Goal: Task Accomplishment & Management: Complete application form

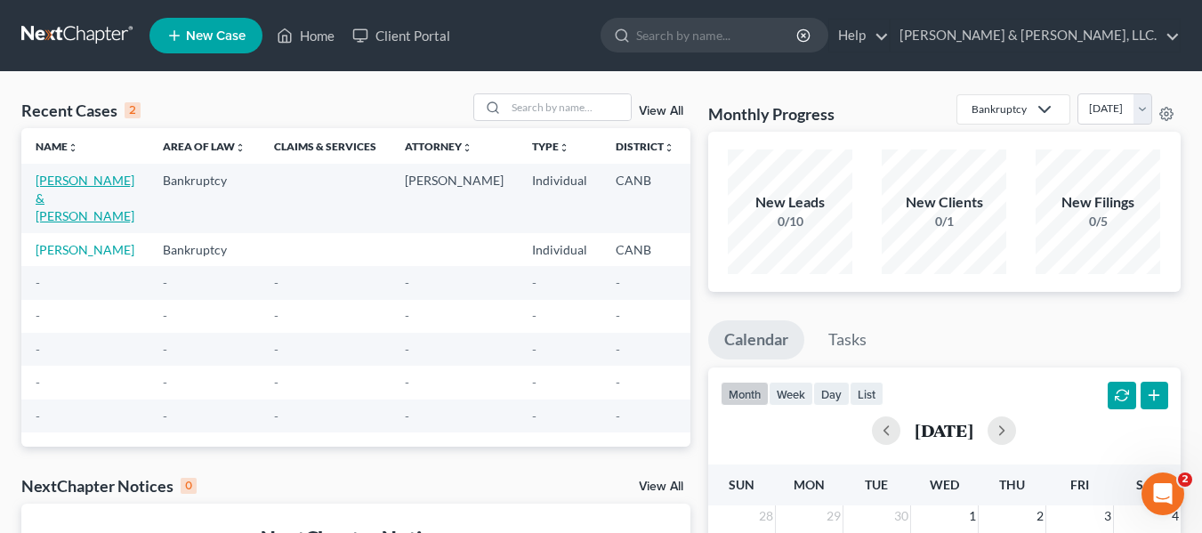
click at [48, 192] on link "[PERSON_NAME] & [PERSON_NAME]" at bounding box center [85, 198] width 99 height 51
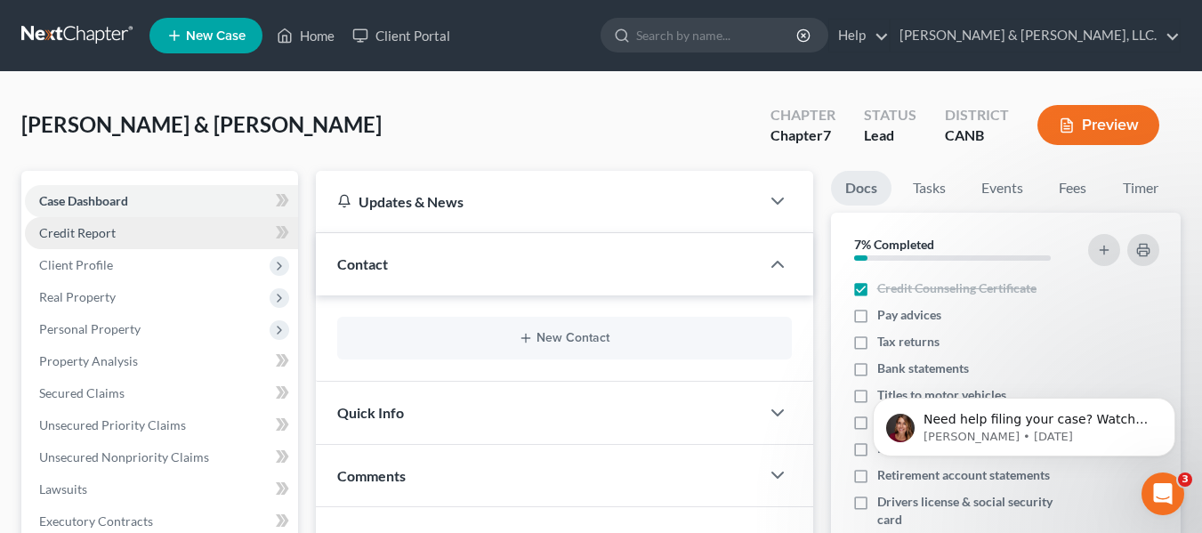
click at [106, 228] on span "Credit Report" at bounding box center [77, 232] width 77 height 15
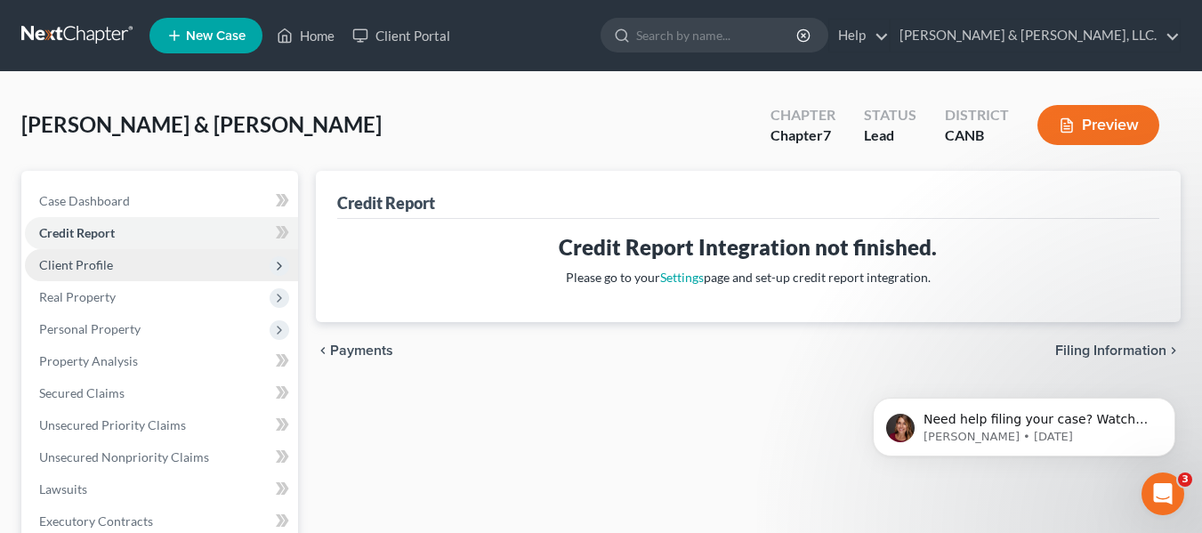
click at [92, 261] on span "Client Profile" at bounding box center [76, 264] width 74 height 15
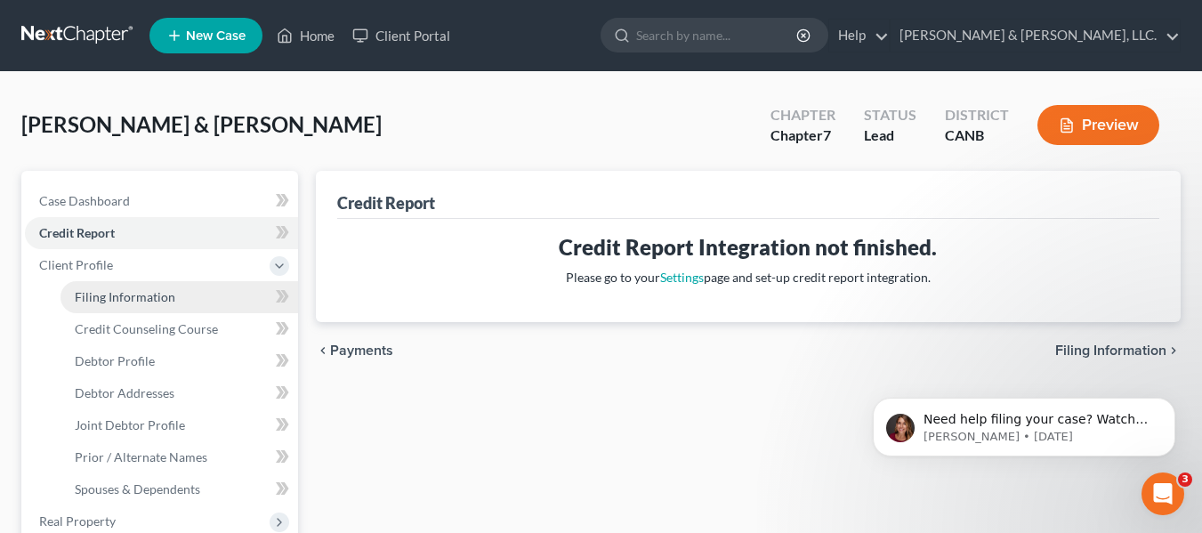
click at [144, 291] on span "Filing Information" at bounding box center [125, 296] width 101 height 15
select select "1"
select select "0"
select select "4"
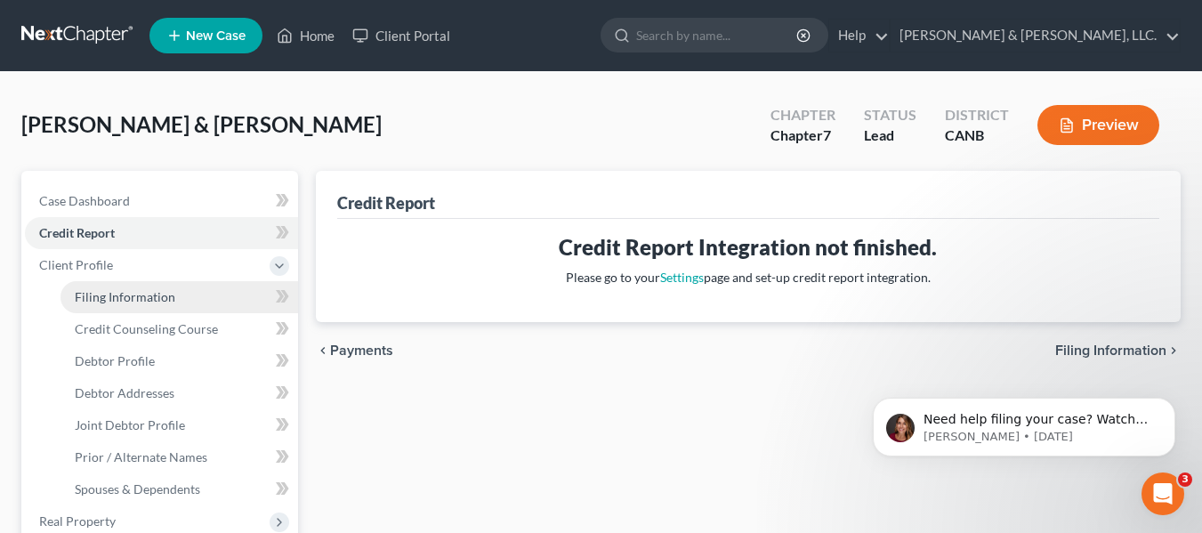
select select "0"
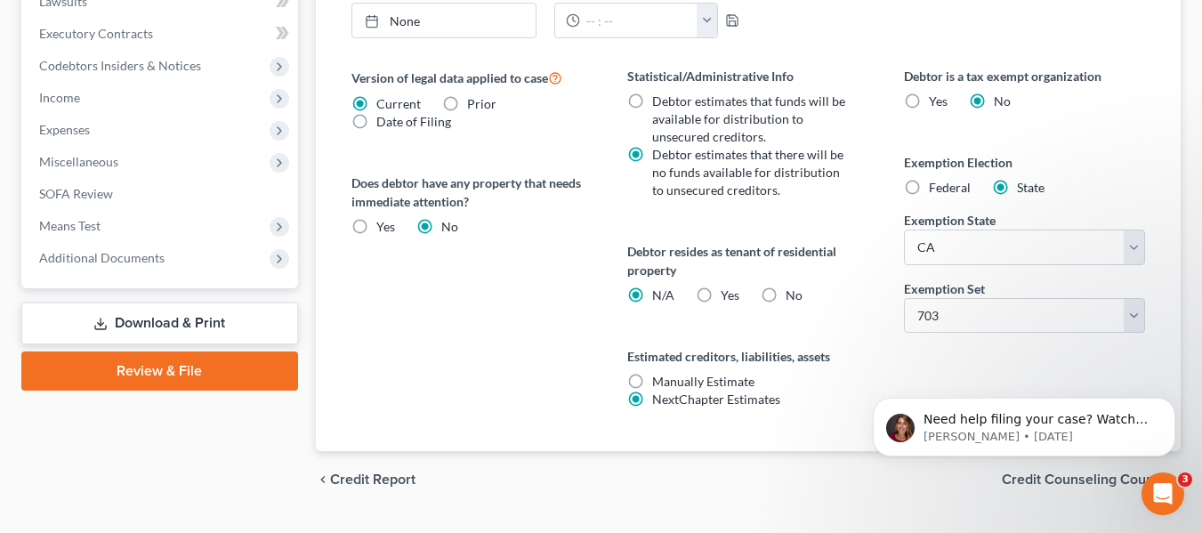
scroll to position [755, 0]
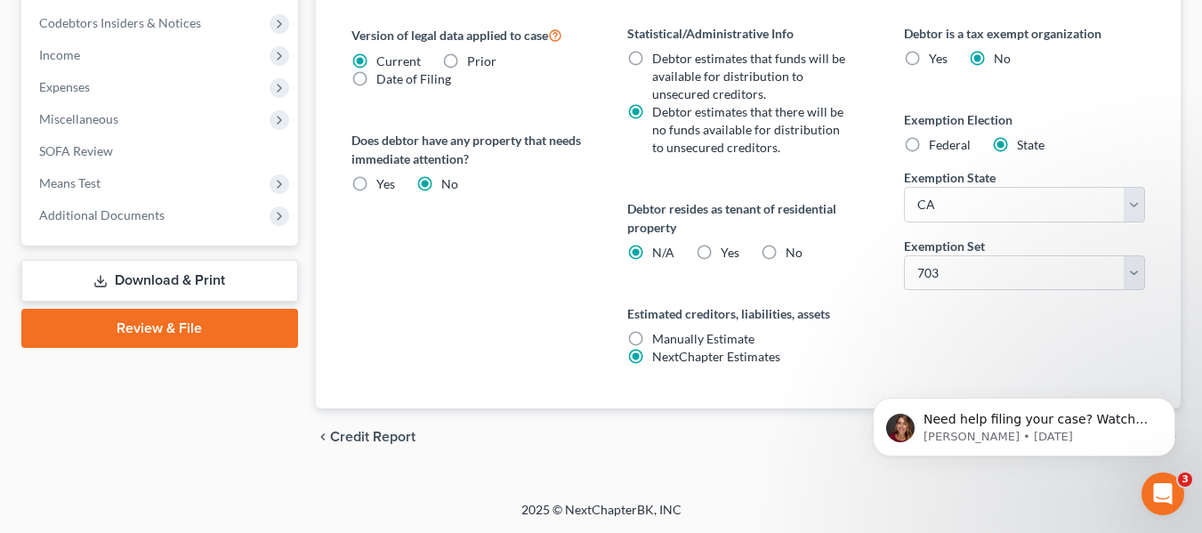
click at [1090, 308] on div "Need help filing your case? Watch this video! Still need help? Here are two art…" at bounding box center [1024, 345] width 327 height 222
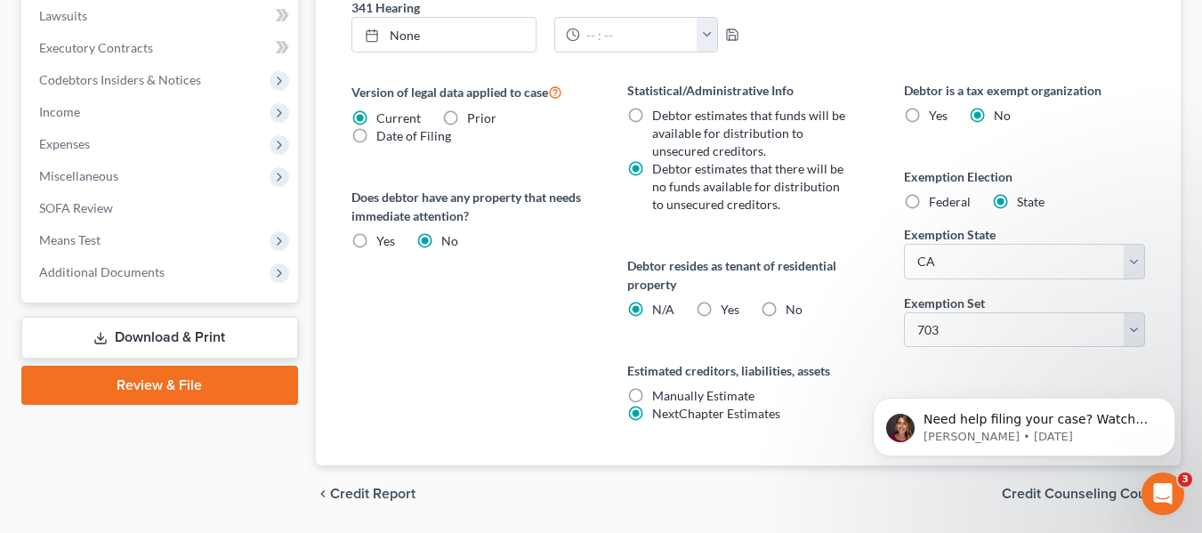
scroll to position [723, 0]
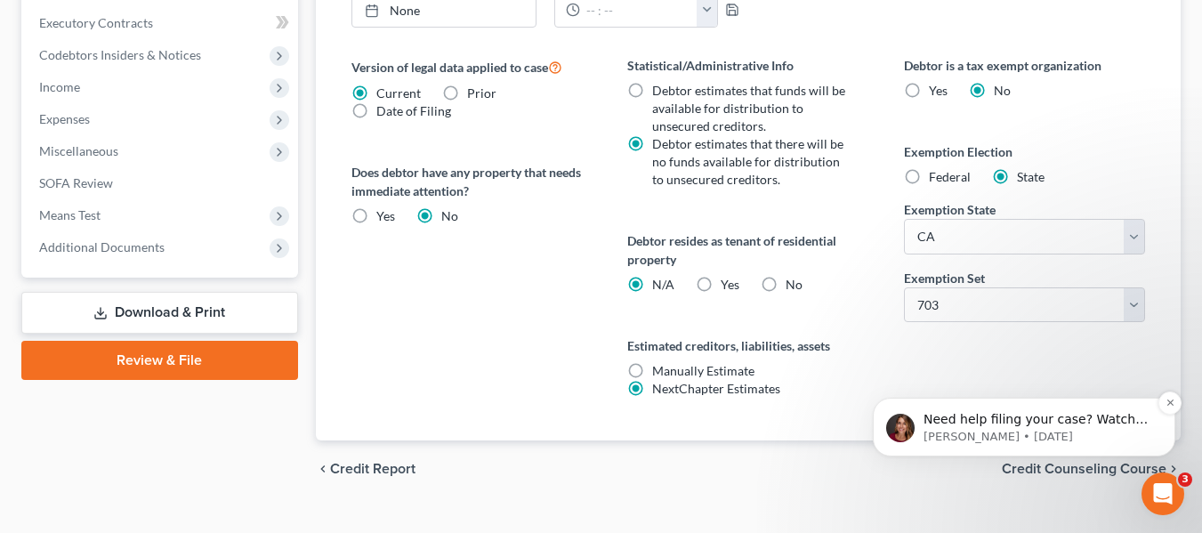
click at [1039, 439] on p "Katie • 4d ago" at bounding box center [1039, 437] width 230 height 16
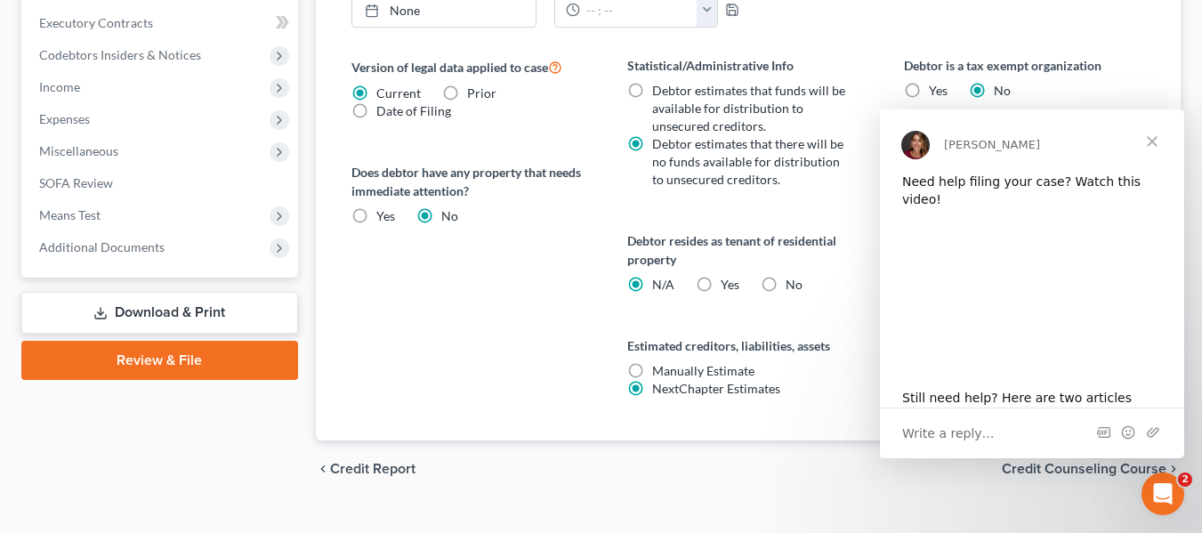
scroll to position [0, 0]
click at [1153, 137] on span "Close" at bounding box center [1152, 141] width 64 height 64
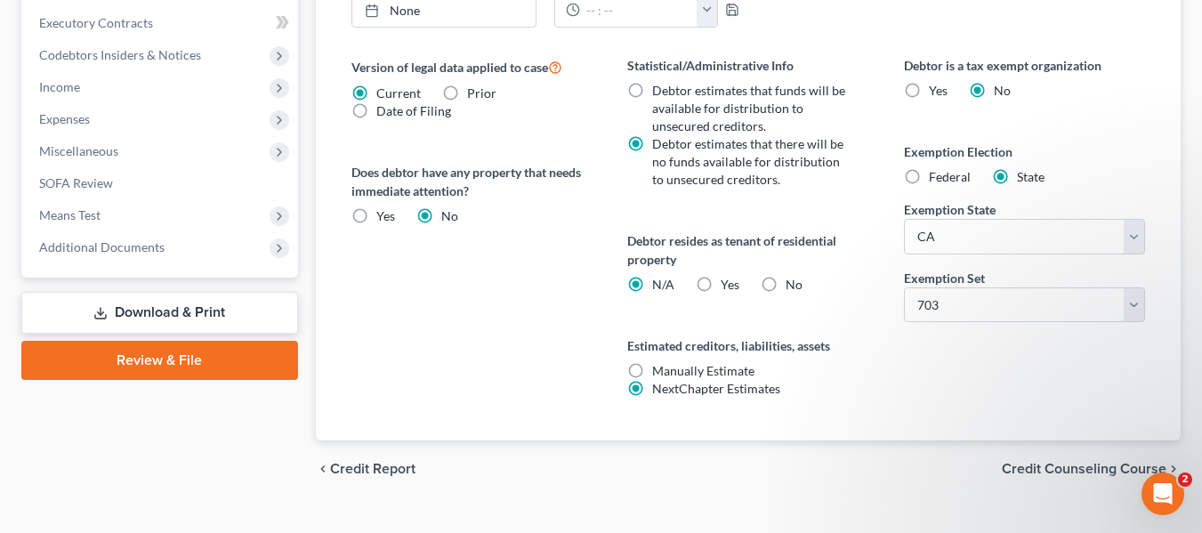
click at [1037, 464] on span "Credit Counseling Course" at bounding box center [1084, 469] width 165 height 14
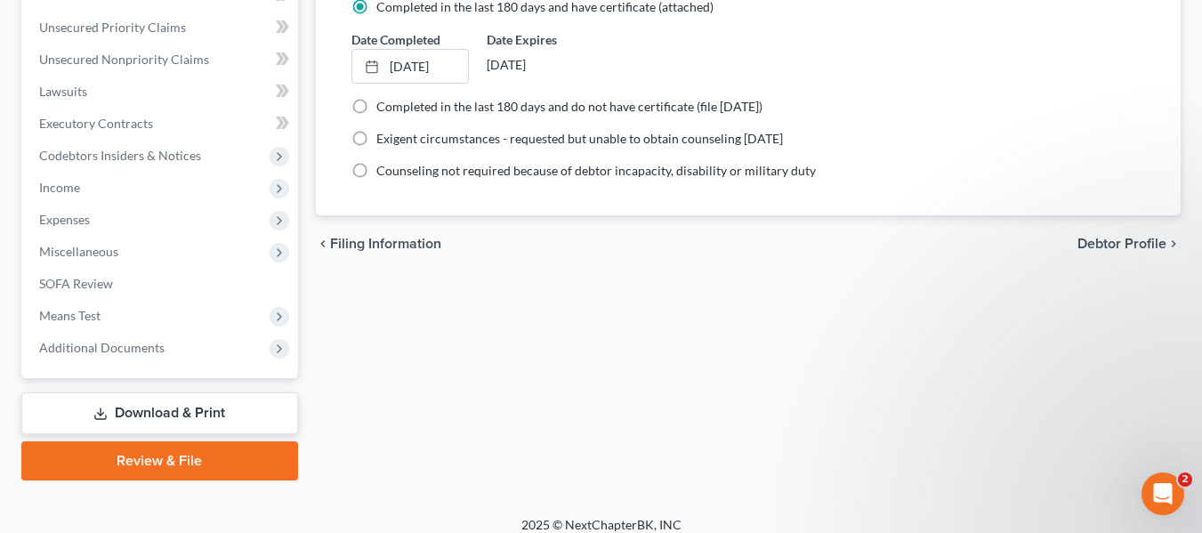
scroll to position [623, 0]
click at [1099, 236] on span "Debtor Profile" at bounding box center [1122, 243] width 89 height 14
select select "1"
select select "2"
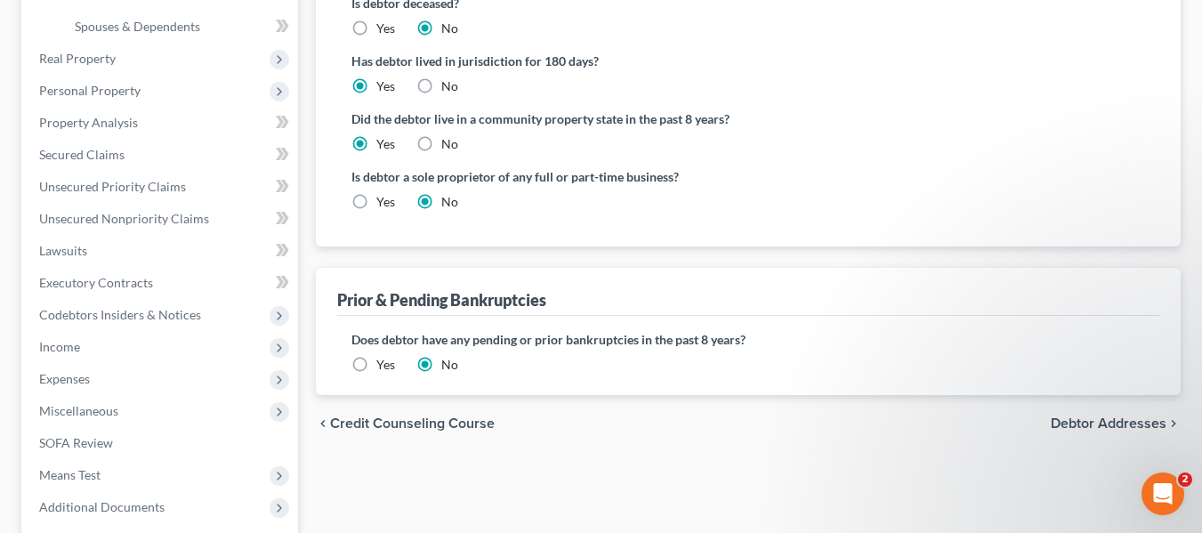
scroll to position [534, 0]
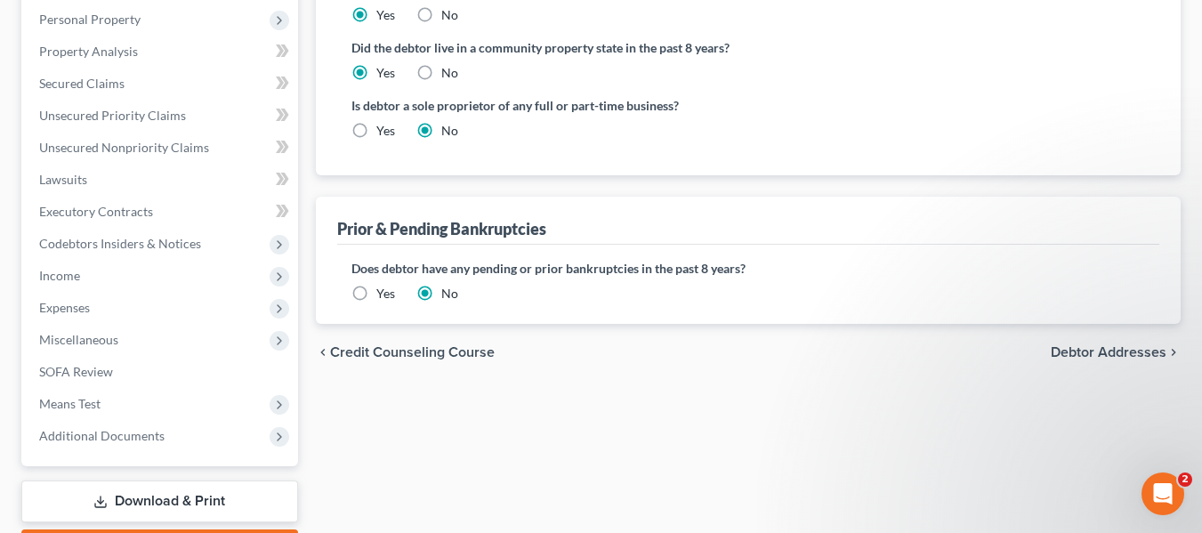
click at [1087, 352] on span "Debtor Addresses" at bounding box center [1109, 352] width 116 height 14
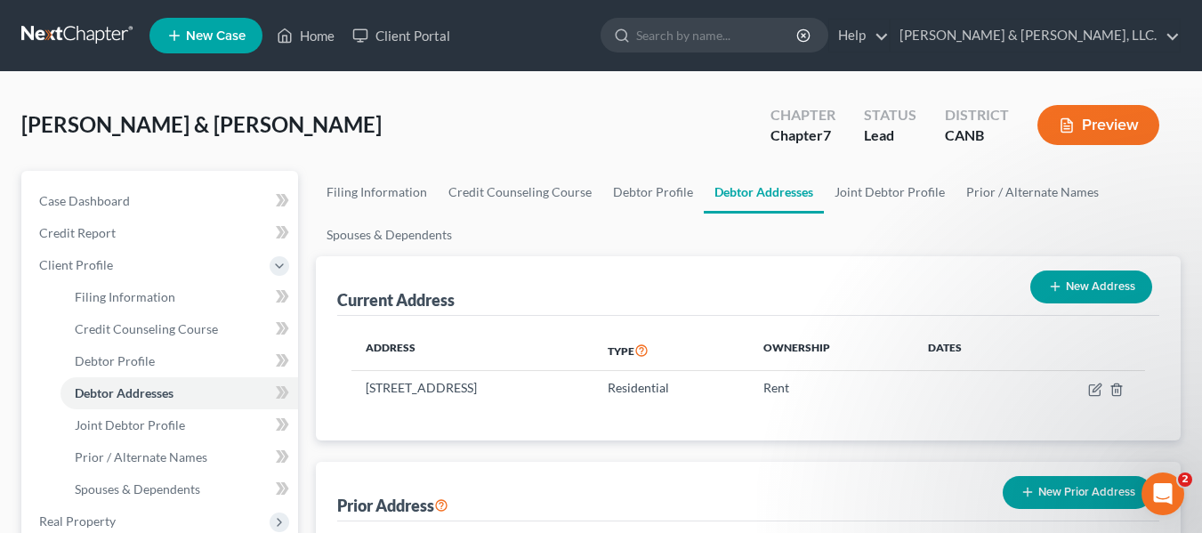
click at [1060, 496] on button "New Prior Address" at bounding box center [1078, 492] width 150 height 33
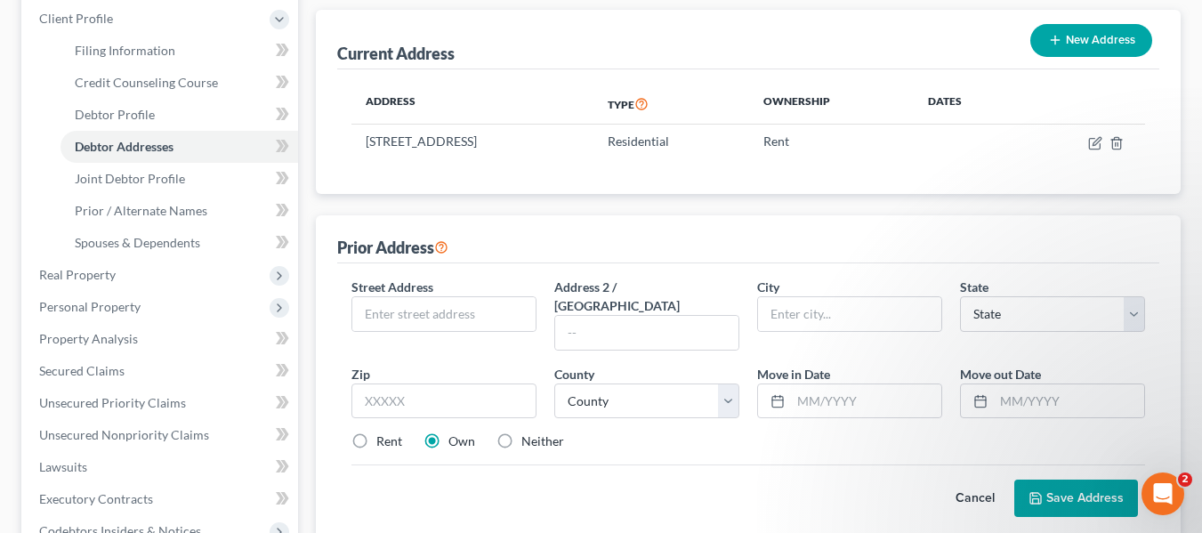
scroll to position [267, 0]
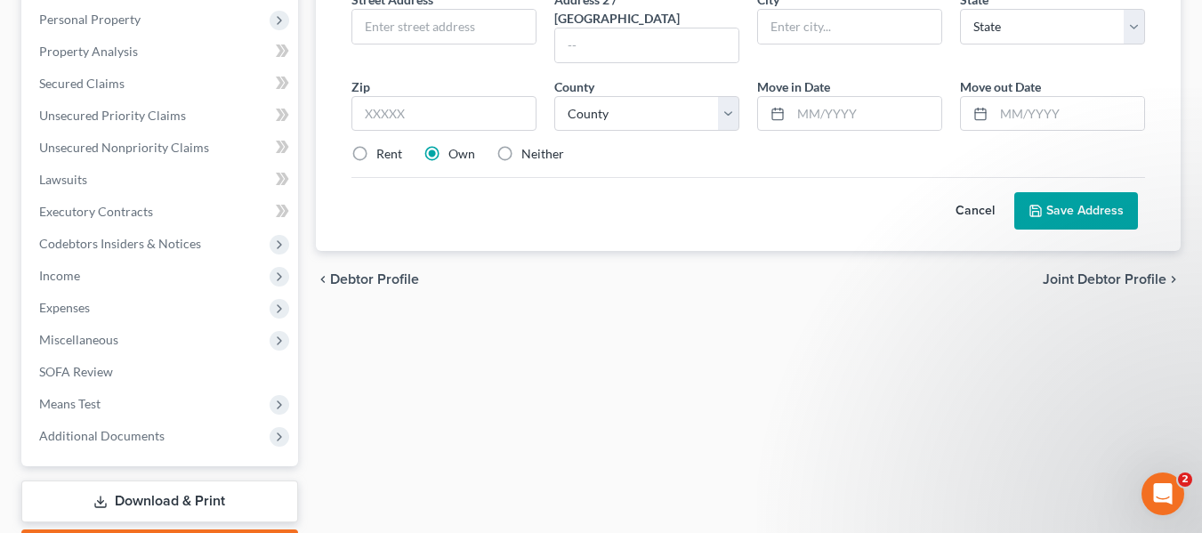
click at [1107, 272] on span "Joint Debtor Profile" at bounding box center [1105, 279] width 124 height 14
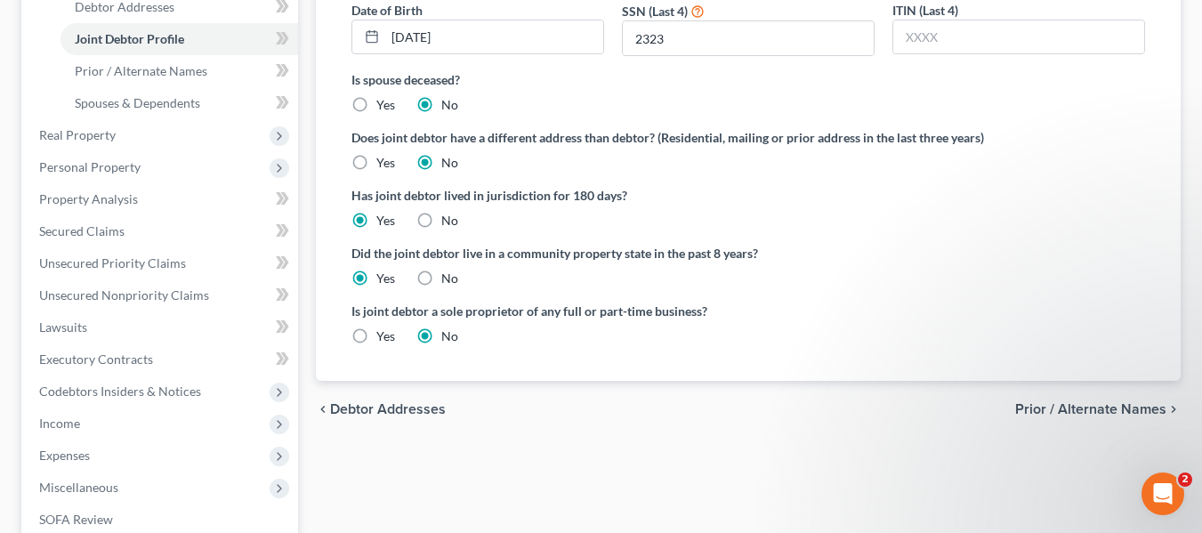
scroll to position [445, 0]
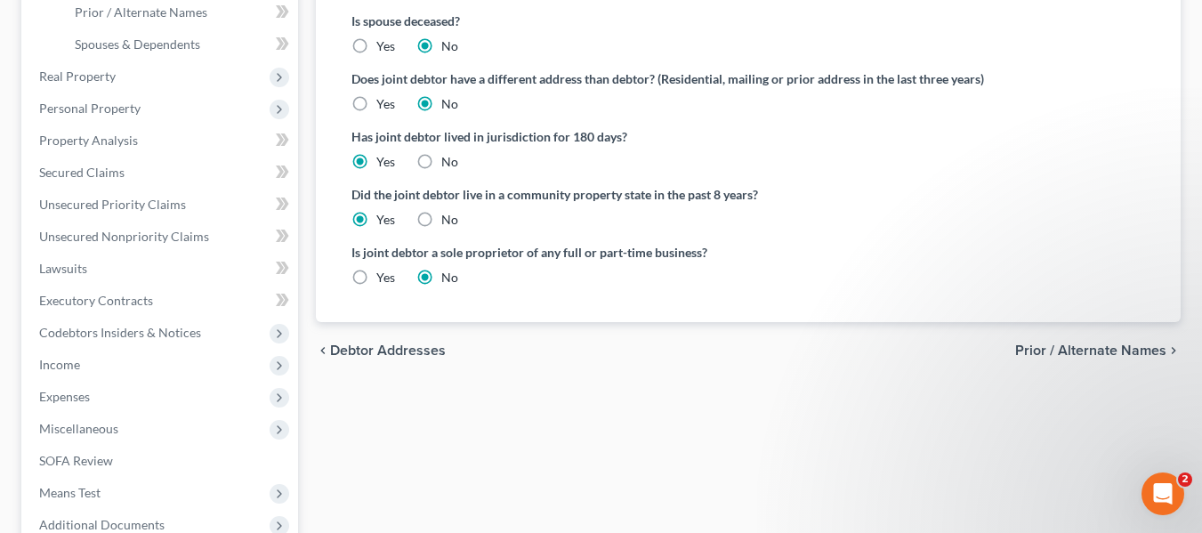
click at [1074, 346] on span "Prior / Alternate Names" at bounding box center [1090, 351] width 151 height 14
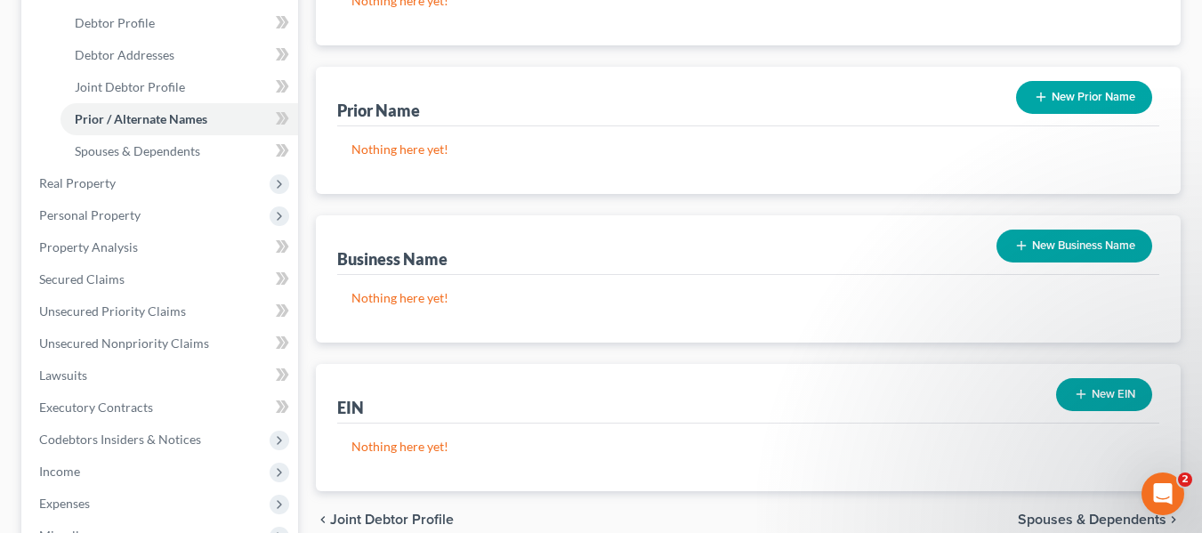
scroll to position [356, 0]
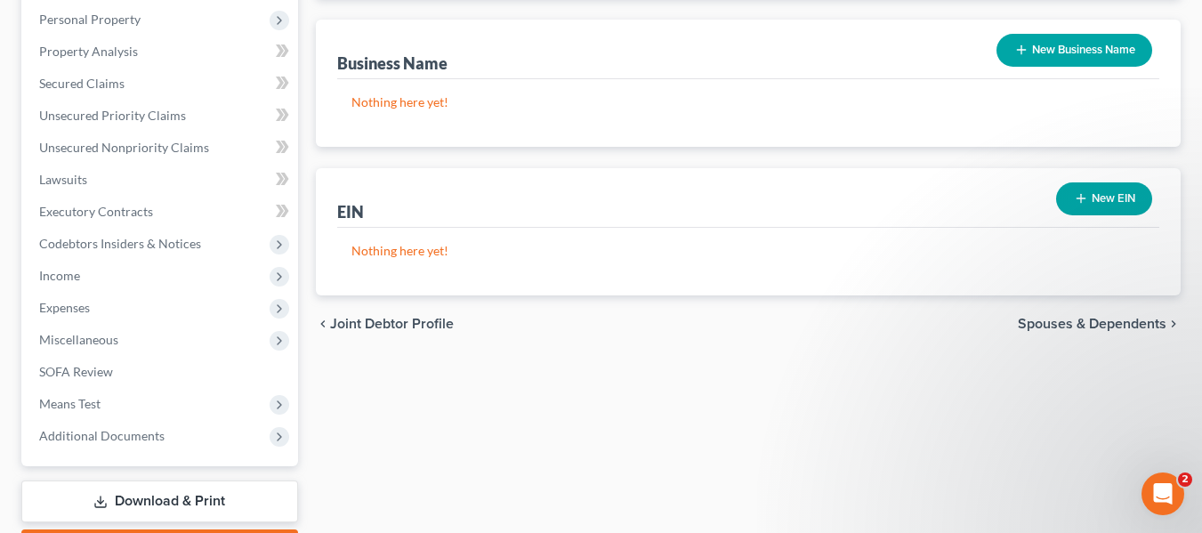
click at [1137, 317] on span "Spouses & Dependents" at bounding box center [1092, 324] width 149 height 14
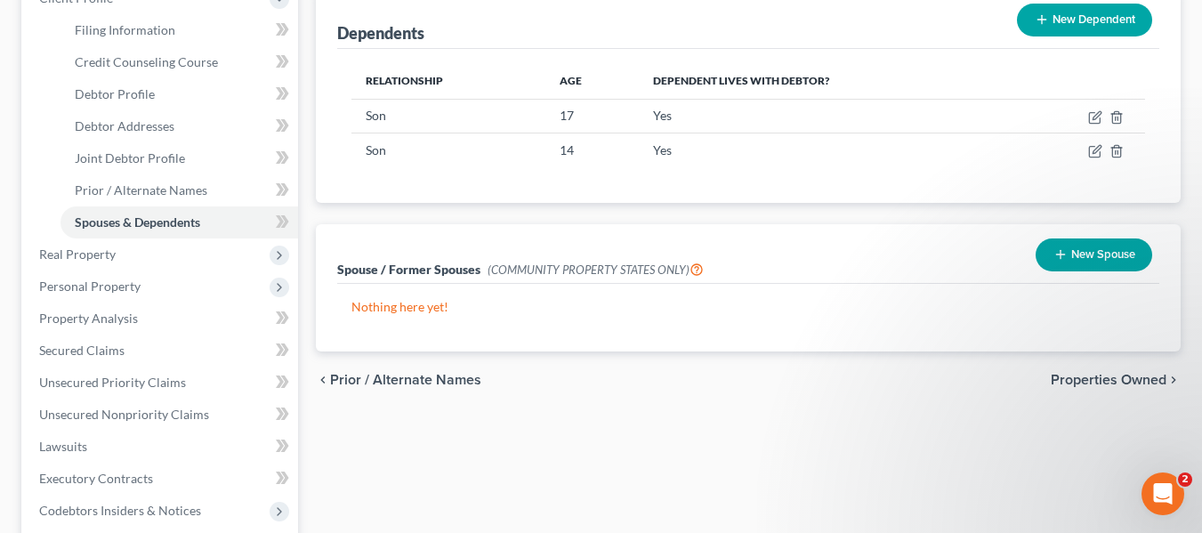
click at [1107, 378] on span "Properties Owned" at bounding box center [1109, 380] width 116 height 14
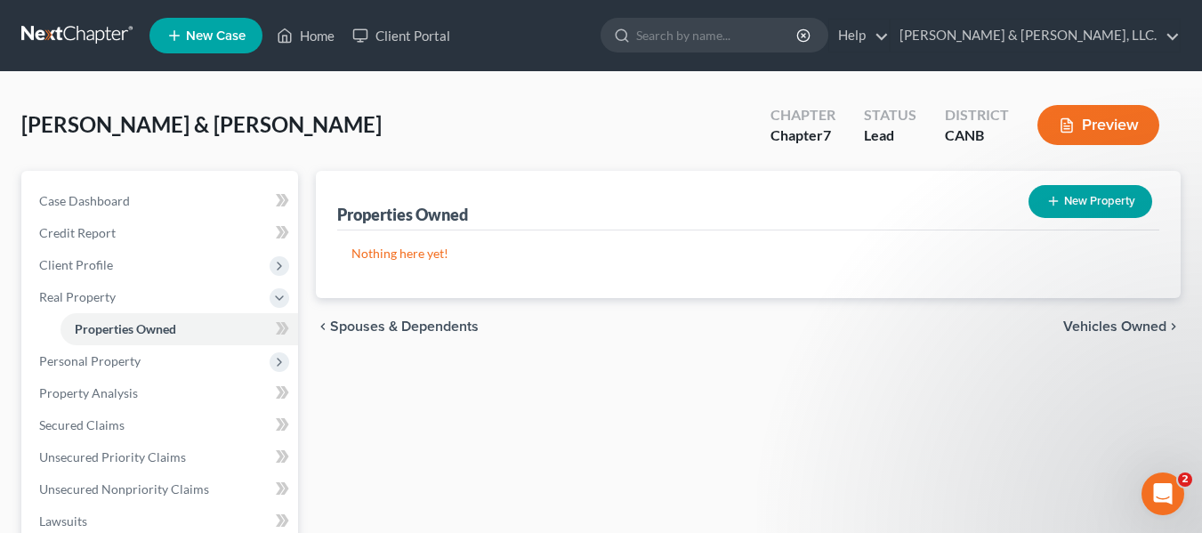
click at [1128, 320] on span "Vehicles Owned" at bounding box center [1114, 326] width 103 height 14
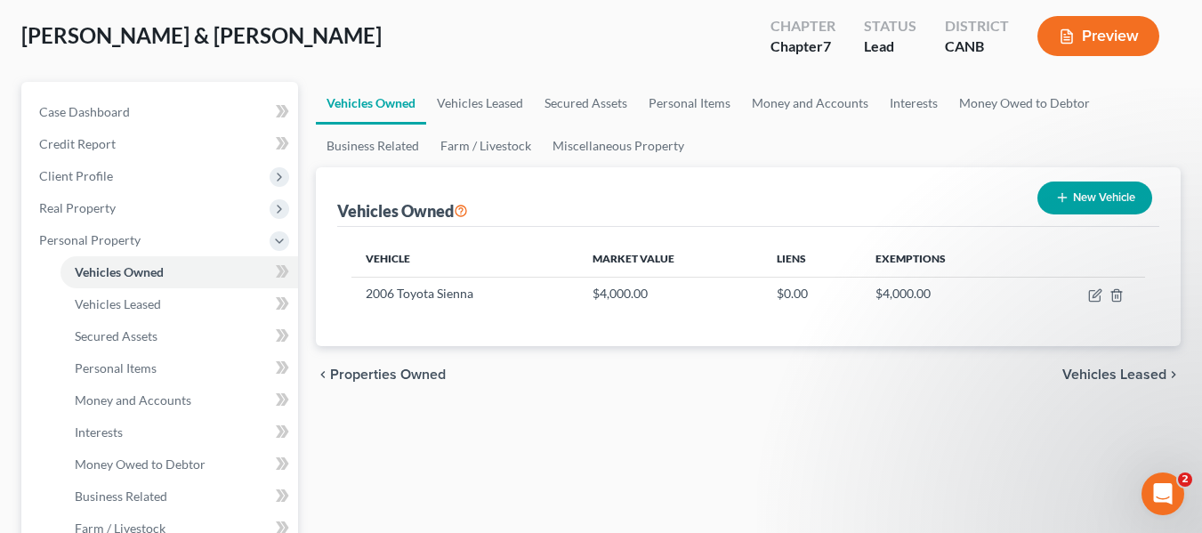
click at [1115, 374] on span "Vehicles Leased" at bounding box center [1115, 375] width 104 height 14
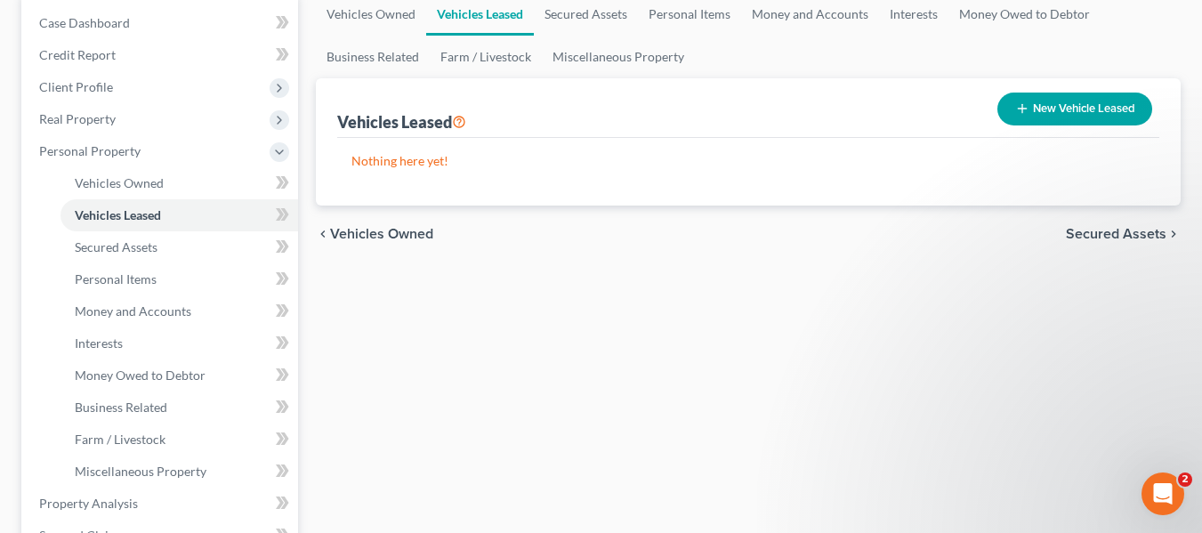
click at [1136, 232] on span "Secured Assets" at bounding box center [1116, 234] width 101 height 14
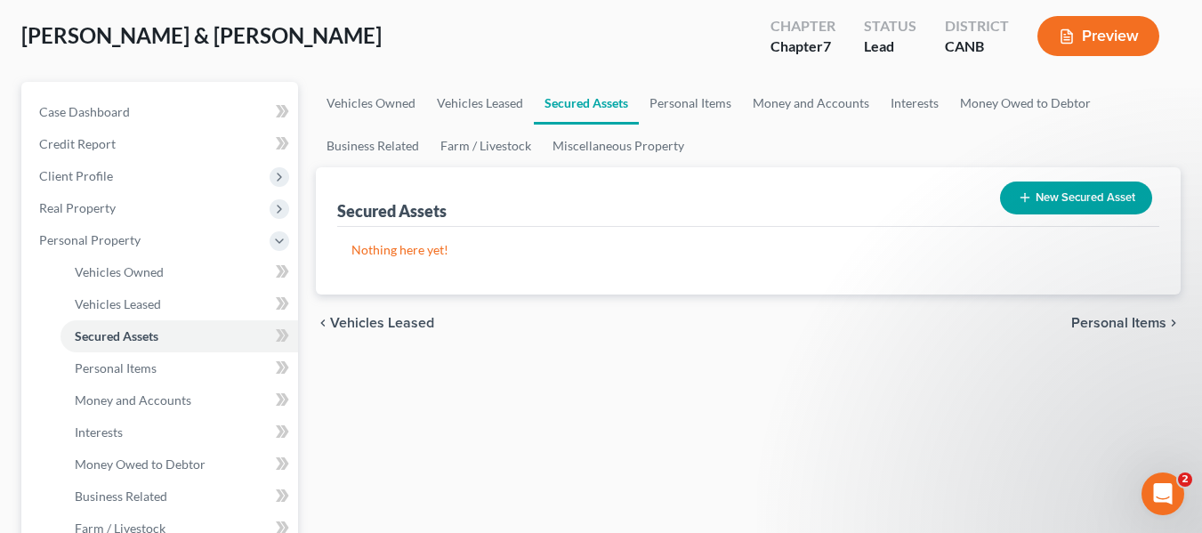
click at [1104, 318] on span "Personal Items" at bounding box center [1118, 323] width 95 height 14
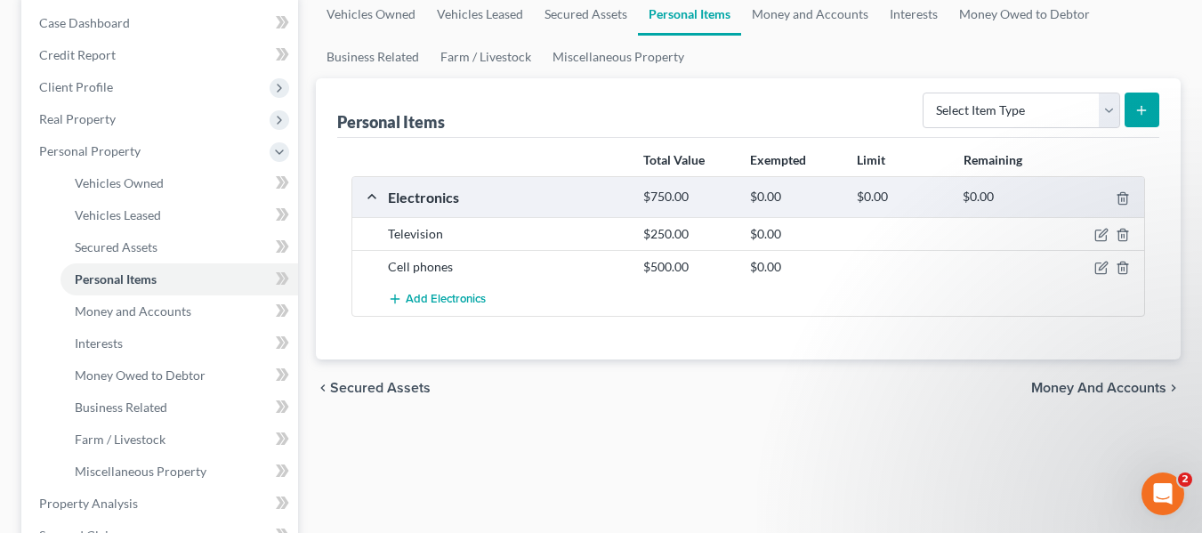
click at [1082, 385] on span "Money and Accounts" at bounding box center [1098, 388] width 135 height 14
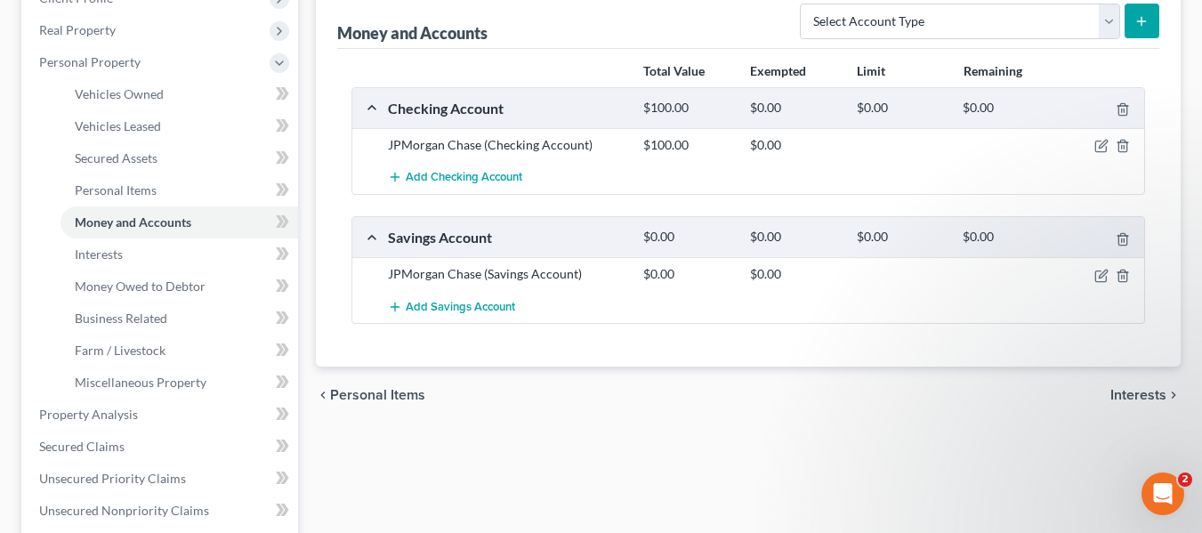
click at [1134, 396] on span "Interests" at bounding box center [1139, 395] width 56 height 14
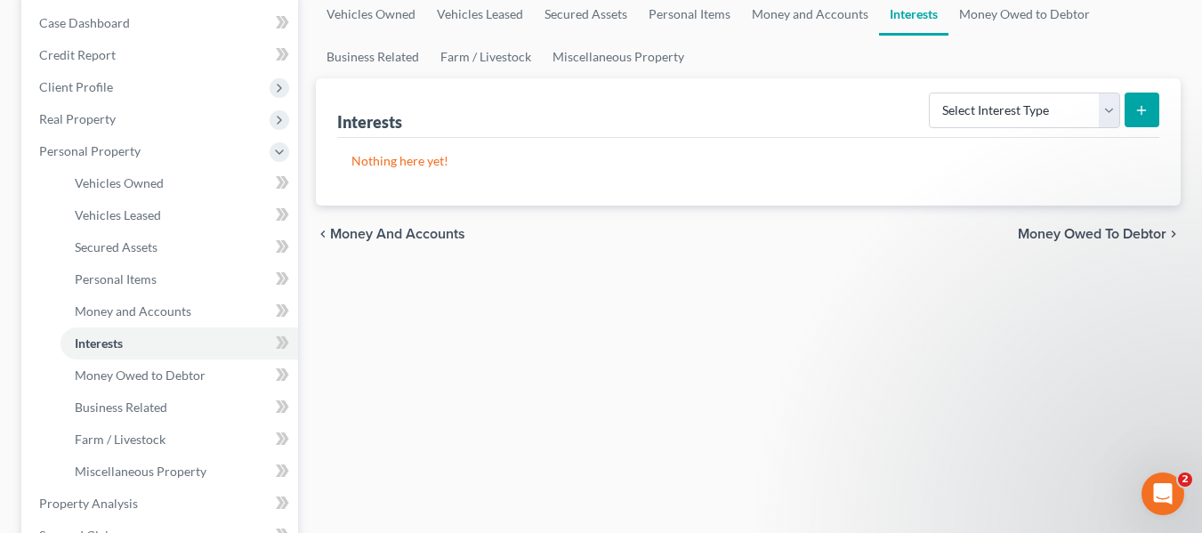
click at [1106, 233] on span "Money Owed to Debtor" at bounding box center [1092, 234] width 149 height 14
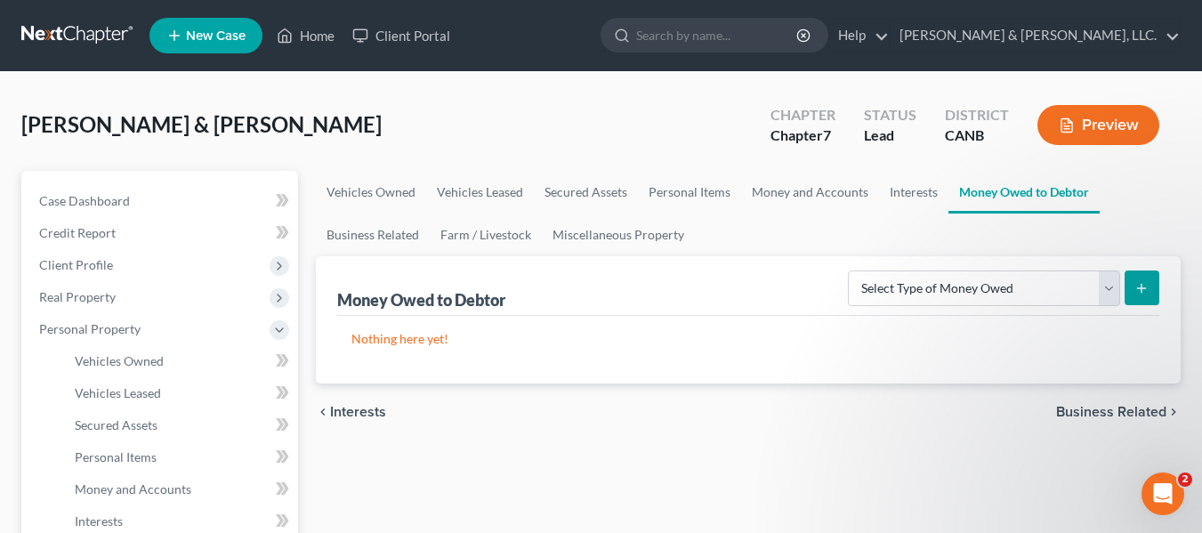
click at [1122, 408] on span "Business Related" at bounding box center [1111, 412] width 110 height 14
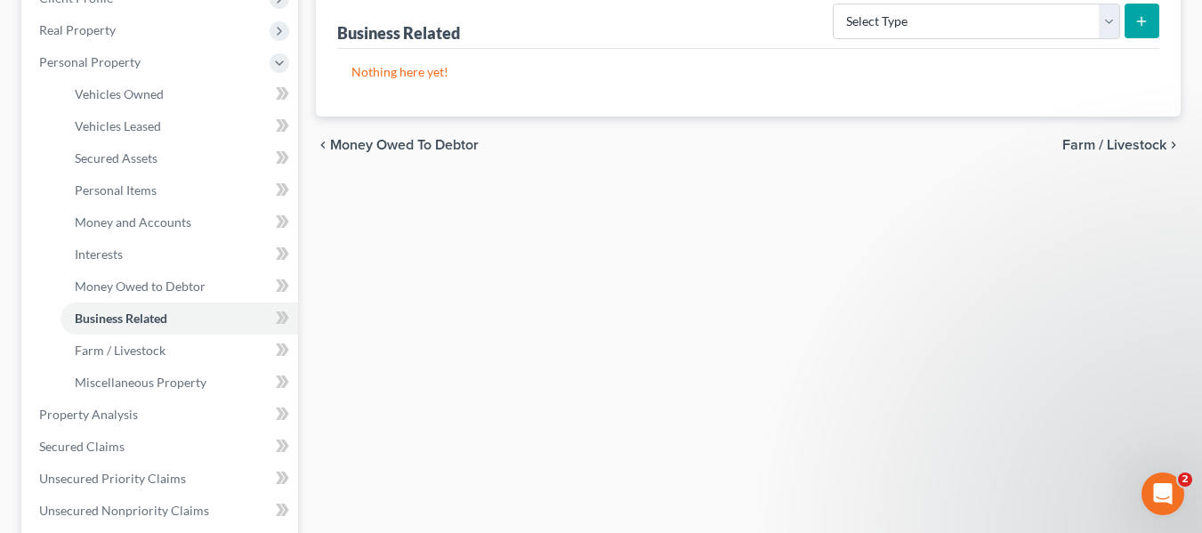
click at [1094, 145] on span "Farm / Livestock" at bounding box center [1115, 145] width 104 height 14
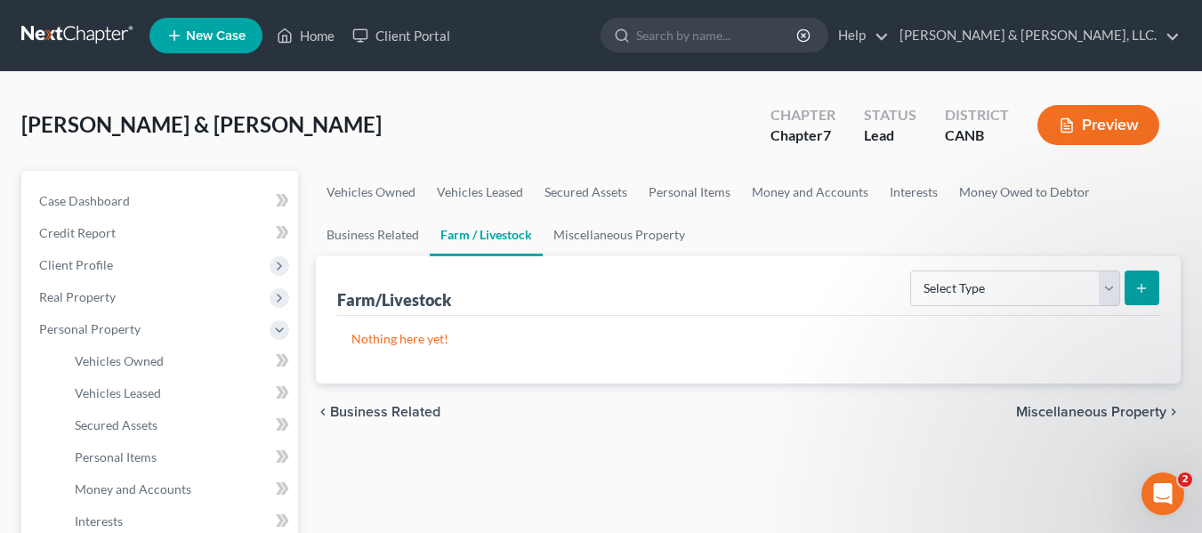
click at [1055, 413] on span "Miscellaneous Property" at bounding box center [1091, 412] width 150 height 14
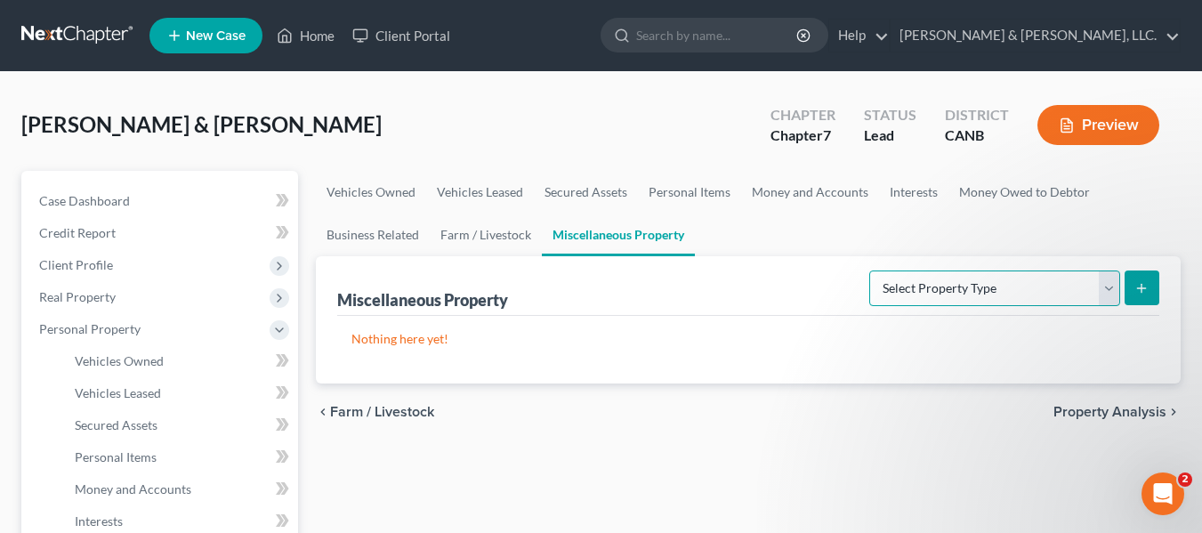
click at [1107, 291] on select "Select Property Type Assigned for Creditor Benefit Within 1 Year Holding for An…" at bounding box center [994, 289] width 251 height 36
click at [1110, 406] on span "Property Analysis" at bounding box center [1110, 412] width 113 height 14
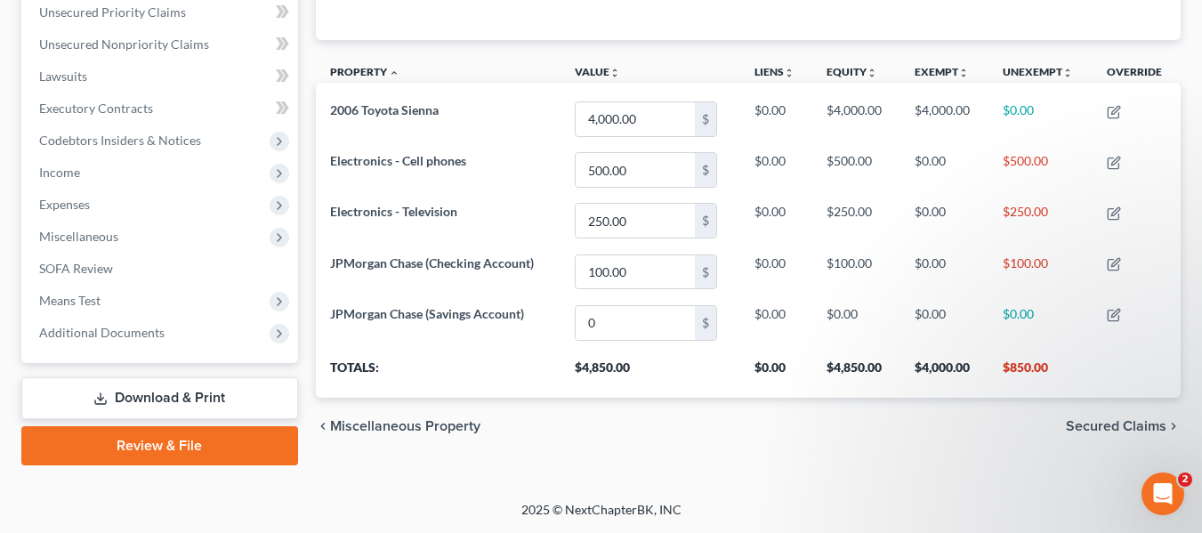
click at [1116, 428] on span "Secured Claims" at bounding box center [1116, 426] width 101 height 14
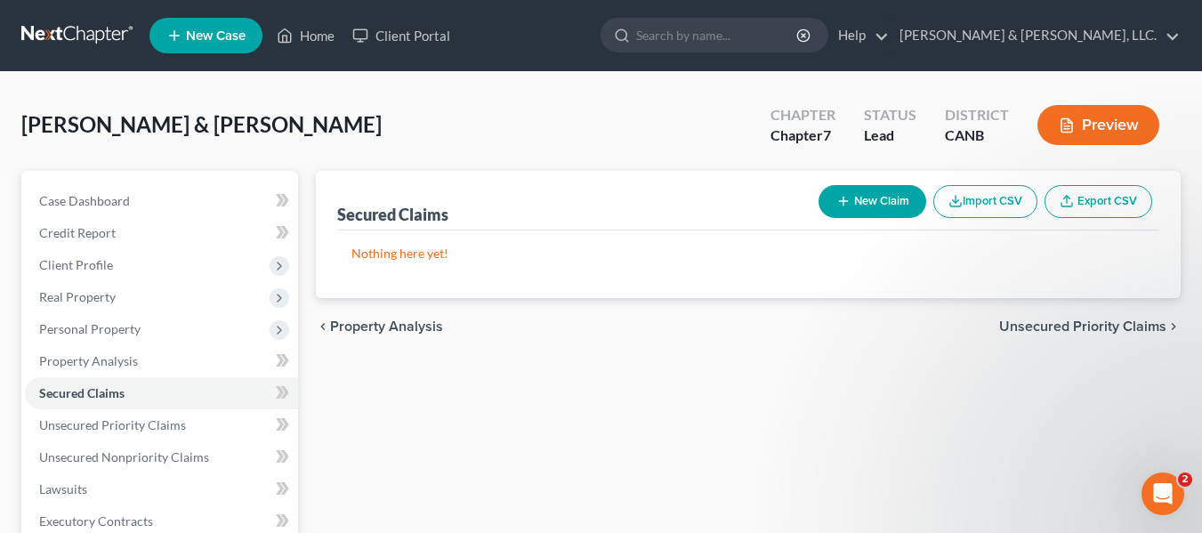
click at [1136, 328] on span "Unsecured Priority Claims" at bounding box center [1082, 326] width 167 height 14
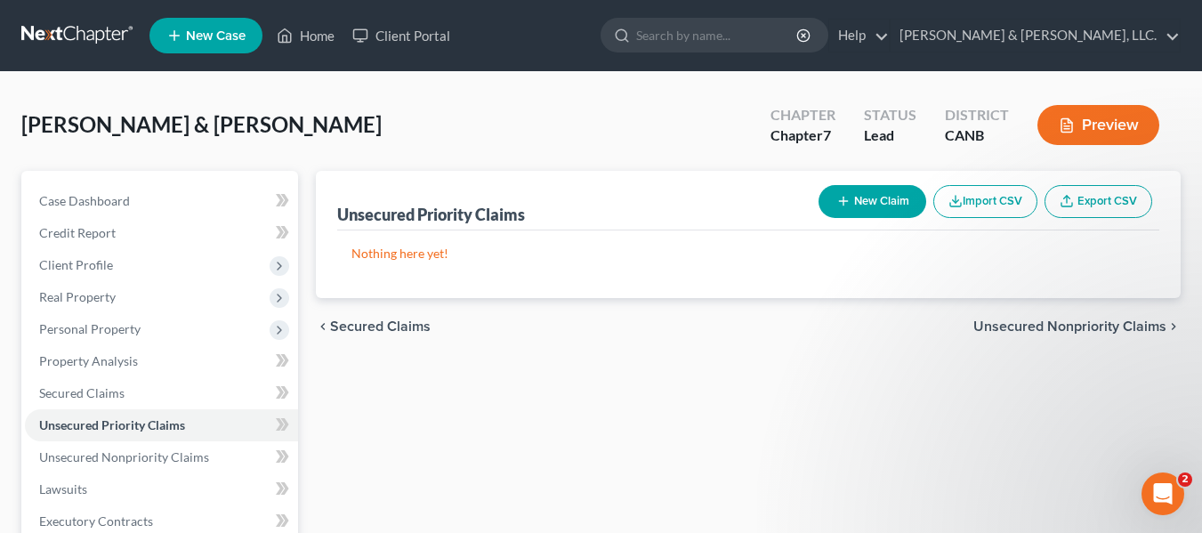
click at [1058, 322] on span "Unsecured Nonpriority Claims" at bounding box center [1070, 326] width 193 height 14
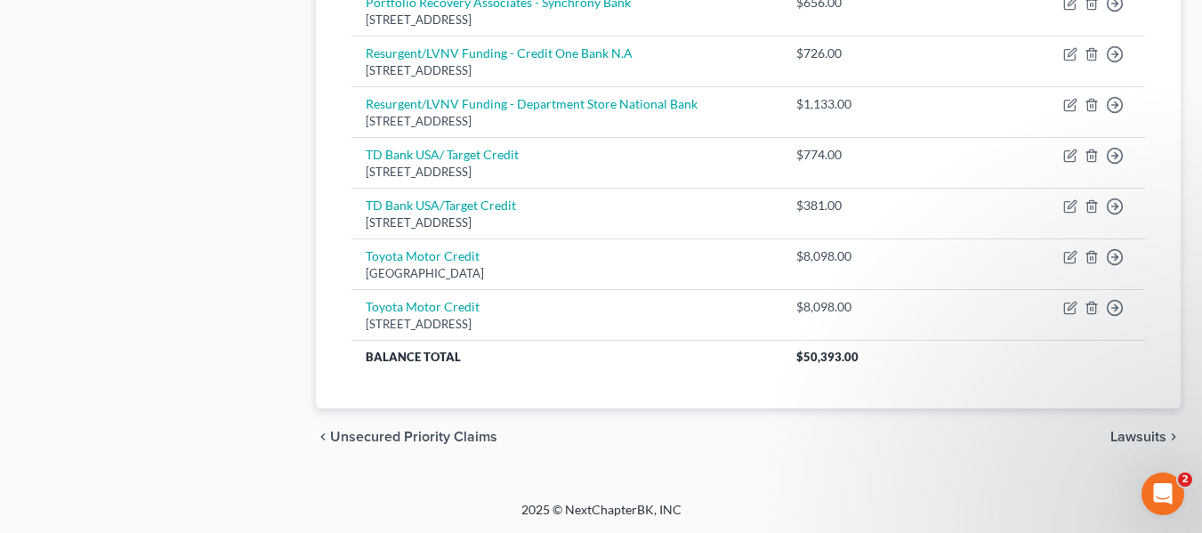
click at [1136, 436] on span "Lawsuits" at bounding box center [1139, 437] width 56 height 14
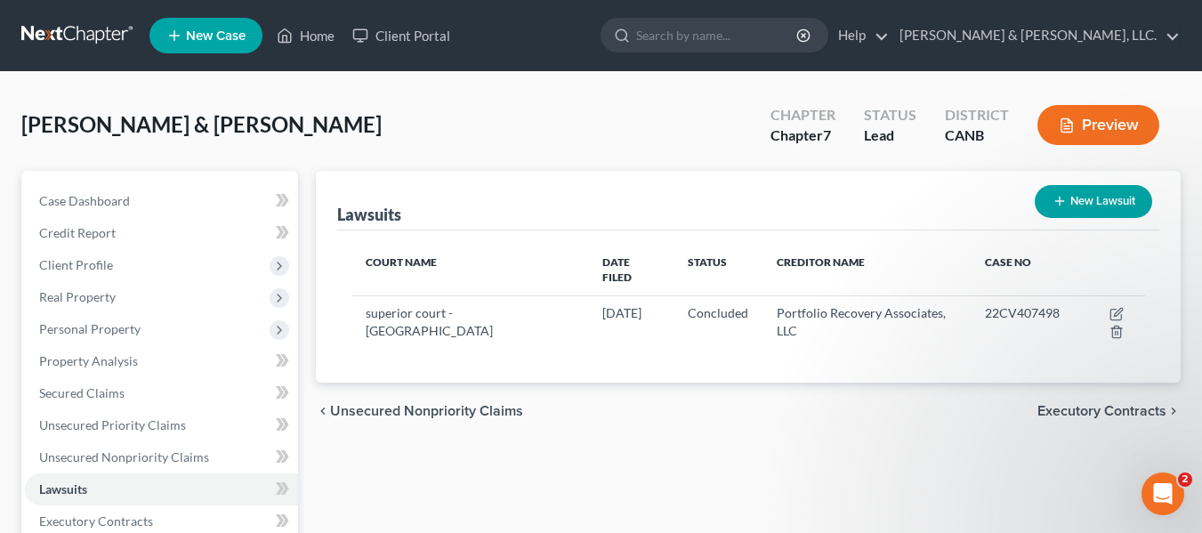
click at [1111, 404] on span "Executory Contracts" at bounding box center [1102, 411] width 129 height 14
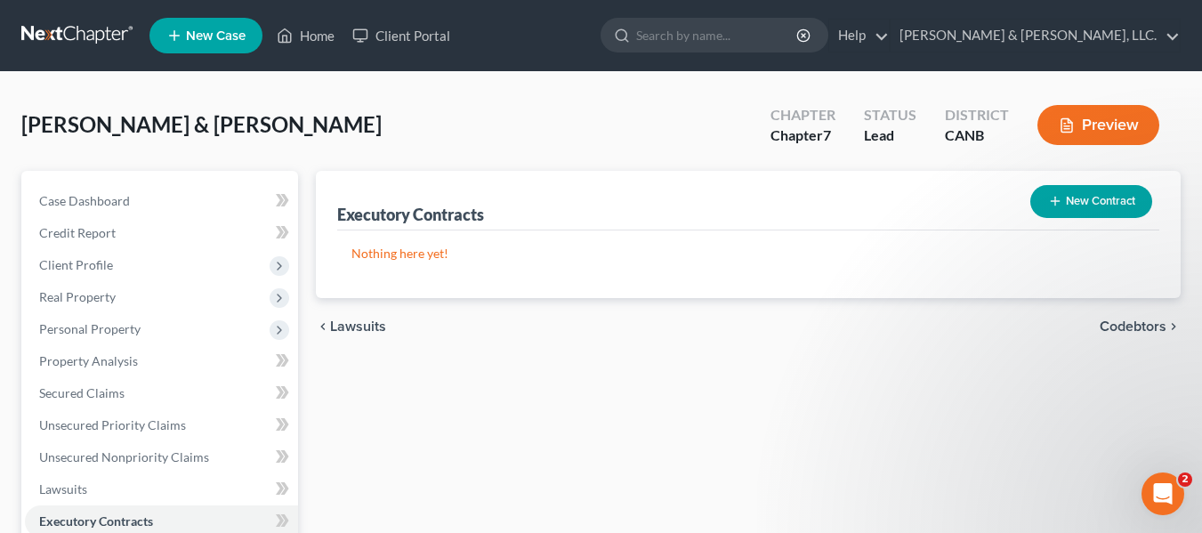
click at [1153, 326] on span "Codebtors" at bounding box center [1133, 326] width 67 height 14
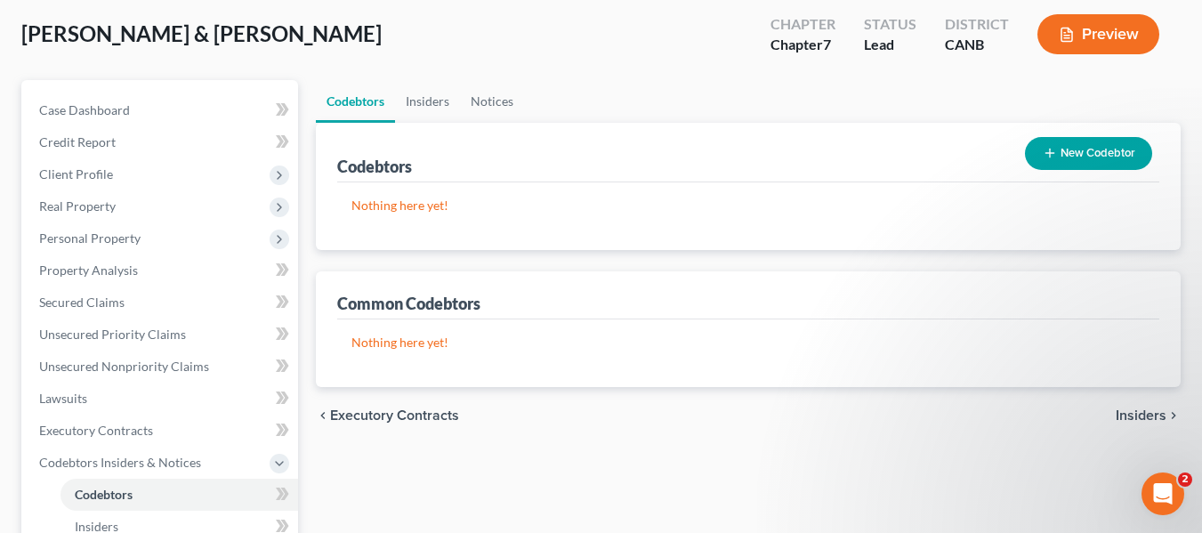
scroll to position [89, 0]
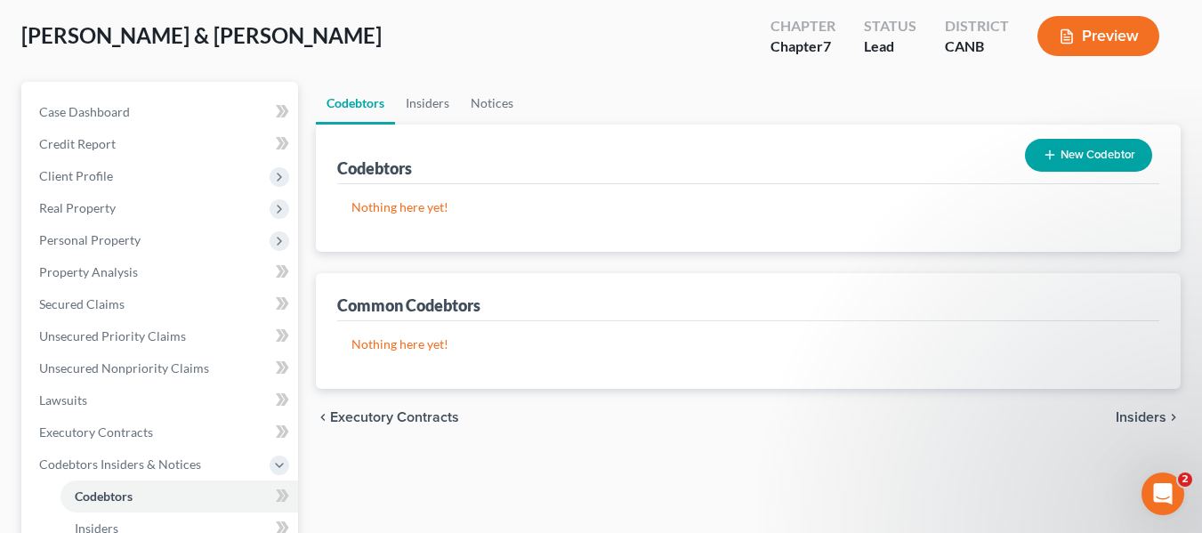
click at [1127, 410] on span "Insiders" at bounding box center [1141, 417] width 51 height 14
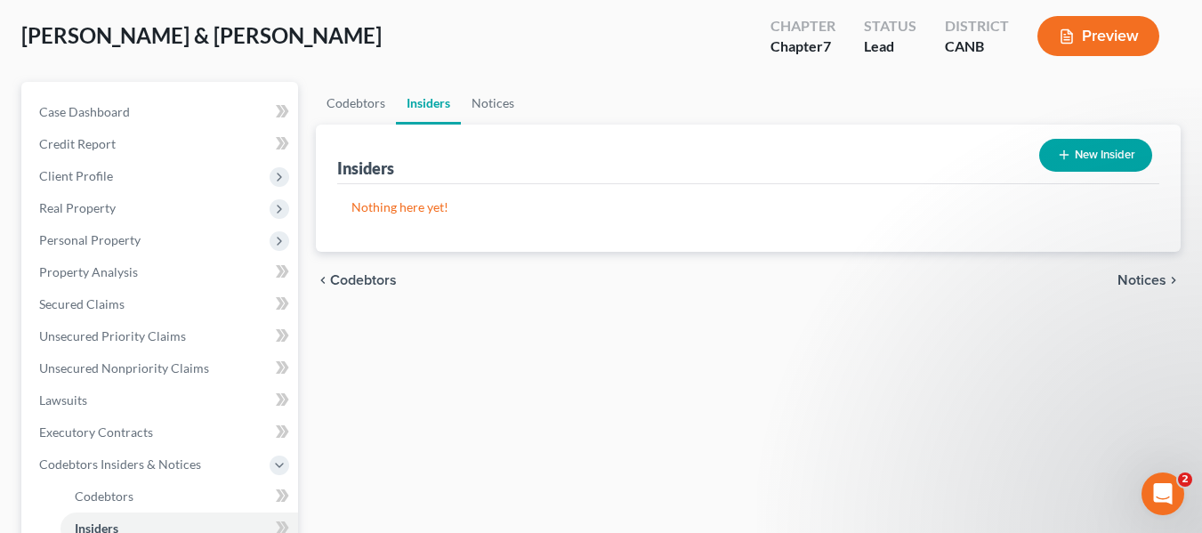
scroll to position [2, 0]
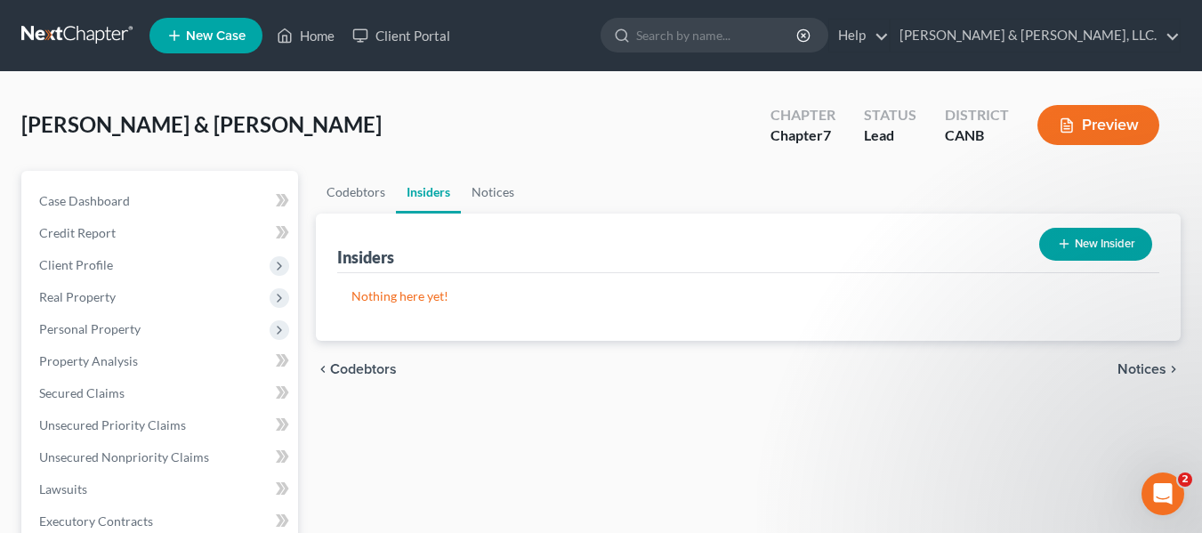
click at [1136, 365] on span "Notices" at bounding box center [1142, 369] width 49 height 14
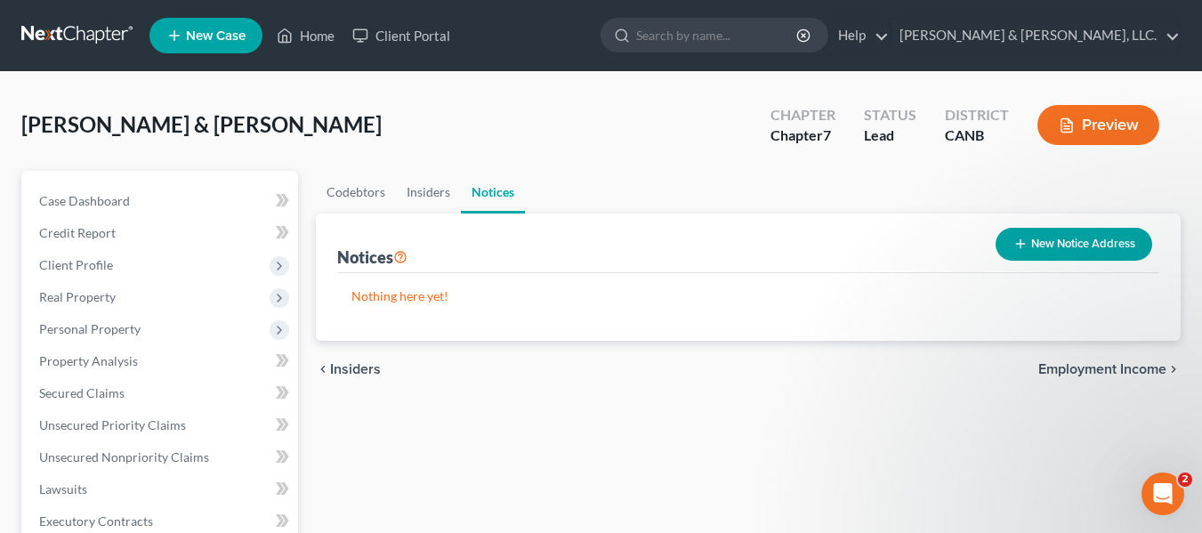
click at [1090, 368] on span "Employment Income" at bounding box center [1103, 369] width 128 height 14
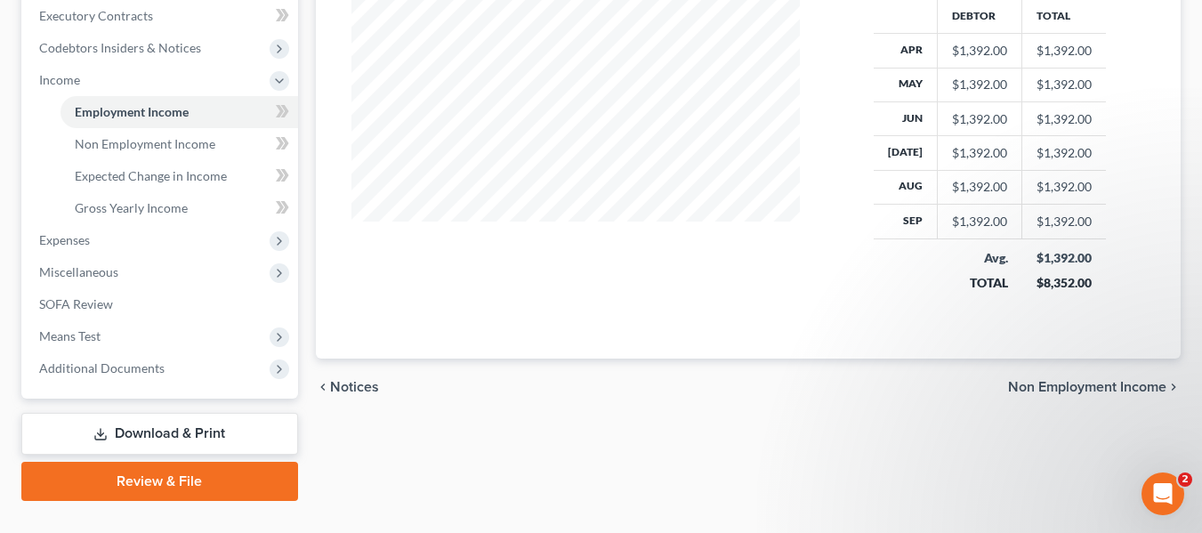
scroll to position [534, 0]
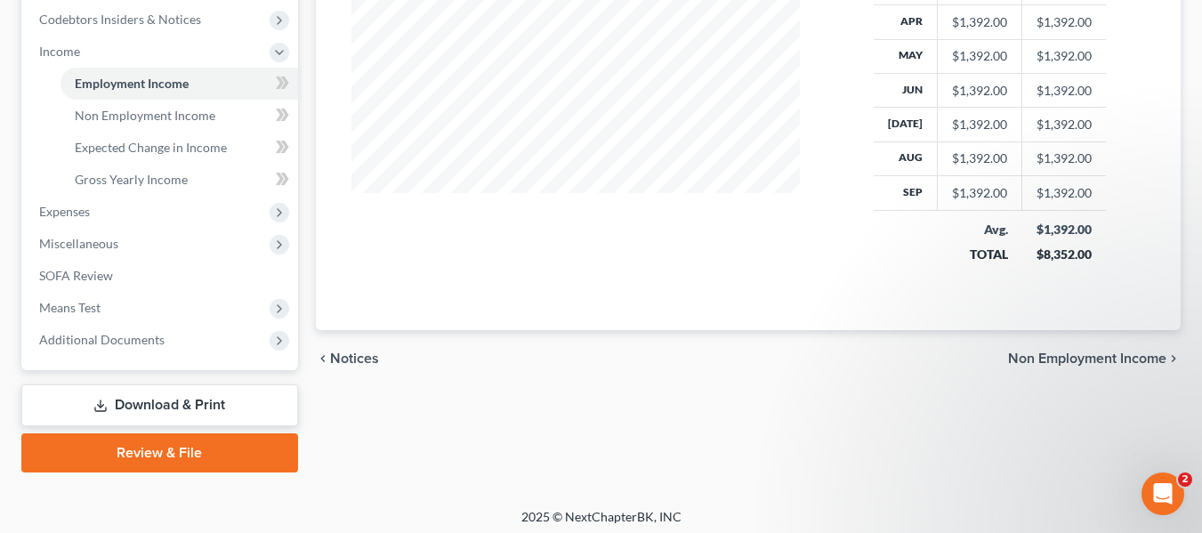
click at [1104, 356] on span "Non Employment Income" at bounding box center [1087, 359] width 158 height 14
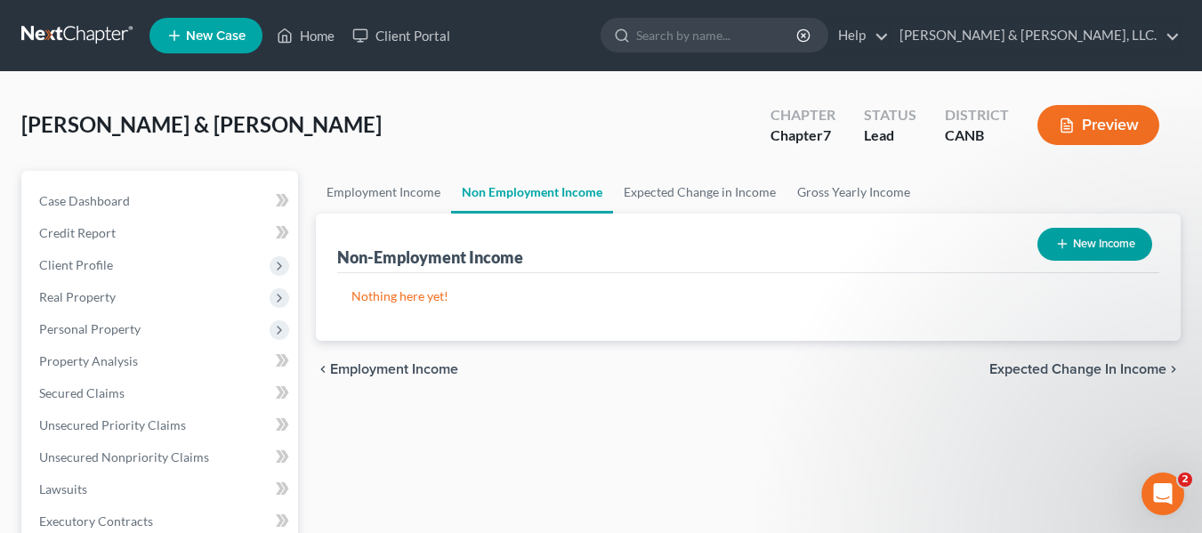
click at [1116, 368] on span "Expected Change in Income" at bounding box center [1078, 369] width 177 height 14
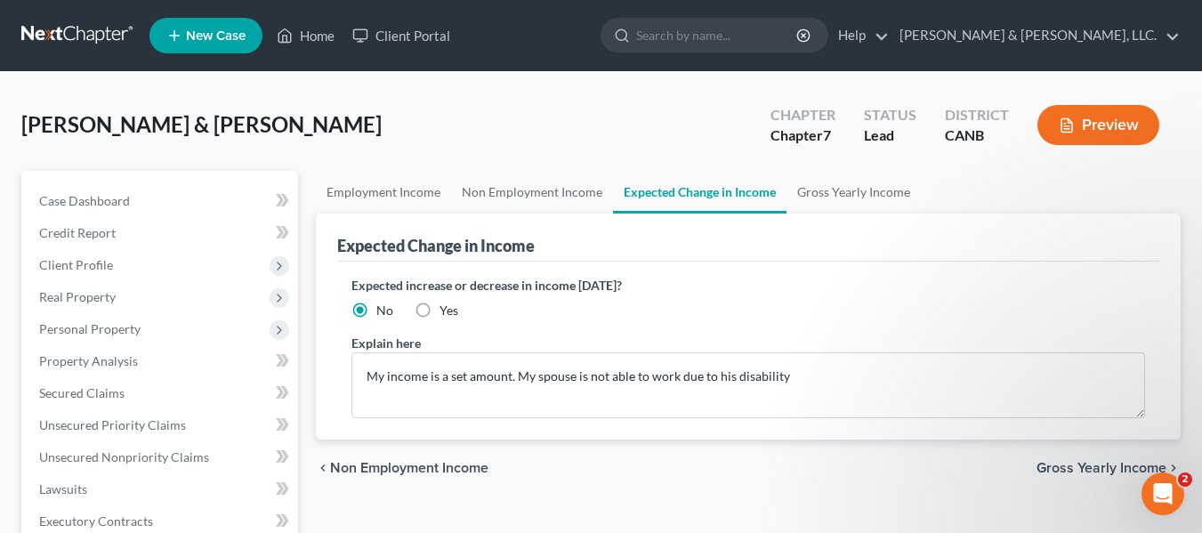
click at [1097, 468] on span "Gross Yearly Income" at bounding box center [1102, 468] width 130 height 14
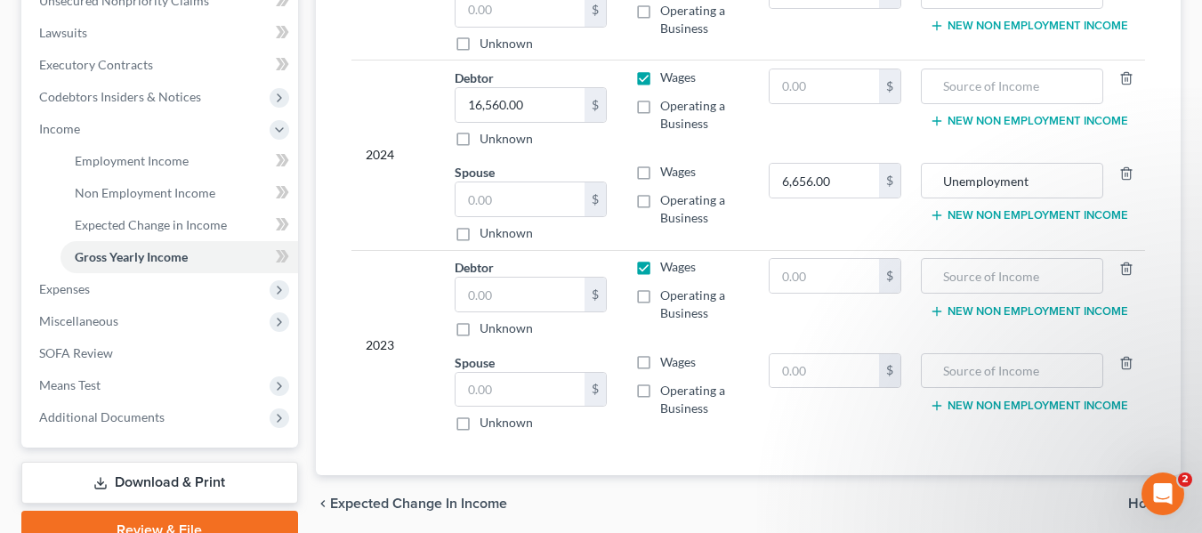
scroll to position [534, 0]
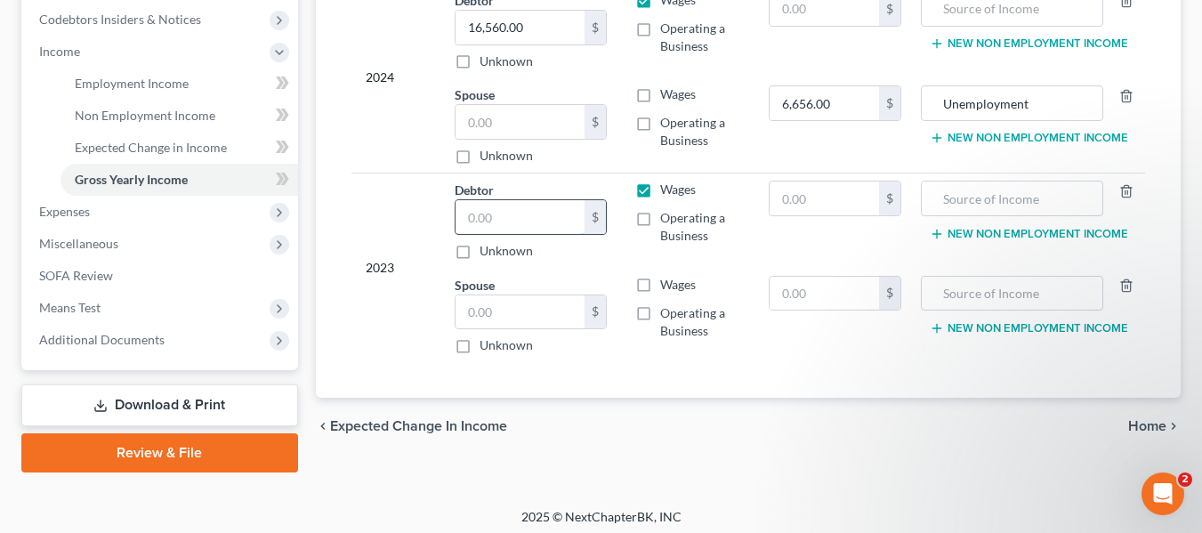
click at [495, 204] on input "text" at bounding box center [520, 217] width 129 height 34
click at [504, 200] on input "text" at bounding box center [520, 217] width 129 height 34
type input "8,330.00"
click at [502, 295] on input "text" at bounding box center [520, 312] width 129 height 34
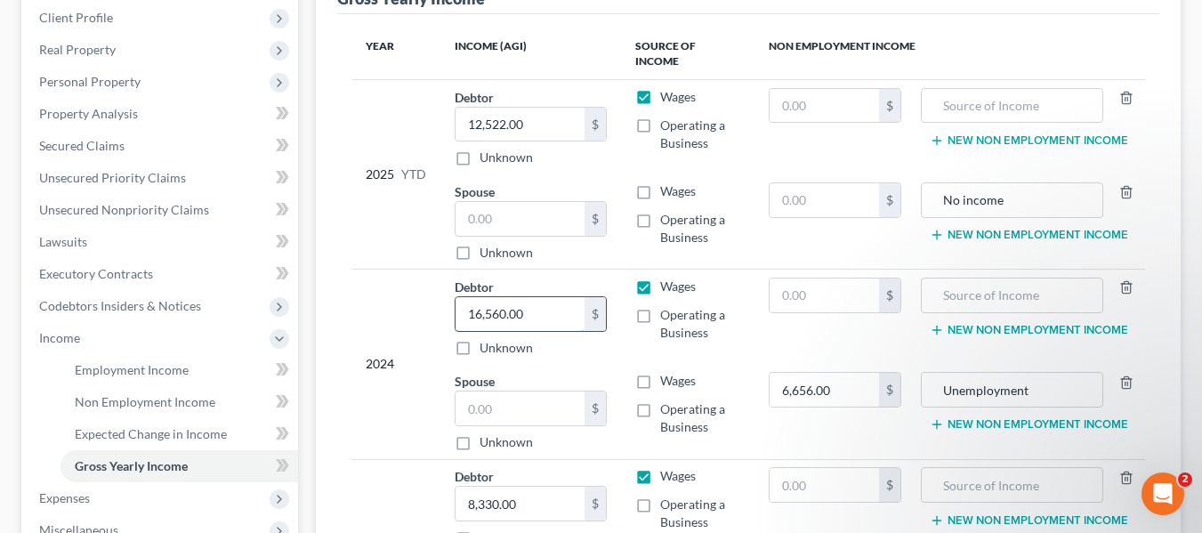
scroll to position [356, 0]
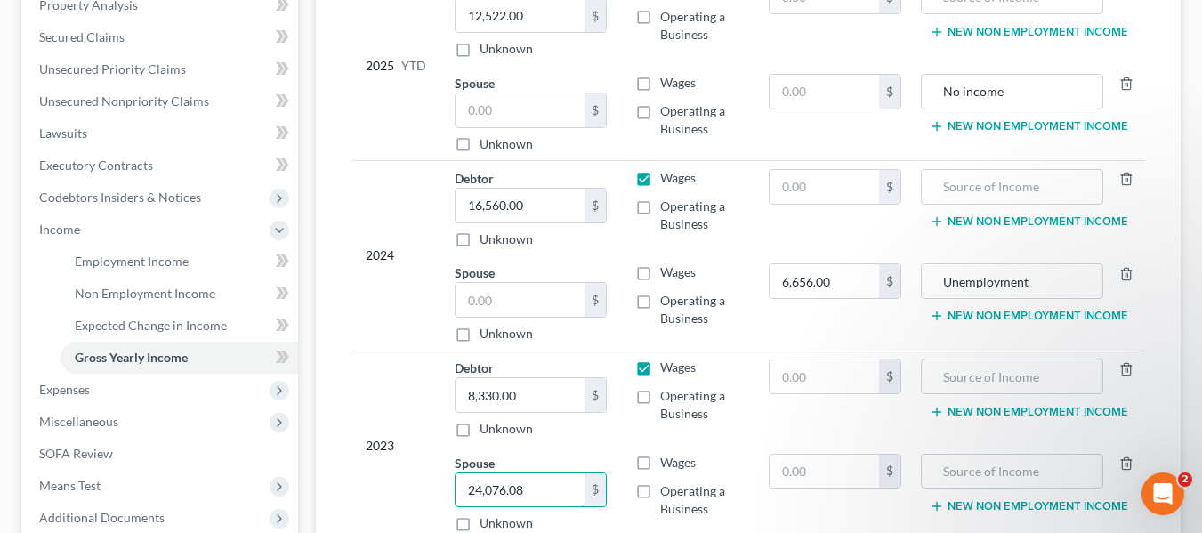
type input "24,076.08"
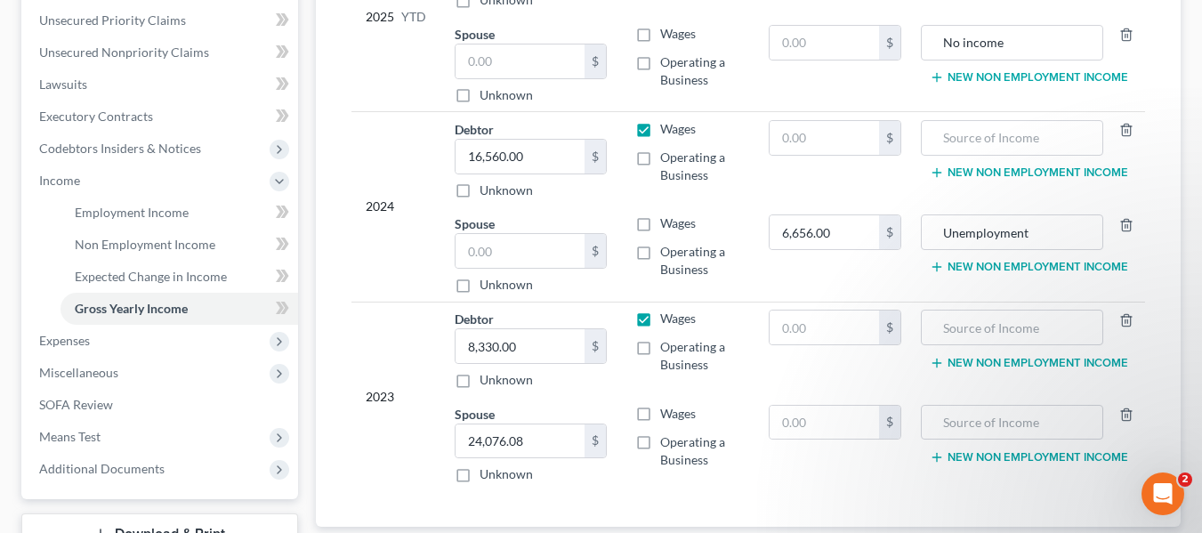
scroll to position [445, 0]
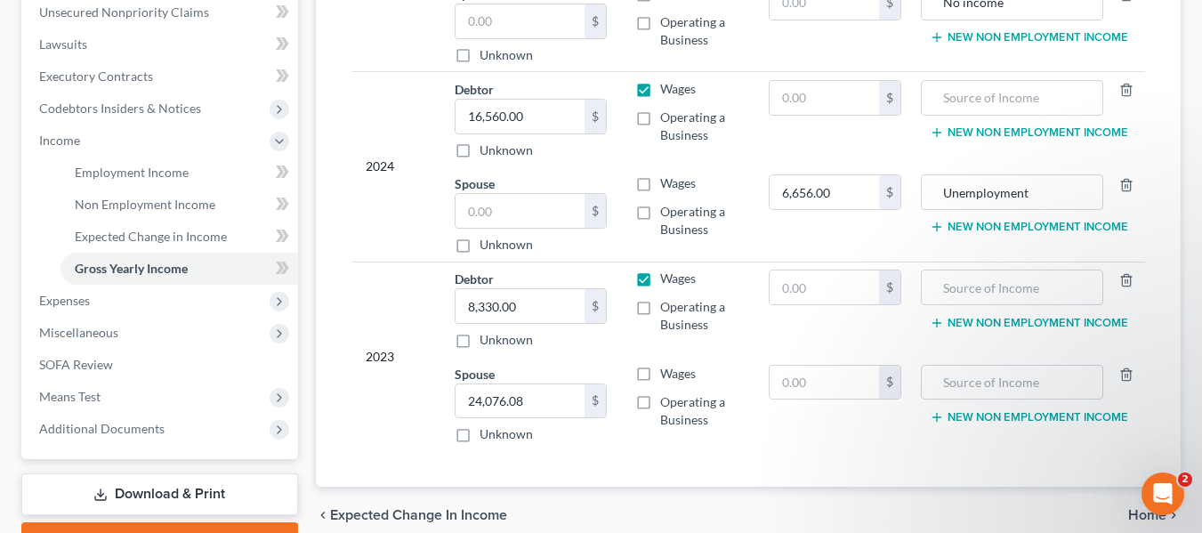
click at [825, 437] on div "Year Income (AGI) Source of Income Non Employment Income 2025 YTD Debtor 12,522…" at bounding box center [748, 152] width 822 height 670
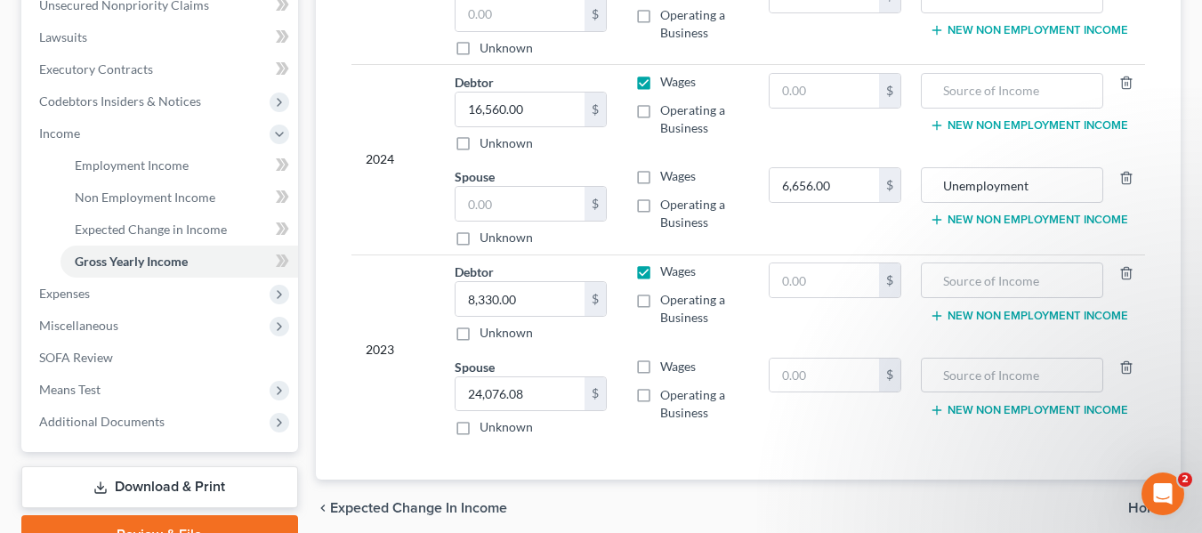
scroll to position [541, 0]
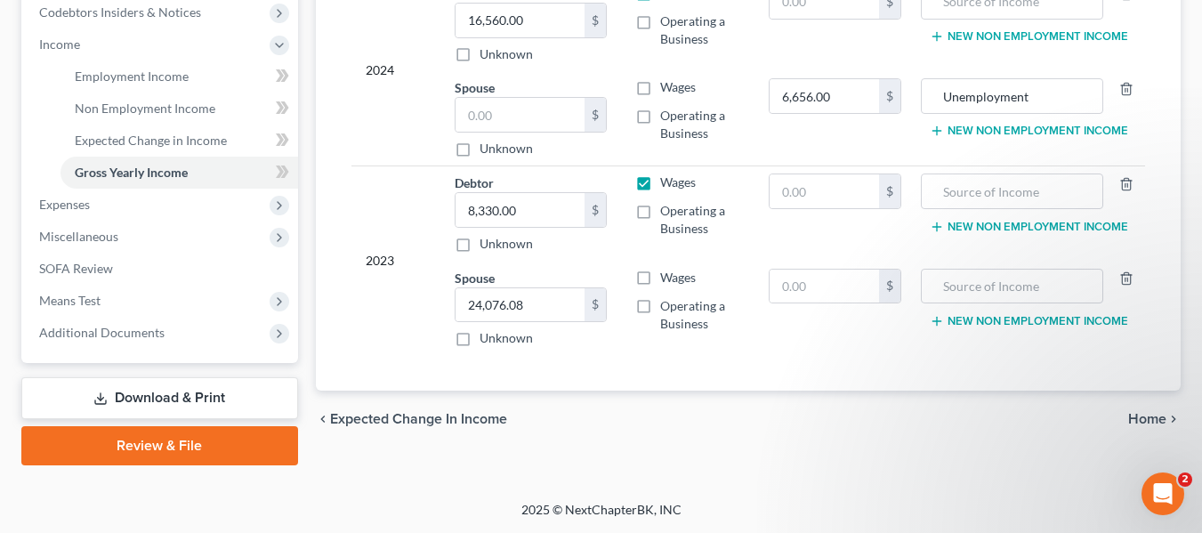
click at [1159, 412] on span "Home" at bounding box center [1147, 419] width 38 height 14
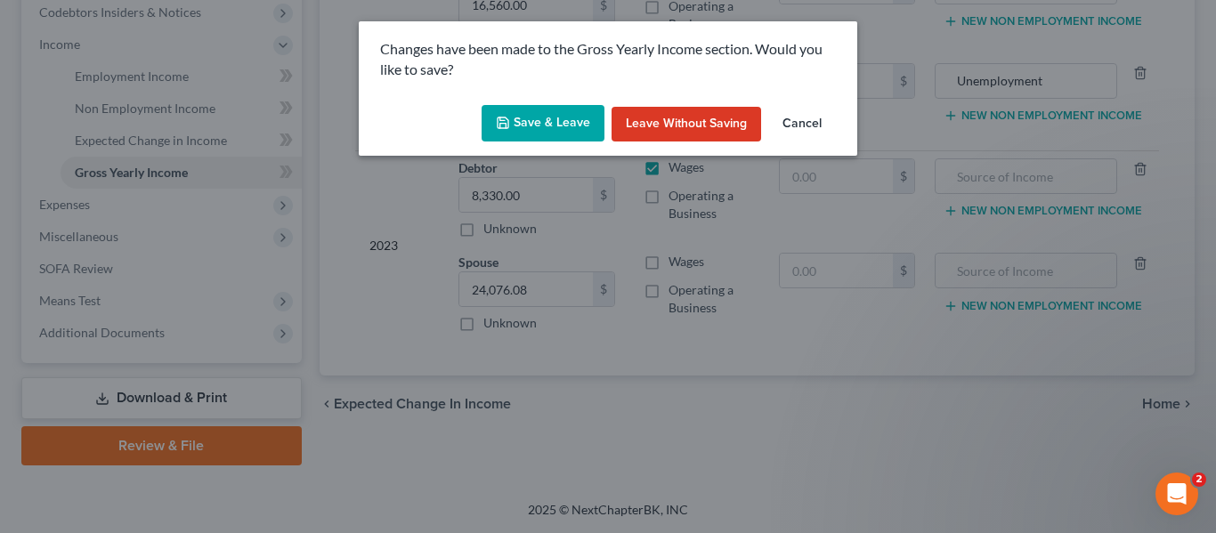
click at [536, 120] on button "Save & Leave" at bounding box center [542, 123] width 123 height 37
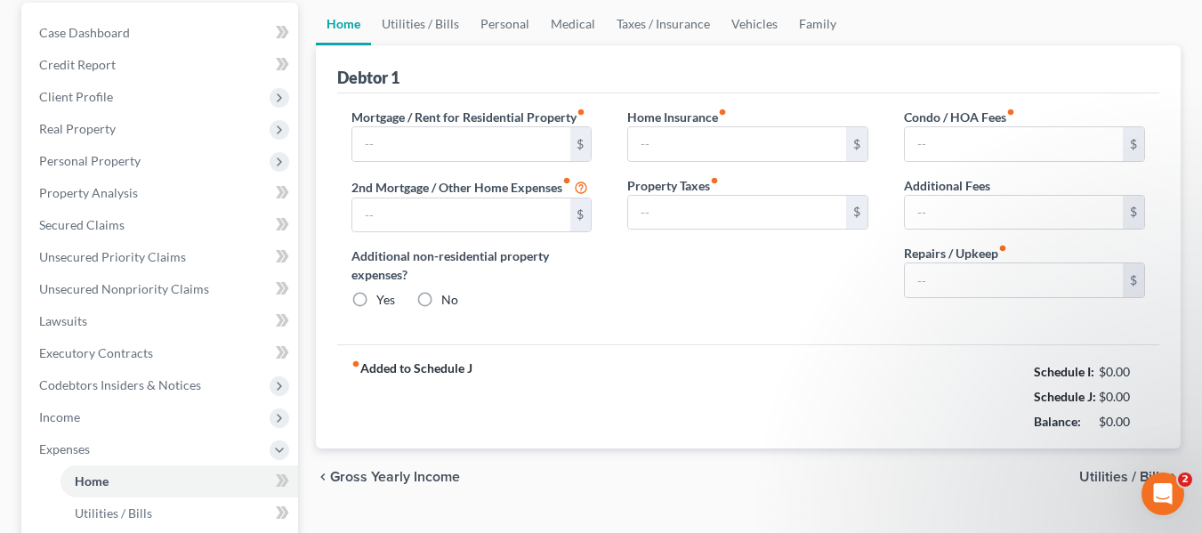
type input "420.00"
type input "0.00"
radio input "true"
type input "0.00"
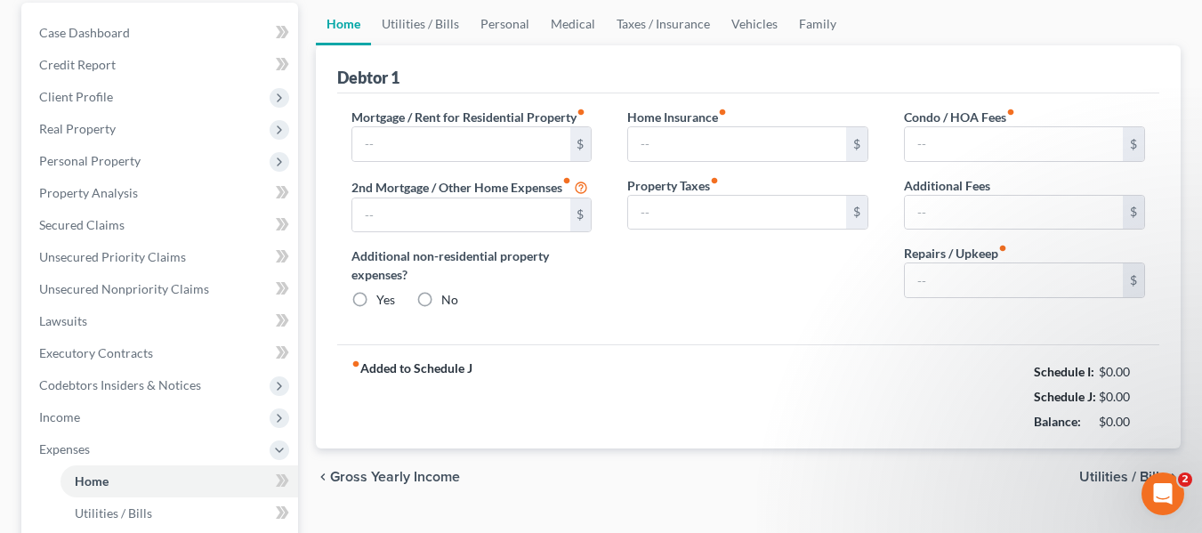
type input "0.00"
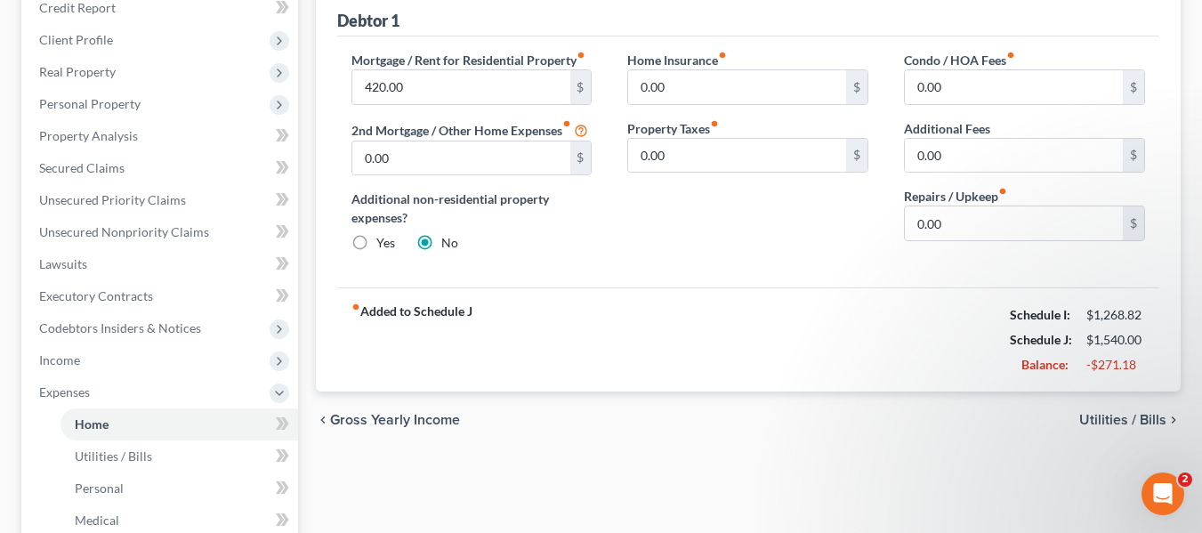
scroll to position [267, 0]
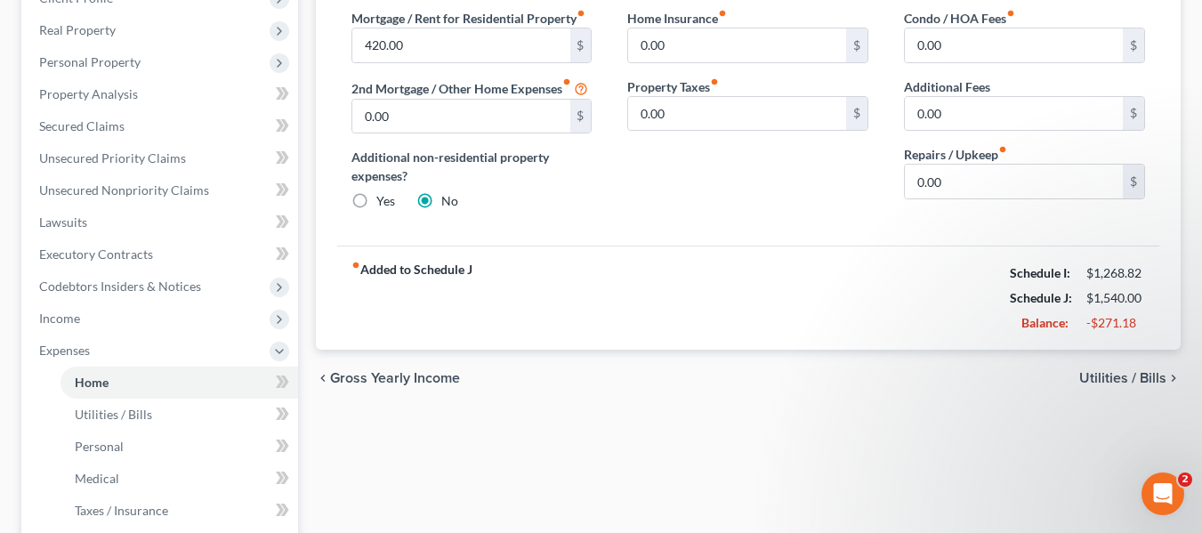
click at [1115, 376] on span "Utilities / Bills" at bounding box center [1122, 378] width 87 height 14
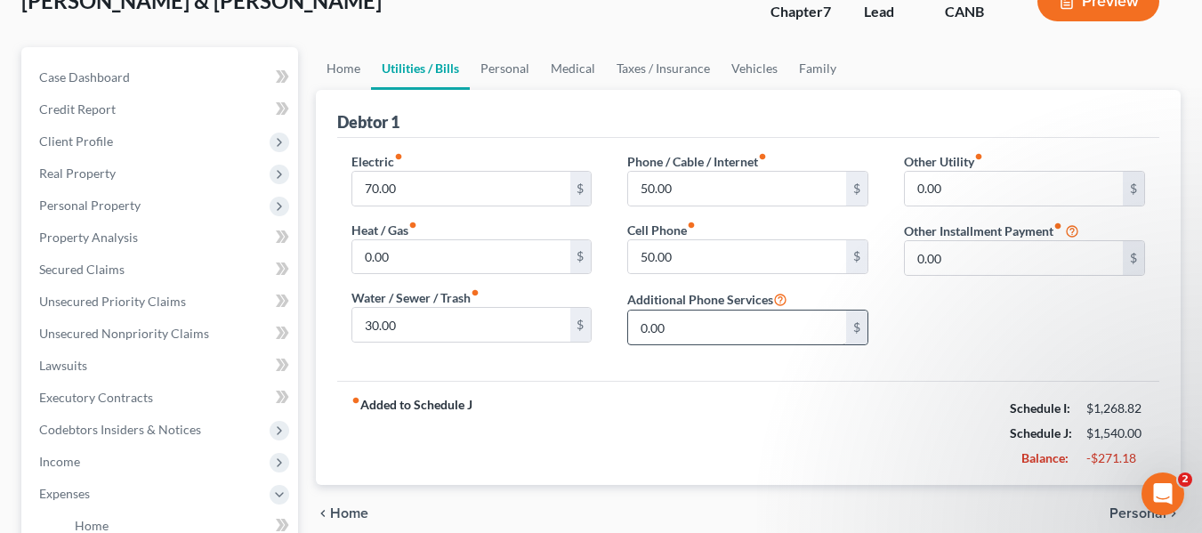
scroll to position [178, 0]
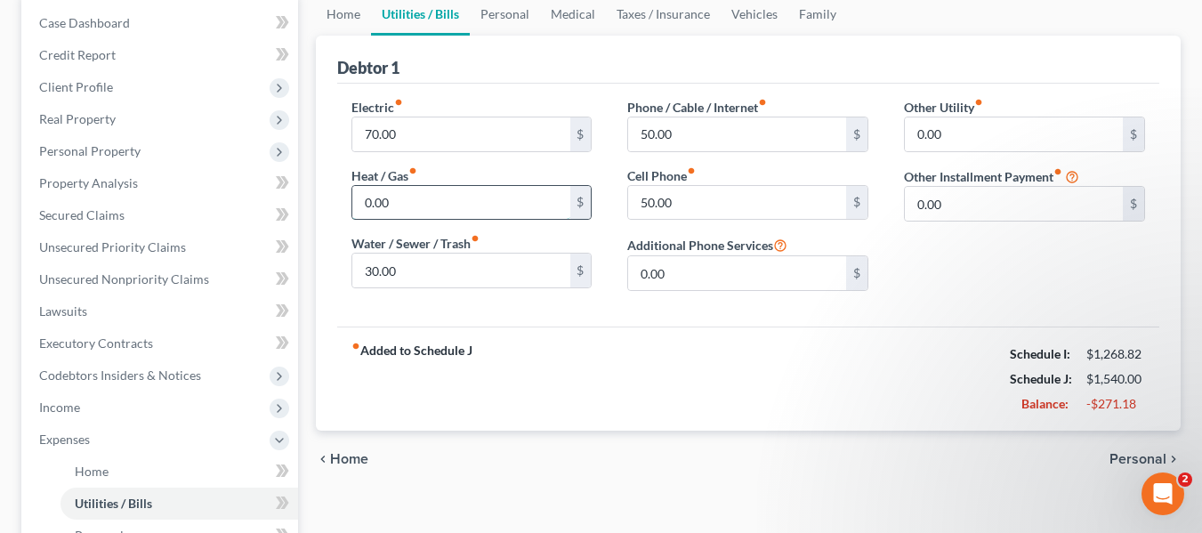
click at [395, 200] on input "0.00" at bounding box center [461, 203] width 218 height 34
type input "50.00"
click at [407, 128] on input "70.00" at bounding box center [461, 134] width 218 height 34
type input "50.00"
click at [713, 312] on div "Electric fiber_manual_record 50.00 $ Heat / Gas fiber_manual_record 50.00 $ Wat…" at bounding box center [748, 205] width 822 height 243
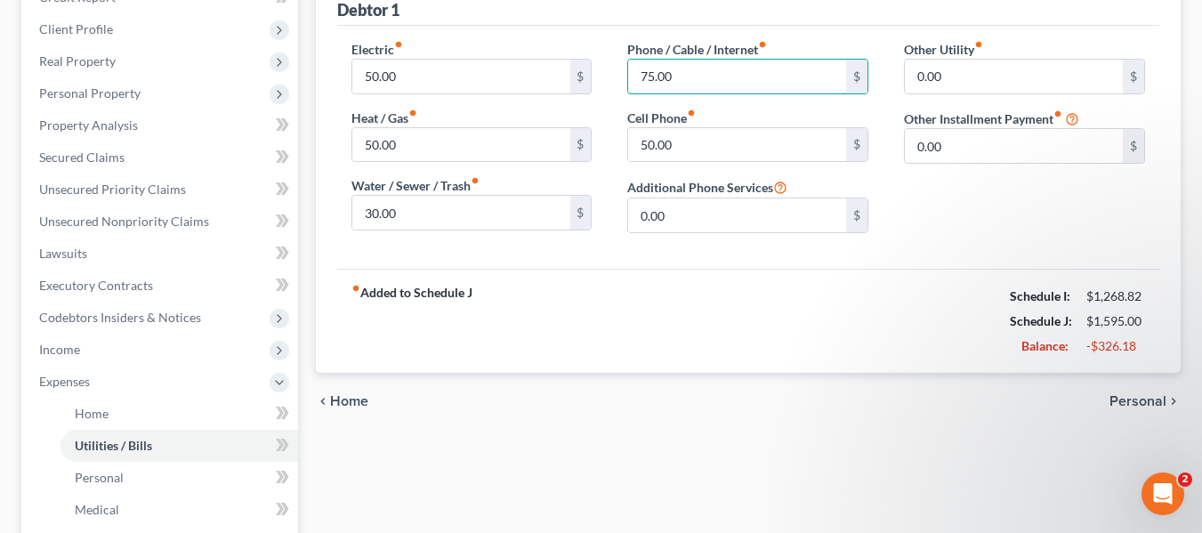
scroll to position [267, 0]
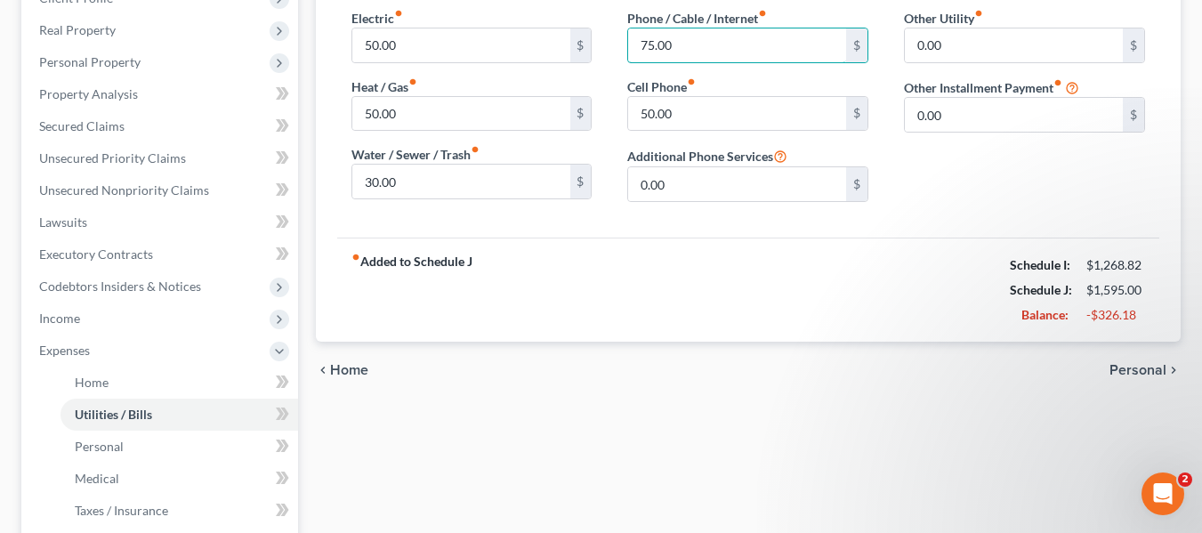
type input "75.00"
click at [1140, 364] on span "Personal" at bounding box center [1138, 370] width 57 height 14
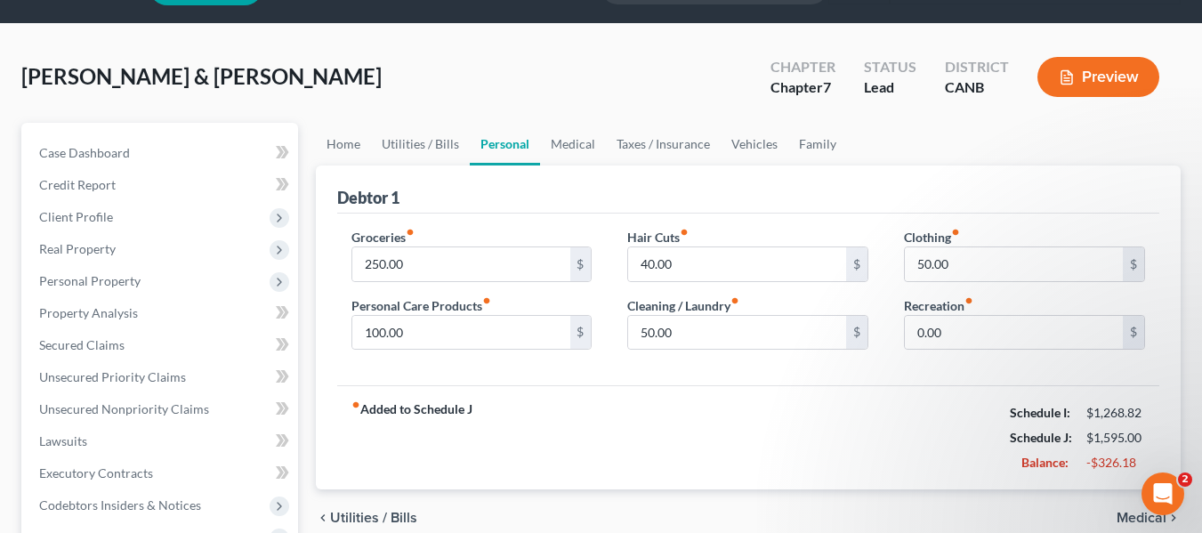
scroll to position [89, 0]
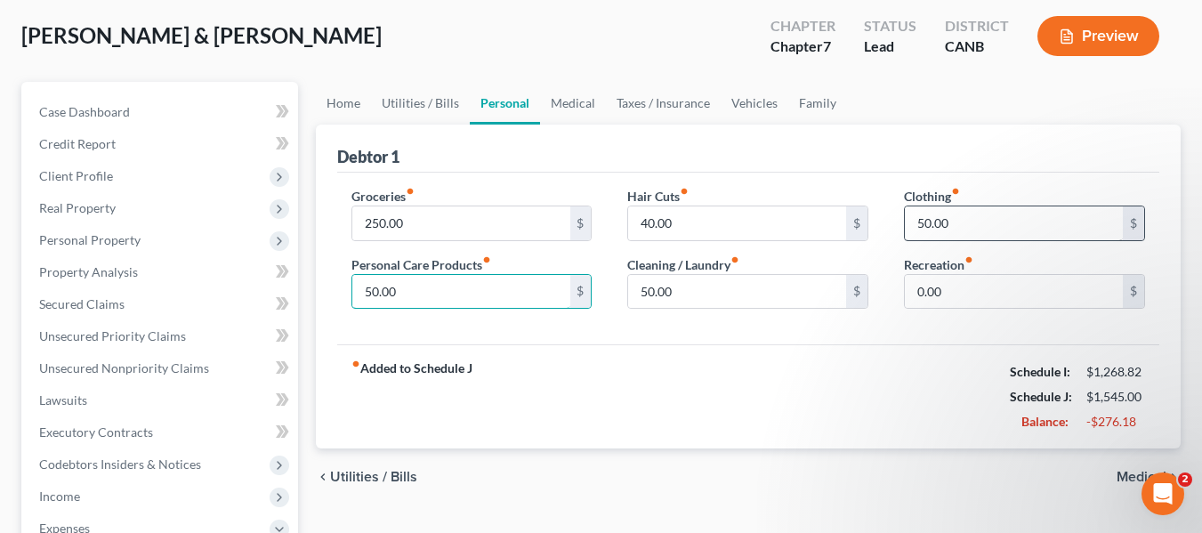
type input "50.00"
click at [967, 221] on input "50.00" at bounding box center [1014, 223] width 218 height 34
type input "100.00"
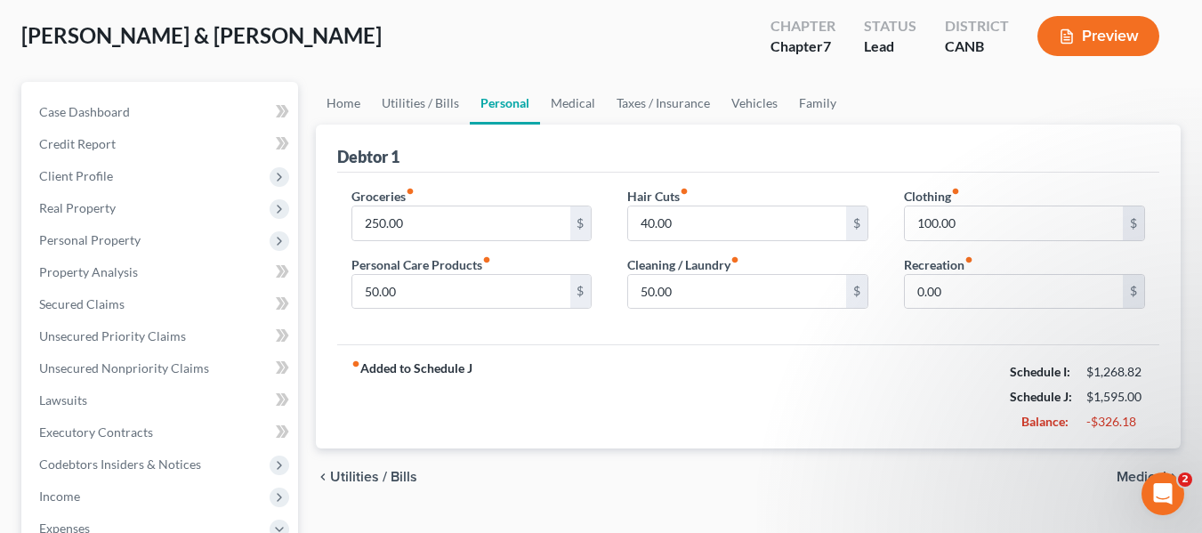
click at [673, 352] on div "fiber_manual_record Added to Schedule J Schedule I: $1,268.82 Schedule J: $1,59…" at bounding box center [748, 396] width 822 height 104
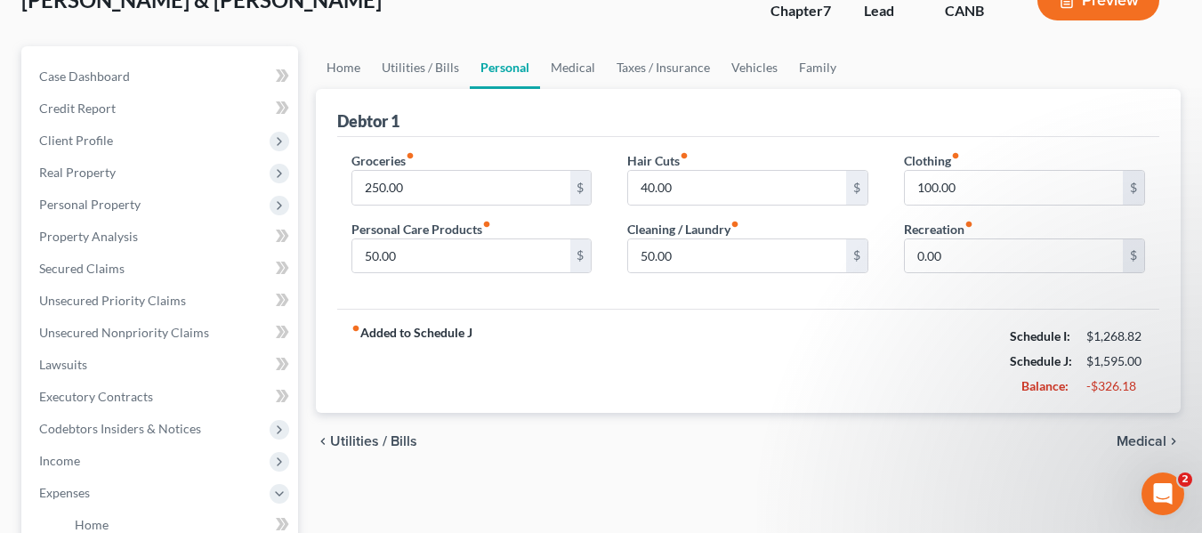
scroll to position [178, 0]
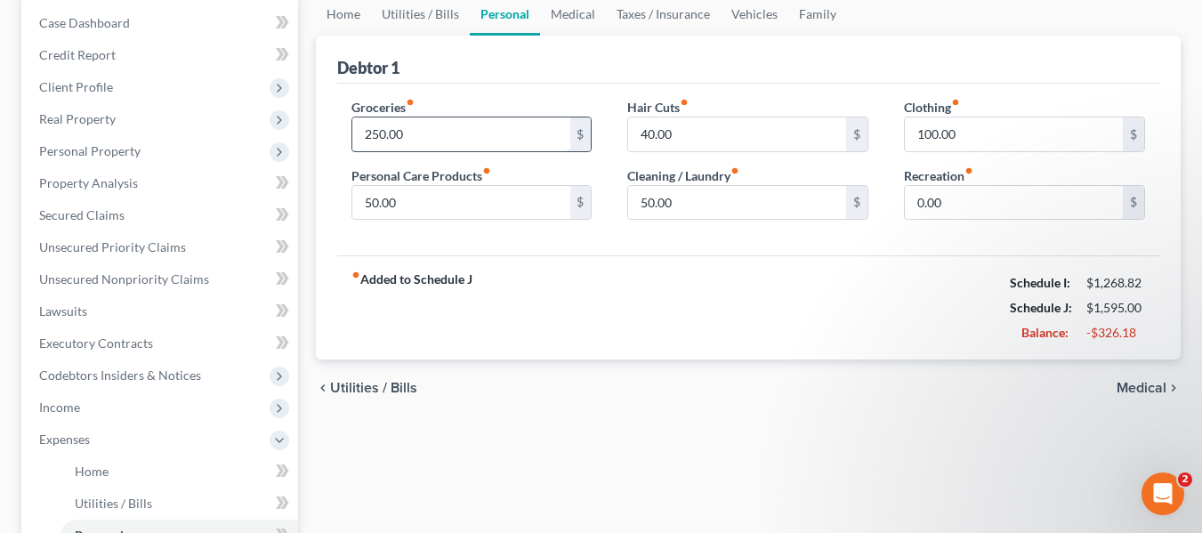
click at [427, 126] on input "250.00" at bounding box center [461, 134] width 218 height 34
type input "3"
type input "250.00"
click at [1147, 390] on span "Medical" at bounding box center [1142, 388] width 50 height 14
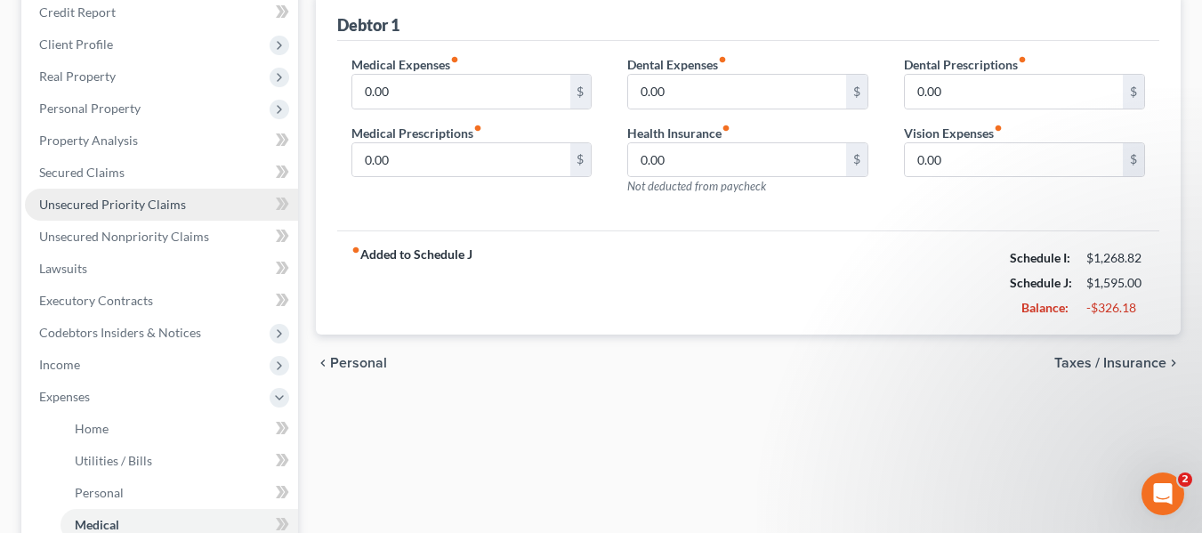
scroll to position [267, 0]
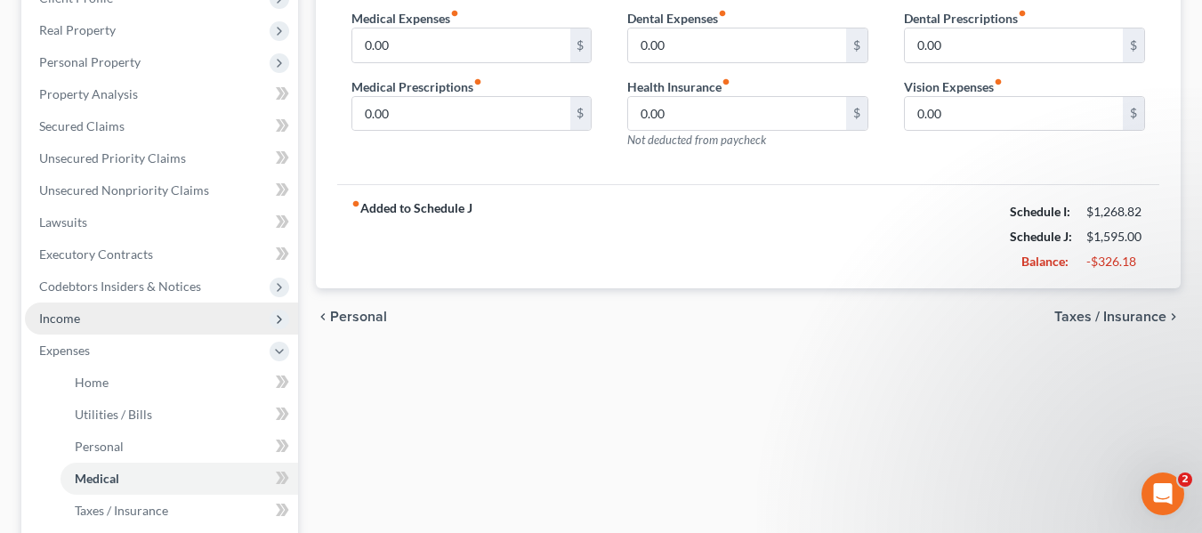
click at [72, 315] on span "Income" at bounding box center [59, 318] width 41 height 15
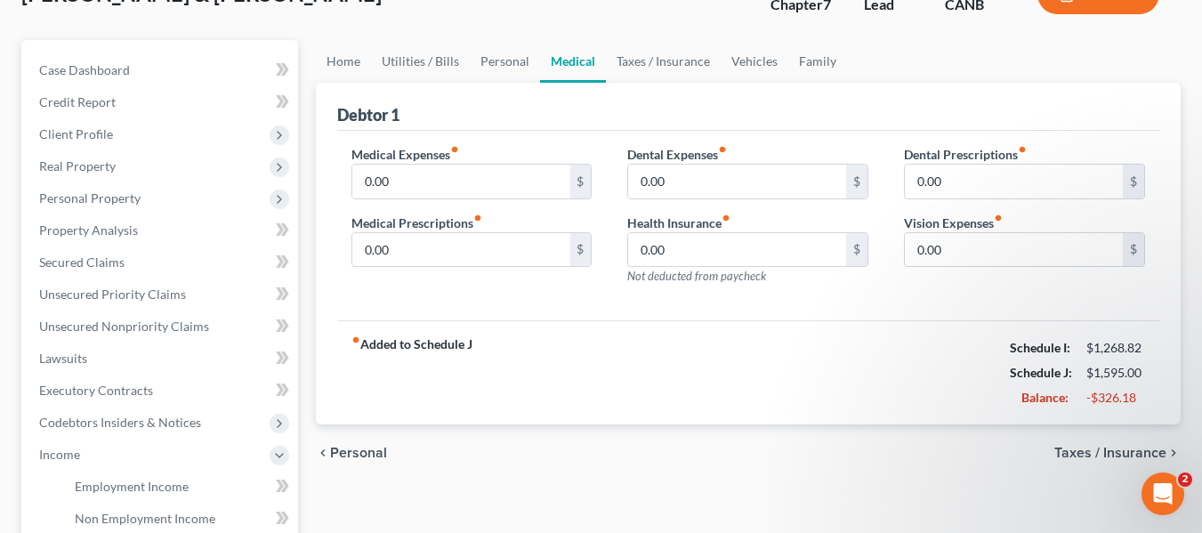
scroll to position [89, 0]
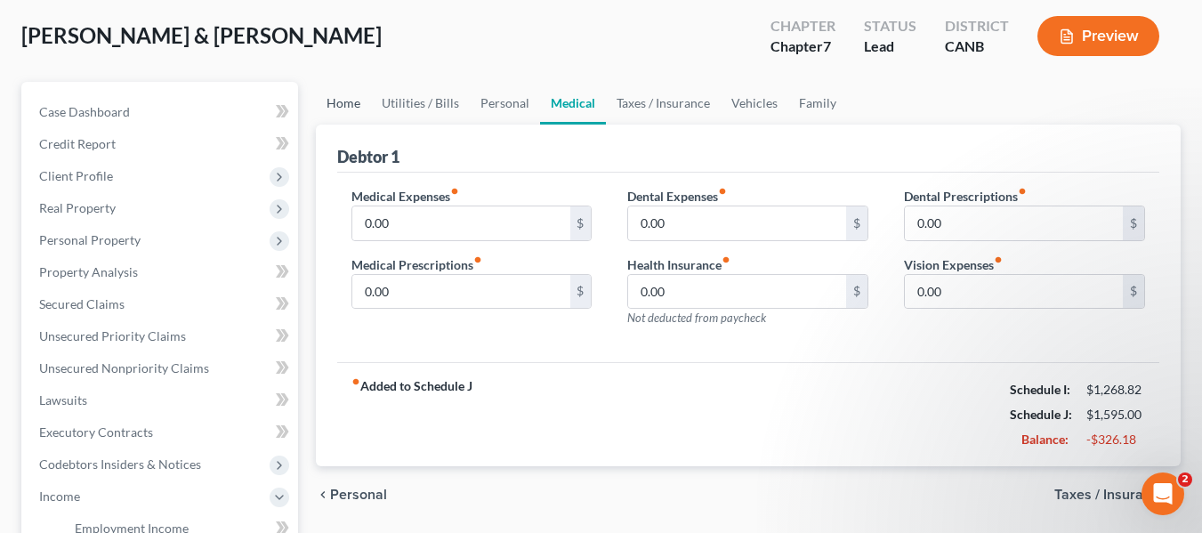
click at [342, 105] on link "Home" at bounding box center [343, 103] width 55 height 43
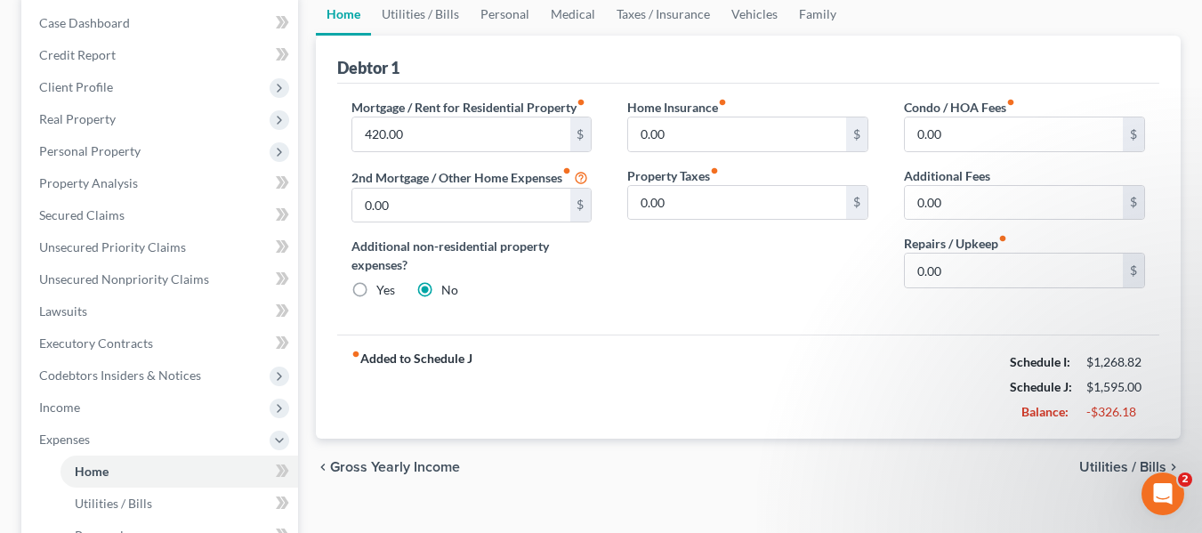
scroll to position [267, 0]
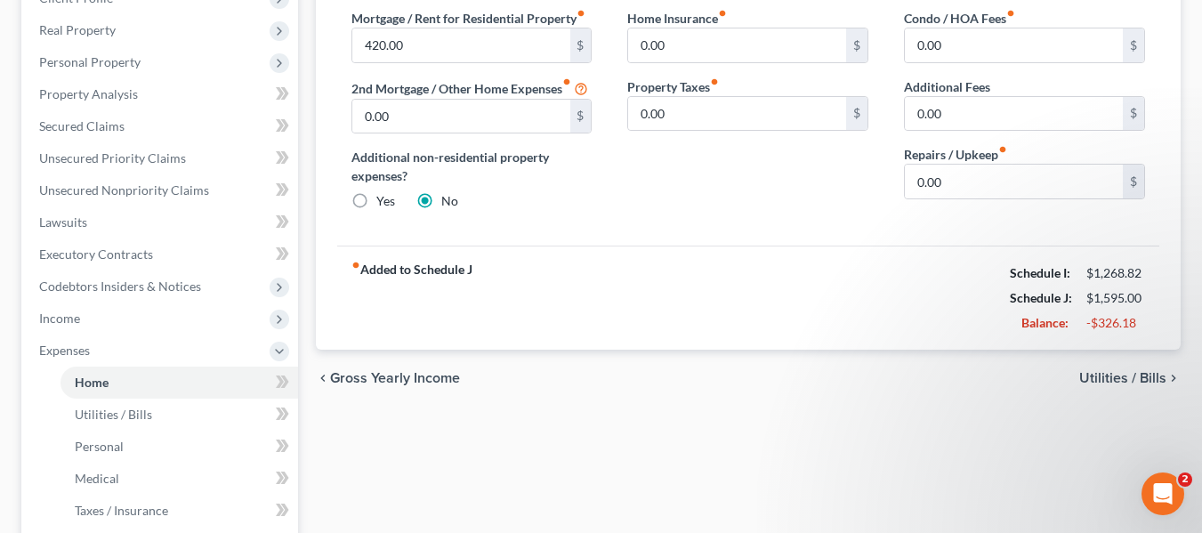
click at [378, 371] on span "Gross Yearly Income" at bounding box center [395, 378] width 130 height 14
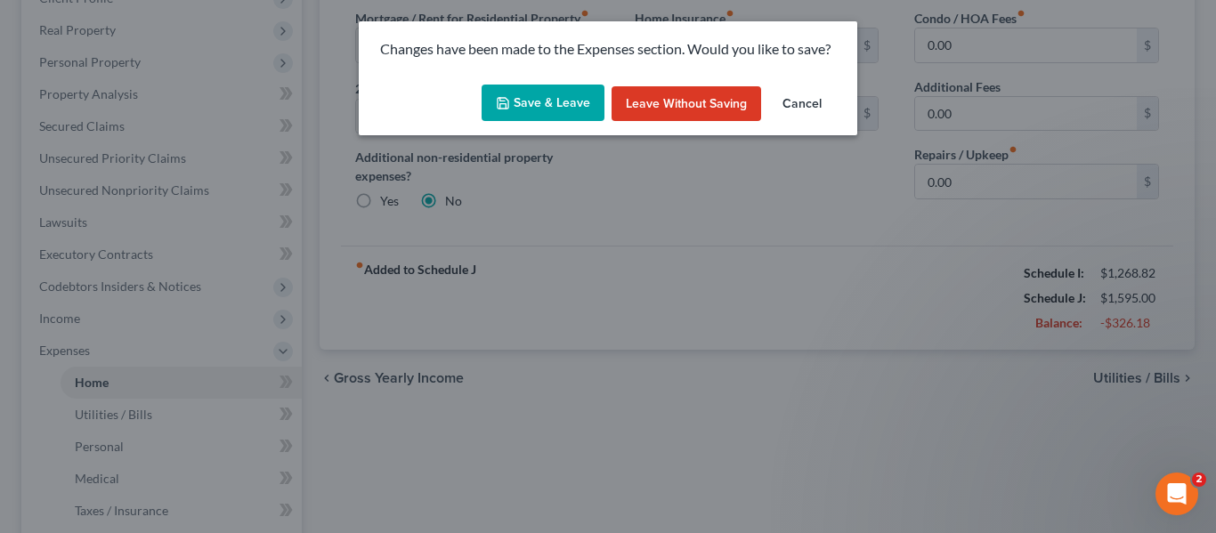
click at [575, 99] on button "Save & Leave" at bounding box center [542, 103] width 123 height 37
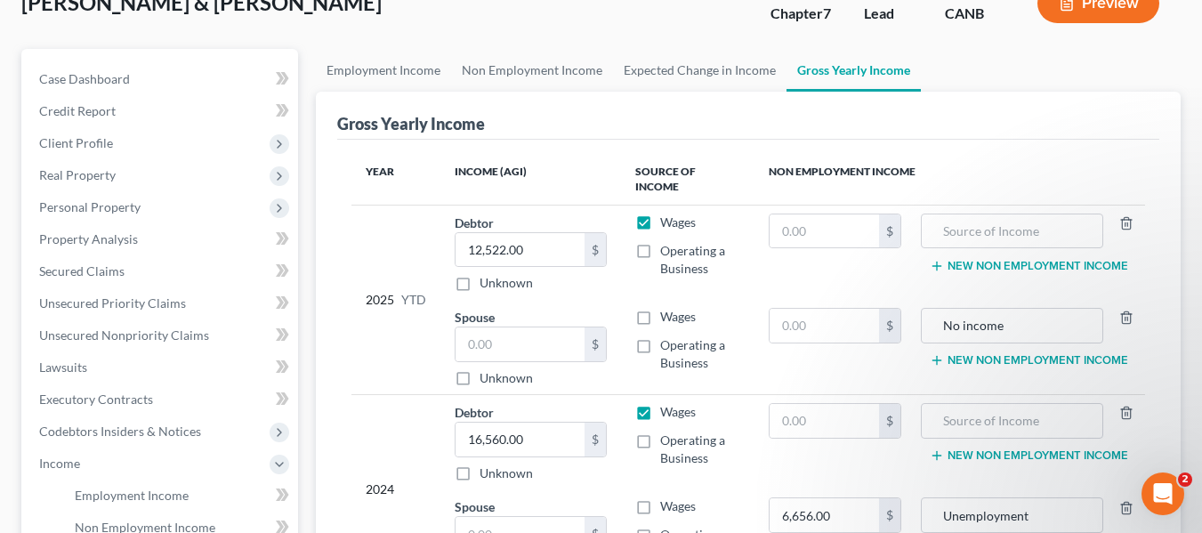
scroll to position [178, 0]
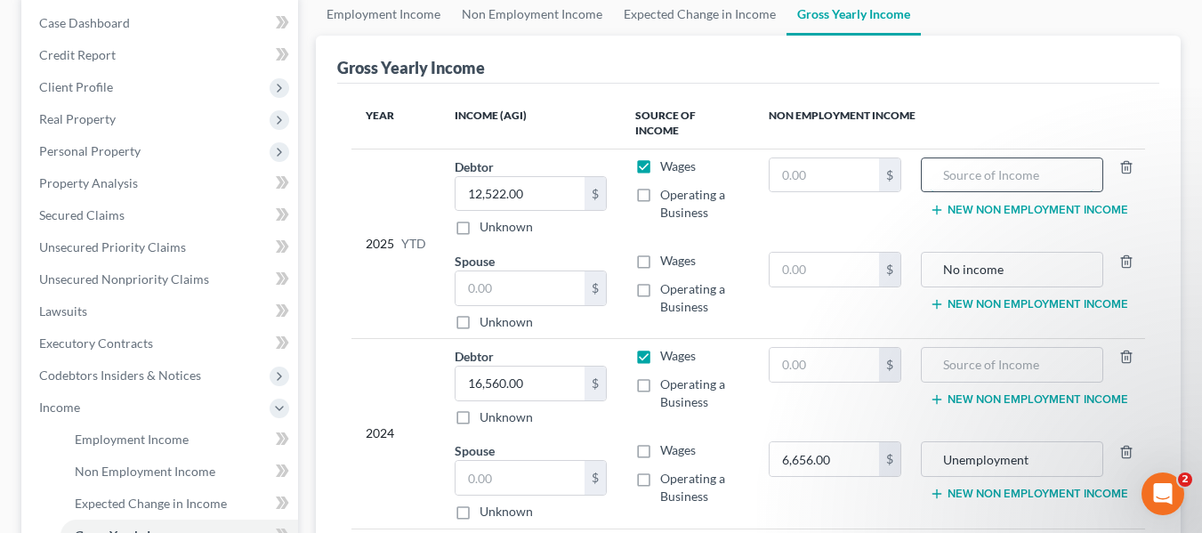
click at [1020, 158] on input "text" at bounding box center [1012, 175] width 163 height 34
click at [982, 203] on button "New Non Employment Income" at bounding box center [1029, 210] width 198 height 14
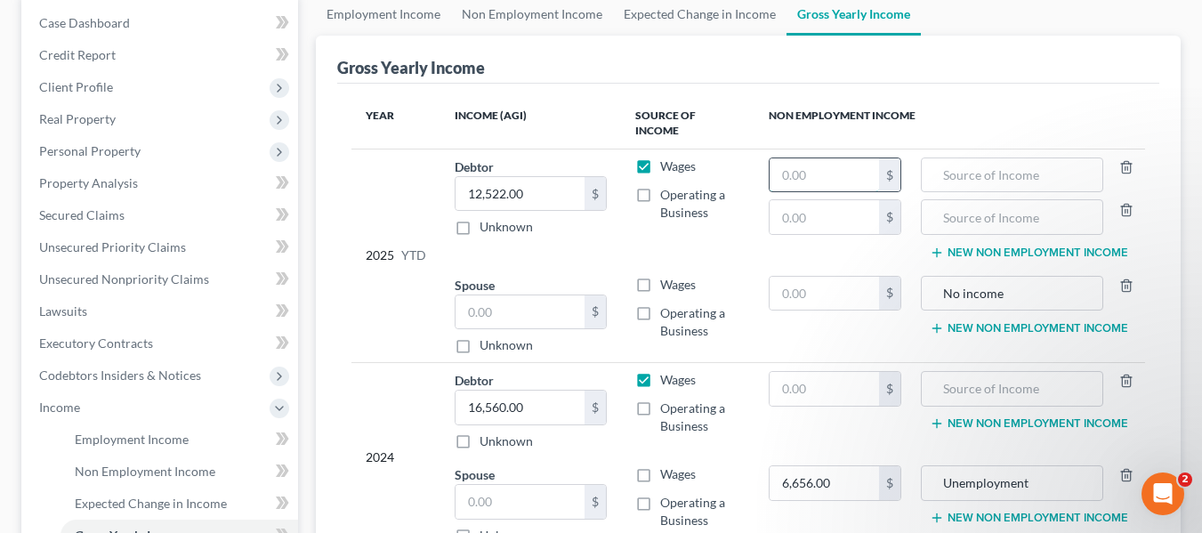
click at [811, 164] on input "text" at bounding box center [824, 175] width 109 height 34
type input "850.00"
click at [963, 158] on input "text" at bounding box center [1012, 175] width 163 height 34
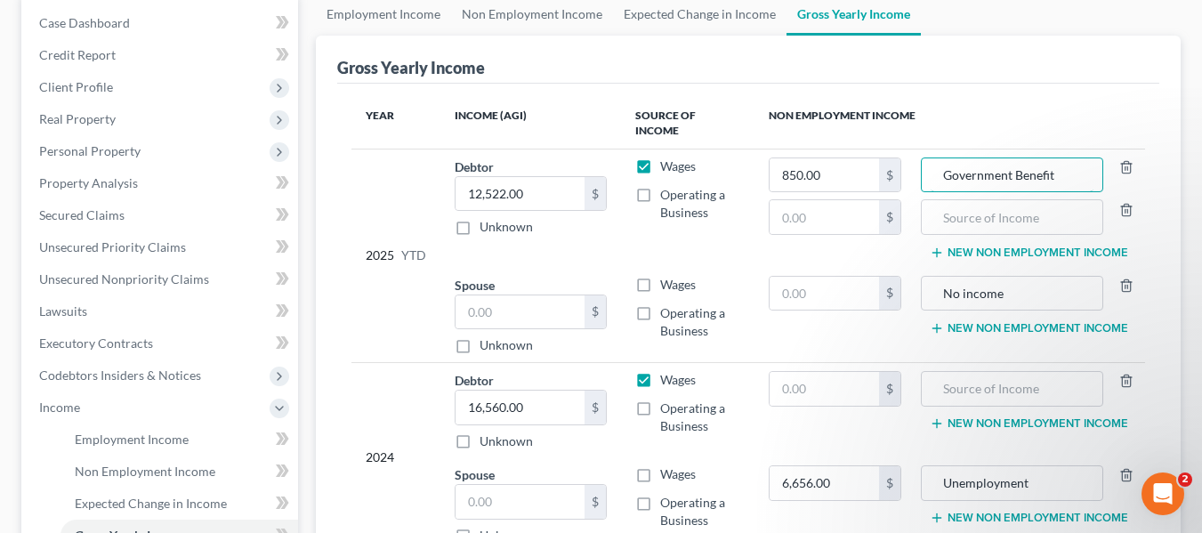
type input "Government Benefit"
type input "0"
drag, startPoint x: 1077, startPoint y: 157, endPoint x: 762, endPoint y: 167, distance: 315.2
click at [764, 167] on tr "2025 YTD Debtor 12,522.00 $ Unknown Balance Undetermined 12,522.00 $ Unknown Wa…" at bounding box center [749, 208] width 794 height 118
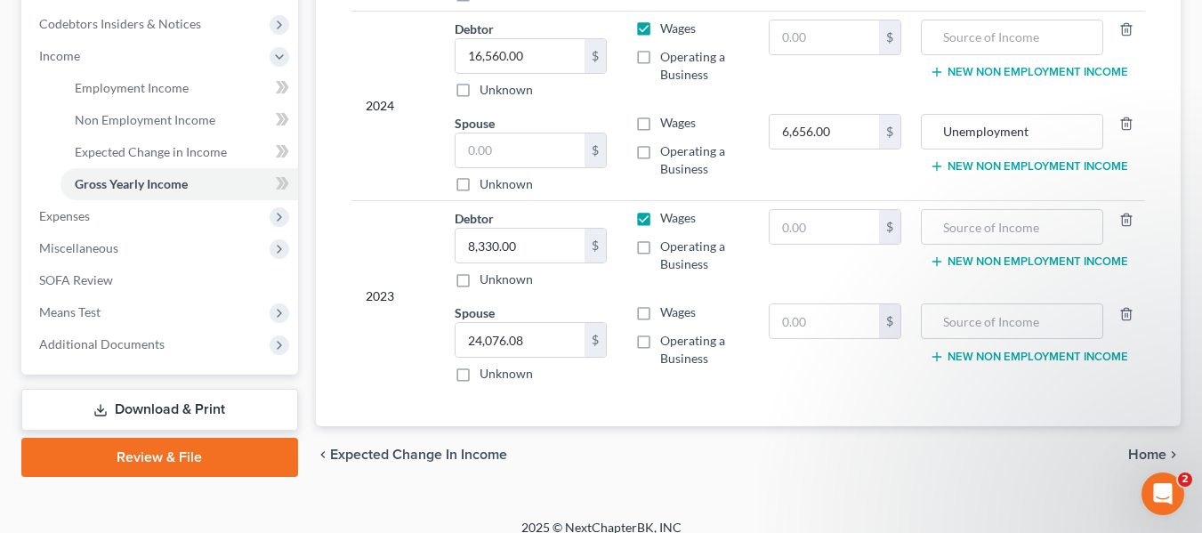
scroll to position [541, 0]
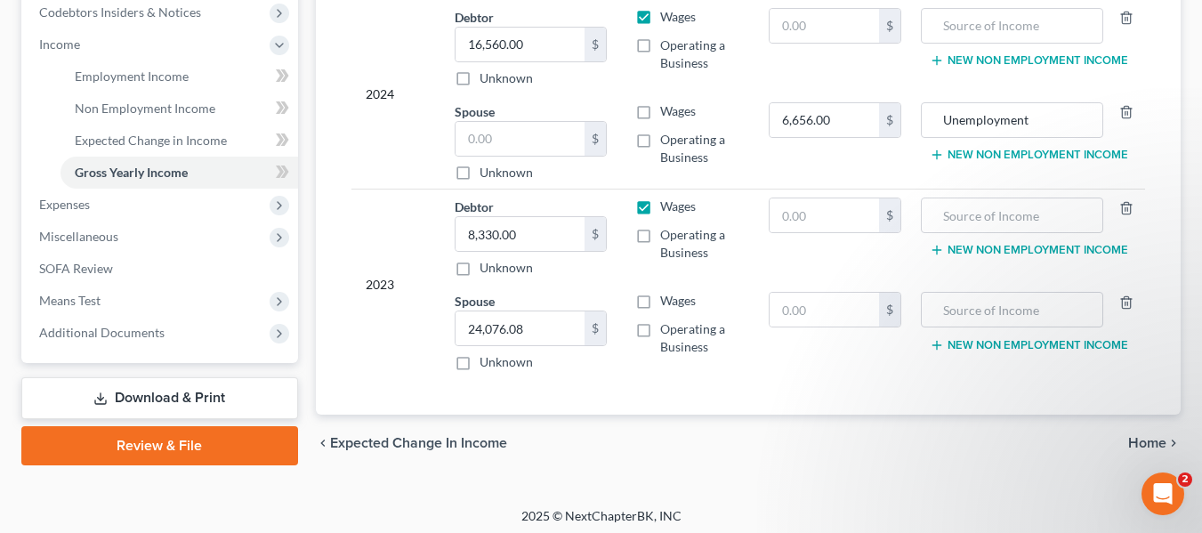
click at [1144, 436] on span "Home" at bounding box center [1147, 443] width 38 height 14
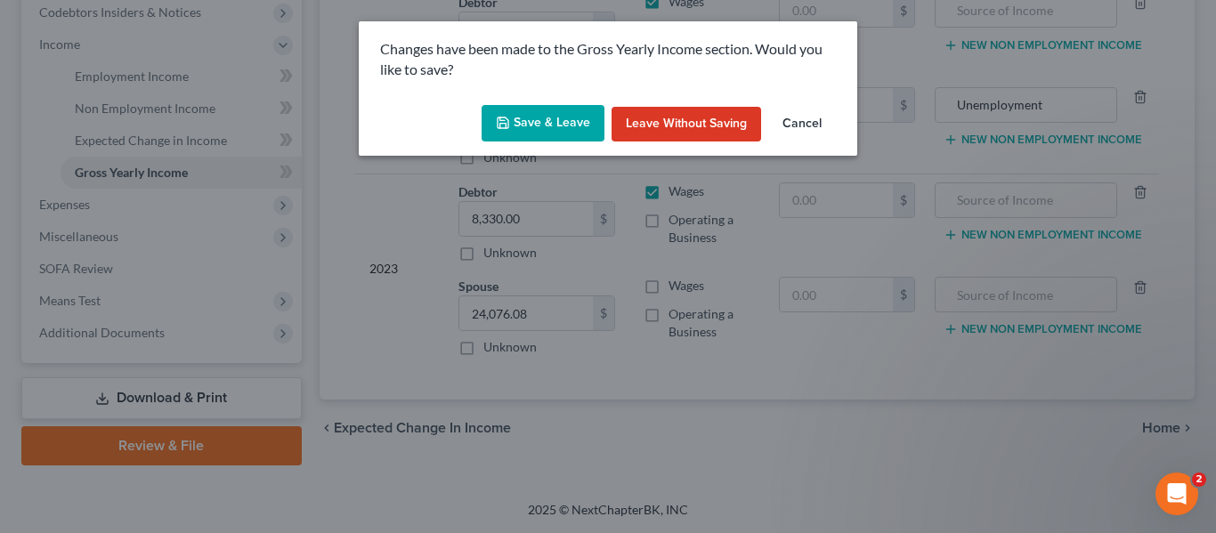
click at [517, 118] on button "Save & Leave" at bounding box center [542, 123] width 123 height 37
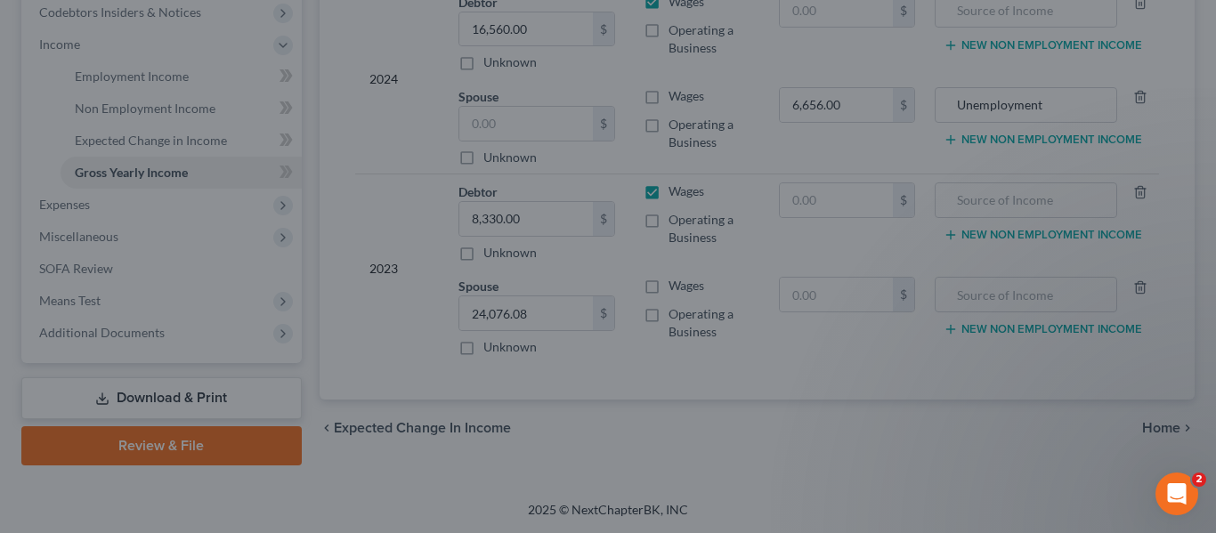
type input "0.00"
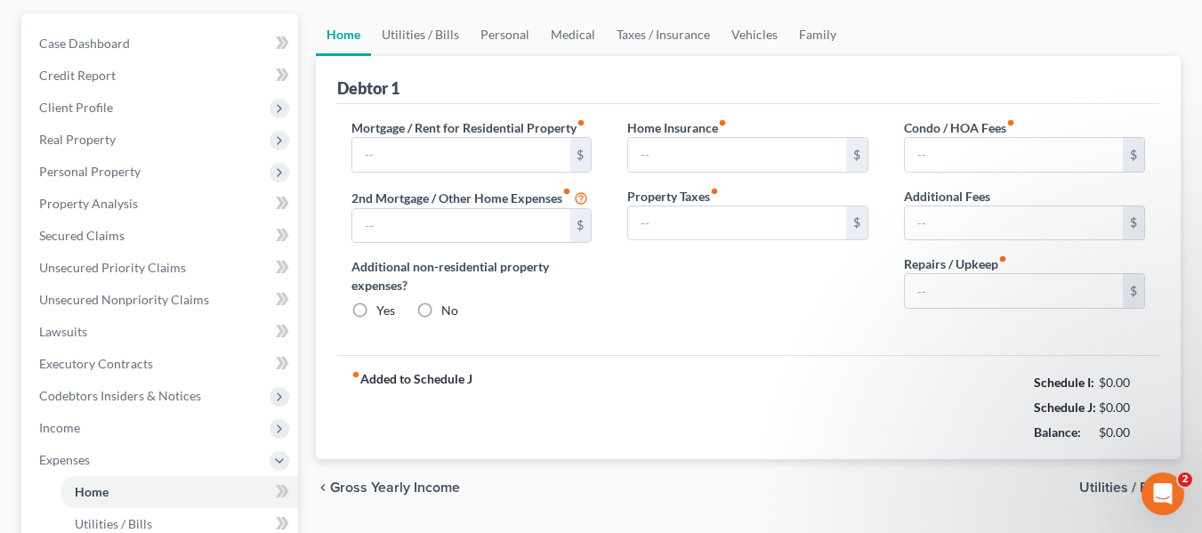
scroll to position [4, 0]
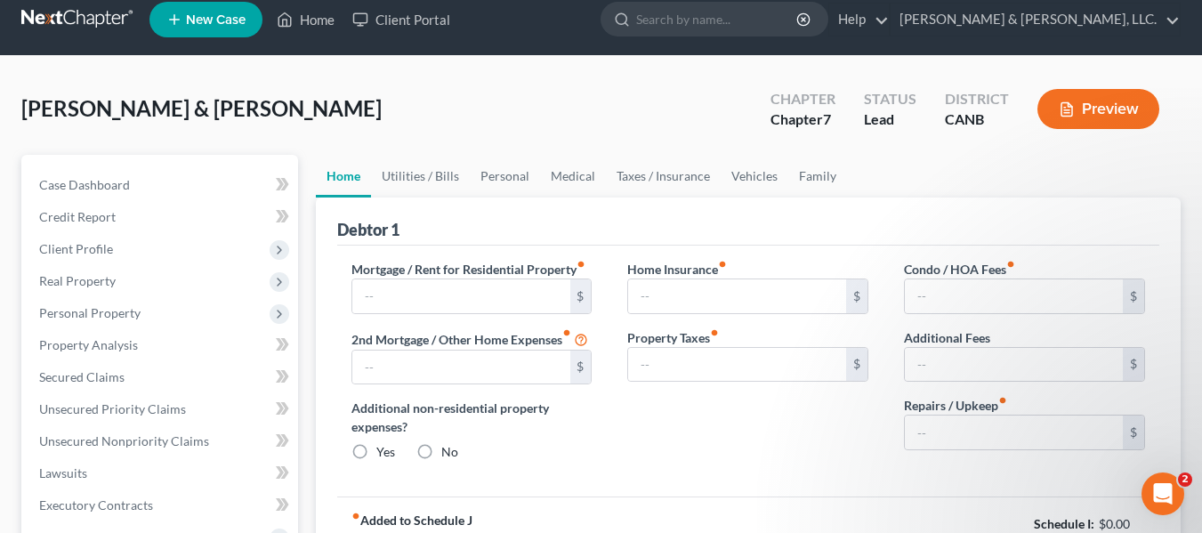
type input "420.00"
type input "0.00"
radio input "true"
type input "0.00"
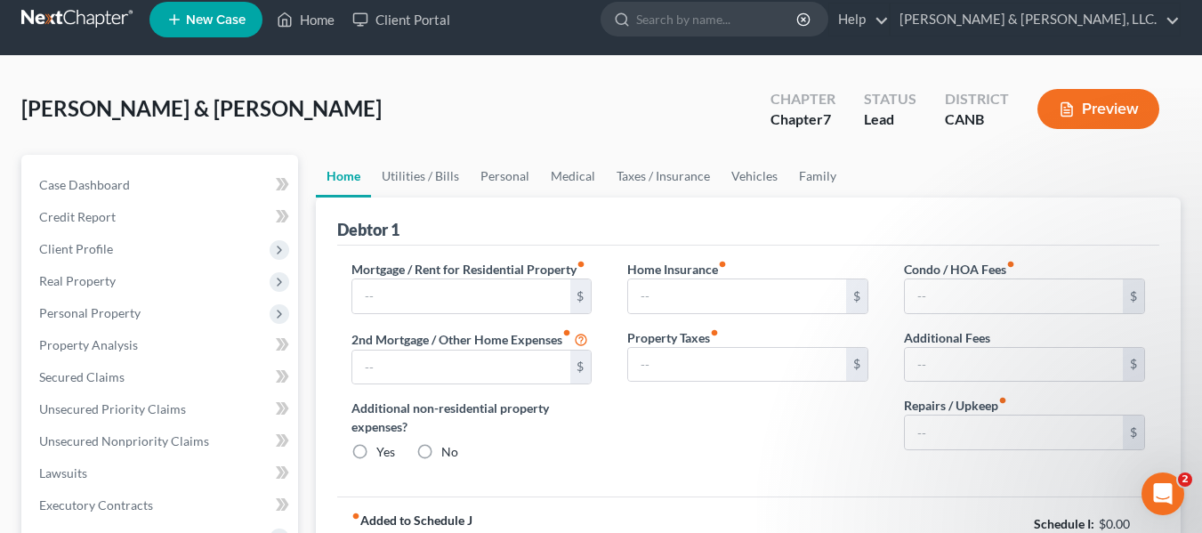
type input "0.00"
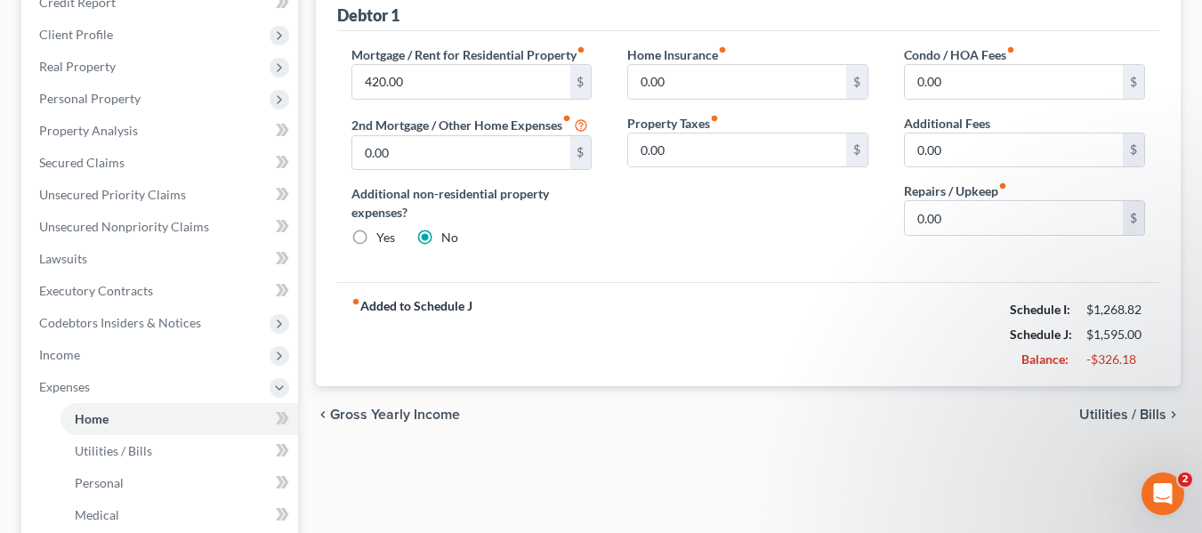
scroll to position [267, 0]
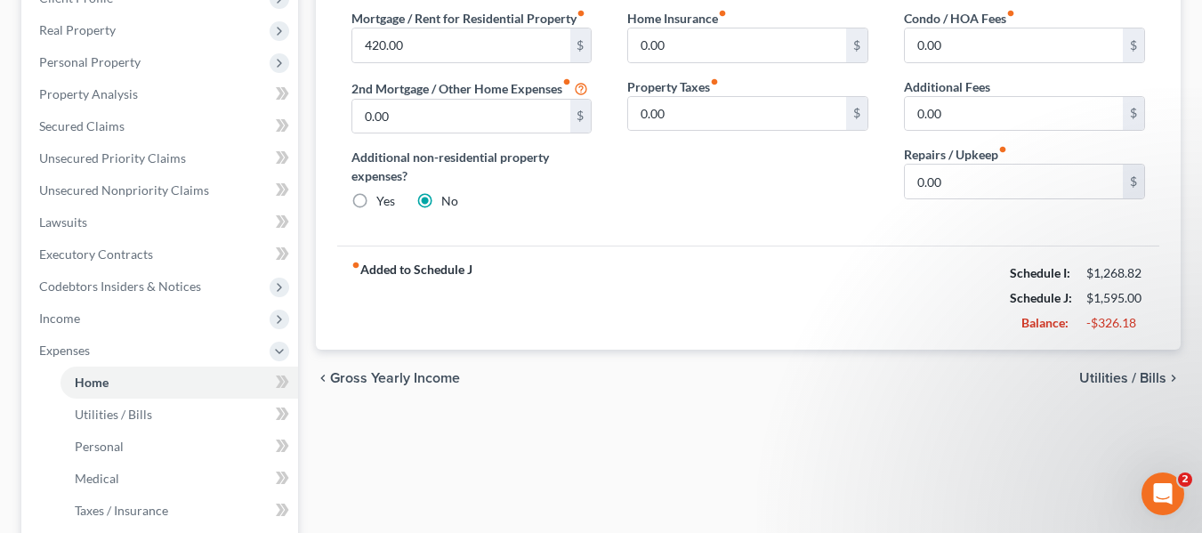
click at [1135, 372] on span "Utilities / Bills" at bounding box center [1122, 378] width 87 height 14
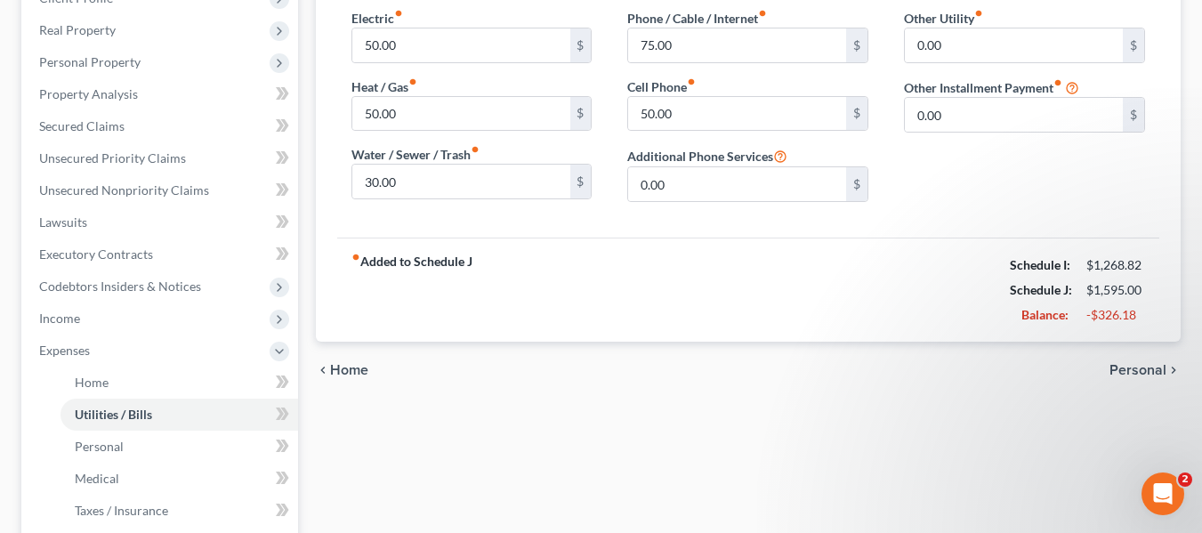
click at [1141, 368] on span "Personal" at bounding box center [1138, 370] width 57 height 14
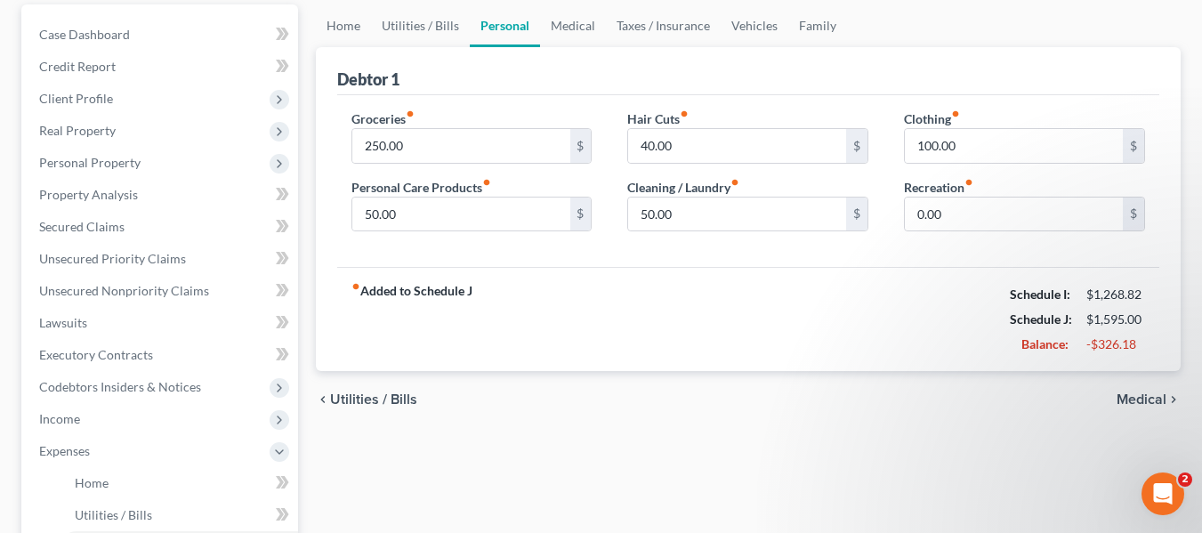
scroll to position [178, 0]
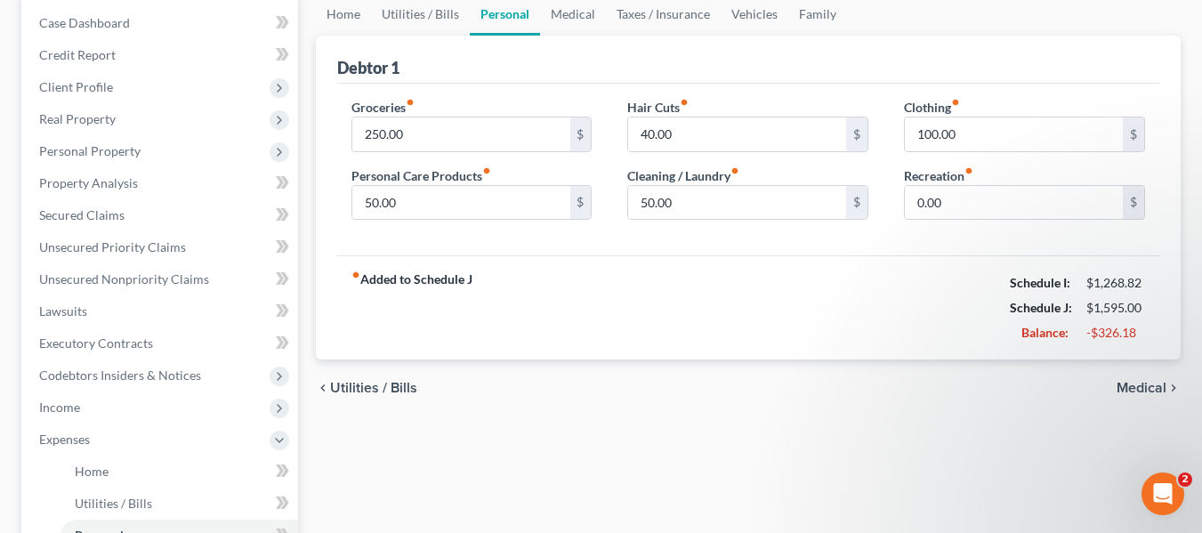
click at [1128, 388] on span "Medical" at bounding box center [1142, 388] width 50 height 14
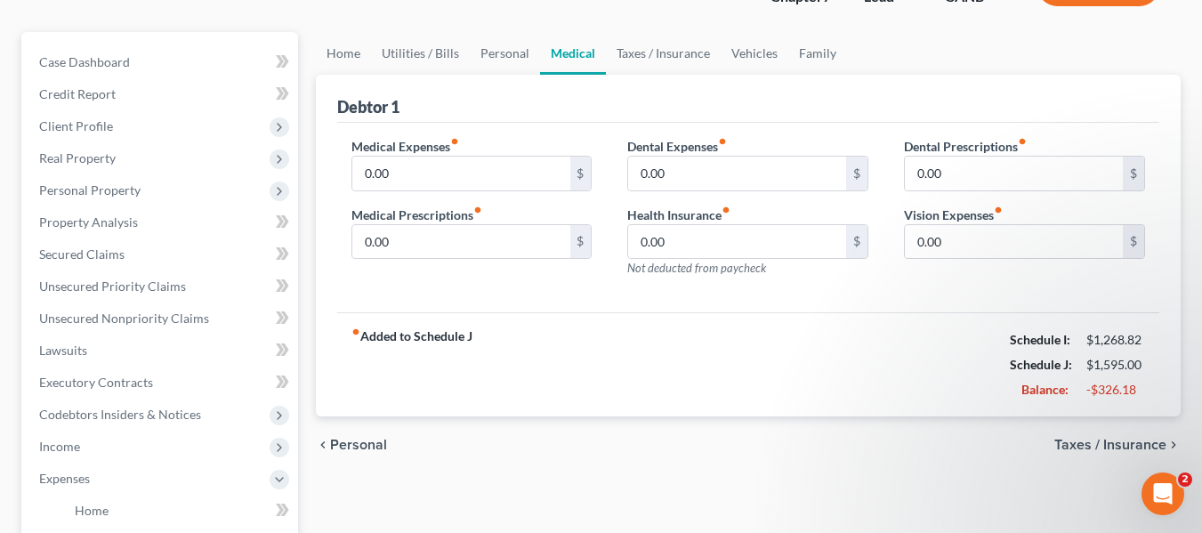
scroll to position [178, 0]
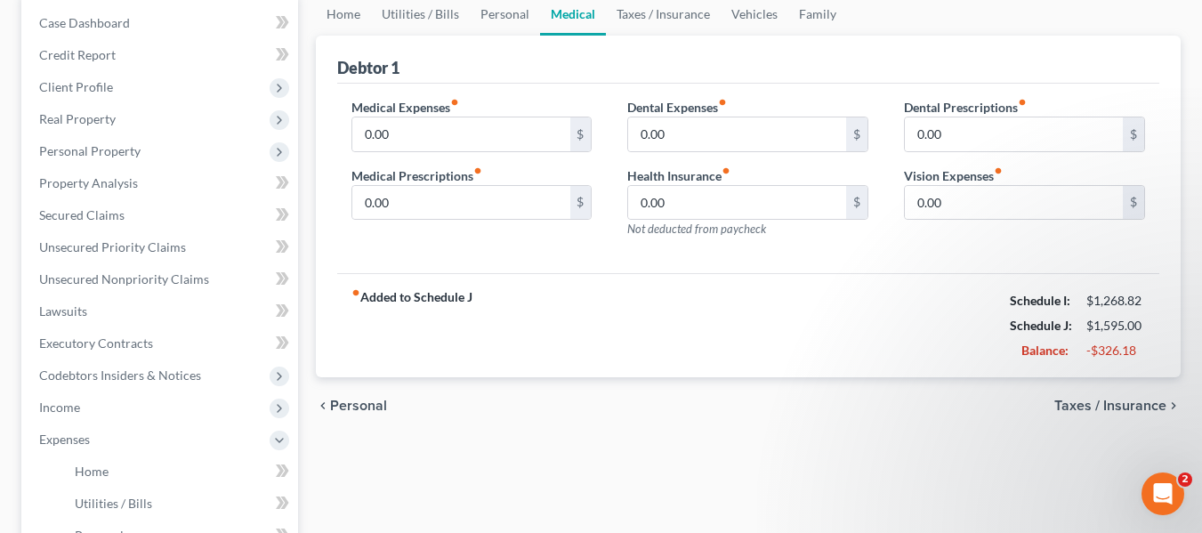
click at [1089, 400] on span "Taxes / Insurance" at bounding box center [1111, 406] width 112 height 14
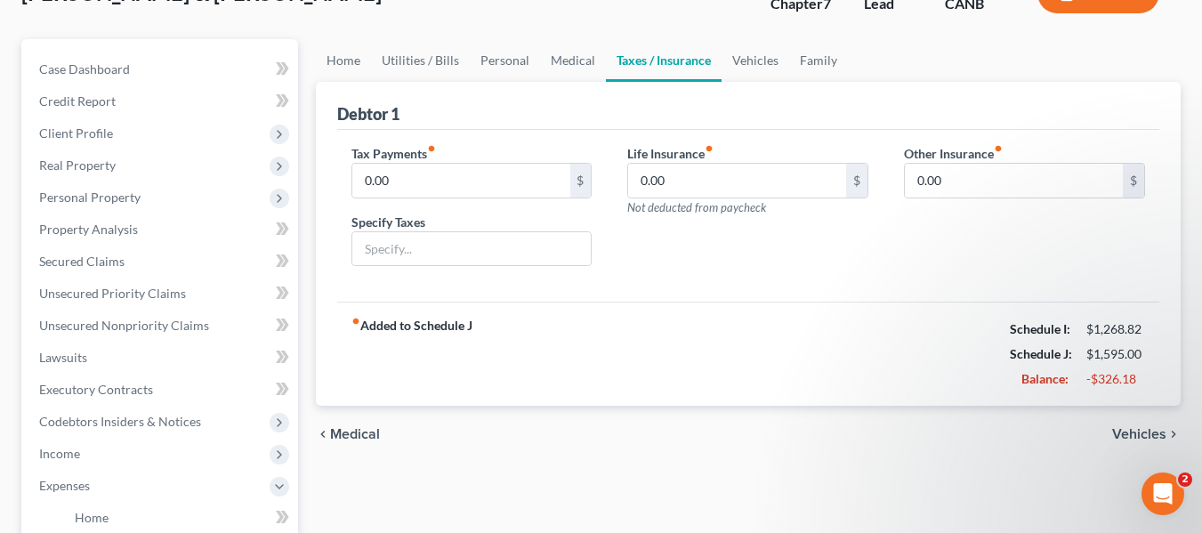
scroll to position [178, 0]
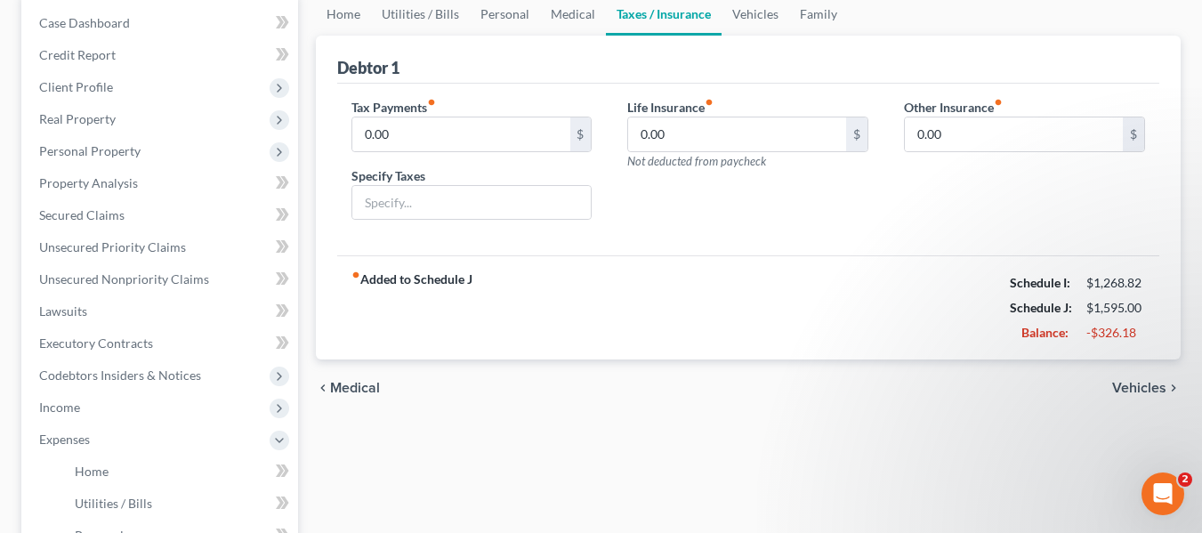
click at [1145, 388] on span "Vehicles" at bounding box center [1139, 388] width 54 height 14
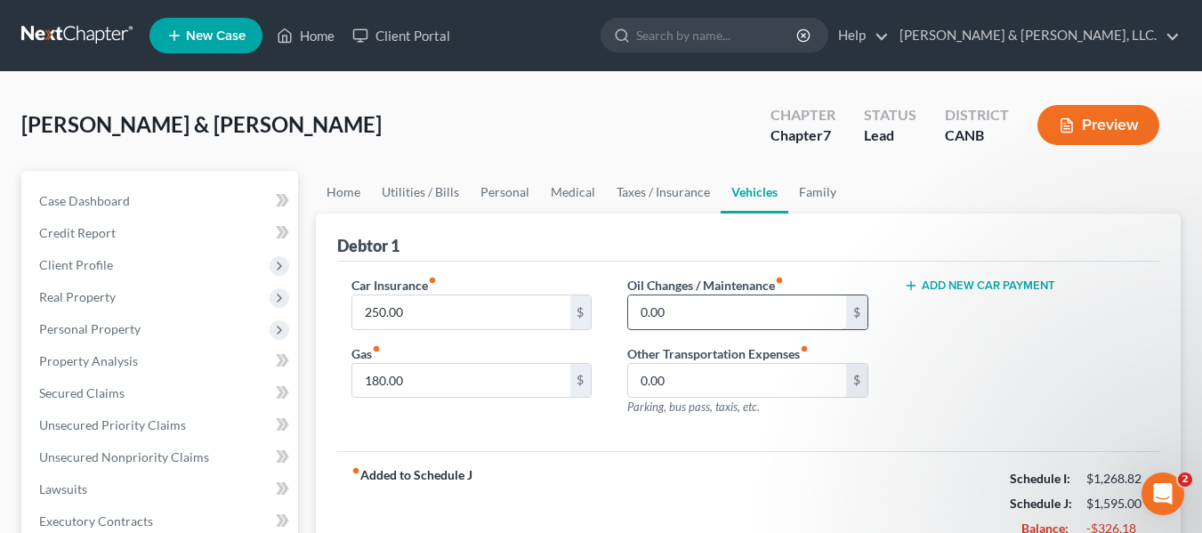
click at [694, 318] on input "0.00" at bounding box center [737, 312] width 218 height 34
type input "50.00"
click at [942, 407] on div "Add New Car Payment" at bounding box center [1024, 353] width 277 height 155
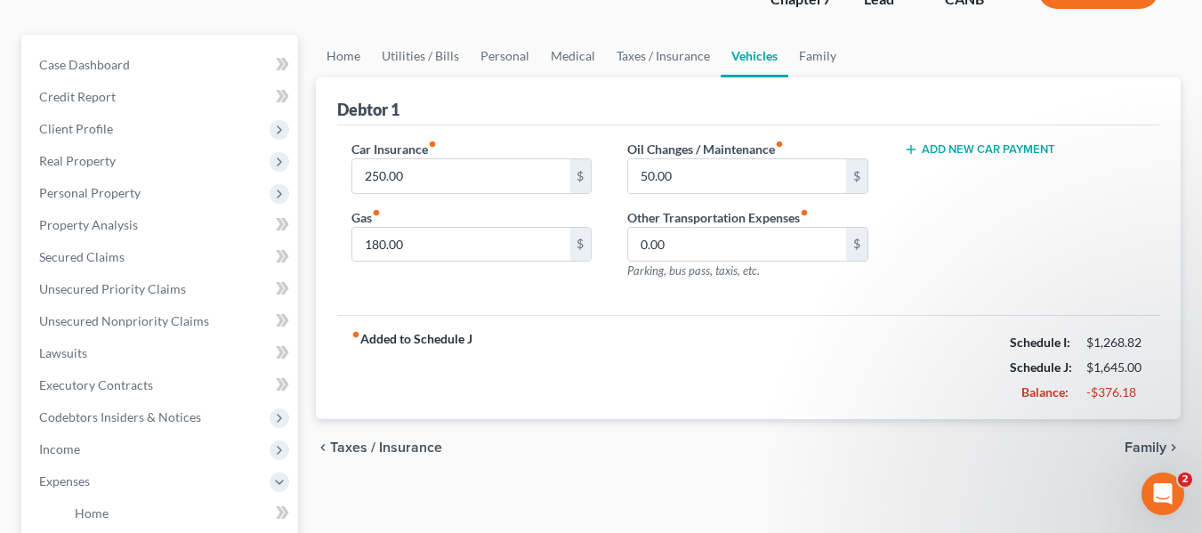
scroll to position [178, 0]
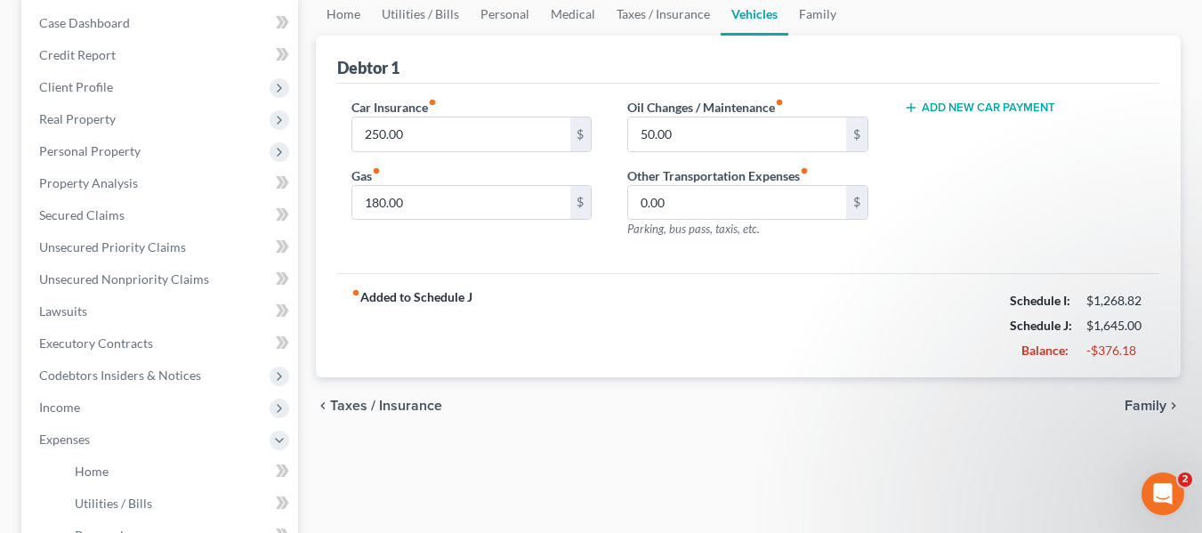
click at [1140, 400] on span "Family" at bounding box center [1146, 406] width 42 height 14
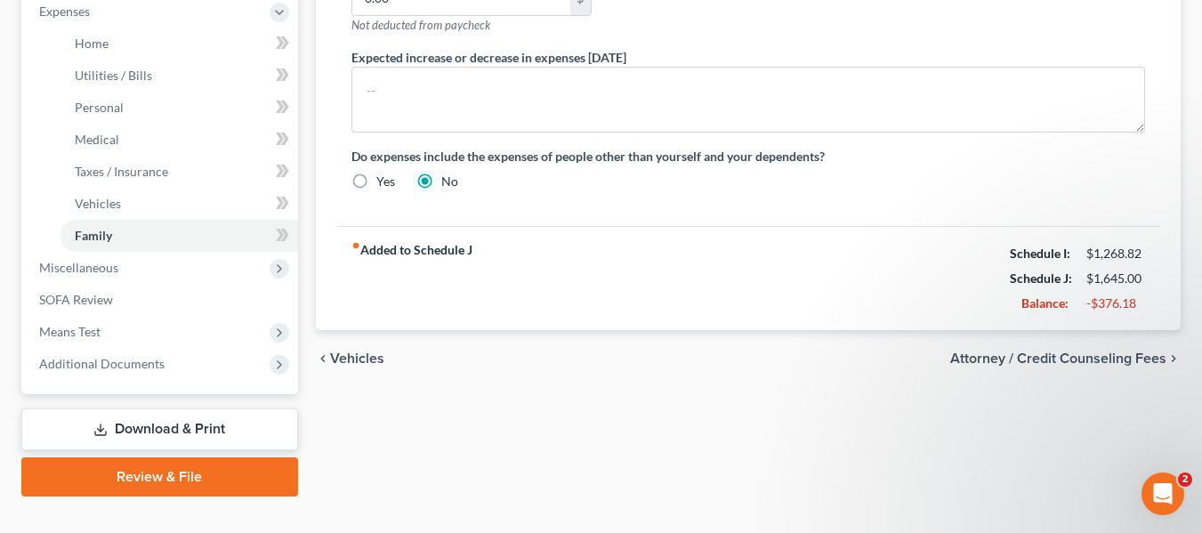
scroll to position [623, 0]
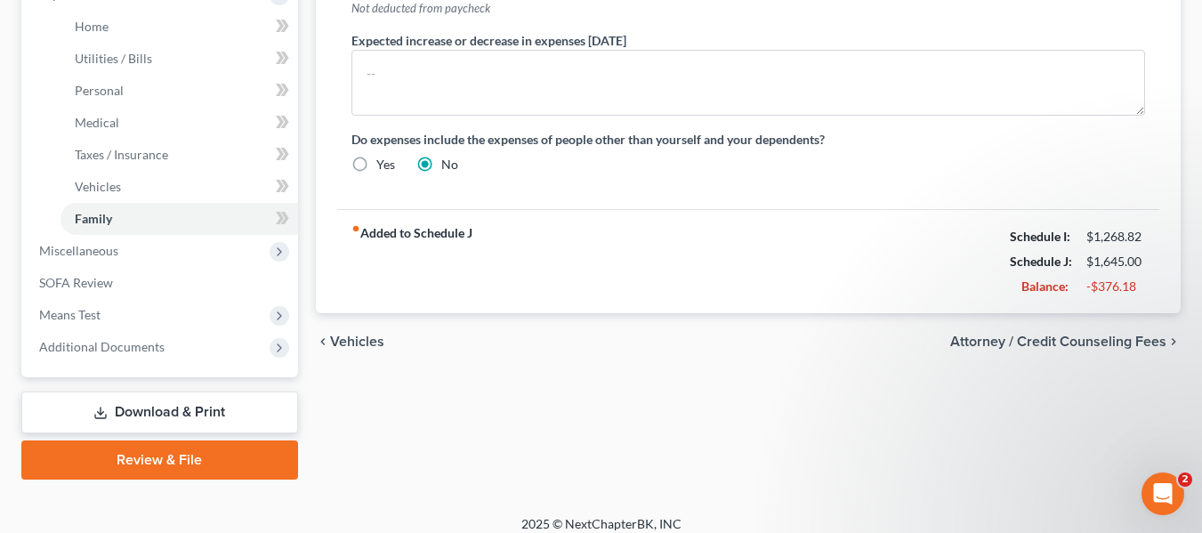
drag, startPoint x: 376, startPoint y: 340, endPoint x: 591, endPoint y: 397, distance: 221.9
click at [378, 340] on span "Vehicles" at bounding box center [357, 342] width 54 height 14
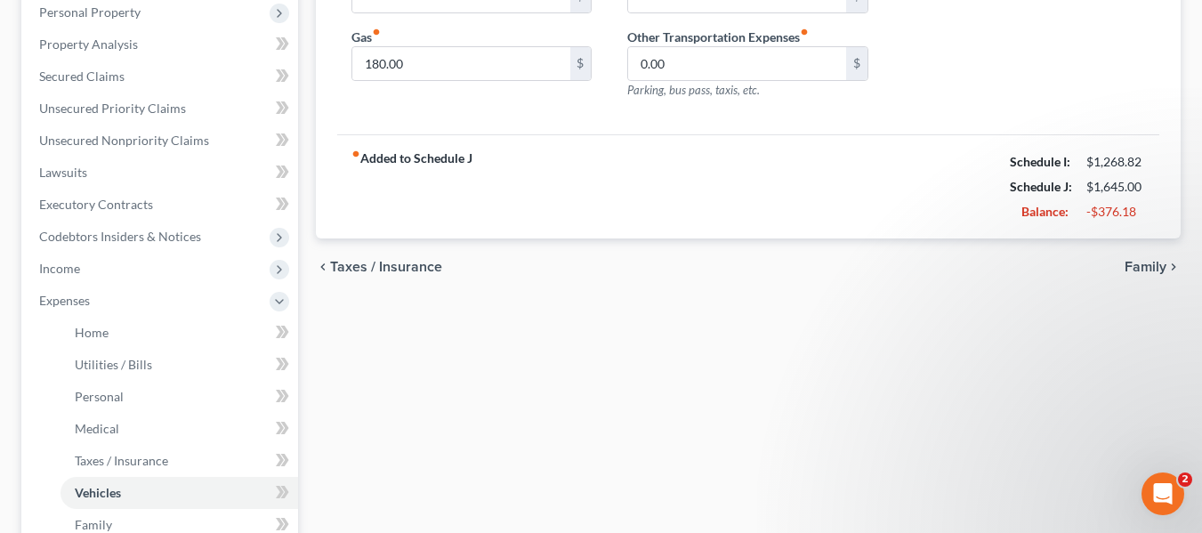
scroll to position [356, 0]
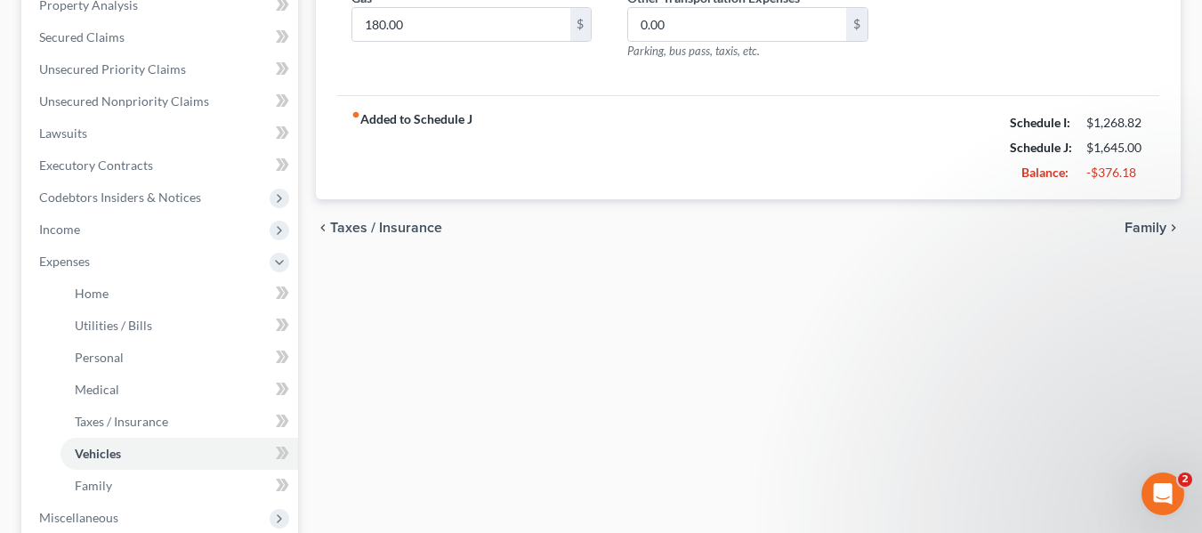
click at [1143, 223] on span "Family" at bounding box center [1146, 228] width 42 height 14
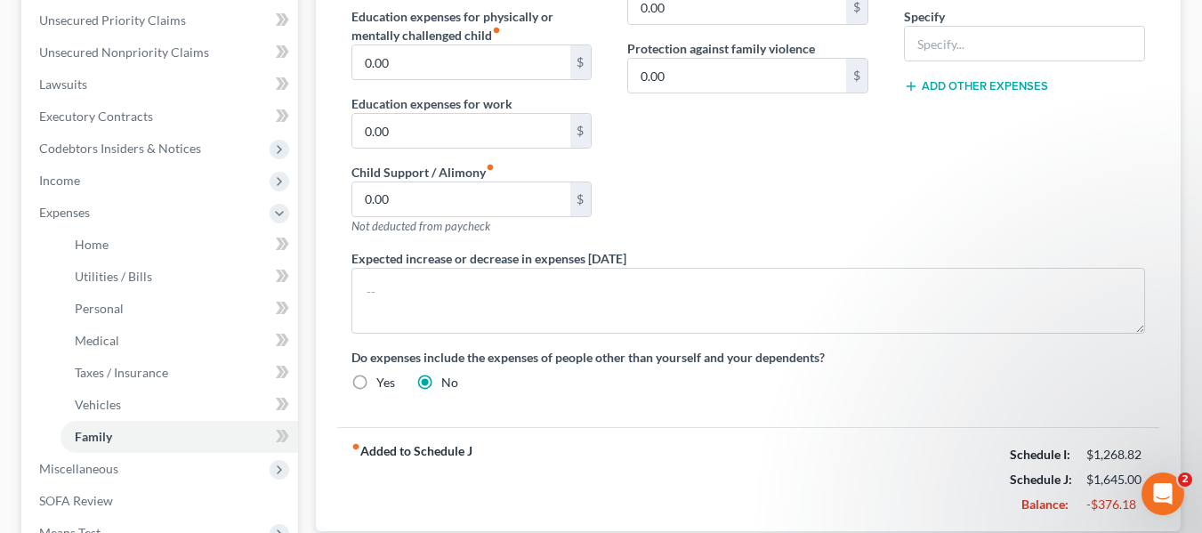
scroll to position [445, 0]
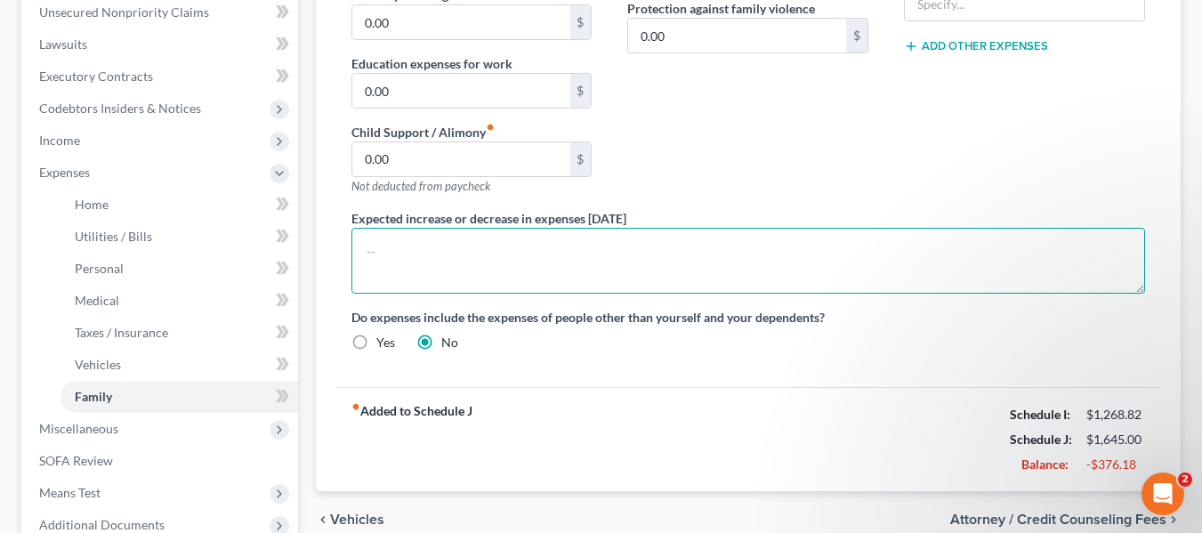
click at [441, 244] on textarea at bounding box center [749, 261] width 794 height 66
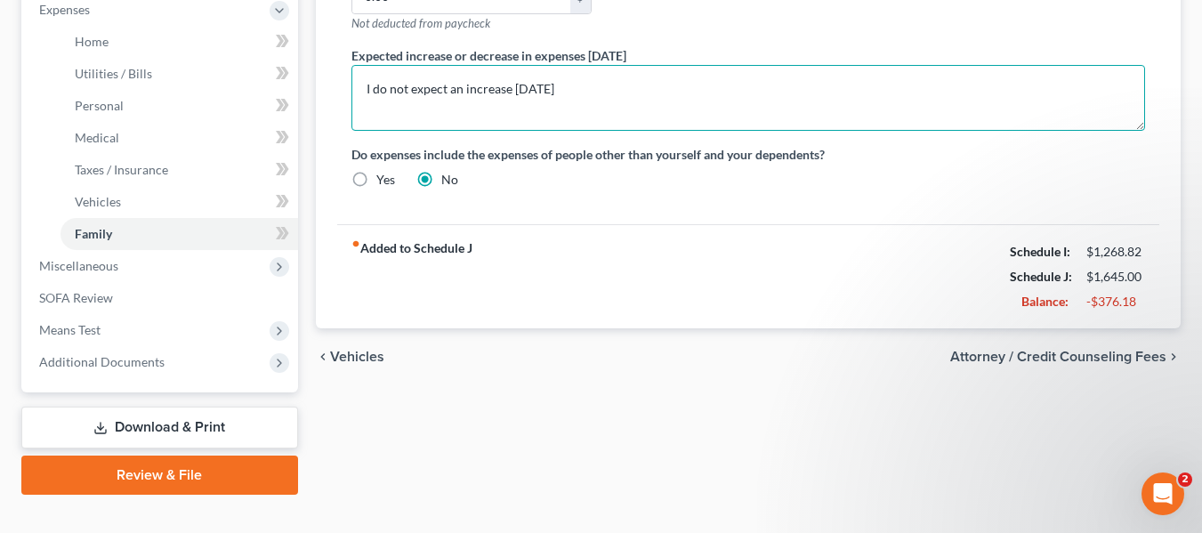
scroll to position [623, 0]
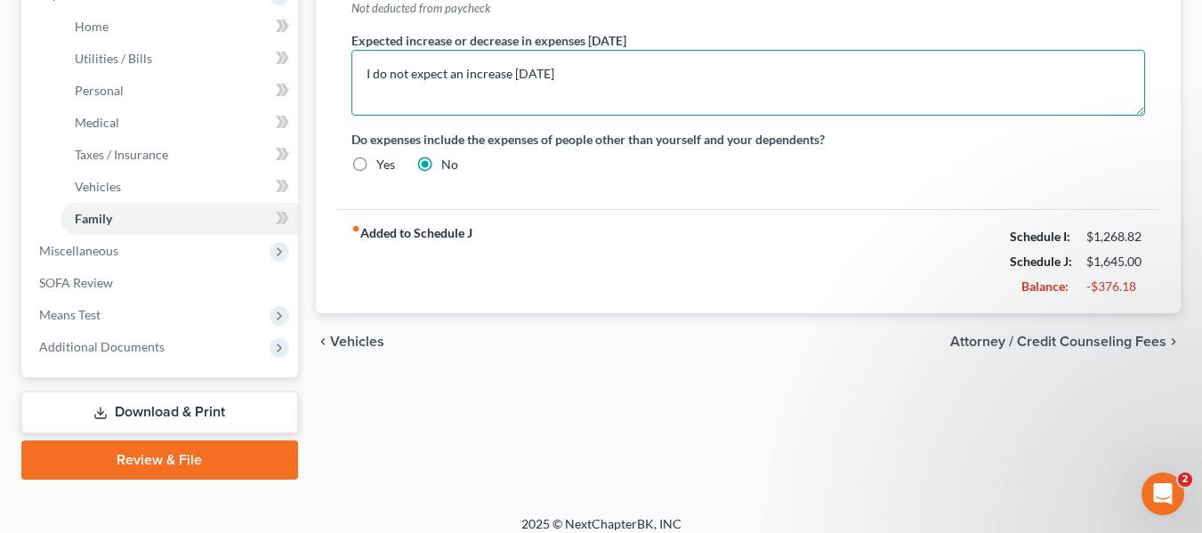
type textarea "I do not expect an increase within one year"
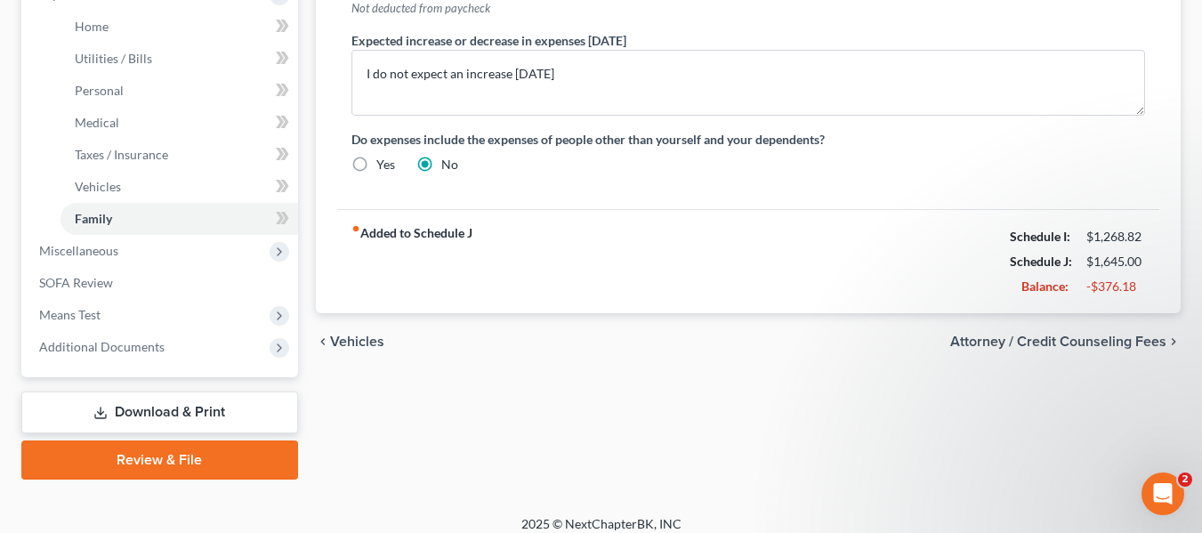
click at [1057, 335] on span "Attorney / Credit Counseling Fees" at bounding box center [1058, 342] width 216 height 14
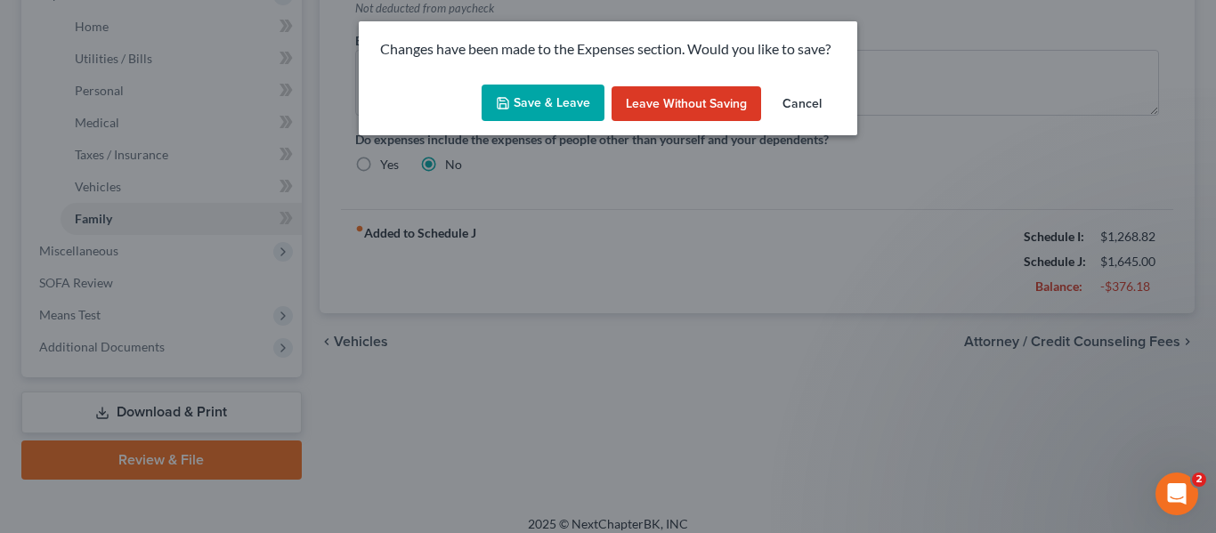
click at [546, 102] on button "Save & Leave" at bounding box center [542, 103] width 123 height 37
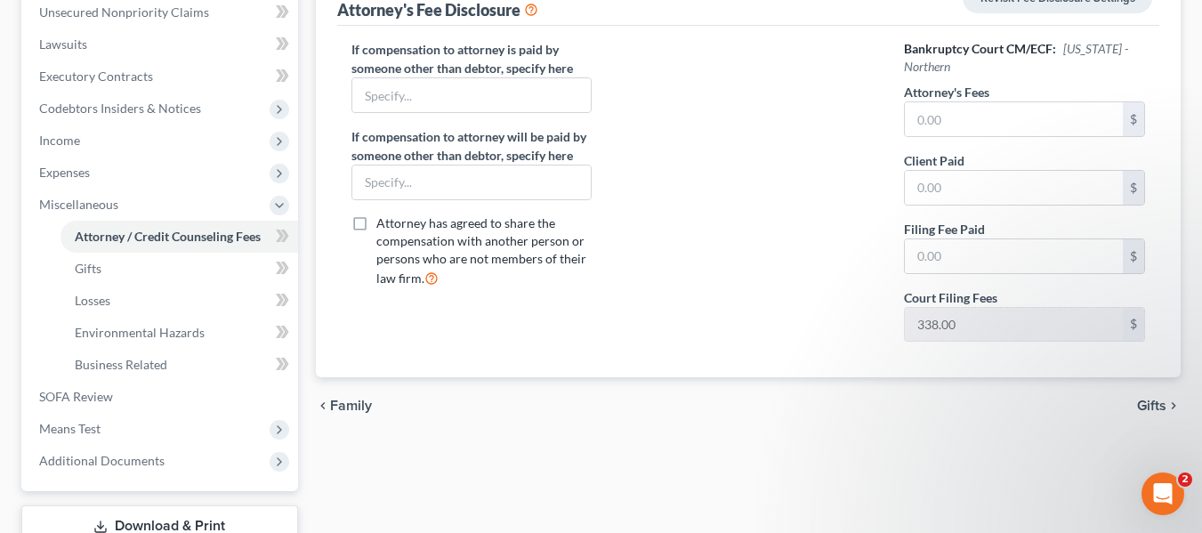
scroll to position [534, 0]
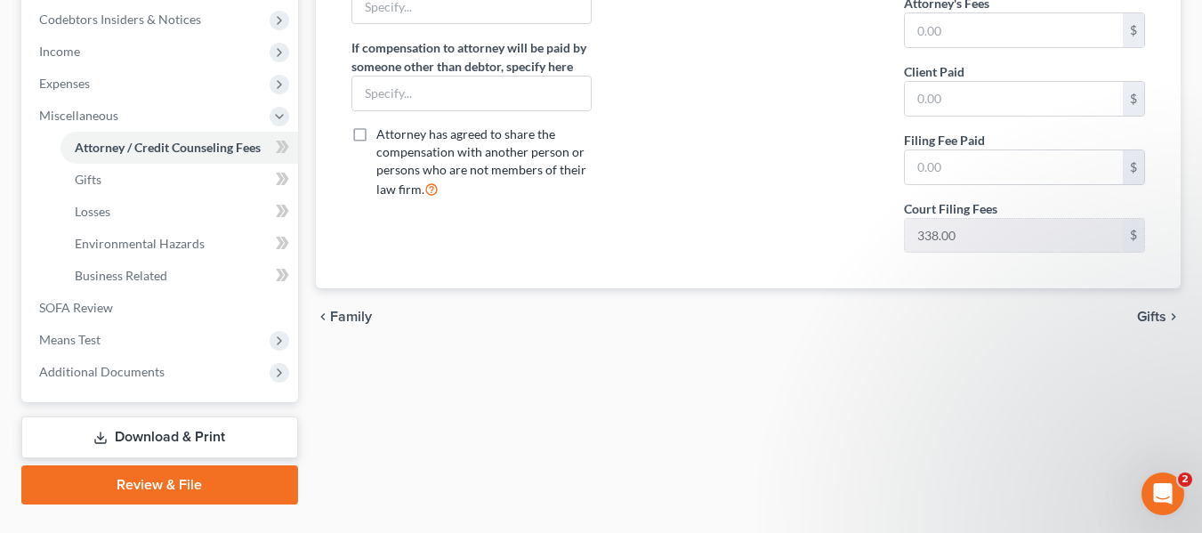
click at [1157, 312] on span "Gifts" at bounding box center [1151, 317] width 29 height 14
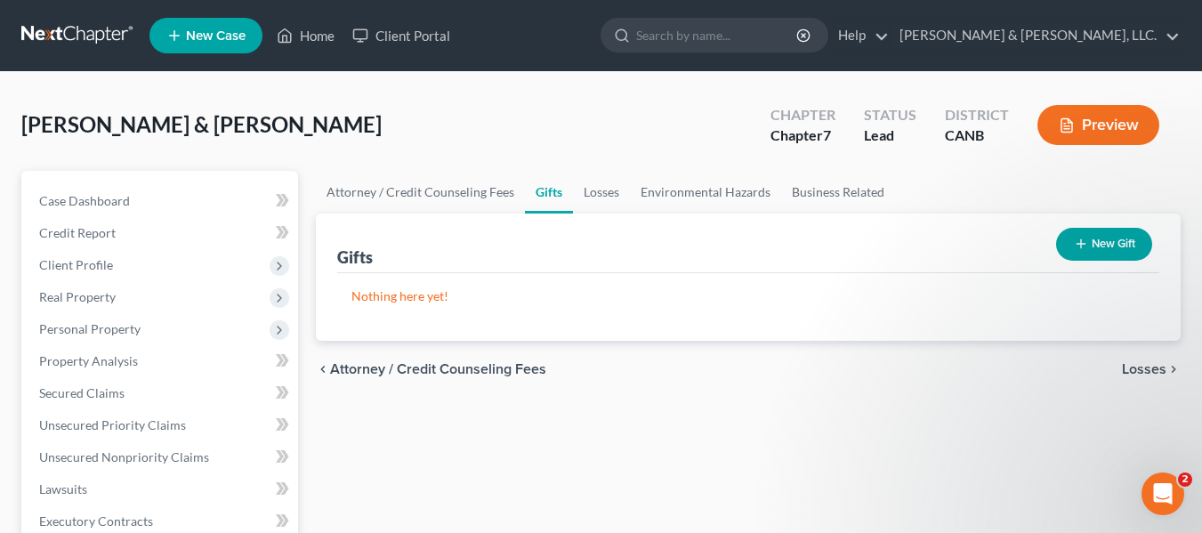
click at [1145, 367] on span "Losses" at bounding box center [1144, 369] width 44 height 14
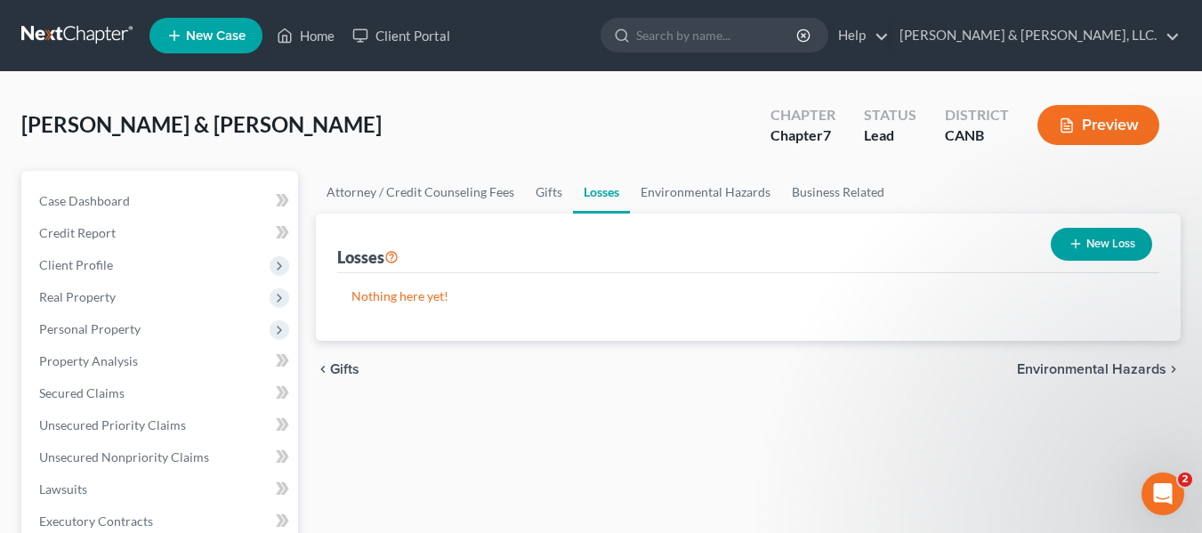
click at [1069, 365] on span "Environmental Hazards" at bounding box center [1092, 369] width 150 height 14
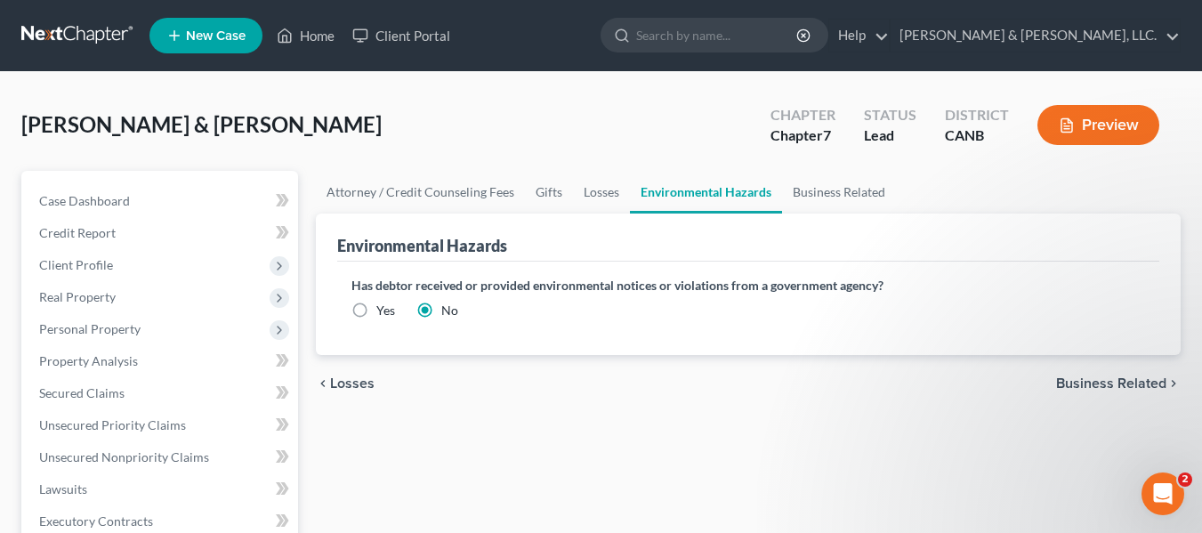
click at [1110, 376] on span "Business Related" at bounding box center [1111, 383] width 110 height 14
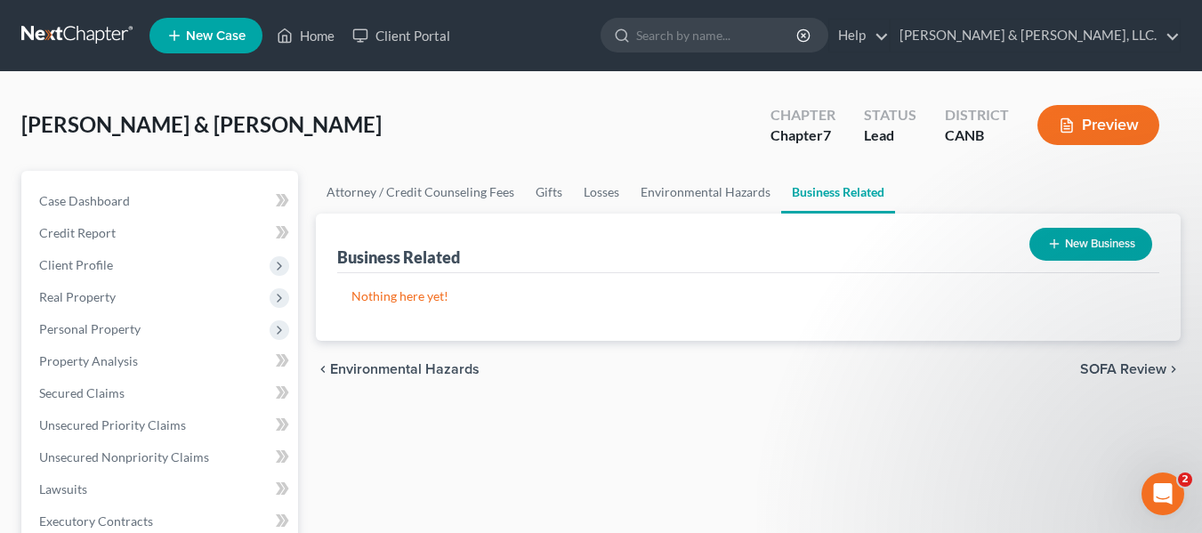
click at [1130, 366] on span "SOFA Review" at bounding box center [1123, 369] width 86 height 14
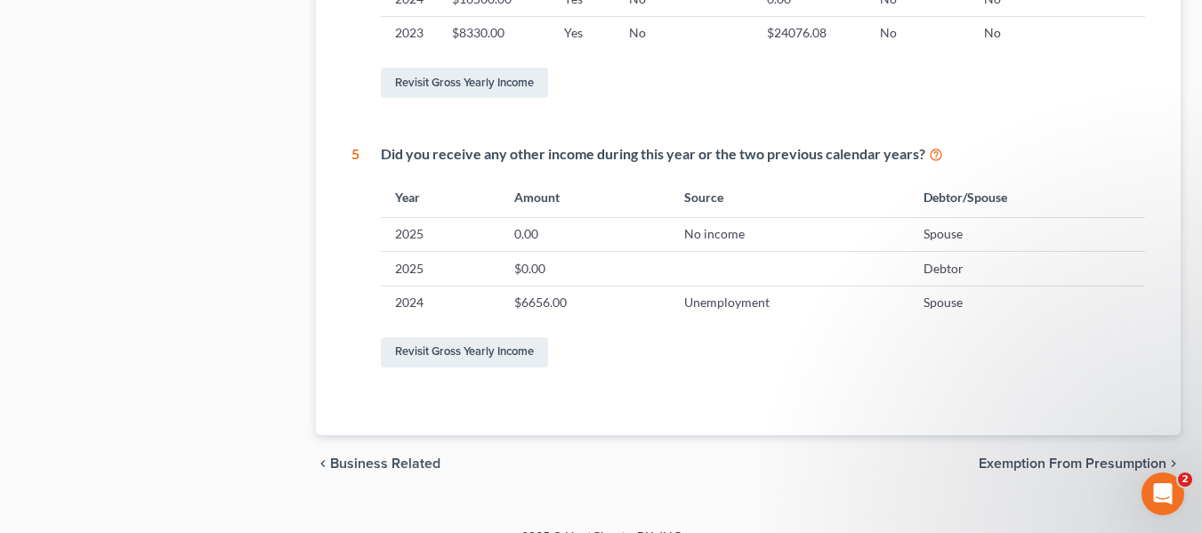
scroll to position [966, 0]
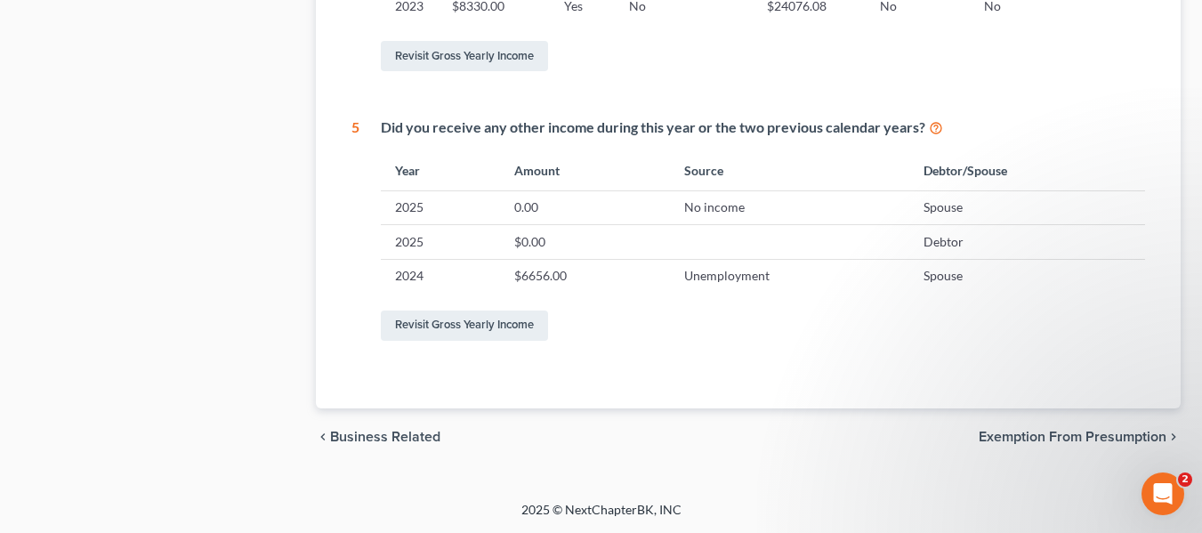
click at [1075, 433] on span "Exemption from Presumption" at bounding box center [1073, 437] width 188 height 14
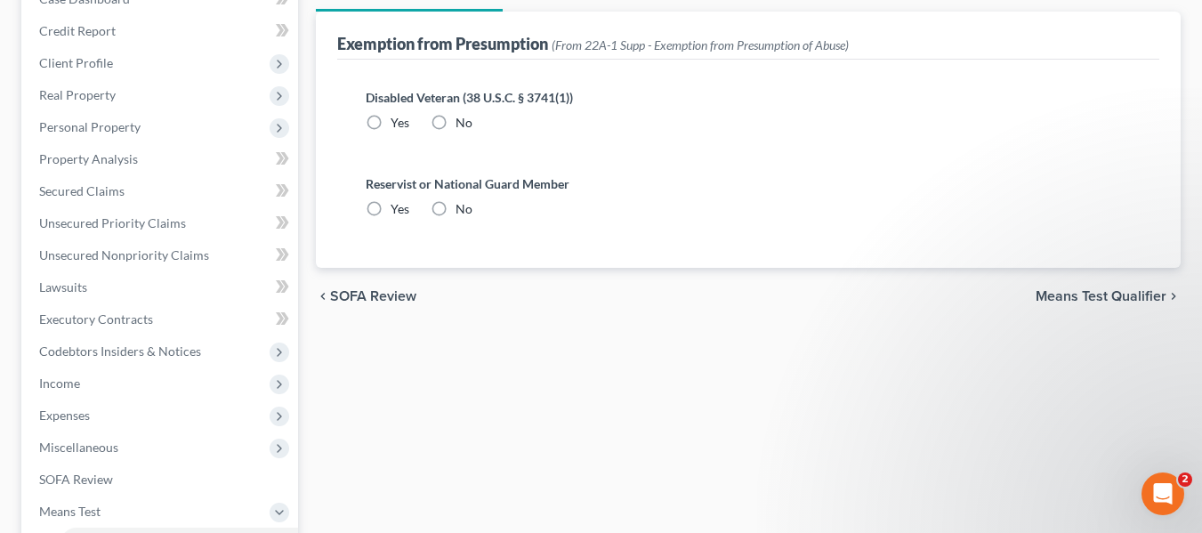
radio input "true"
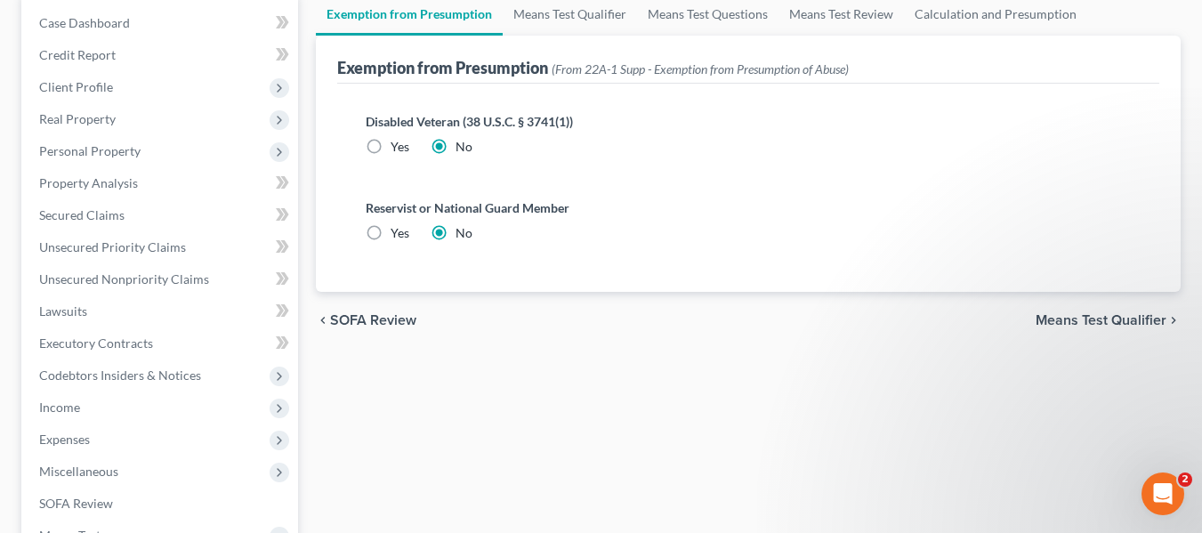
click at [1120, 314] on span "Means Test Qualifier" at bounding box center [1101, 320] width 131 height 14
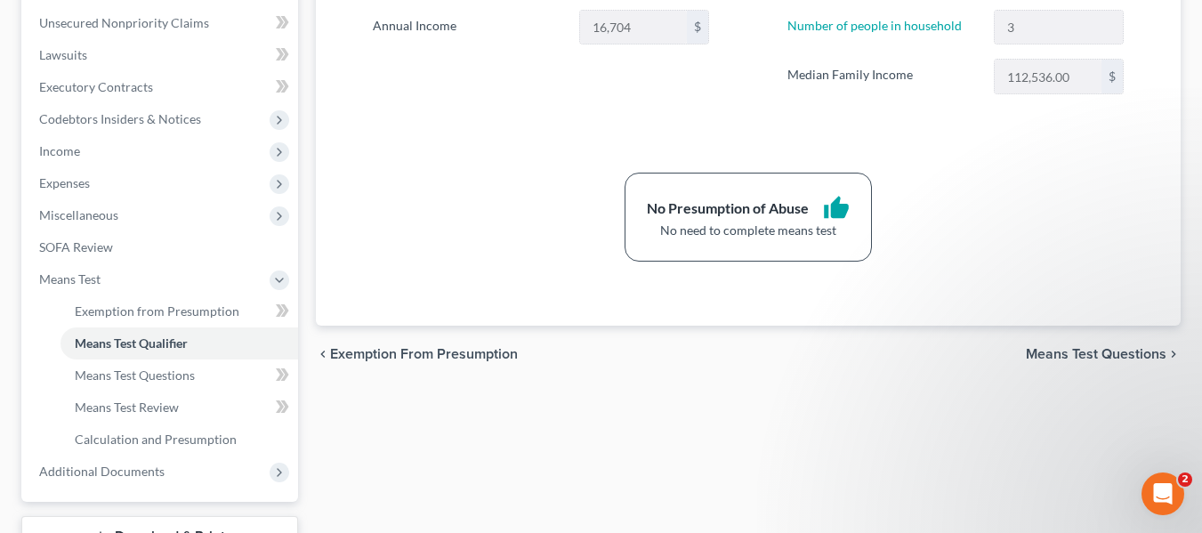
scroll to position [445, 0]
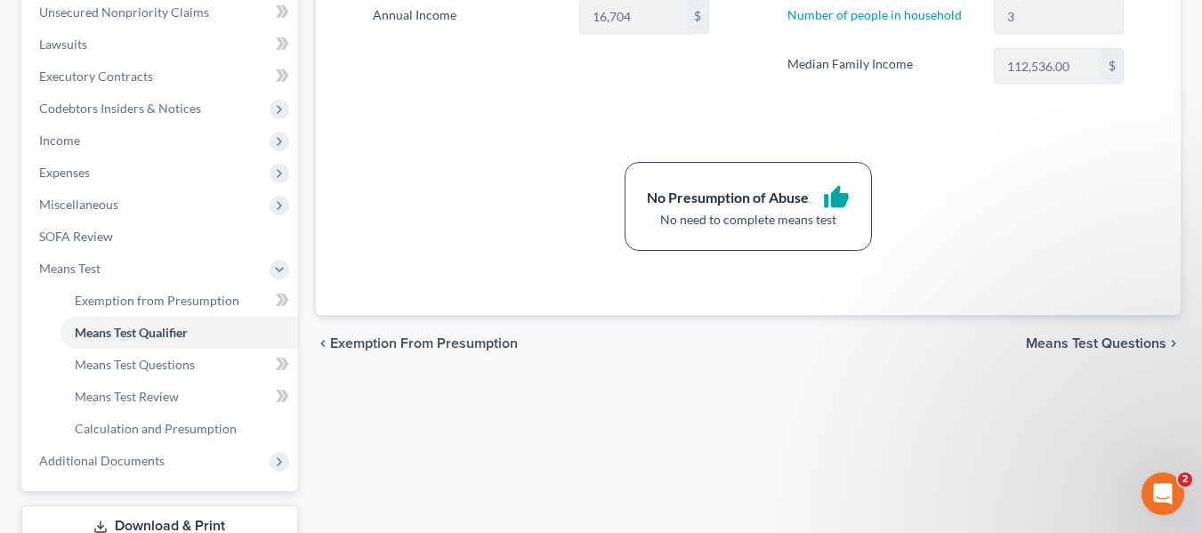
click at [1087, 338] on span "Means Test Questions" at bounding box center [1096, 343] width 141 height 14
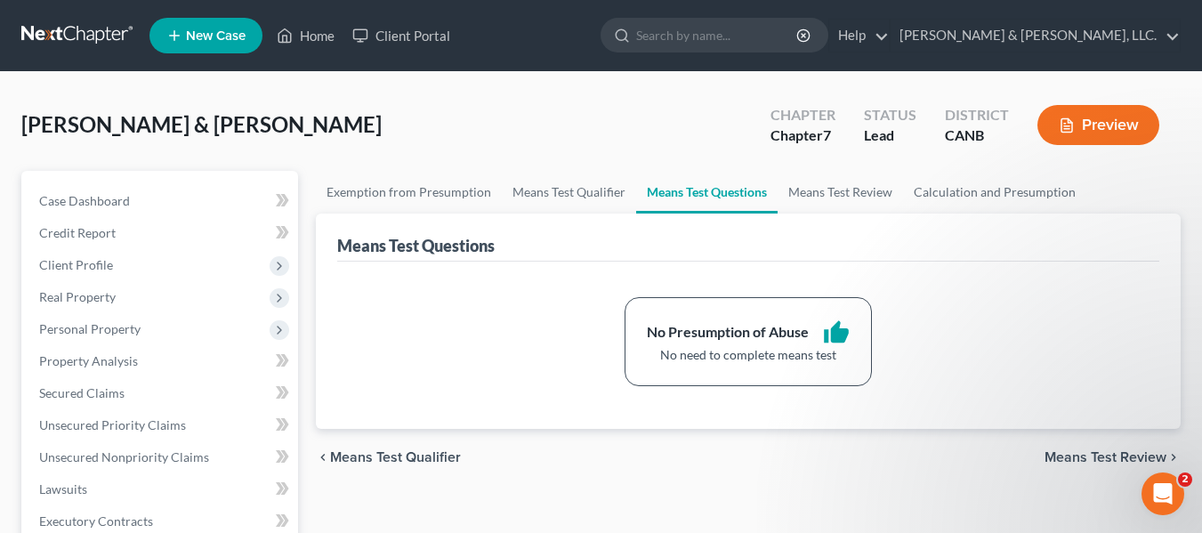
click at [1096, 454] on span "Means Test Review" at bounding box center [1106, 457] width 122 height 14
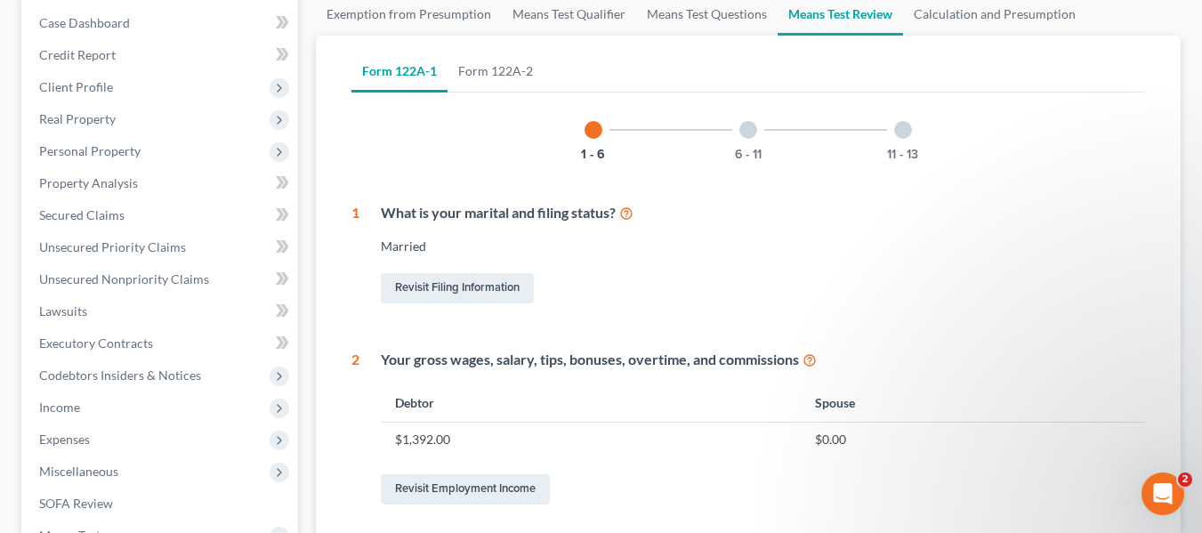
scroll to position [89, 0]
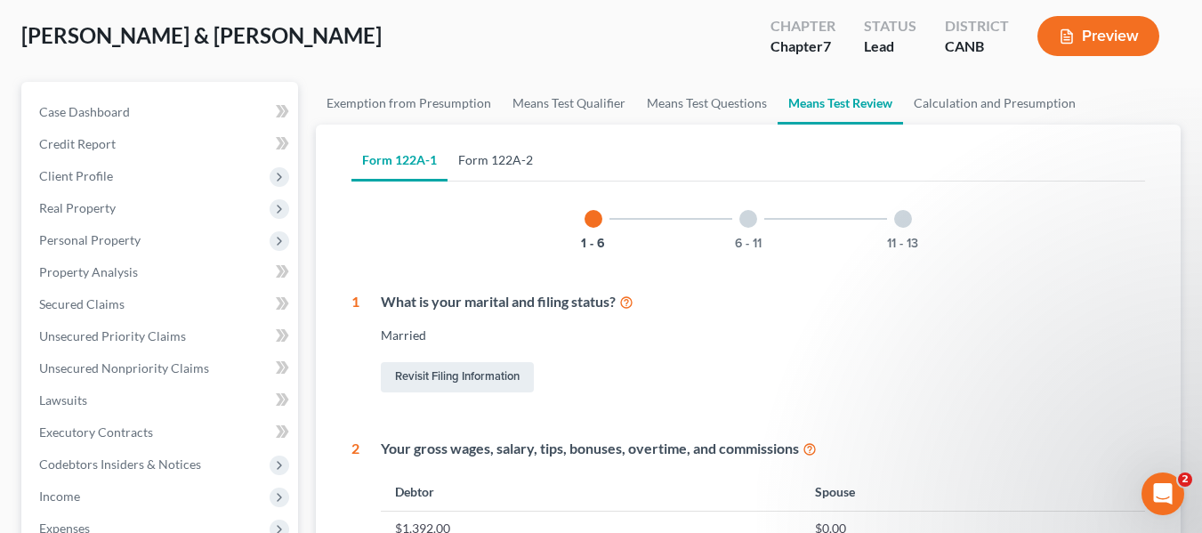
click at [510, 154] on link "Form 122A-2" at bounding box center [496, 160] width 96 height 43
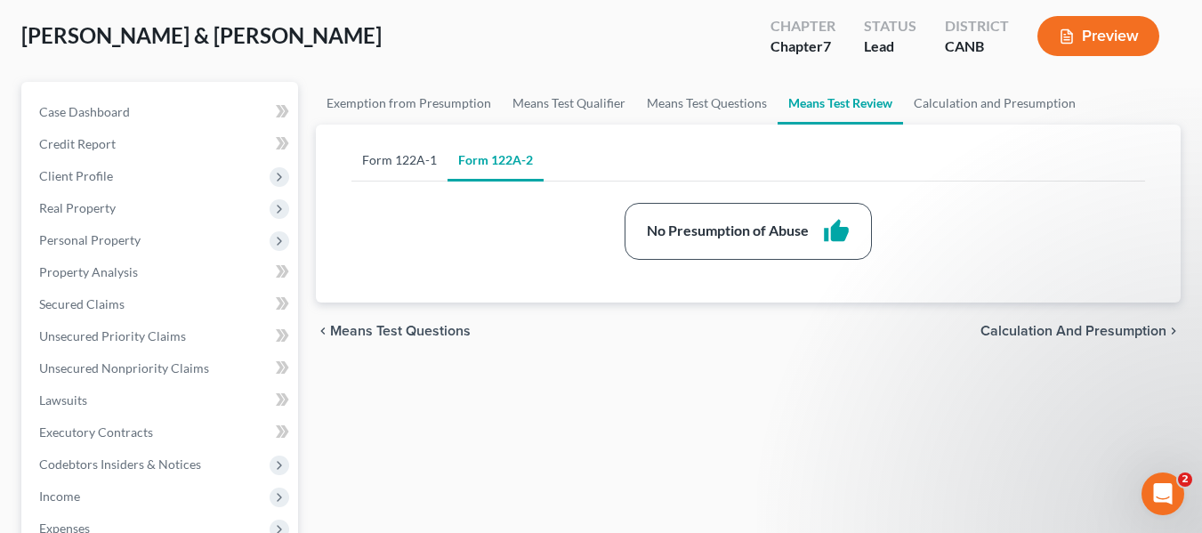
click at [400, 157] on link "Form 122A-1" at bounding box center [400, 160] width 96 height 43
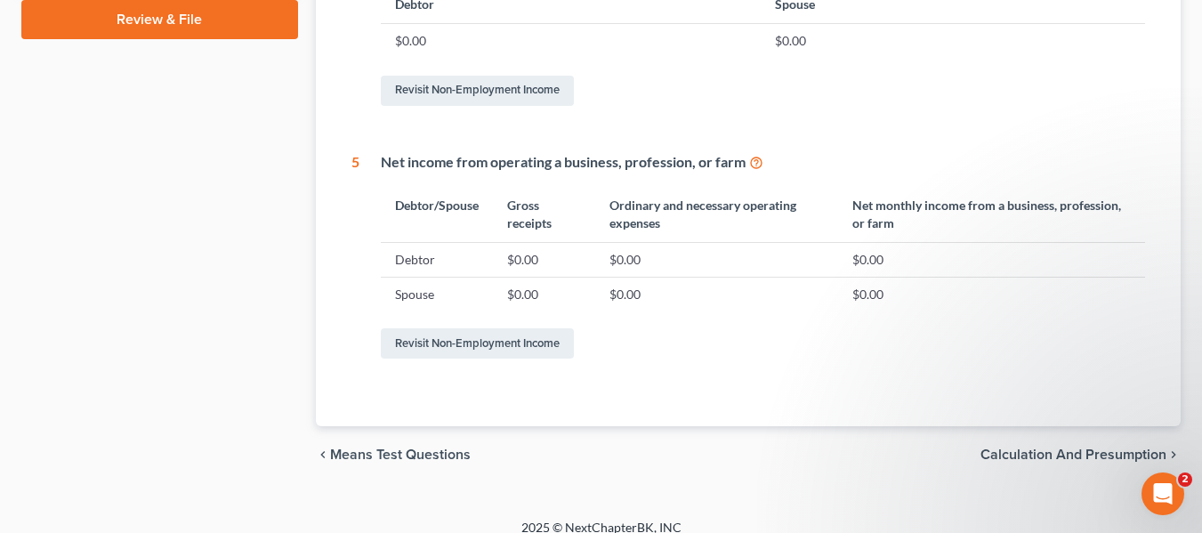
scroll to position [1017, 0]
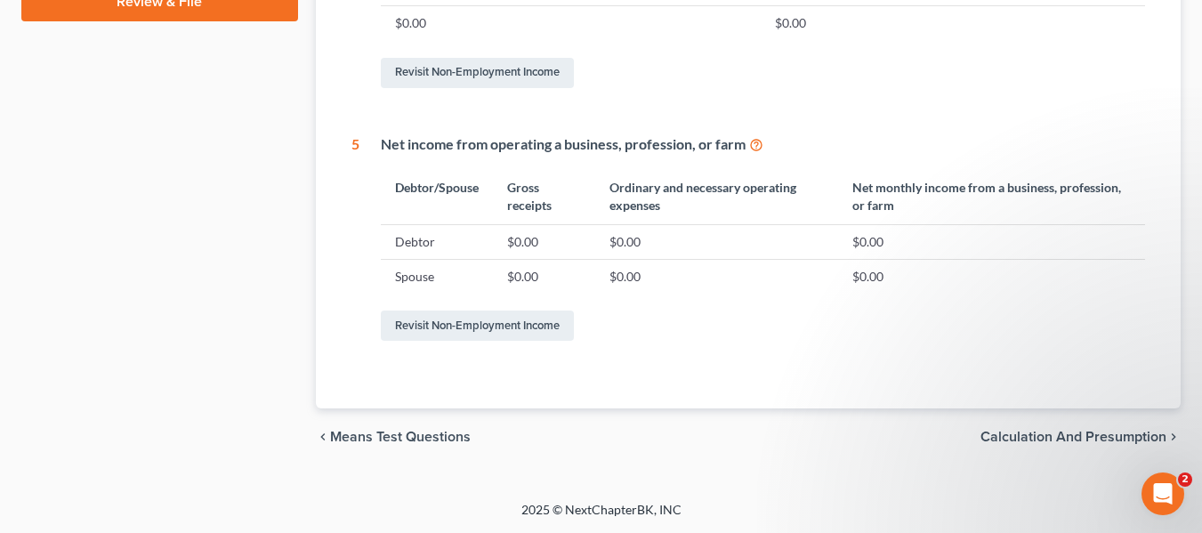
click at [1102, 432] on span "Calculation and Presumption" at bounding box center [1074, 437] width 186 height 14
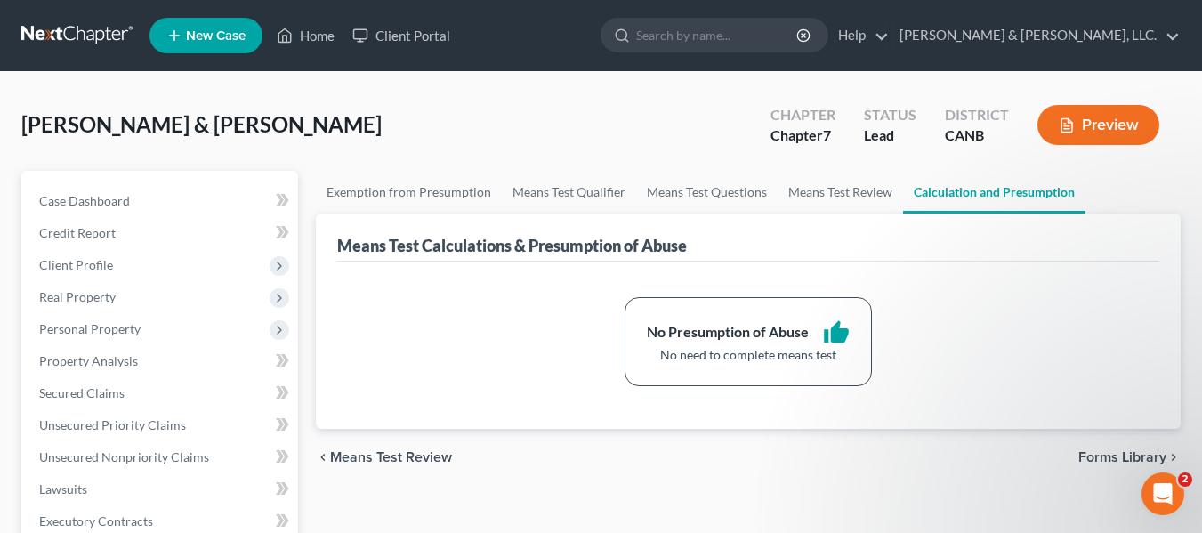
click at [1135, 454] on span "Forms Library" at bounding box center [1123, 457] width 88 height 14
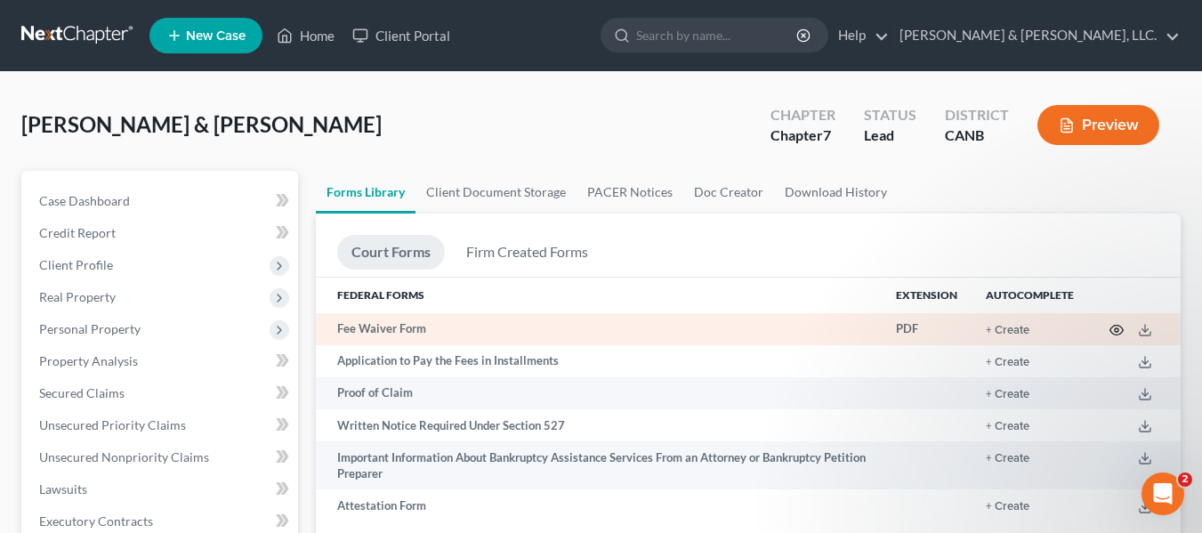
click at [1114, 327] on icon "button" at bounding box center [1117, 331] width 13 height 10
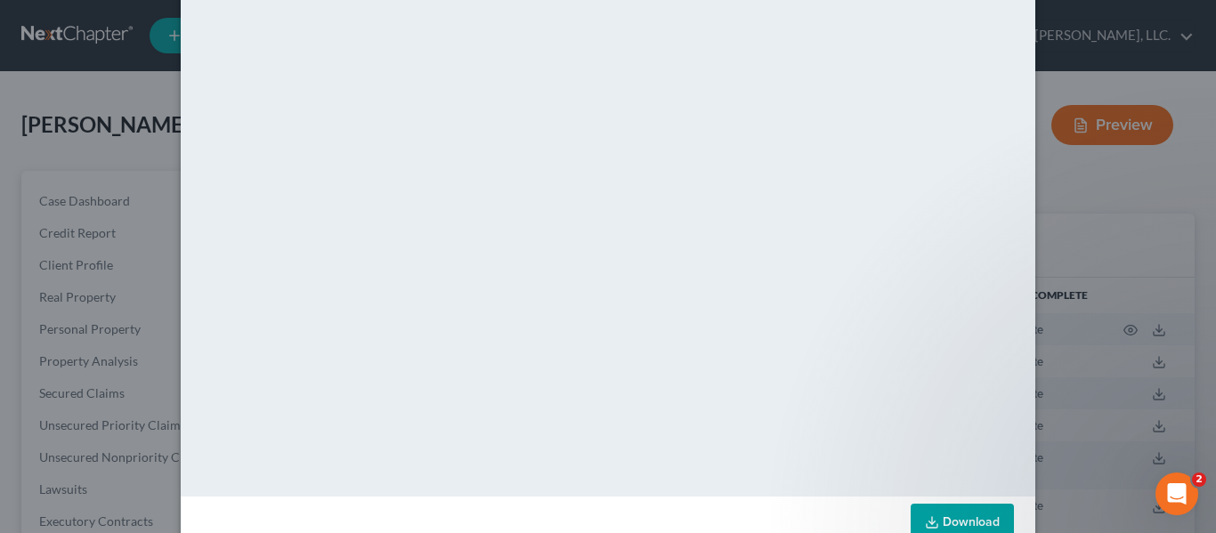
scroll to position [212, 0]
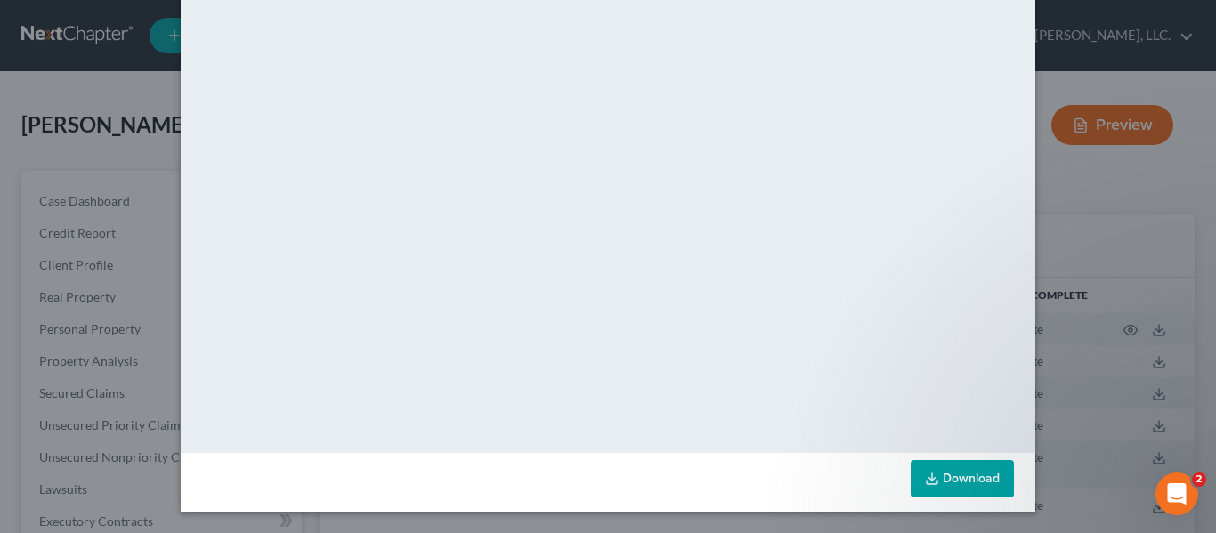
click at [951, 462] on link "Download" at bounding box center [961, 478] width 103 height 37
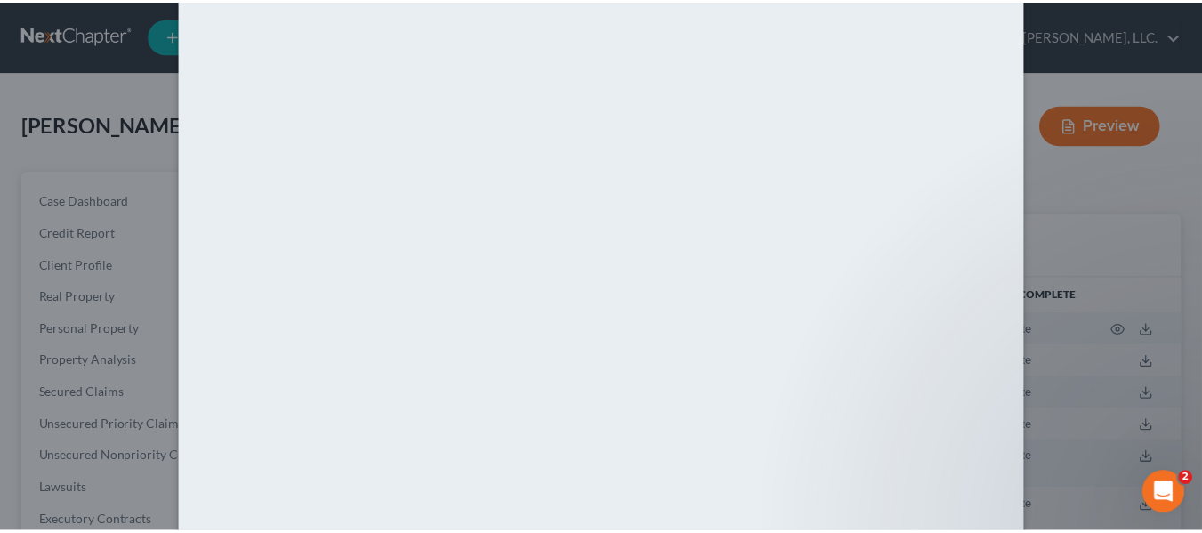
scroll to position [0, 0]
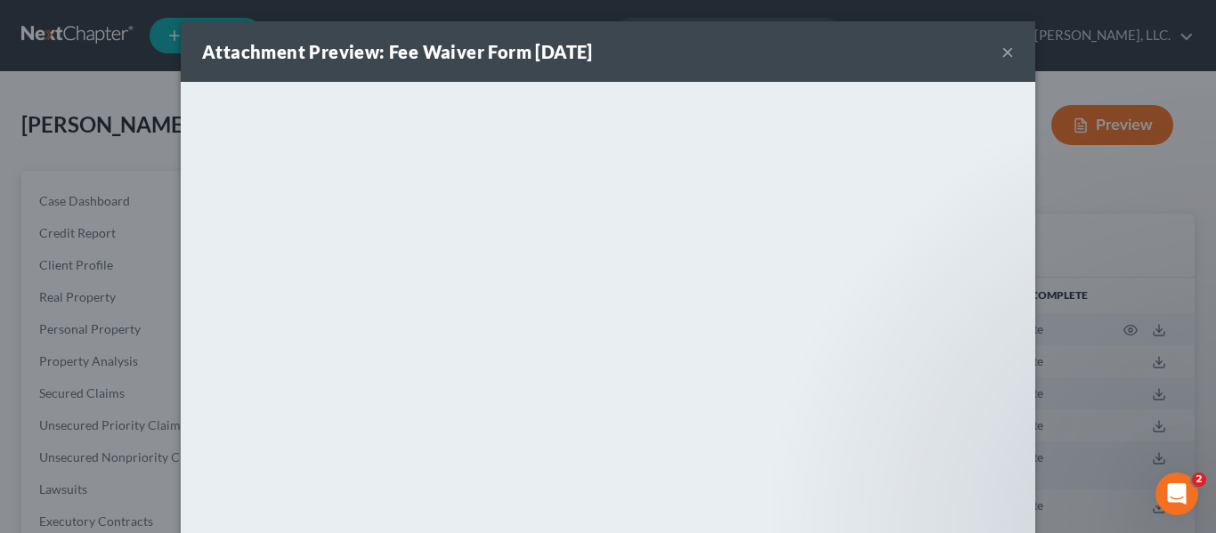
drag, startPoint x: 1000, startPoint y: 48, endPoint x: 975, endPoint y: 83, distance: 42.7
click at [1001, 48] on button "×" at bounding box center [1007, 51] width 12 height 21
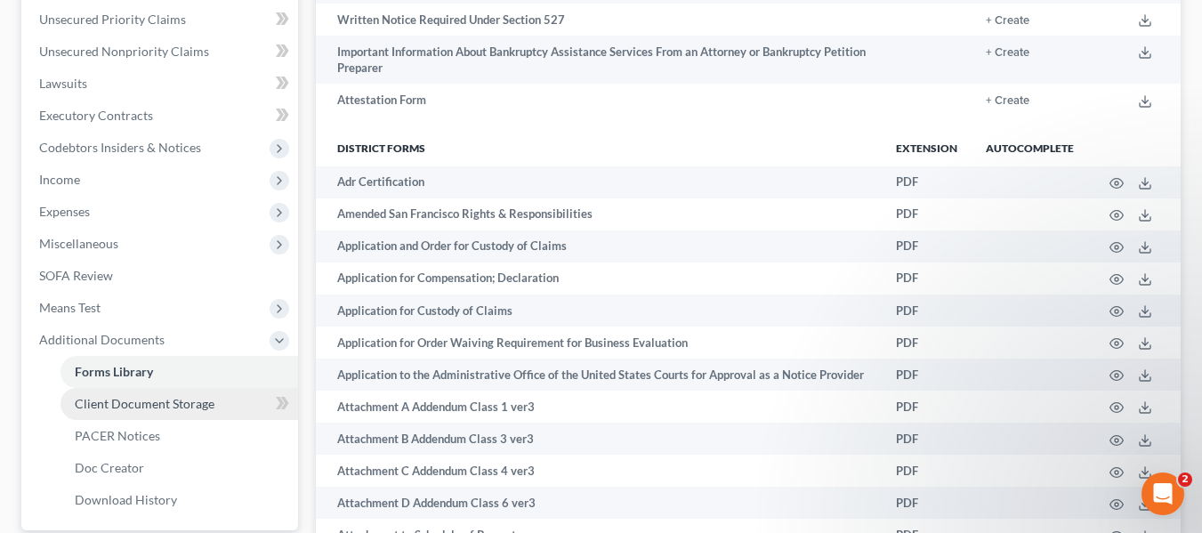
scroll to position [445, 0]
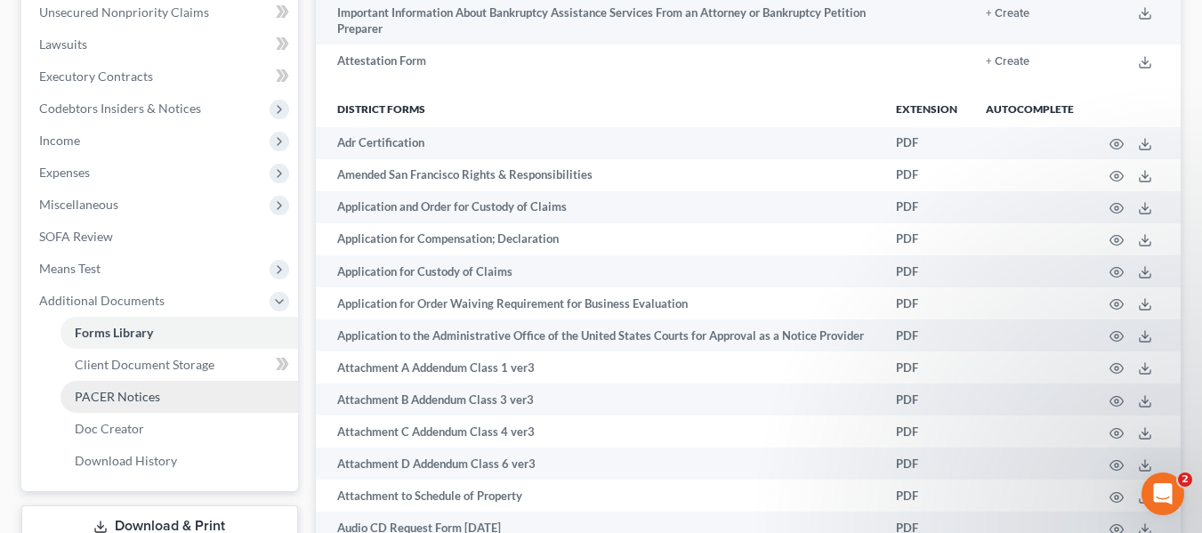
click at [136, 398] on span "PACER Notices" at bounding box center [117, 396] width 85 height 15
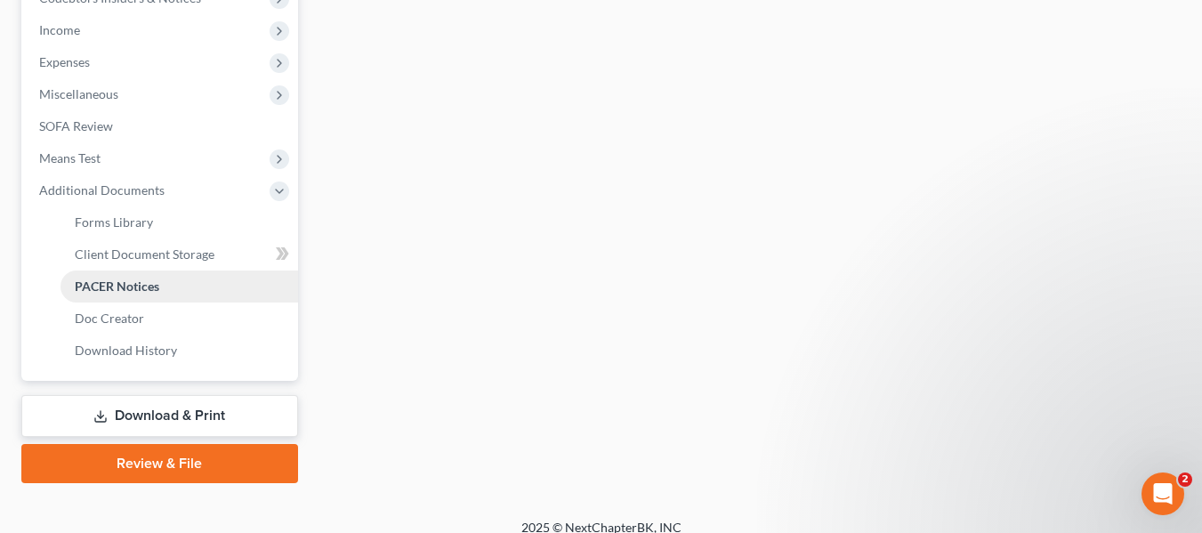
scroll to position [573, 0]
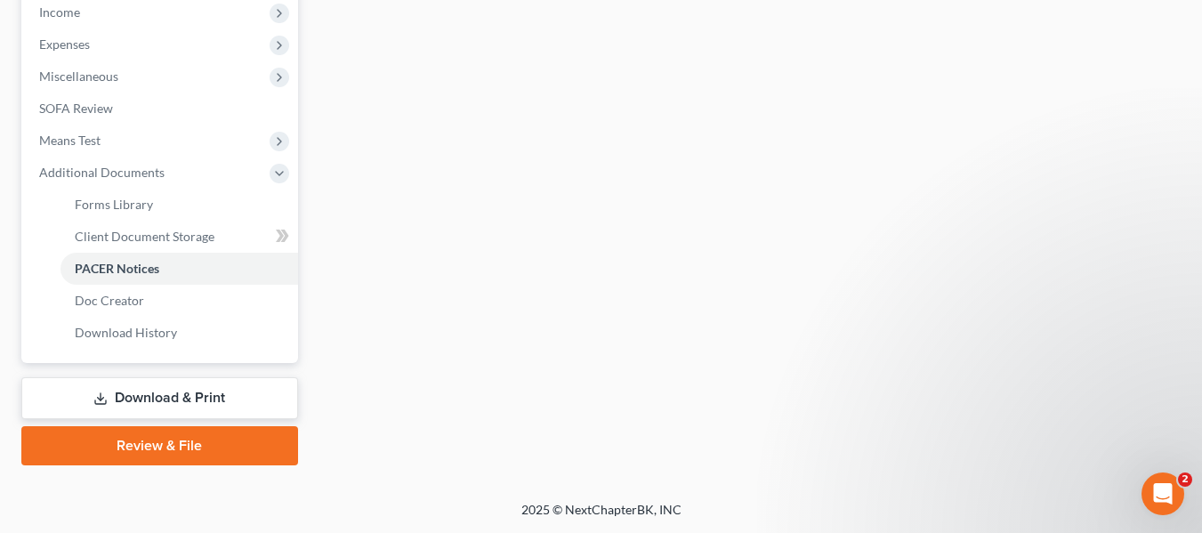
click at [182, 391] on link "Download & Print" at bounding box center [159, 398] width 277 height 42
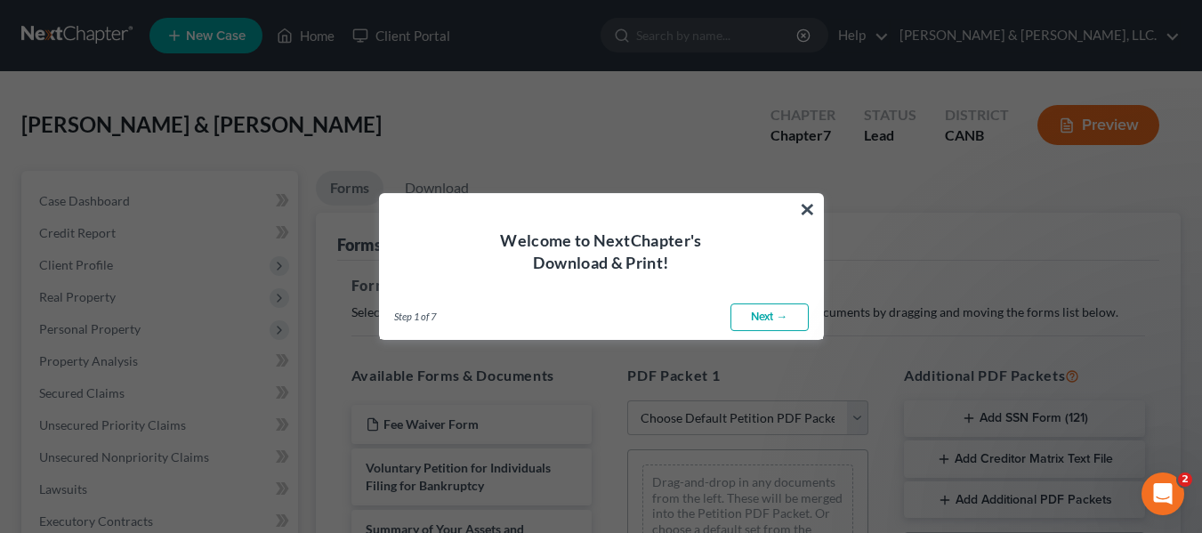
click at [762, 303] on link "Next →" at bounding box center [770, 317] width 78 height 28
select select "0"
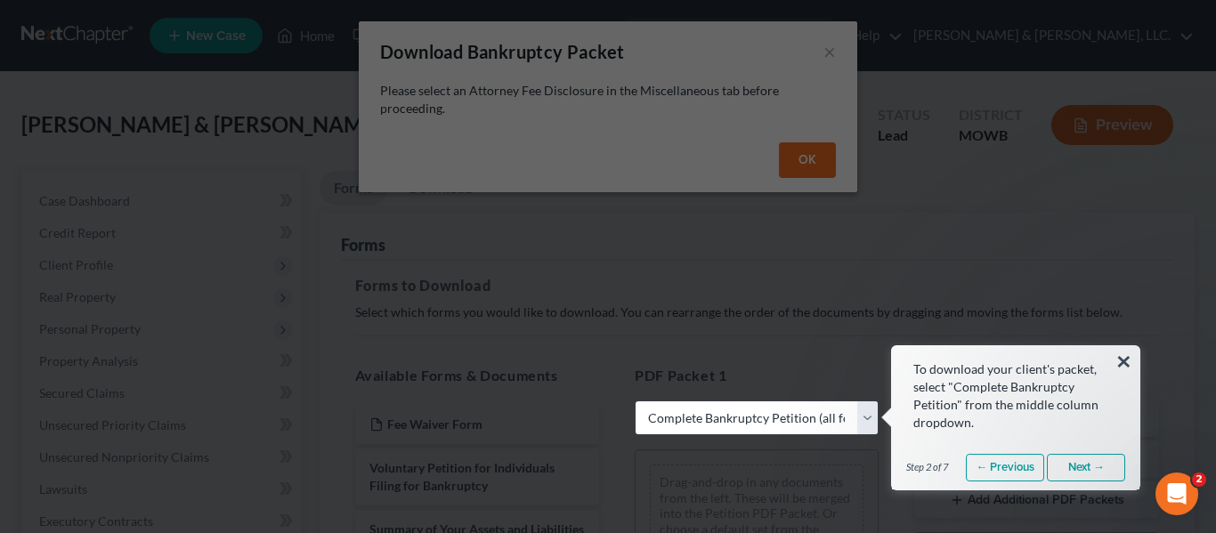
click at [1080, 462] on link "Next →" at bounding box center [1086, 468] width 78 height 28
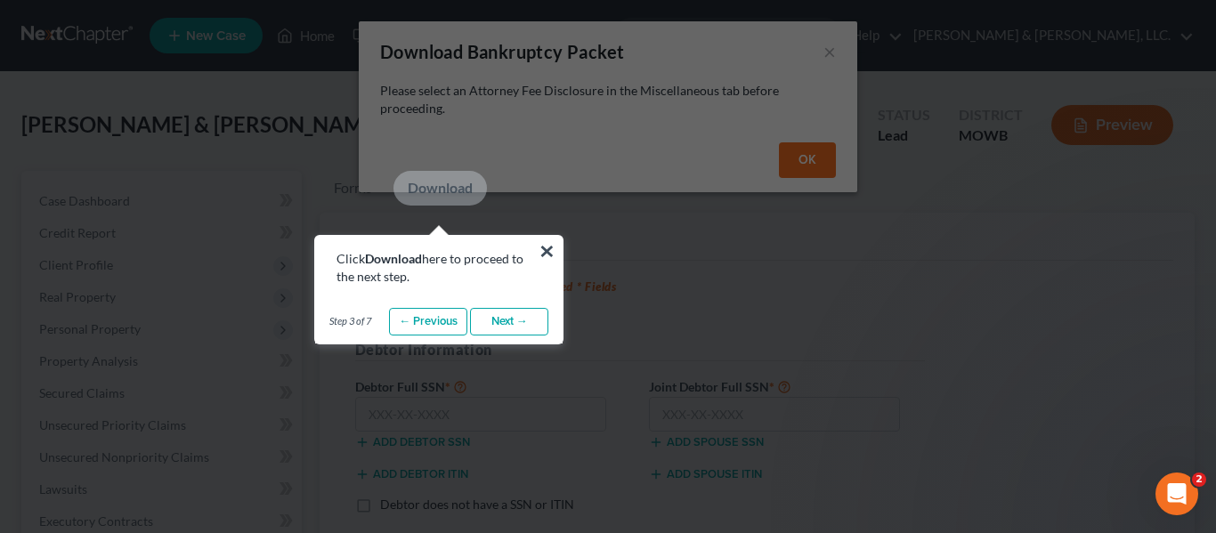
click at [506, 327] on link "Next →" at bounding box center [509, 322] width 78 height 28
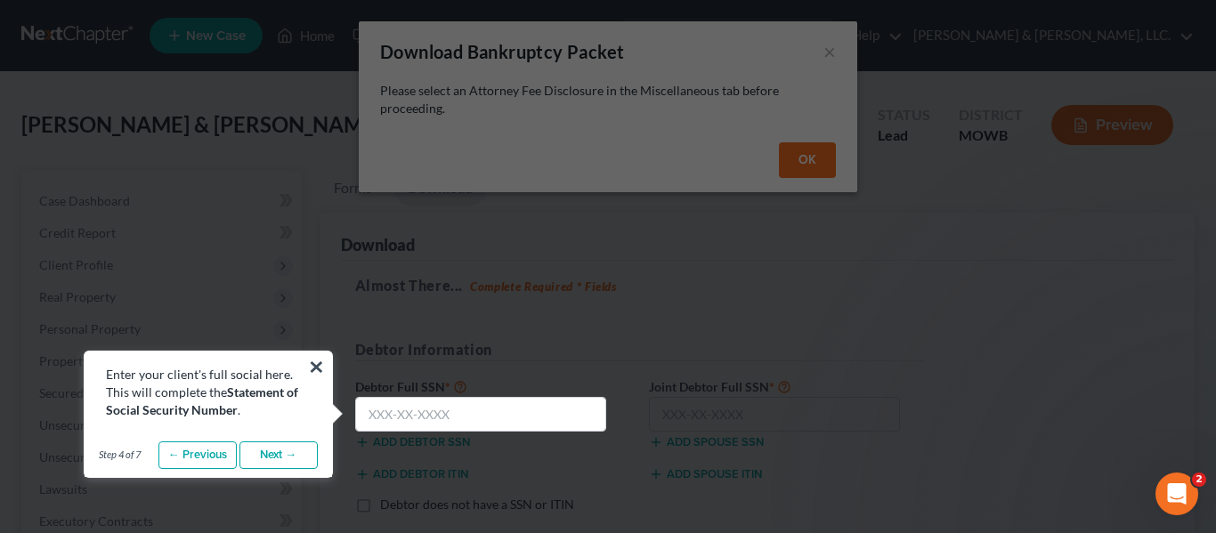
click at [271, 450] on link "Next →" at bounding box center [278, 455] width 78 height 28
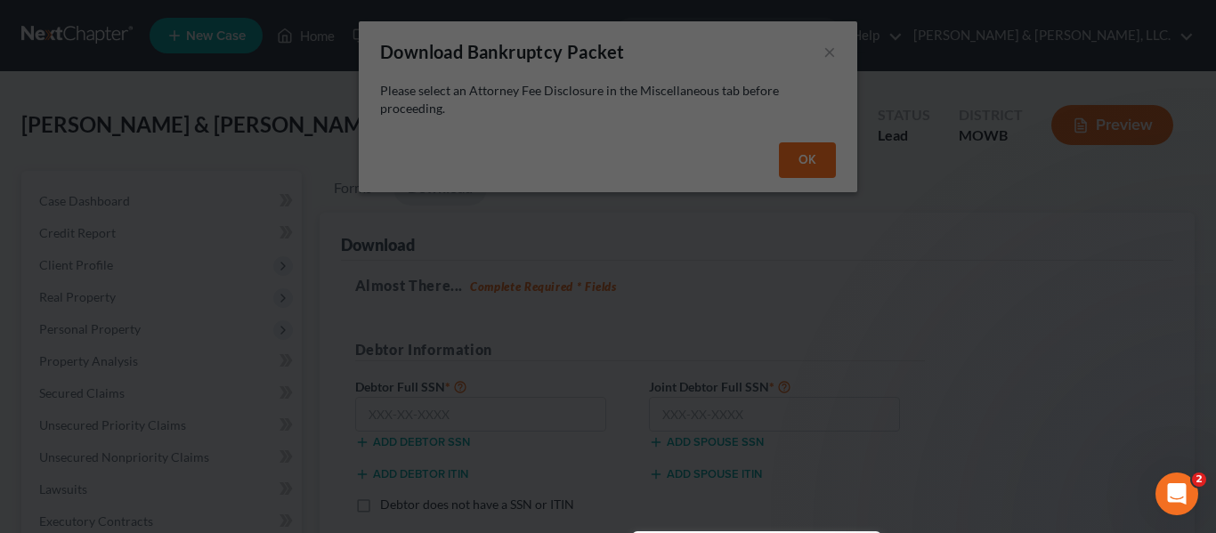
drag, startPoint x: 879, startPoint y: 250, endPoint x: 894, endPoint y: 247, distance: 15.5
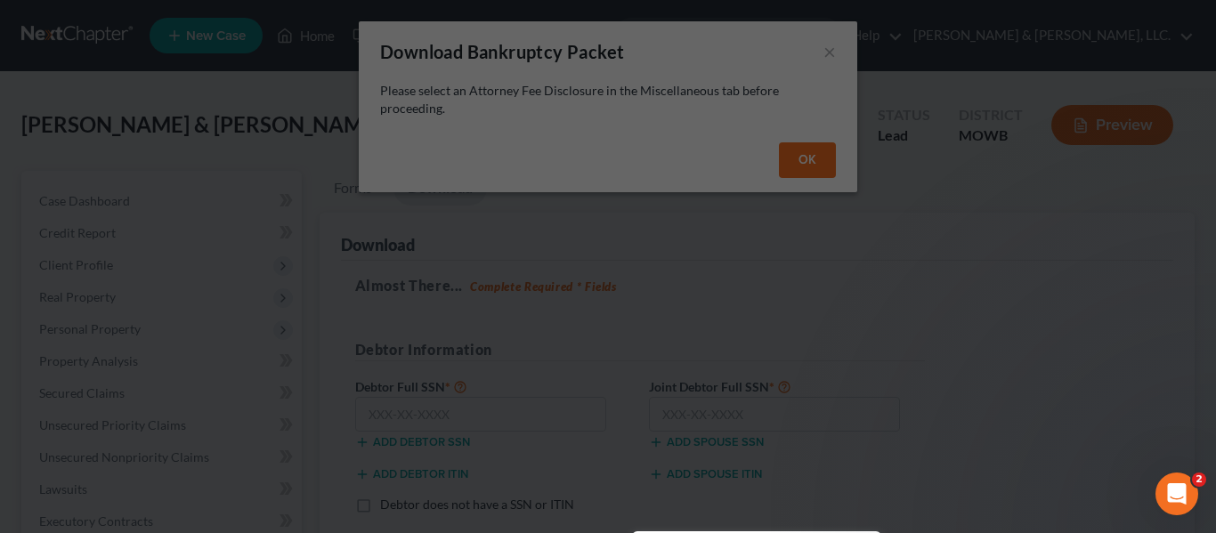
drag, startPoint x: 894, startPoint y: 247, endPoint x: 885, endPoint y: 234, distance: 15.8
drag, startPoint x: 885, startPoint y: 234, endPoint x: 882, endPoint y: 246, distance: 11.9
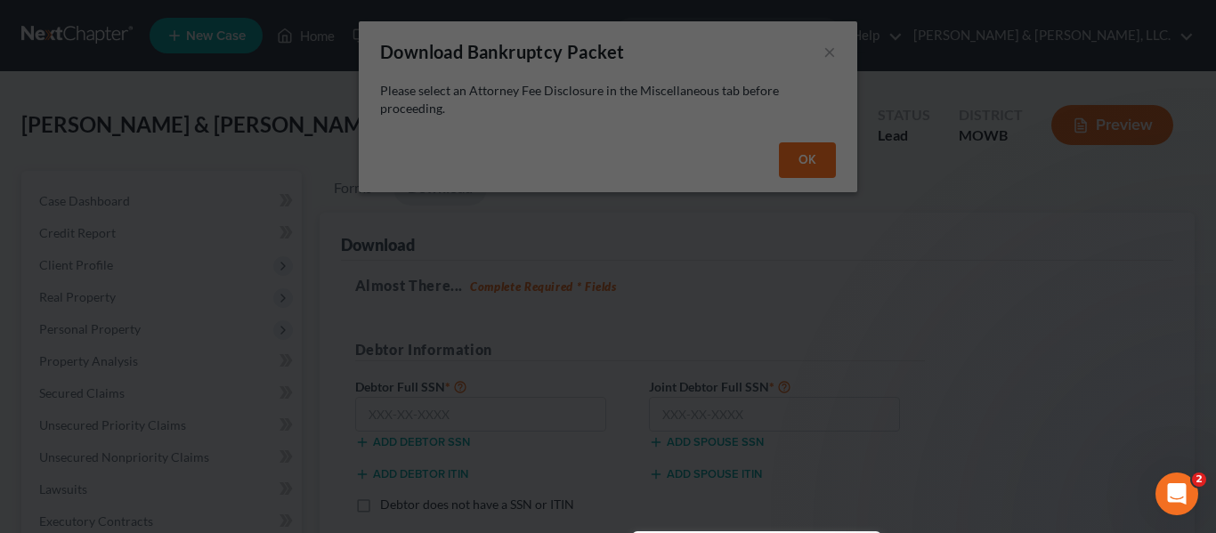
drag, startPoint x: 882, startPoint y: 246, endPoint x: 901, endPoint y: 244, distance: 18.8
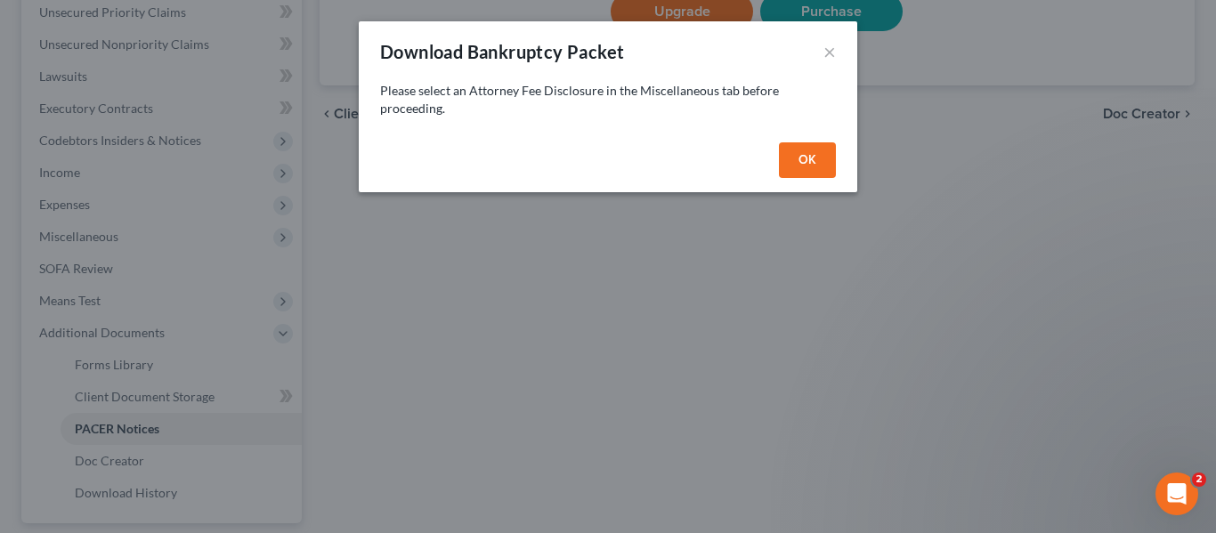
click at [803, 160] on button "OK" at bounding box center [807, 160] width 57 height 36
click at [822, 157] on button "OK" at bounding box center [807, 160] width 57 height 36
click at [783, 161] on button "OK" at bounding box center [807, 160] width 57 height 36
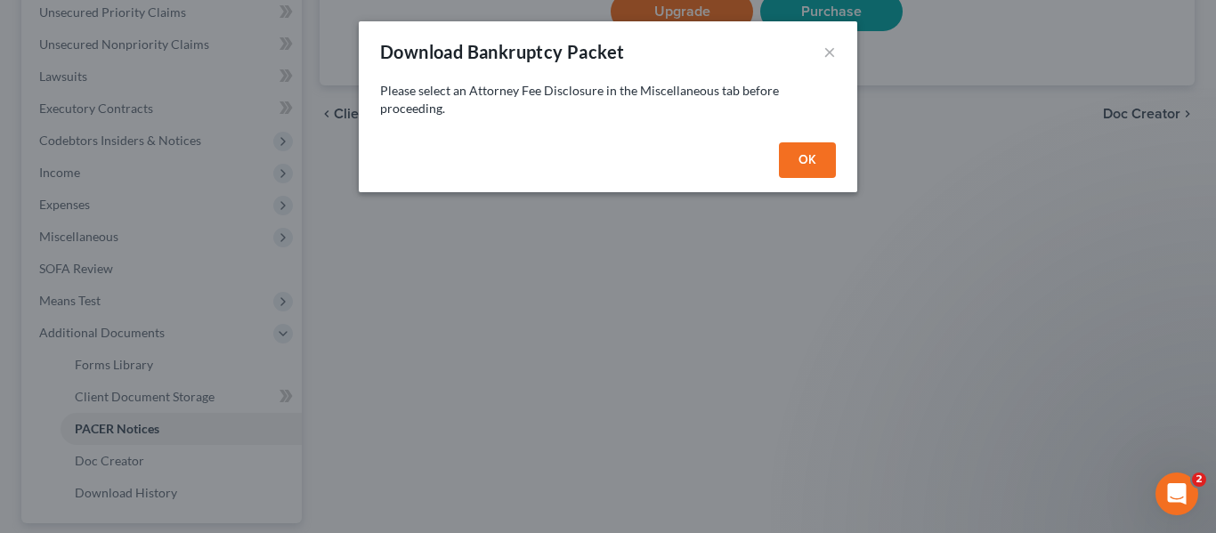
click at [783, 161] on button "OK" at bounding box center [807, 160] width 57 height 36
click at [831, 47] on button "×" at bounding box center [829, 51] width 12 height 21
click at [817, 158] on button "OK" at bounding box center [807, 160] width 57 height 36
drag, startPoint x: 816, startPoint y: 158, endPoint x: 485, endPoint y: 162, distance: 331.1
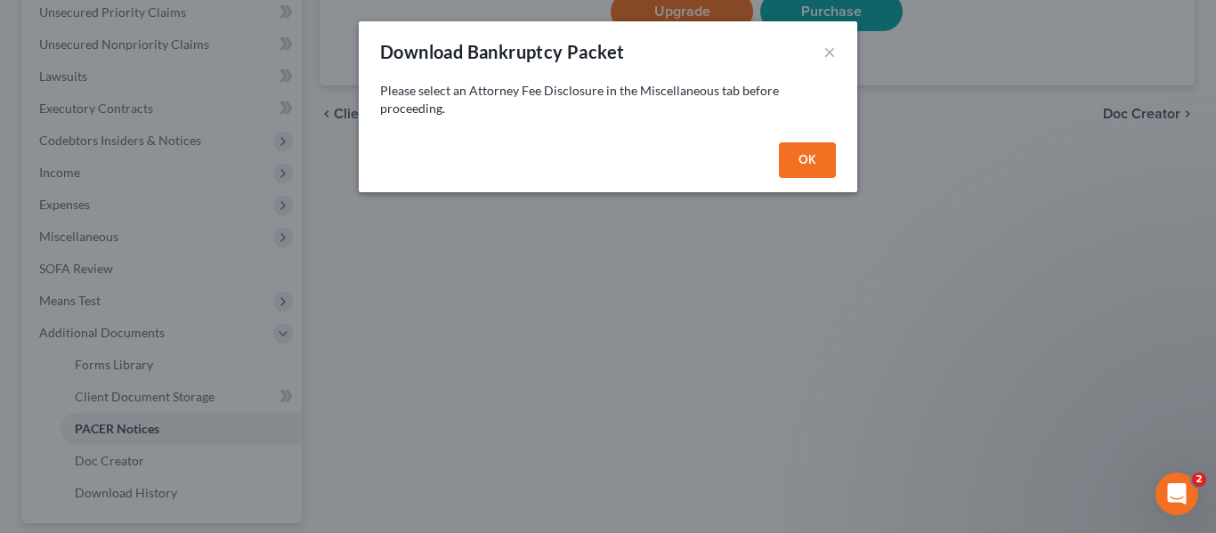
click at [815, 158] on button "OK" at bounding box center [807, 160] width 57 height 36
click at [340, 118] on div "Download Bankruptcy Packet × Please select an Attorney Fee Disclosure in the Mi…" at bounding box center [608, 266] width 1216 height 533
click at [825, 47] on button "×" at bounding box center [829, 51] width 12 height 21
click at [529, 319] on div "Download Bankruptcy Packet × Please select an Attorney Fee Disclosure in the Mi…" at bounding box center [608, 266] width 1216 height 533
click at [805, 151] on button "OK" at bounding box center [807, 160] width 57 height 36
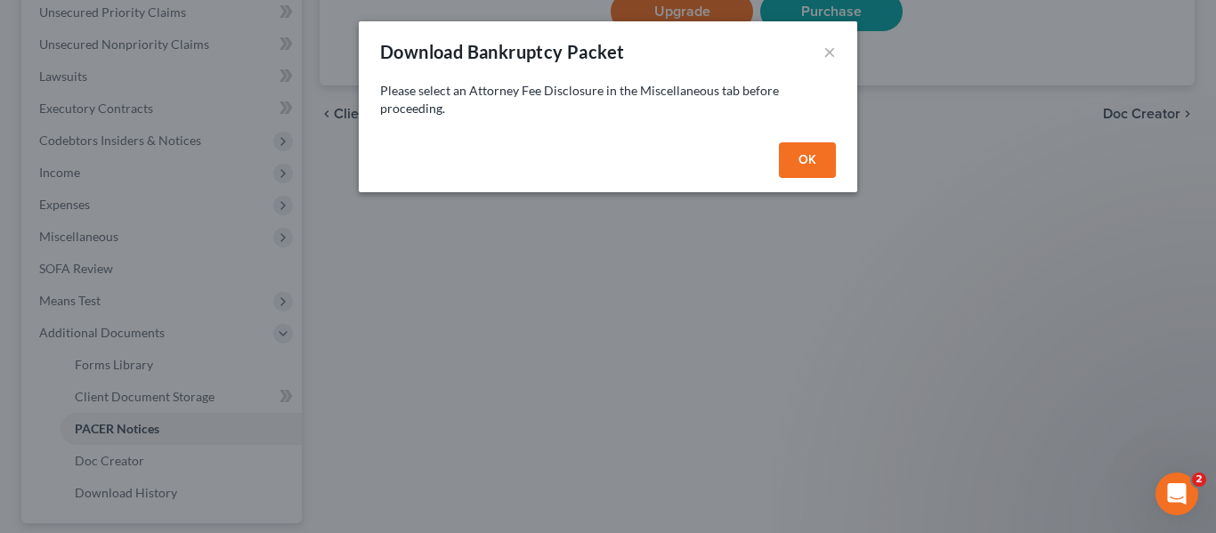
click at [577, 335] on div "Download Bankruptcy Packet × Please select an Attorney Fee Disclosure in the Mi…" at bounding box center [608, 266] width 1216 height 533
drag, startPoint x: 835, startPoint y: 44, endPoint x: 824, endPoint y: 50, distance: 11.9
click at [832, 44] on button "×" at bounding box center [829, 51] width 12 height 21
click at [823, 51] on button "×" at bounding box center [829, 51] width 12 height 21
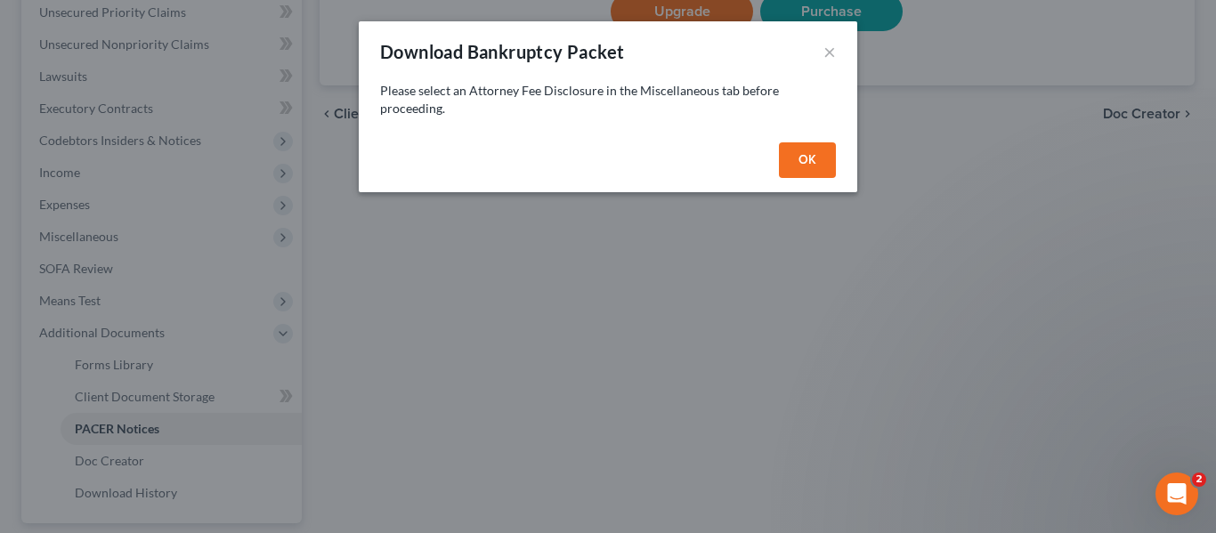
click at [537, 279] on div "Download Bankruptcy Packet × Please select an Attorney Fee Disclosure in the Mi…" at bounding box center [608, 266] width 1216 height 533
drag, startPoint x: 837, startPoint y: 320, endPoint x: 874, endPoint y: 79, distance: 244.0
click at [837, 320] on div "Download Bankruptcy Packet × Please select an Attorney Fee Disclosure in the Mi…" at bounding box center [608, 266] width 1216 height 533
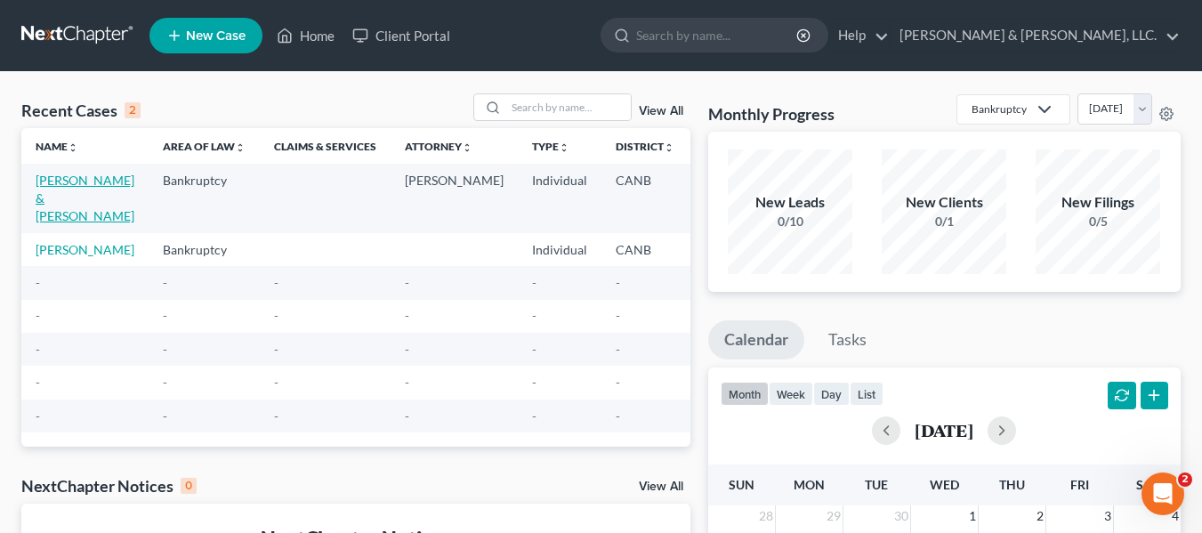
click at [56, 197] on link "[PERSON_NAME] & [PERSON_NAME]" at bounding box center [85, 198] width 99 height 51
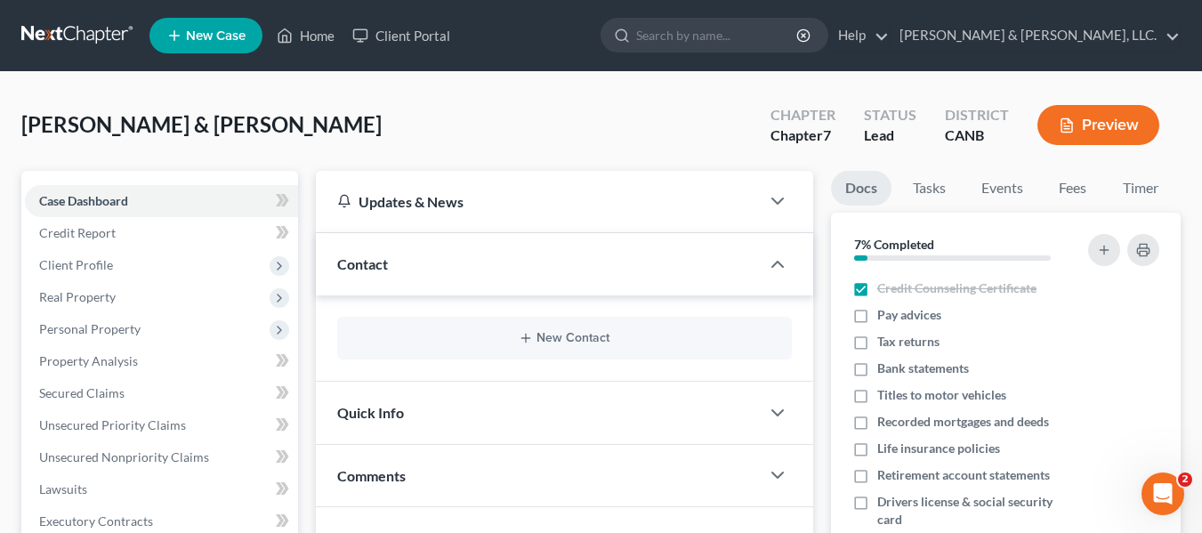
click at [407, 242] on div "Contact" at bounding box center [538, 263] width 444 height 61
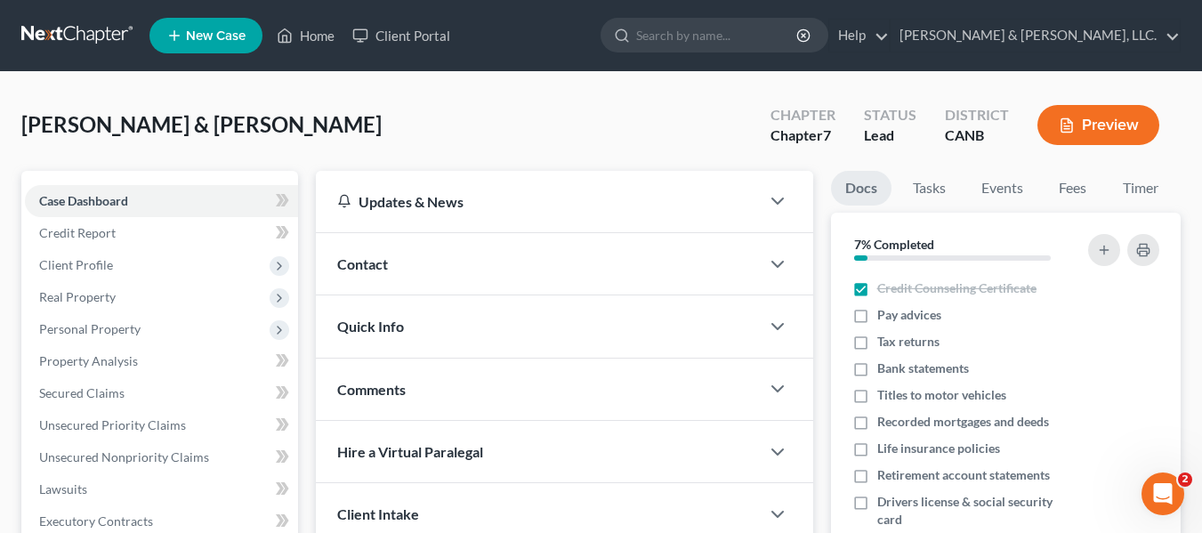
click at [1109, 121] on button "Preview" at bounding box center [1099, 125] width 122 height 40
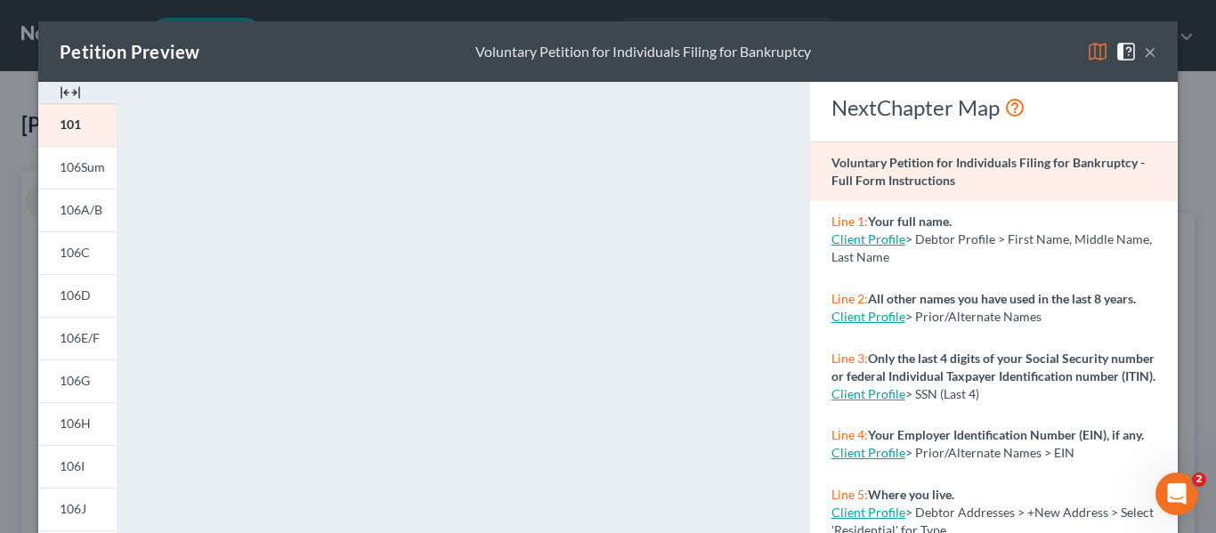
click at [1147, 50] on button "×" at bounding box center [1150, 51] width 12 height 21
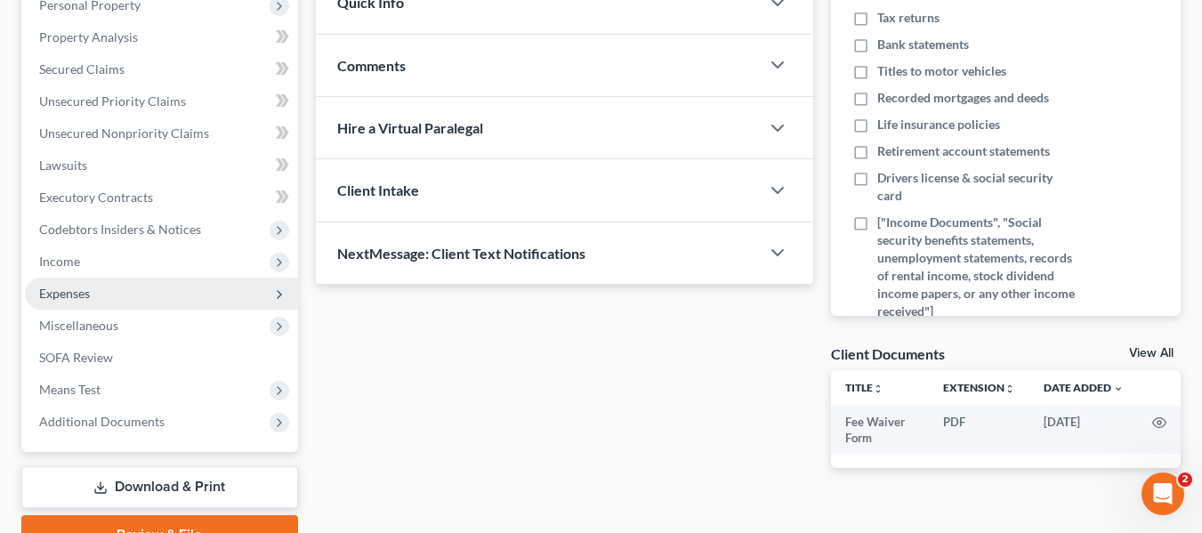
scroll to position [413, 0]
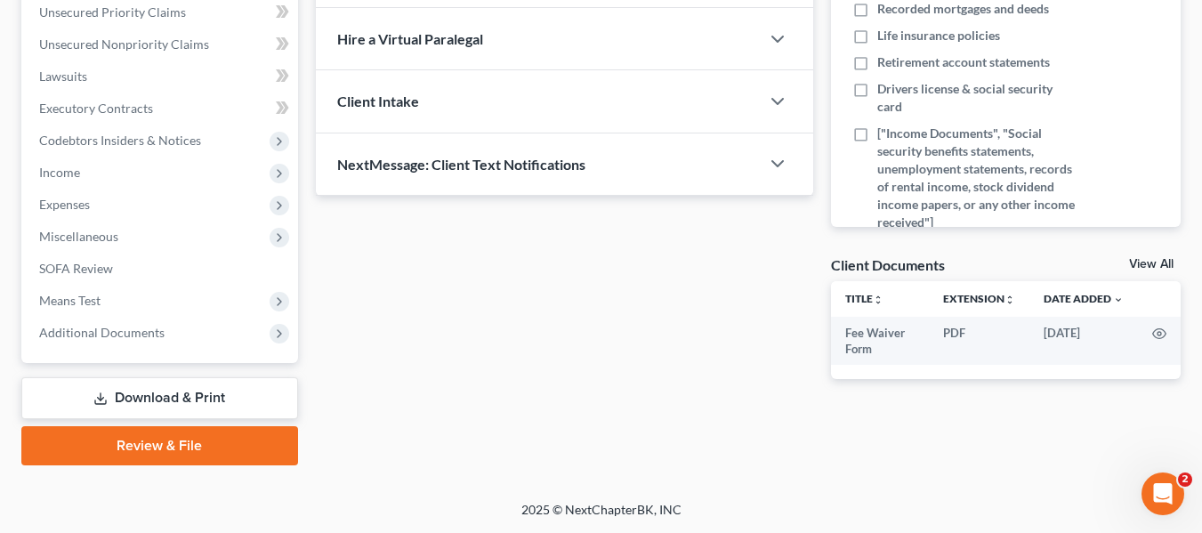
click at [165, 392] on link "Download & Print" at bounding box center [159, 398] width 277 height 42
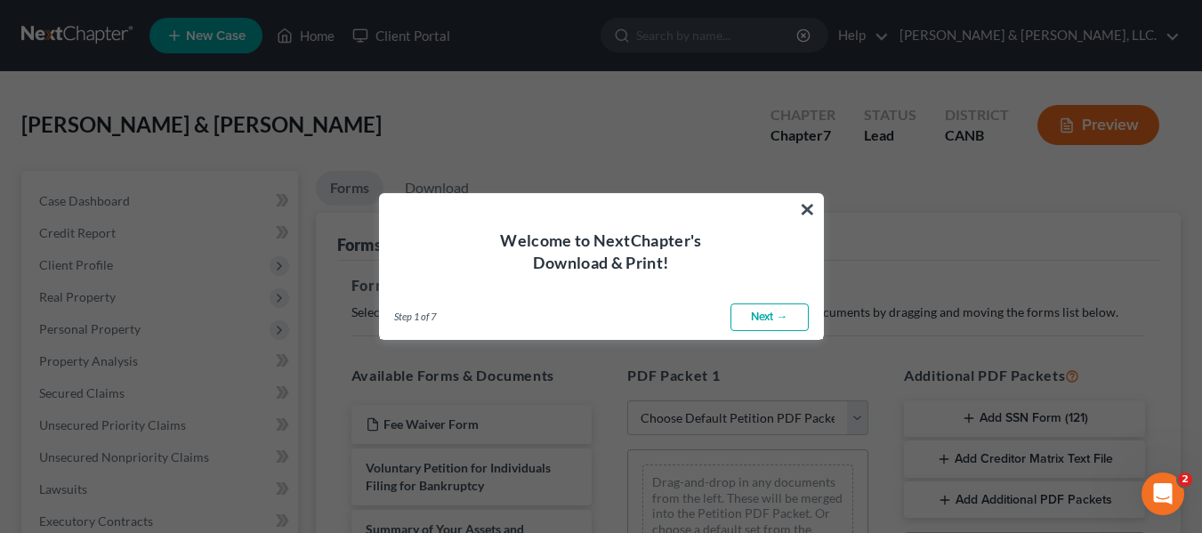
click at [764, 306] on link "Next →" at bounding box center [770, 317] width 78 height 28
select select "0"
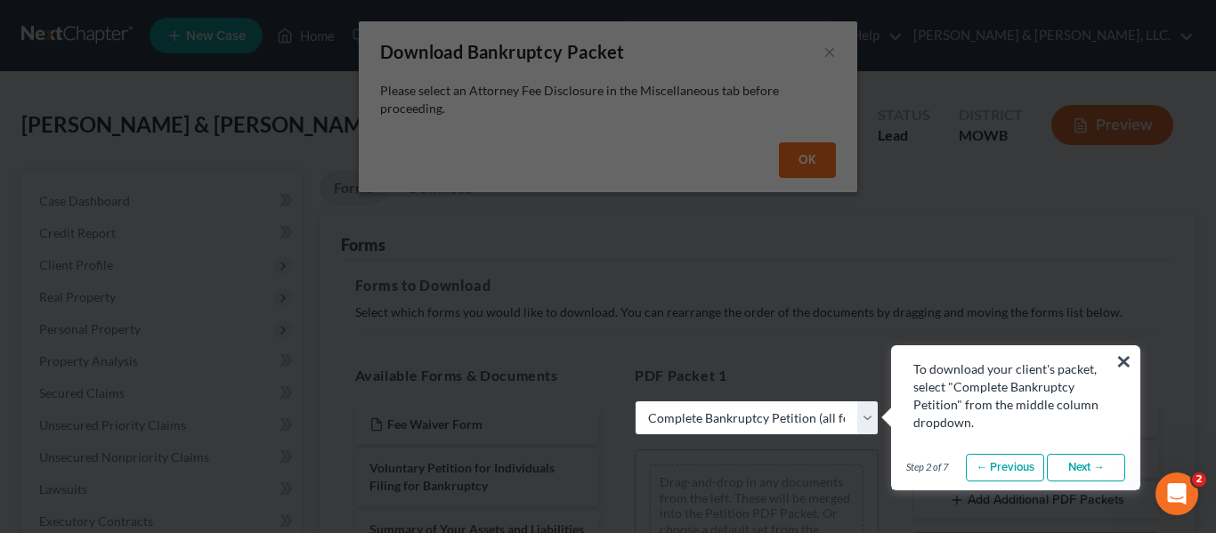
click at [1112, 354] on div "To download your client's packet, select "Complete Bankruptcy Petition" from th…" at bounding box center [1015, 388] width 247 height 85
click at [1120, 355] on button "×" at bounding box center [1123, 361] width 17 height 28
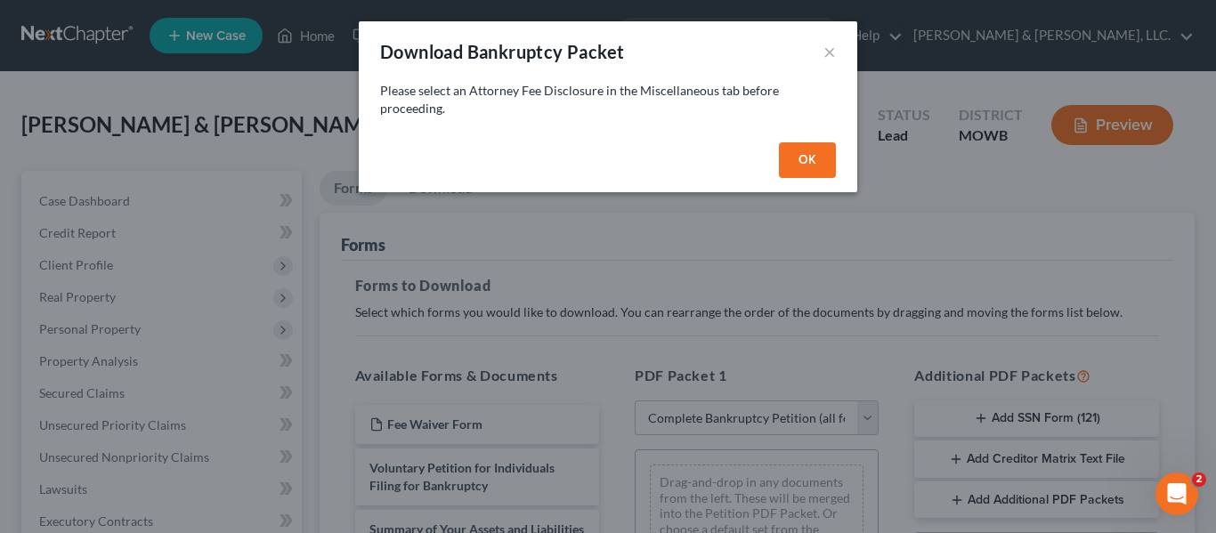
click at [810, 155] on button "OK" at bounding box center [807, 160] width 57 height 36
select select
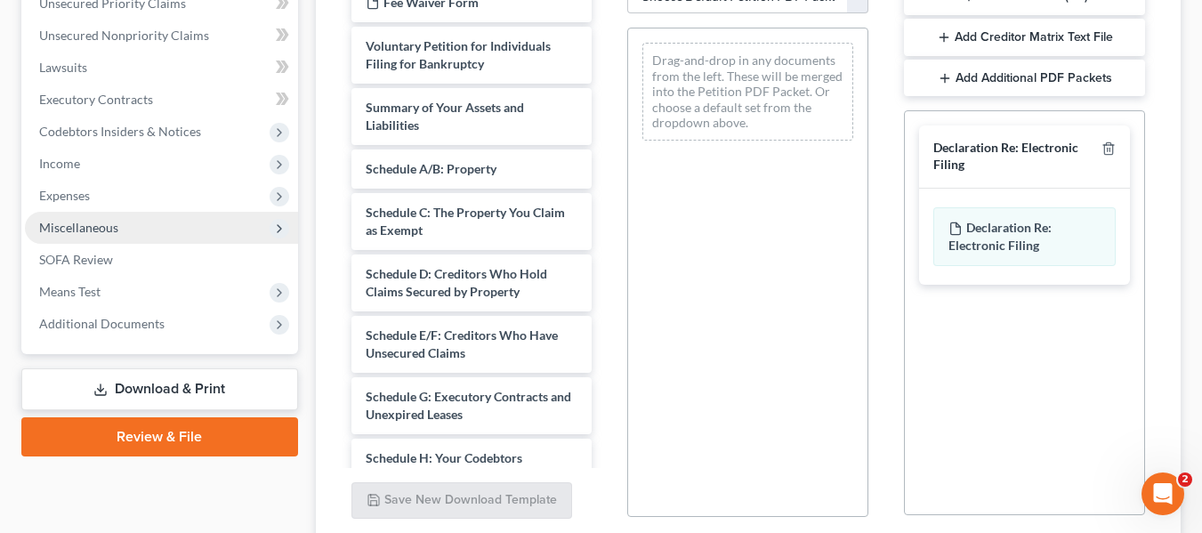
scroll to position [445, 0]
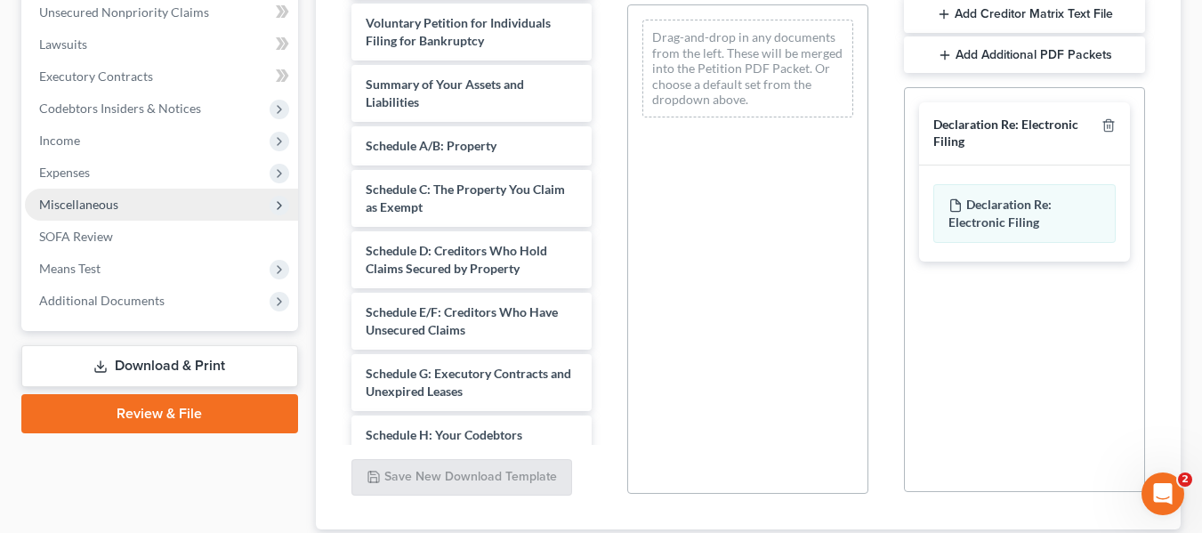
click at [97, 197] on span "Miscellaneous" at bounding box center [78, 204] width 79 height 15
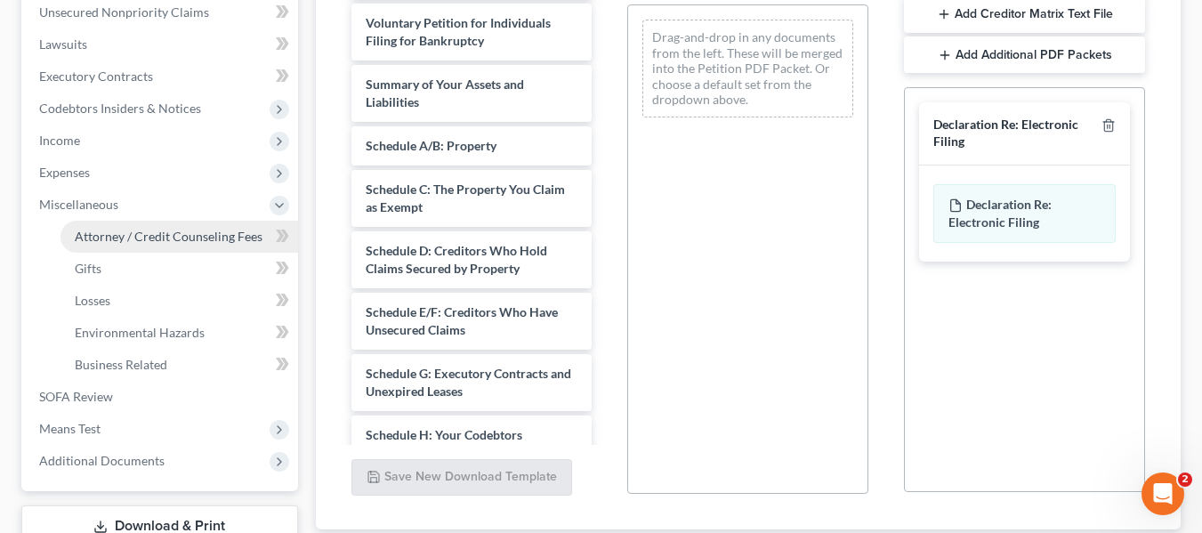
click at [201, 233] on span "Attorney / Credit Counseling Fees" at bounding box center [169, 236] width 188 height 15
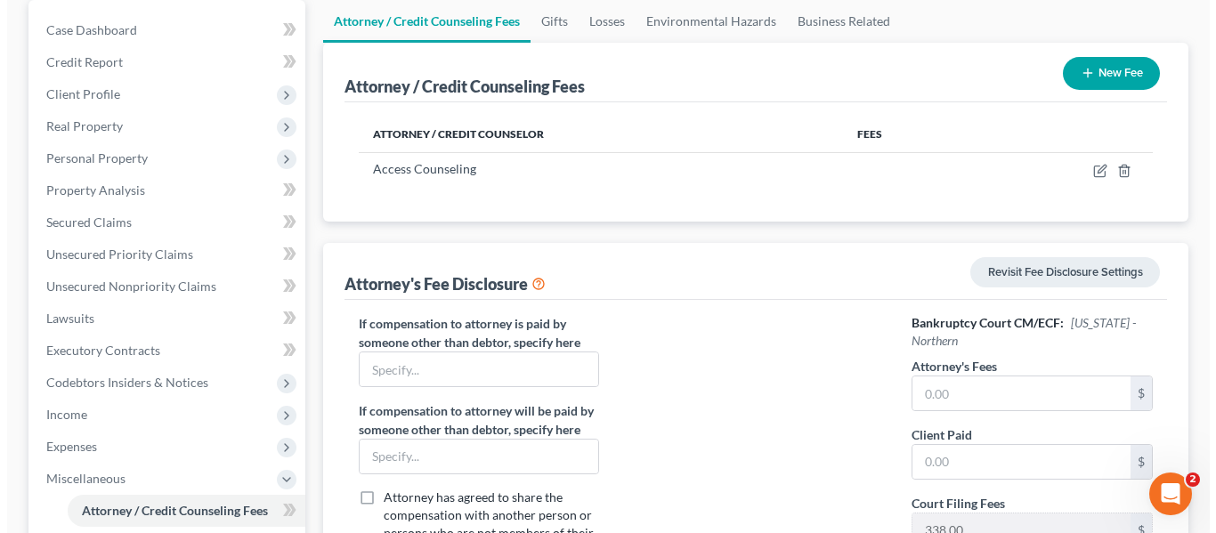
scroll to position [178, 0]
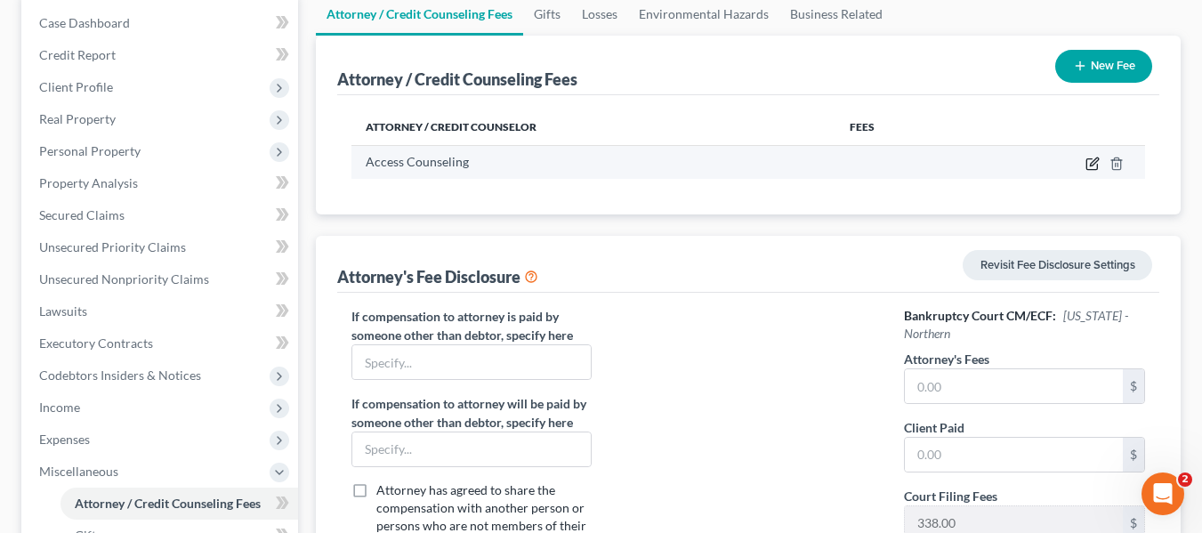
click at [1087, 164] on icon "button" at bounding box center [1092, 164] width 11 height 11
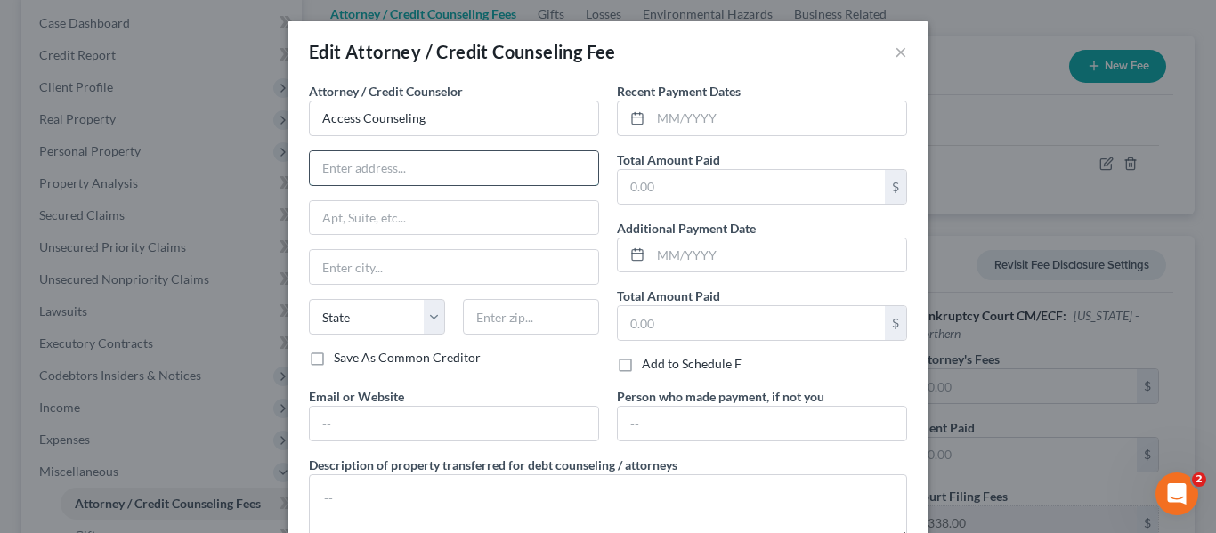
click at [352, 167] on input "text" at bounding box center [454, 168] width 288 height 34
type input "online"
click at [686, 117] on input "text" at bounding box center [778, 118] width 255 height 34
click at [674, 197] on input "text" at bounding box center [751, 187] width 267 height 34
click at [660, 186] on input "text" at bounding box center [751, 187] width 267 height 34
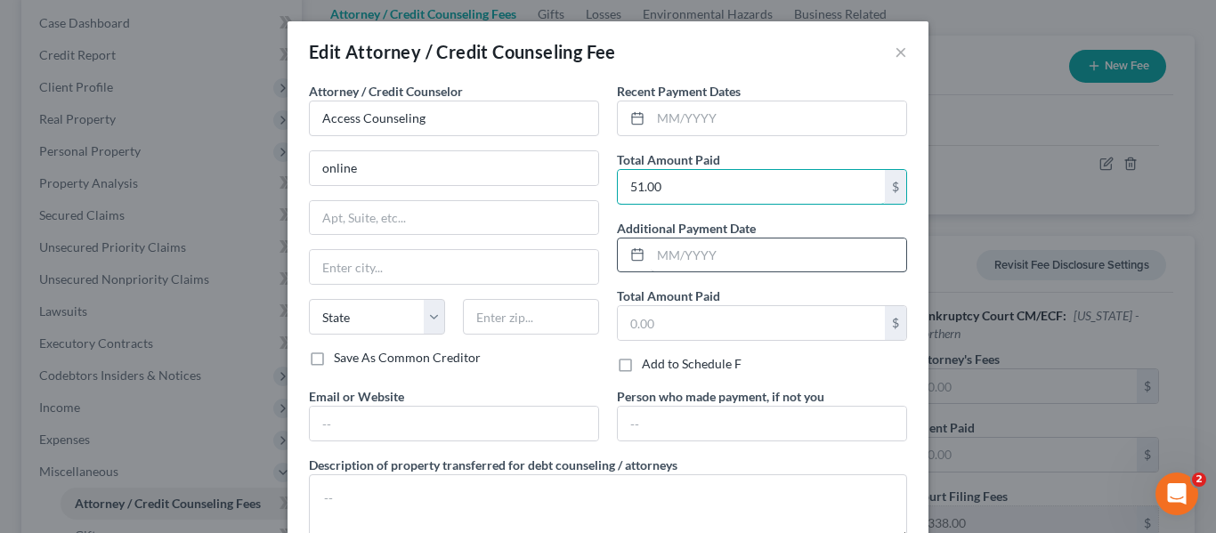
type input "51.00"
click at [679, 251] on input "text" at bounding box center [778, 255] width 255 height 34
click at [632, 116] on icon at bounding box center [637, 118] width 14 height 14
click at [656, 110] on input "text" at bounding box center [778, 118] width 255 height 34
click at [630, 120] on icon at bounding box center [637, 118] width 14 height 14
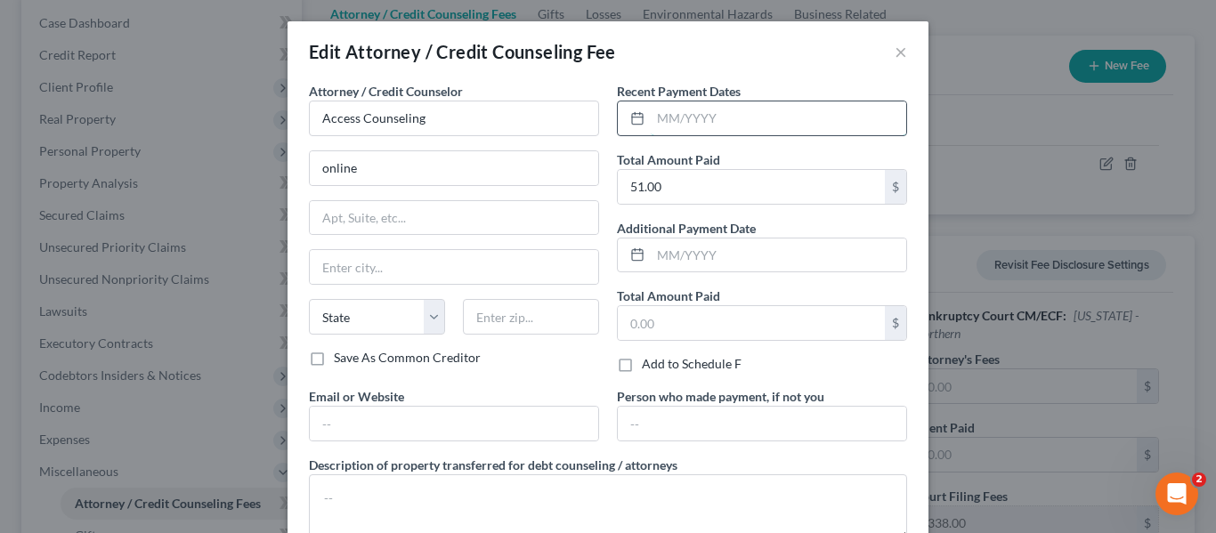
click at [679, 120] on input "text" at bounding box center [778, 118] width 255 height 34
type input "05/2025"
click at [503, 342] on div "State [US_STATE] AK AR AZ CA CO CT DE DC [GEOGRAPHIC_DATA] [GEOGRAPHIC_DATA] GU…" at bounding box center [454, 324] width 308 height 50
click at [366, 221] on input "text" at bounding box center [454, 218] width 288 height 34
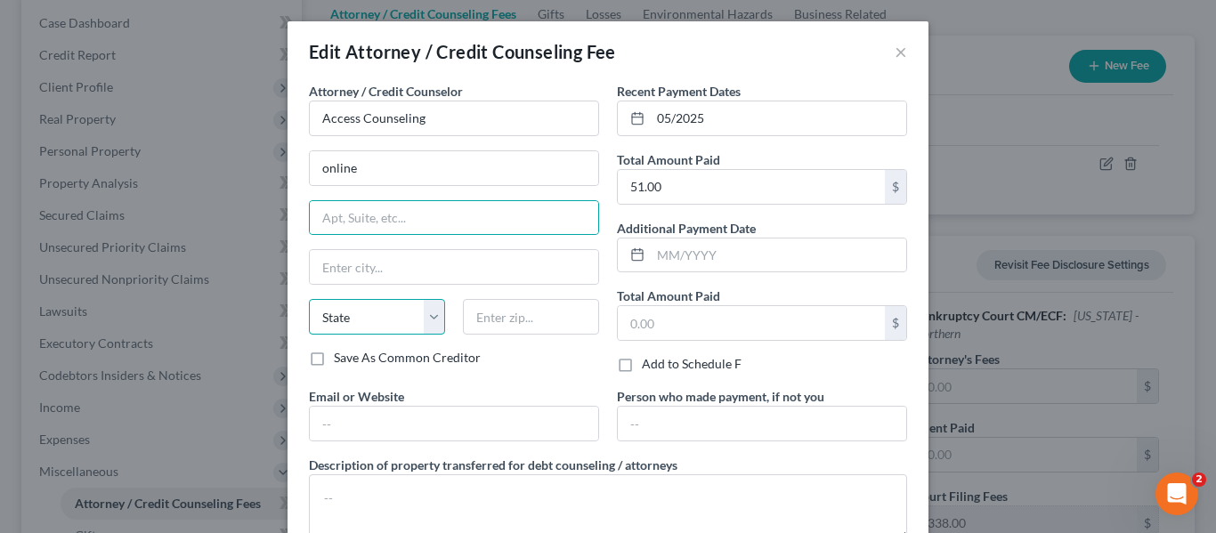
click at [346, 317] on select "State [US_STATE] AK AR AZ CA CO CT DE DC [GEOGRAPHIC_DATA] [GEOGRAPHIC_DATA] GU…" at bounding box center [377, 317] width 136 height 36
select select "4"
click at [309, 299] on select "State [US_STATE] AK AR AZ CA CO CT DE DC [GEOGRAPHIC_DATA] [GEOGRAPHIC_DATA] GU…" at bounding box center [377, 317] width 136 height 36
click at [526, 372] on div "Attorney / Credit Counselor * Access Counseling online State [US_STATE] AK AR A…" at bounding box center [454, 234] width 308 height 305
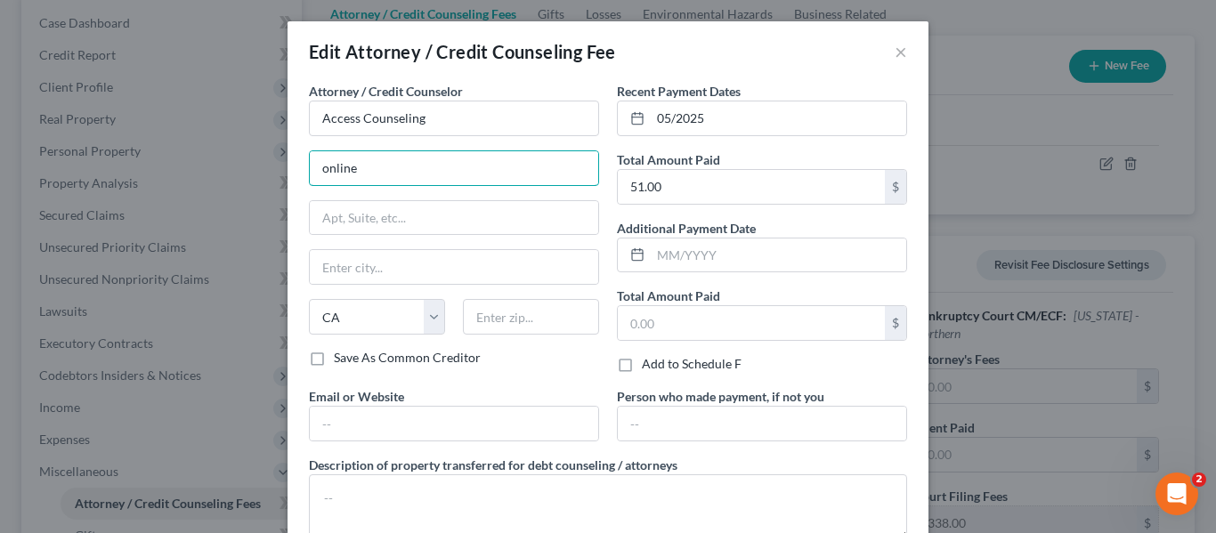
drag, startPoint x: 369, startPoint y: 163, endPoint x: 241, endPoint y: 178, distance: 129.0
click at [241, 178] on div "Edit Attorney / Credit Counseling Fee × Attorney / Credit Counselor * Access Co…" at bounding box center [608, 266] width 1216 height 533
type input "internet"
click at [367, 433] on input "text" at bounding box center [454, 424] width 288 height 34
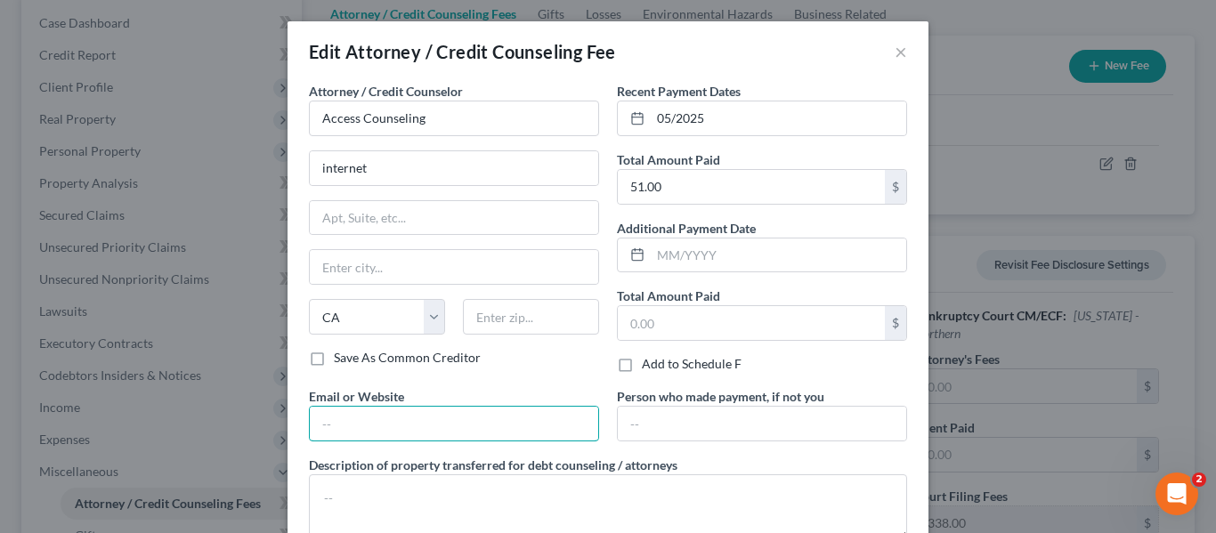
paste input "[URL][DOMAIN_NAME]"
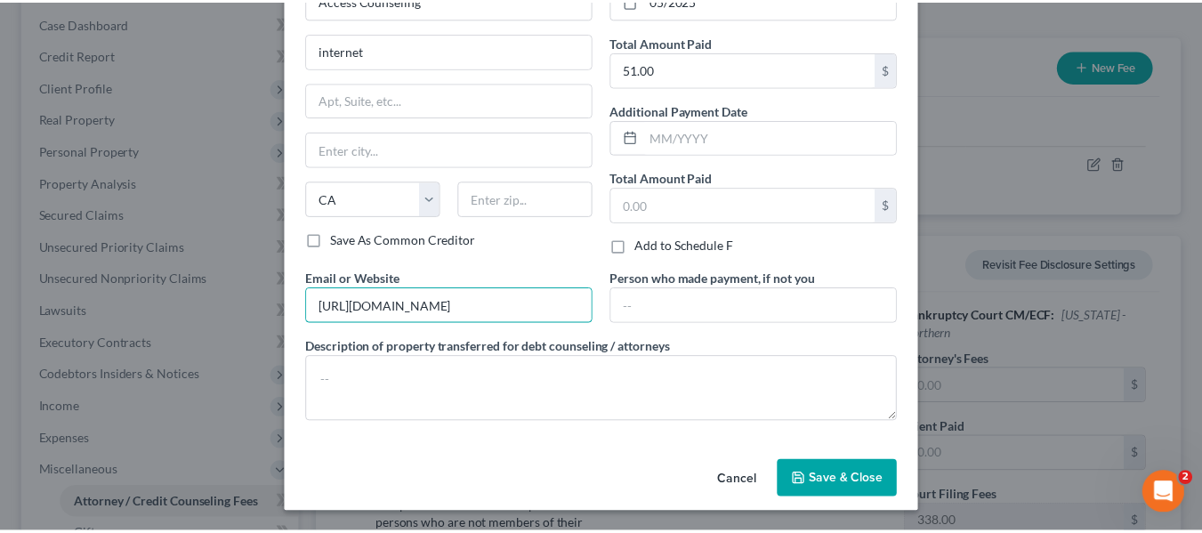
scroll to position [119, 0]
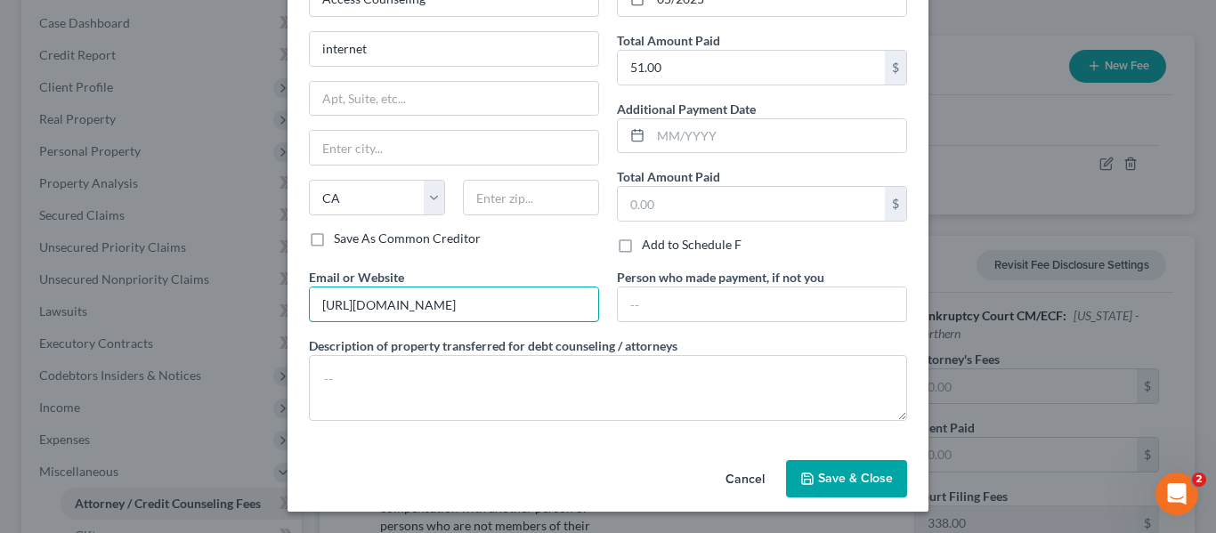
type input "[URL][DOMAIN_NAME]"
click at [850, 474] on span "Save & Close" at bounding box center [855, 478] width 75 height 15
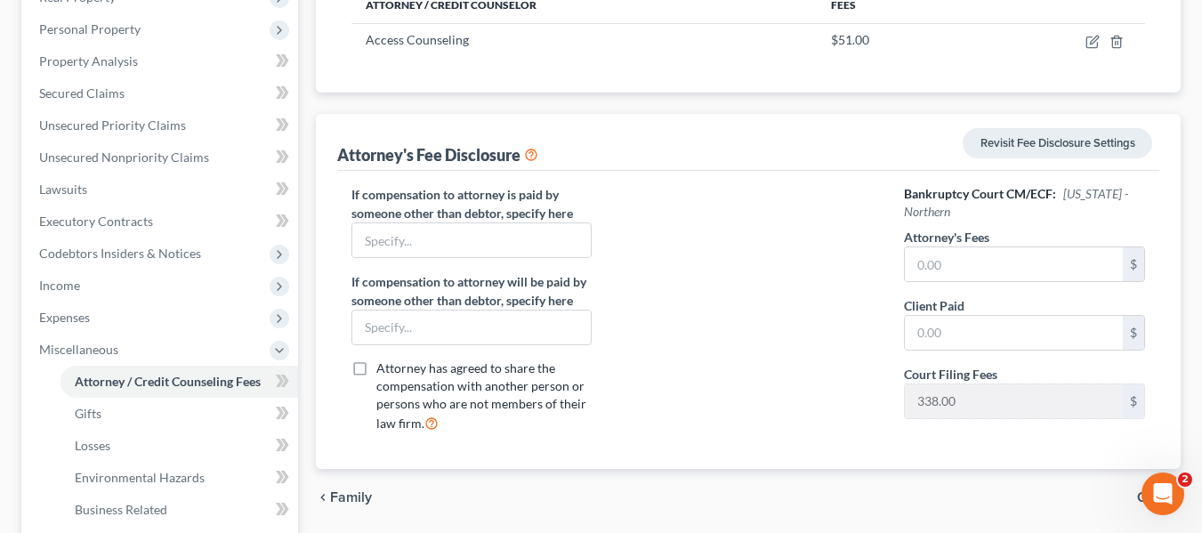
scroll to position [534, 0]
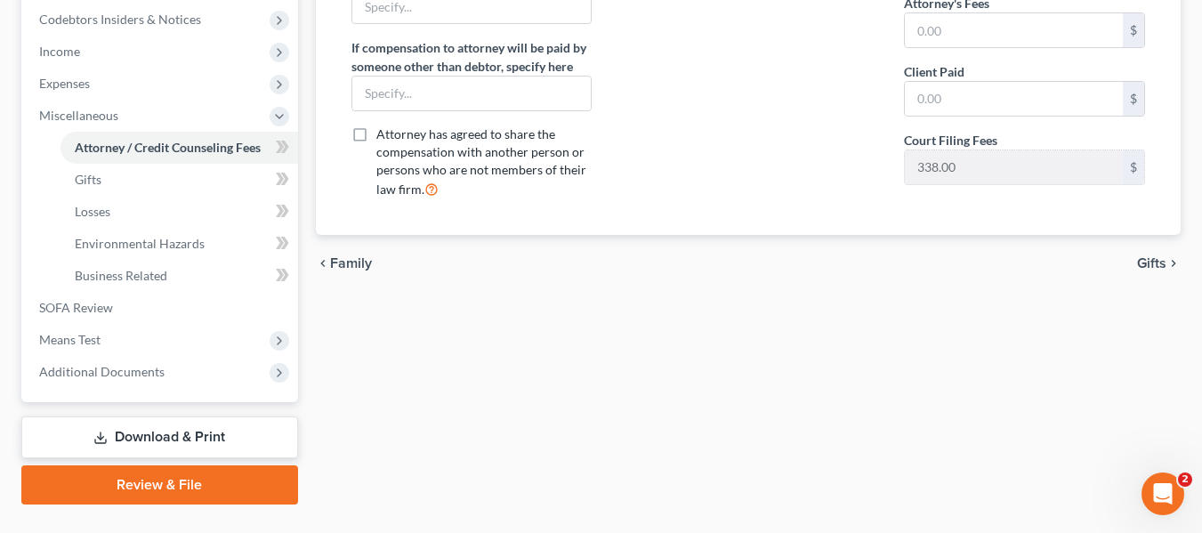
click at [1152, 259] on span "Gifts" at bounding box center [1151, 263] width 29 height 14
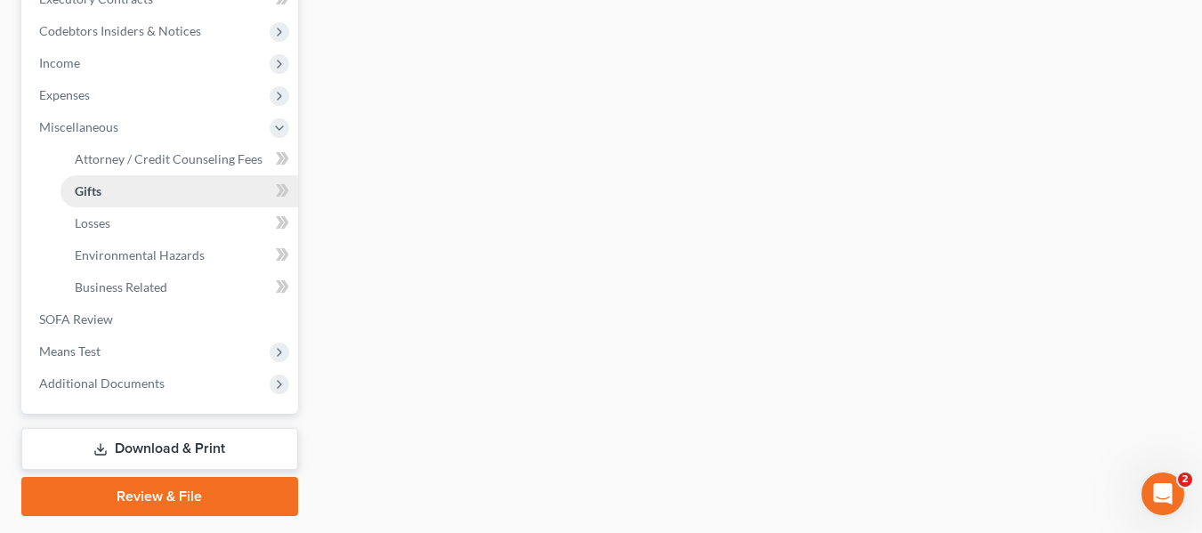
scroll to position [573, 0]
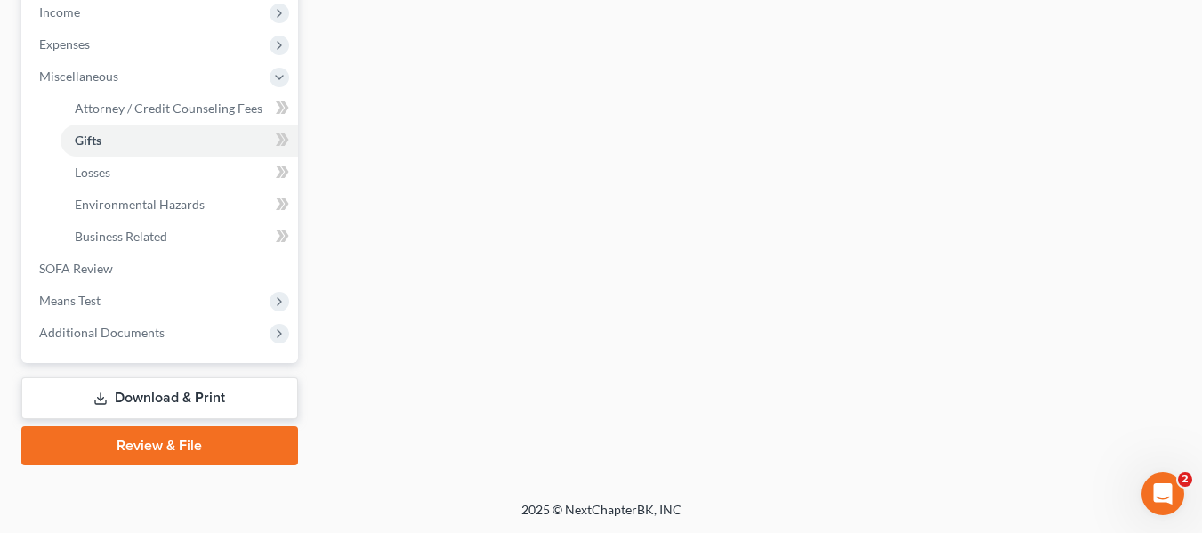
click at [150, 387] on link "Download & Print" at bounding box center [159, 398] width 277 height 42
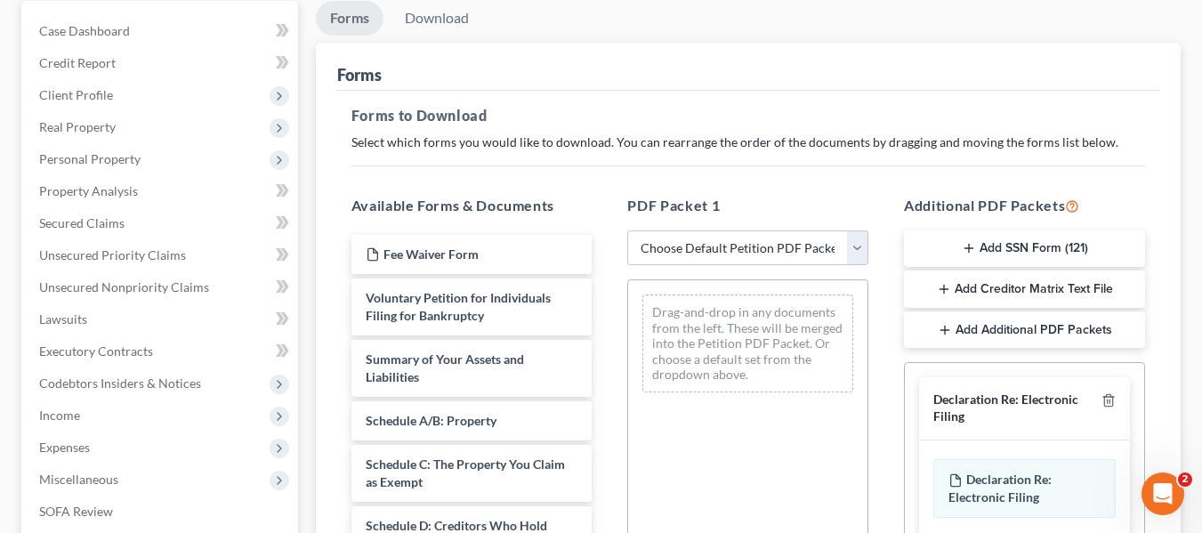
scroll to position [178, 0]
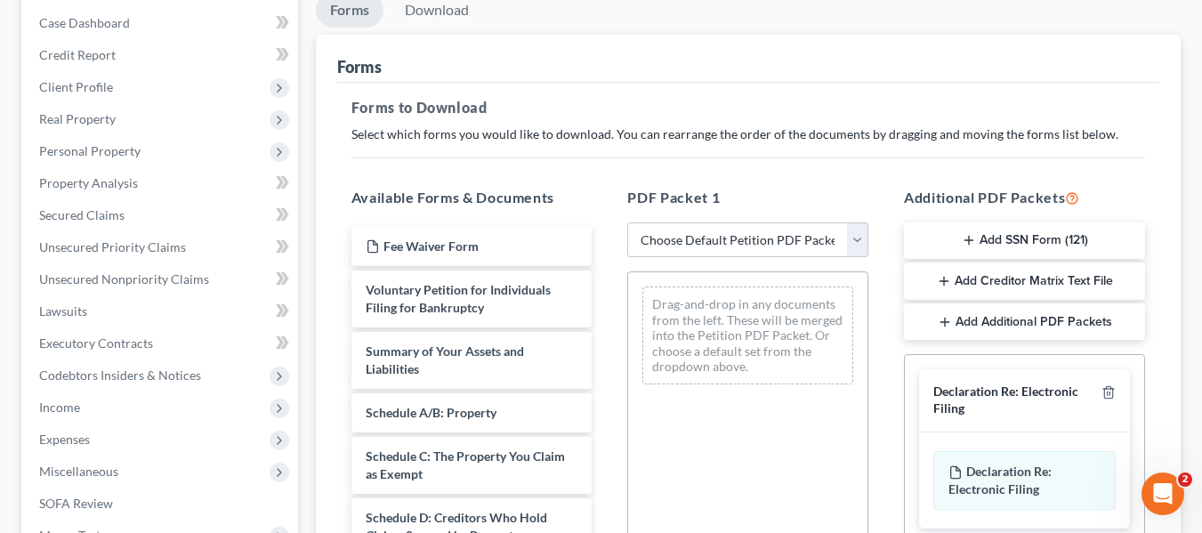
click at [1018, 234] on button "Add SSN Form (121)" at bounding box center [1024, 240] width 241 height 37
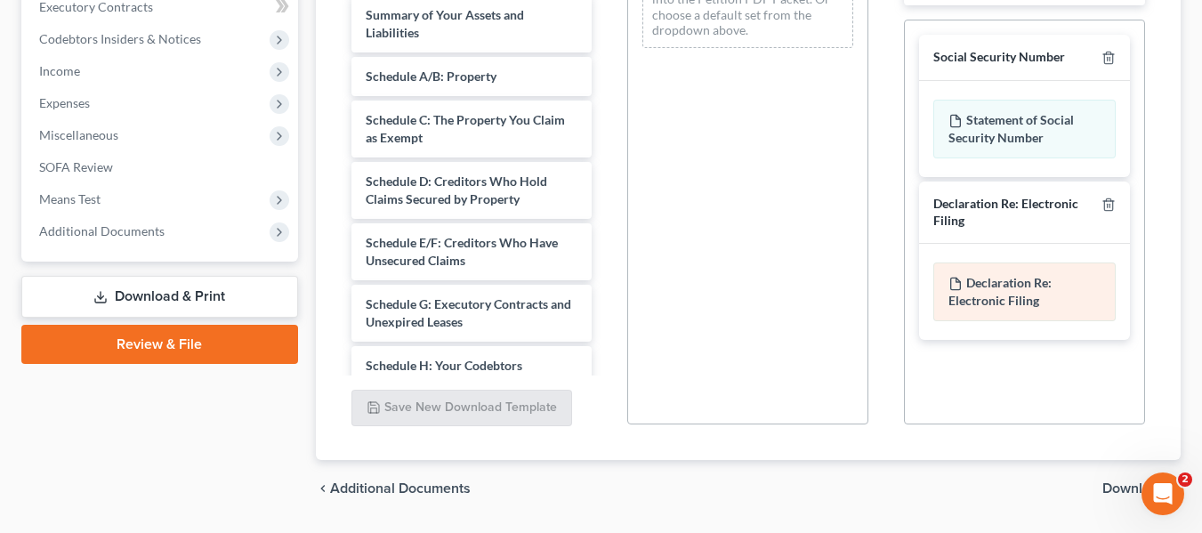
scroll to position [534, 0]
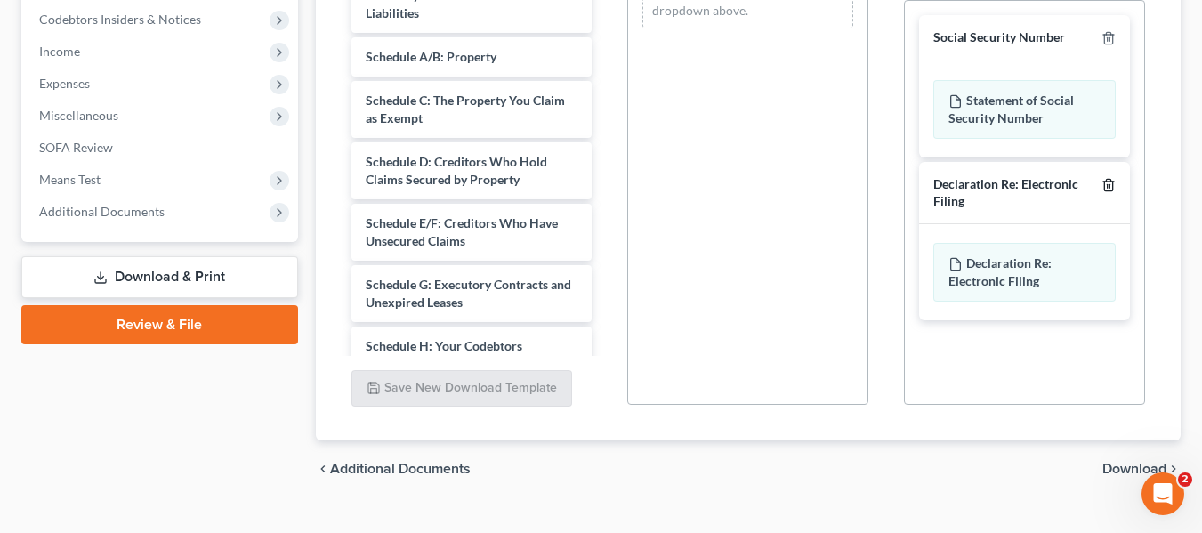
click at [1110, 182] on polyline "button" at bounding box center [1109, 182] width 11 height 0
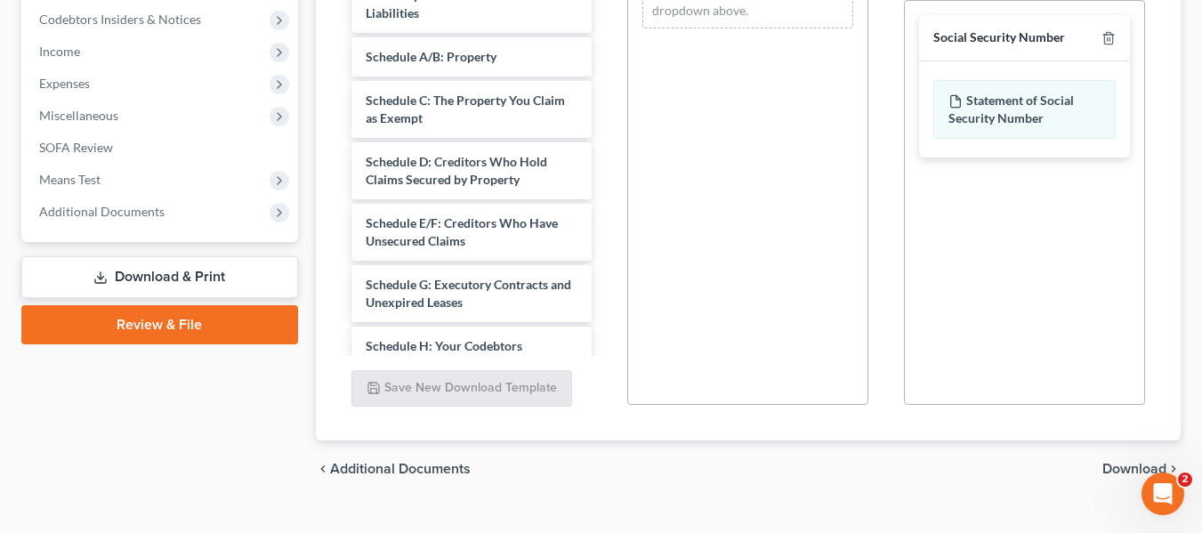
scroll to position [566, 0]
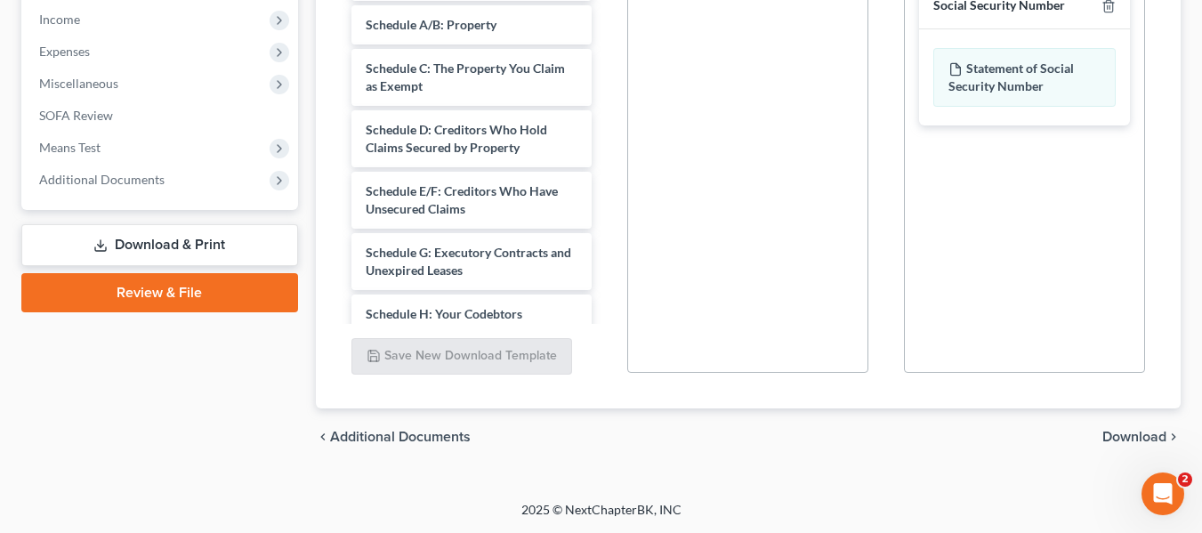
drag, startPoint x: 1112, startPoint y: 433, endPoint x: 1057, endPoint y: 446, distance: 55.9
click at [1112, 433] on span "Download" at bounding box center [1135, 437] width 64 height 14
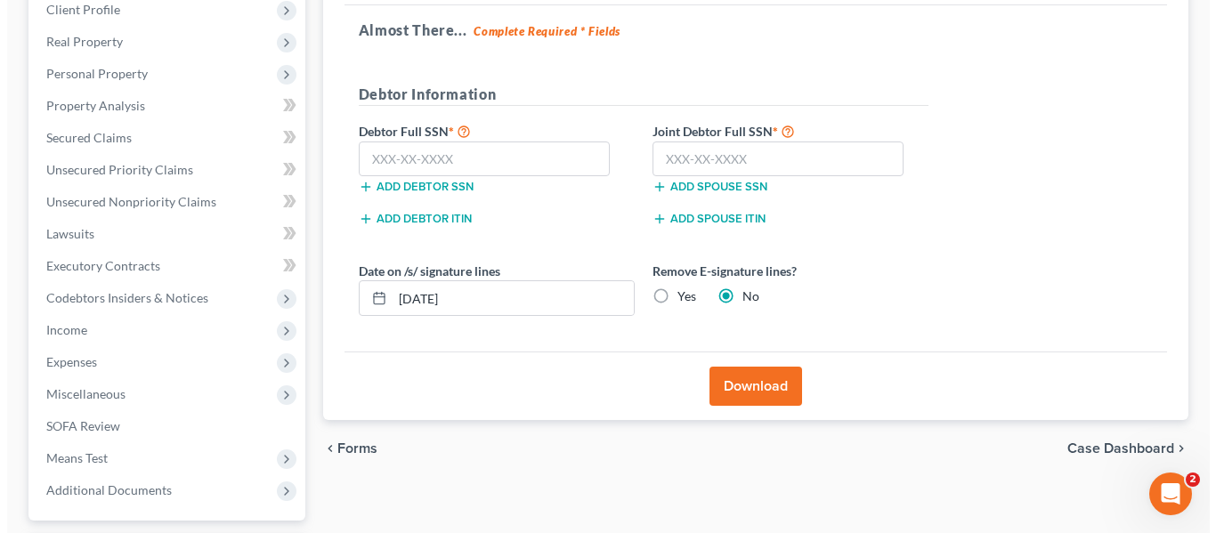
scroll to position [235, 0]
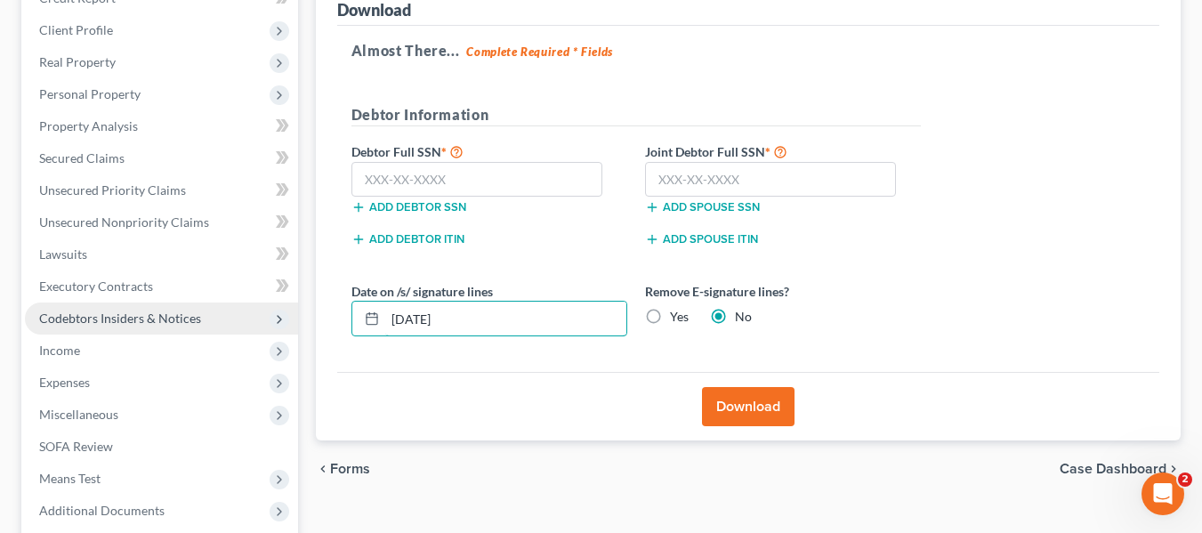
drag, startPoint x: 479, startPoint y: 313, endPoint x: 293, endPoint y: 318, distance: 186.0
click at [293, 318] on div "Petition Navigation Case Dashboard Payments Invoices Payments Payments Credit R…" at bounding box center [600, 289] width 1177 height 707
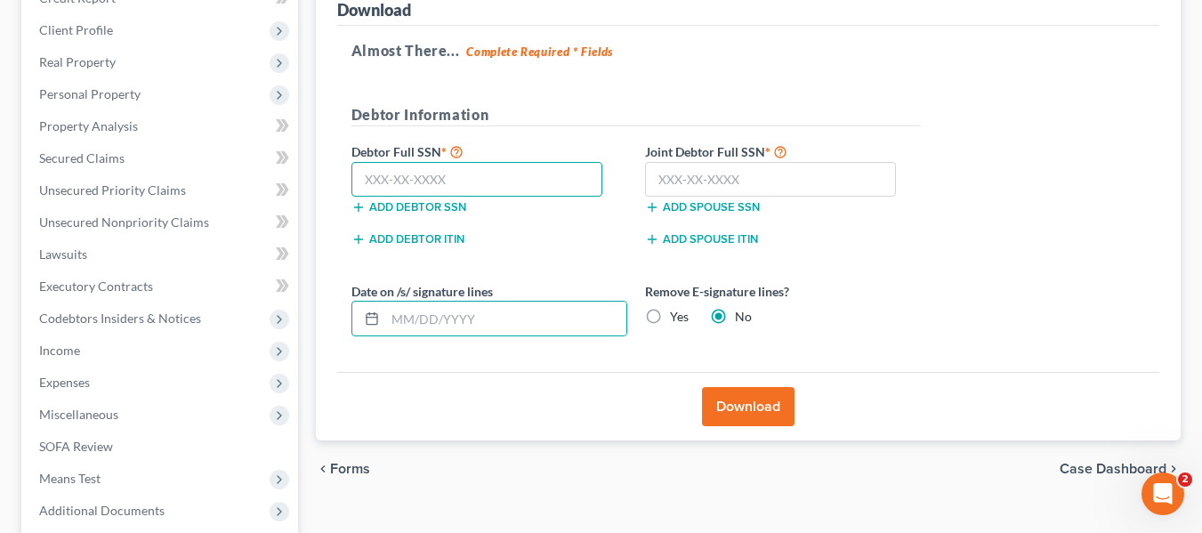
click at [391, 181] on input "text" at bounding box center [478, 180] width 252 height 36
type input "732-10-4363"
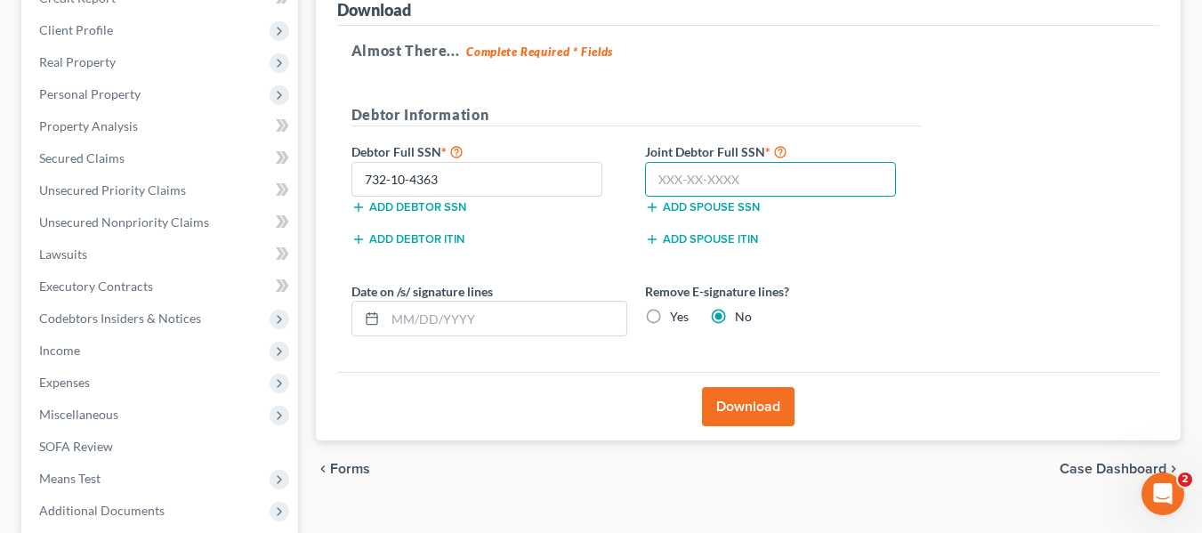
click at [699, 182] on input "text" at bounding box center [771, 180] width 252 height 36
type input "619-50-2323"
drag, startPoint x: 728, startPoint y: 402, endPoint x: 621, endPoint y: 385, distance: 108.1
click at [579, 481] on ui-view "Forms Download Forms Forms to Download Select which forms you would like to dow…" at bounding box center [748, 217] width 865 height 562
click at [670, 316] on label "Yes" at bounding box center [679, 317] width 19 height 18
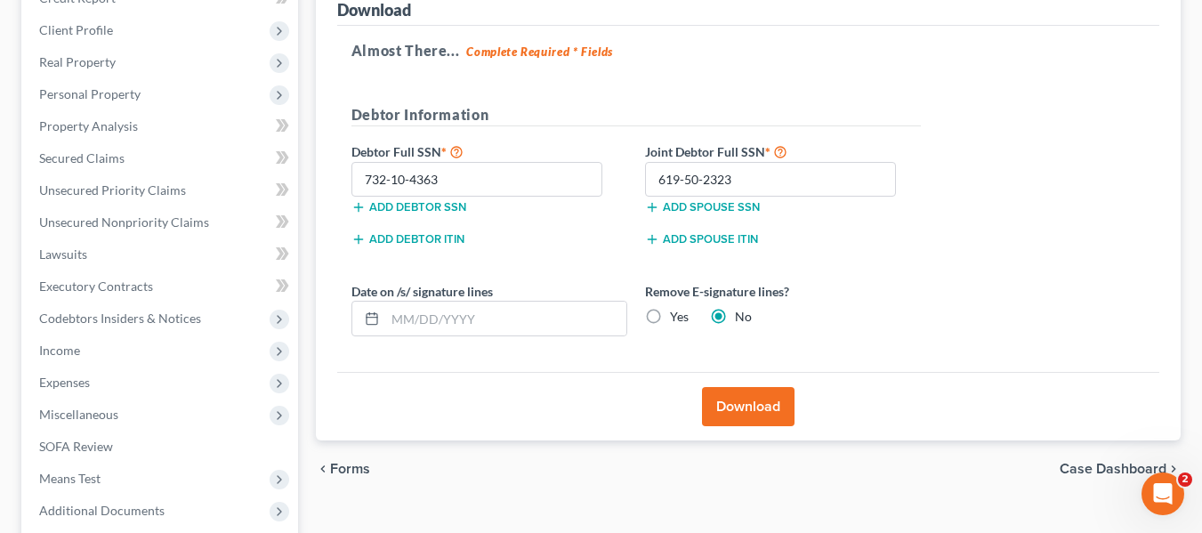
click at [677, 316] on input "Yes" at bounding box center [683, 314] width 12 height 12
radio input "true"
click at [735, 313] on label "No" at bounding box center [743, 317] width 17 height 18
click at [742, 313] on input "No" at bounding box center [748, 314] width 12 height 12
radio input "true"
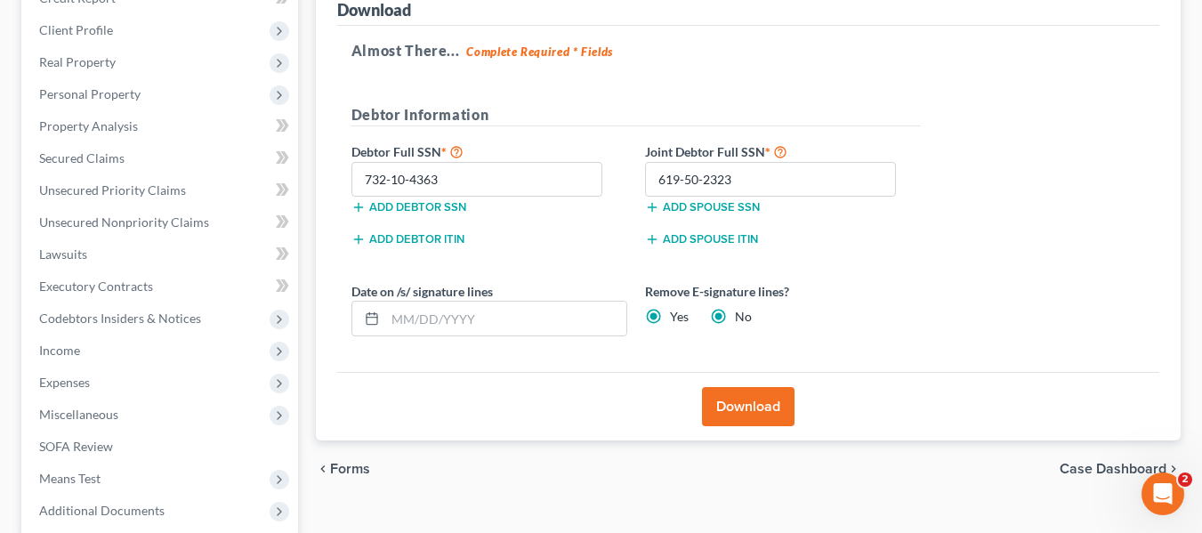
radio input "false"
click at [755, 411] on button "Download" at bounding box center [748, 406] width 93 height 39
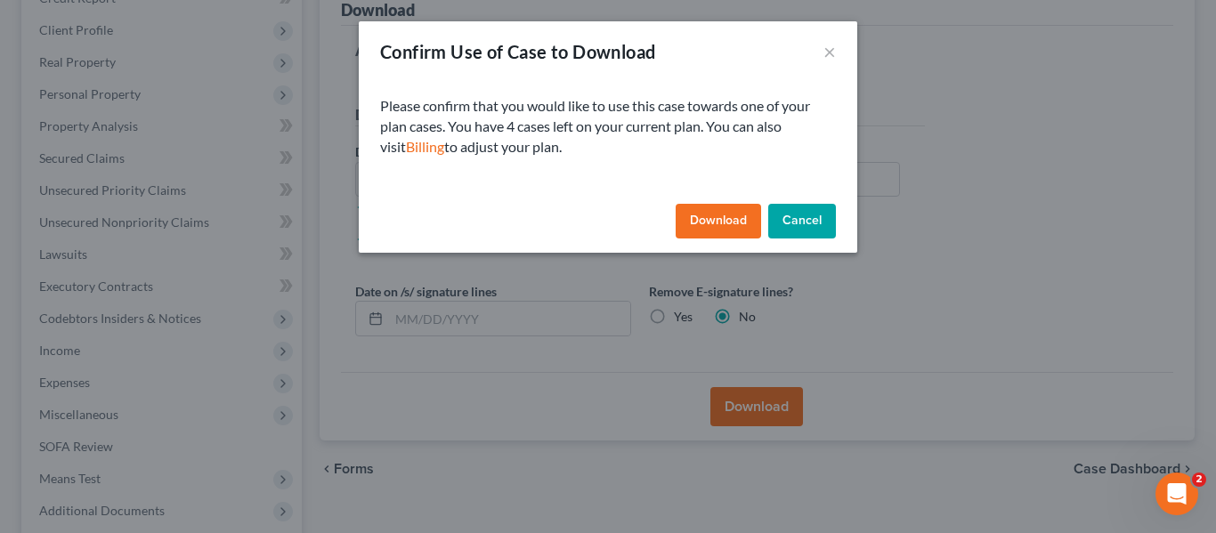
click at [724, 222] on button "Download" at bounding box center [717, 222] width 85 height 36
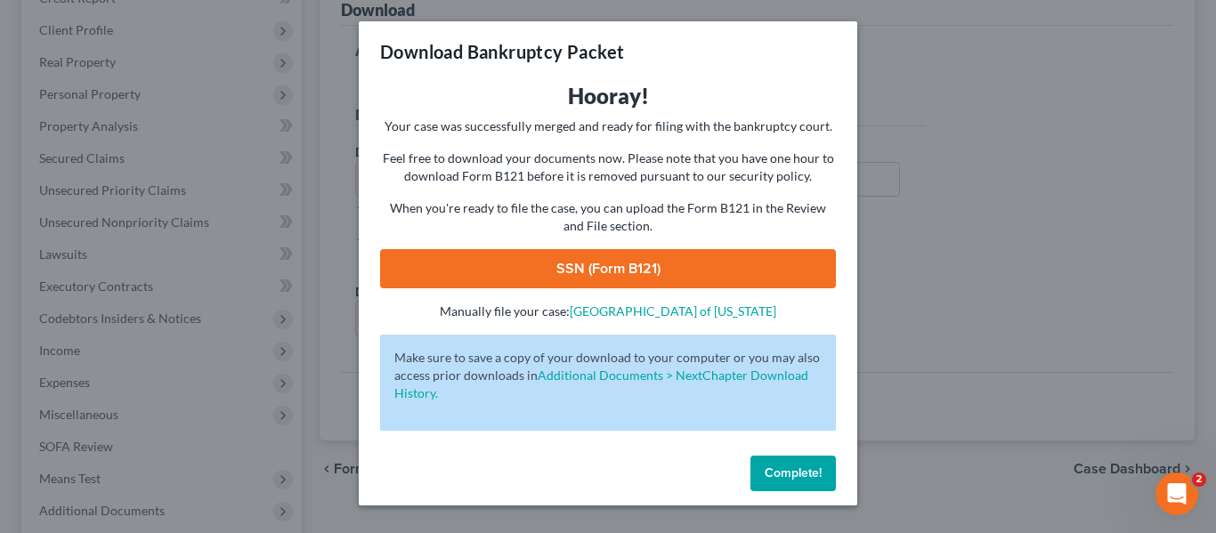
click at [595, 266] on link "SSN (Form B121)" at bounding box center [608, 268] width 456 height 39
click at [653, 311] on link "[GEOGRAPHIC_DATA] of [US_STATE]" at bounding box center [673, 310] width 206 height 15
click at [591, 375] on link "Additional Documents > NextChapter Download History." at bounding box center [601, 384] width 414 height 33
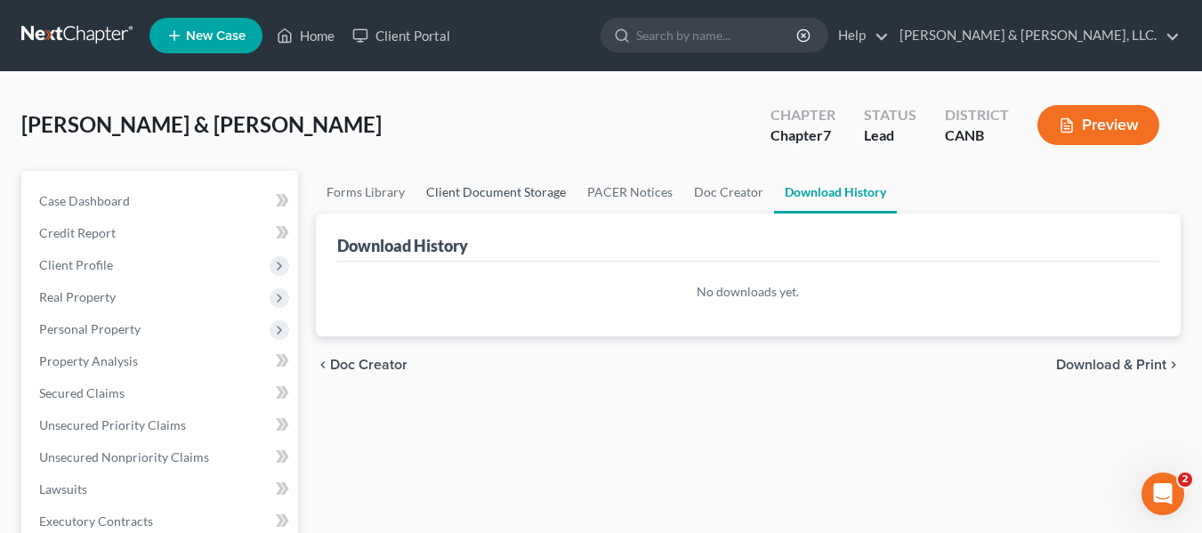
click at [478, 183] on link "Client Document Storage" at bounding box center [496, 192] width 161 height 43
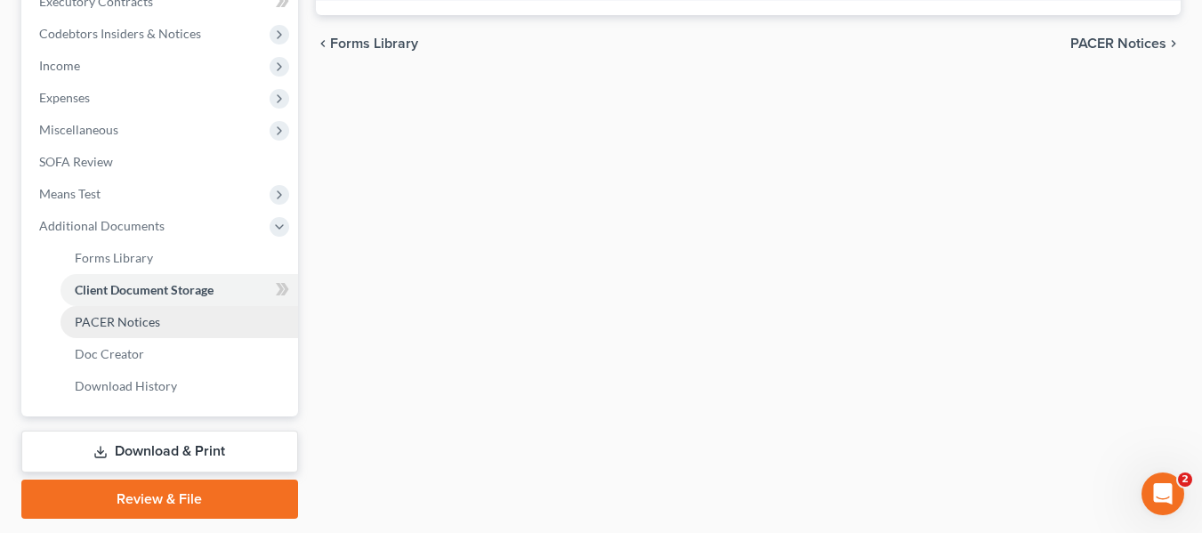
scroll to position [573, 0]
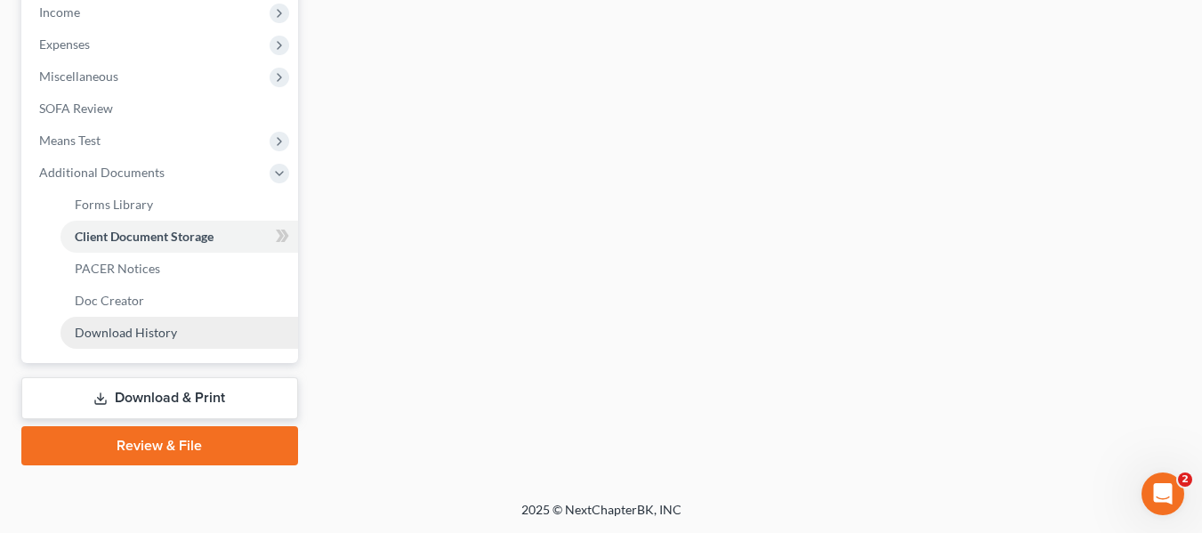
click at [153, 335] on span "Download History" at bounding box center [126, 332] width 102 height 15
click at [164, 394] on link "Download & Print" at bounding box center [159, 398] width 277 height 42
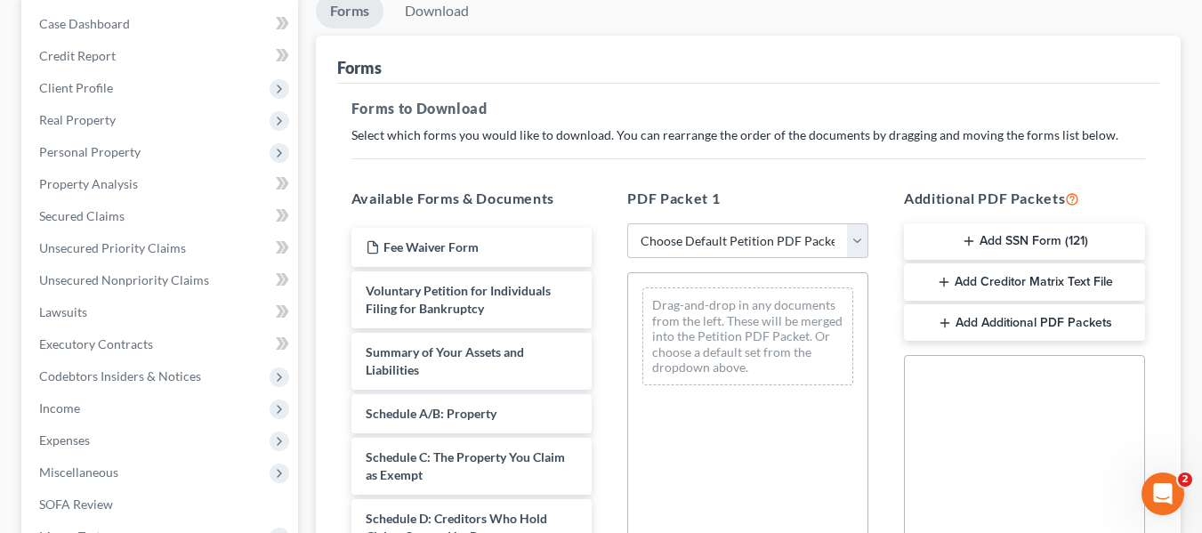
scroll to position [178, 0]
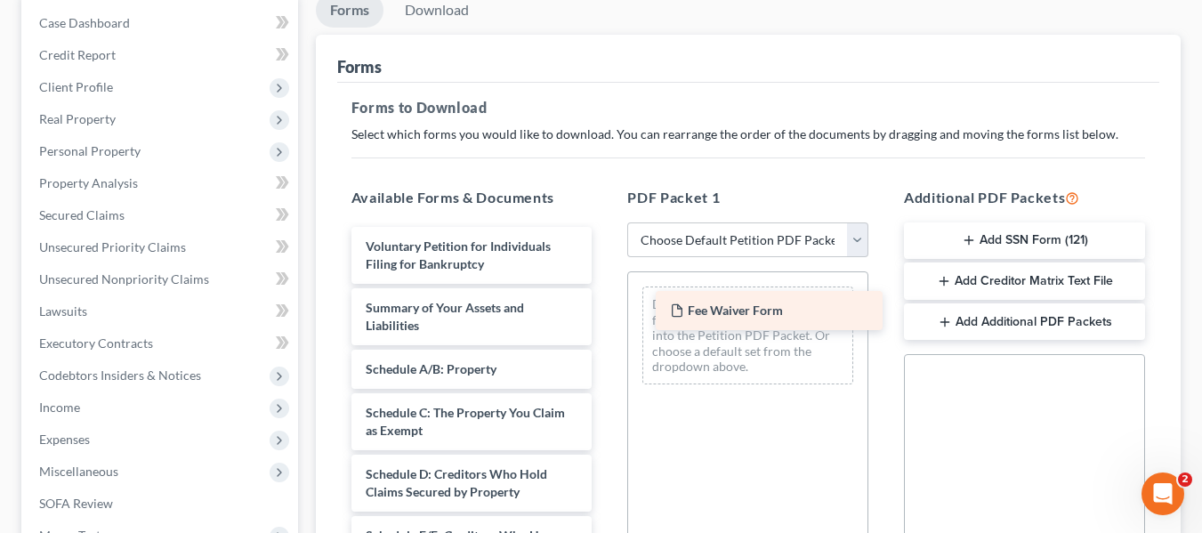
drag, startPoint x: 458, startPoint y: 244, endPoint x: 763, endPoint y: 308, distance: 311.0
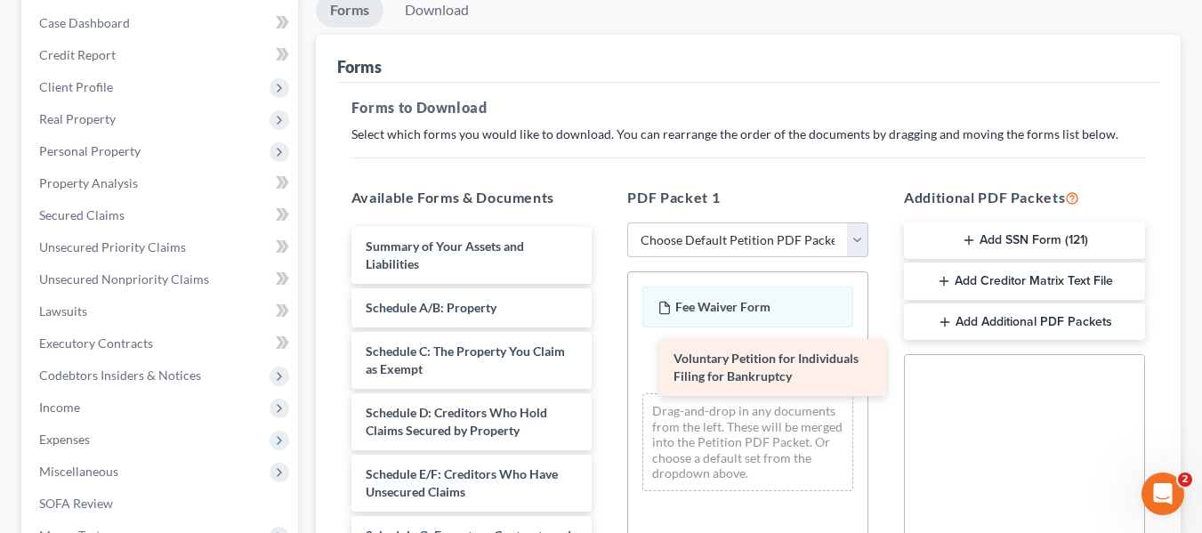
drag, startPoint x: 431, startPoint y: 253, endPoint x: 739, endPoint y: 365, distance: 327.7
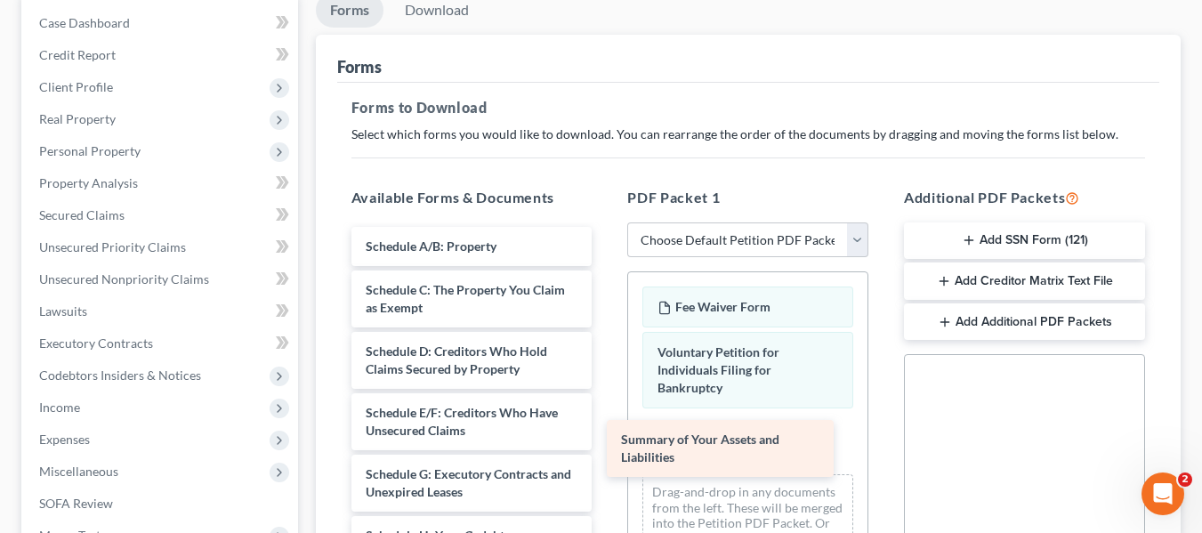
drag, startPoint x: 457, startPoint y: 243, endPoint x: 732, endPoint y: 436, distance: 336.0
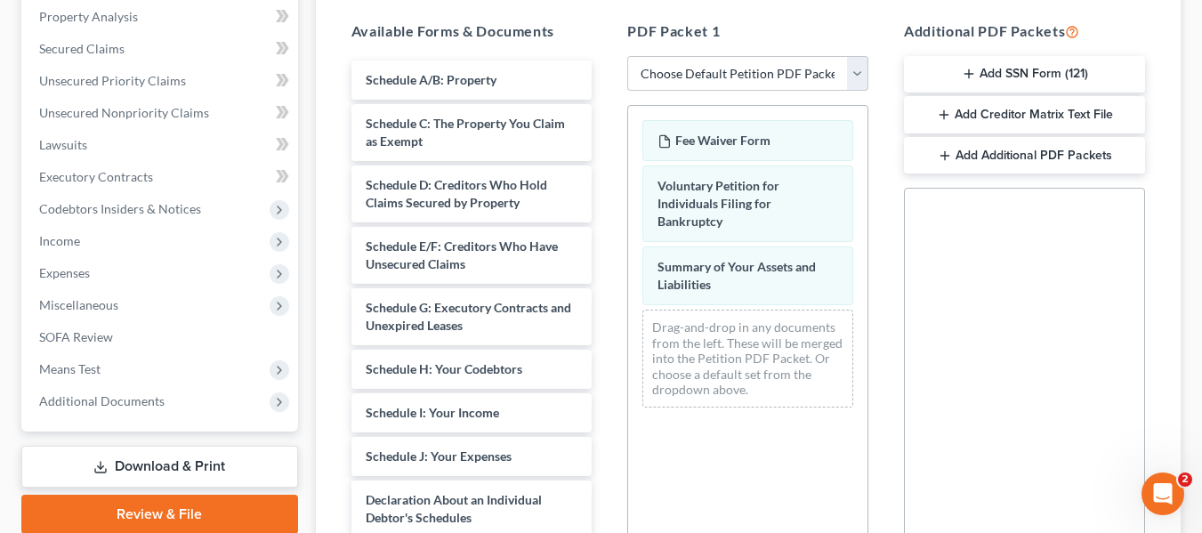
scroll to position [356, 0]
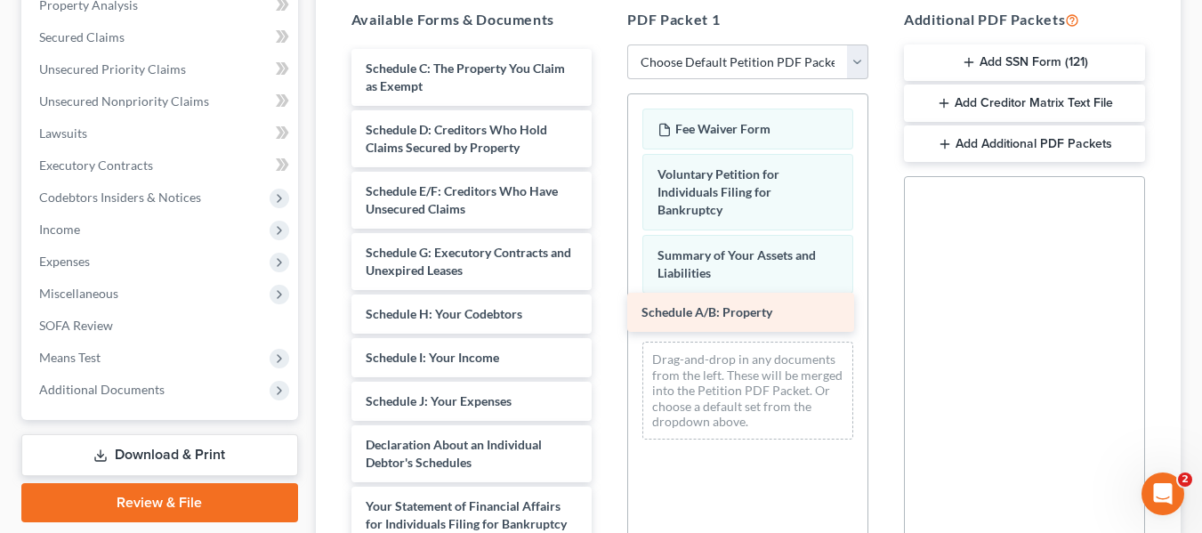
drag, startPoint x: 469, startPoint y: 60, endPoint x: 745, endPoint y: 303, distance: 368.2
click at [607, 303] on div "Schedule A/B: Property Schedule A/B: Property Schedule C: The Property You Clai…" at bounding box center [472, 471] width 270 height 845
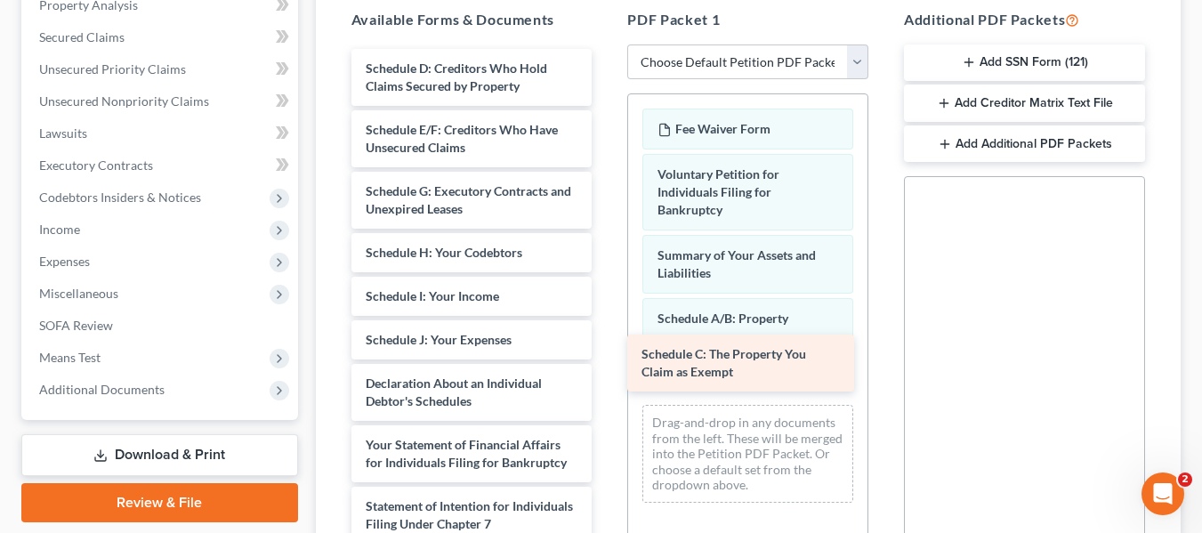
drag, startPoint x: 471, startPoint y: 68, endPoint x: 747, endPoint y: 353, distance: 397.1
click at [607, 353] on div "Schedule C: The Property You Claim as Exempt Schedule C: The Property You Claim…" at bounding box center [472, 441] width 270 height 784
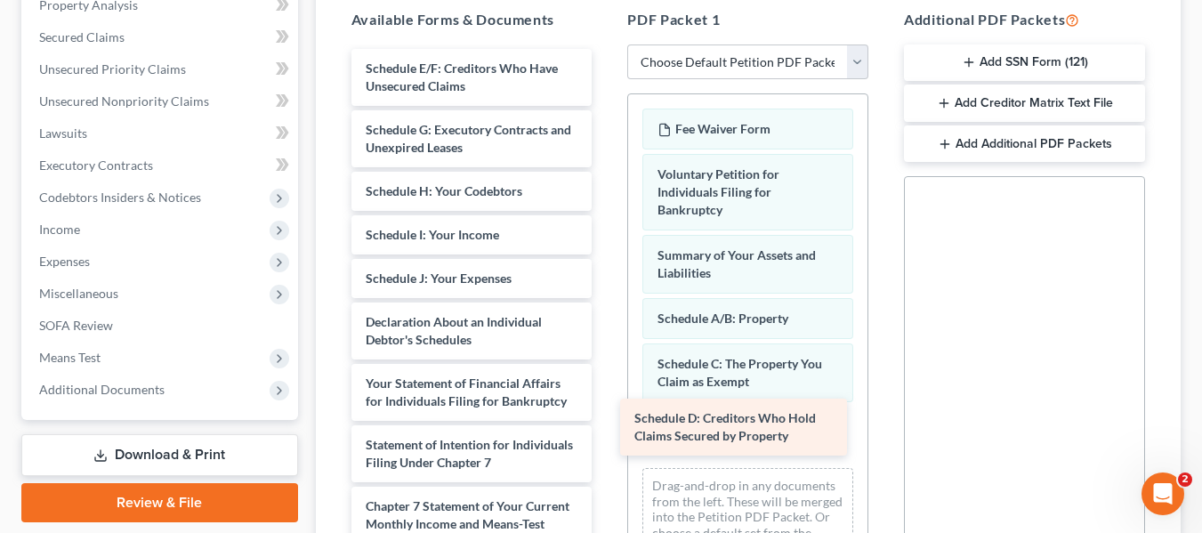
drag, startPoint x: 474, startPoint y: 74, endPoint x: 743, endPoint y: 424, distance: 441.1
click at [607, 424] on div "Schedule D: Creditors Who Hold Claims Secured by Property Schedule D: Creditors…" at bounding box center [472, 410] width 270 height 723
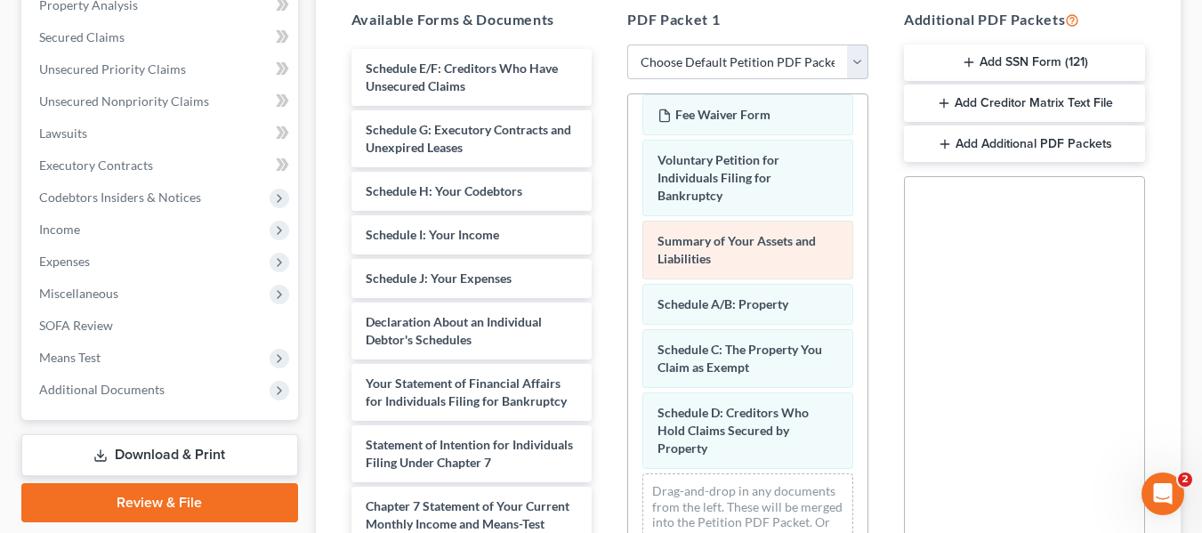
scroll to position [18, 0]
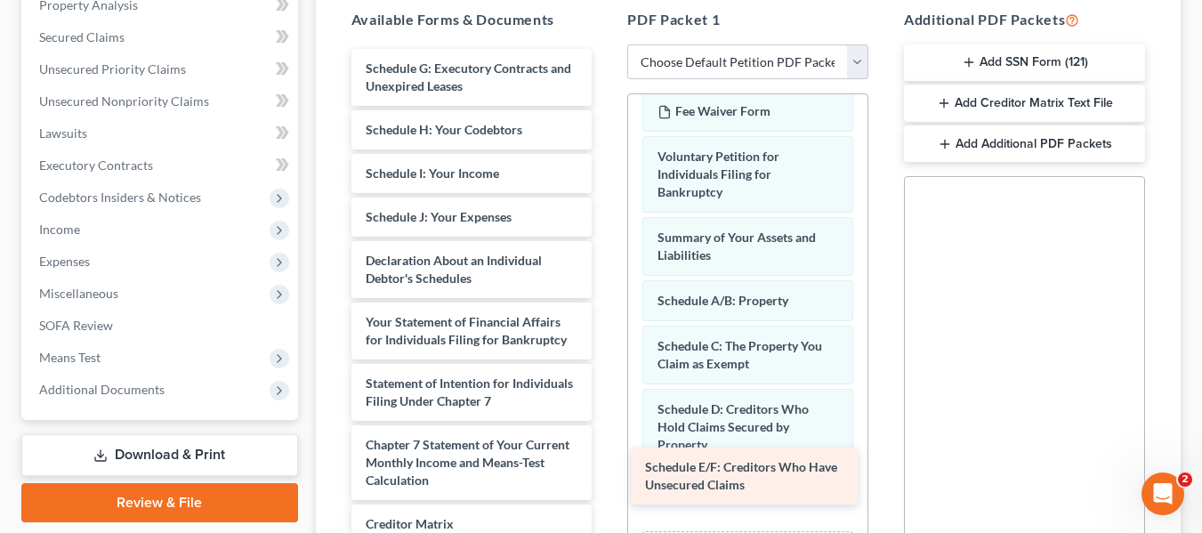
drag, startPoint x: 501, startPoint y: 78, endPoint x: 780, endPoint y: 477, distance: 486.9
click at [607, 477] on div "Schedule E/F: Creditors Who Have Unsecured Claims Schedule E/F: Creditors Who H…" at bounding box center [472, 379] width 270 height 661
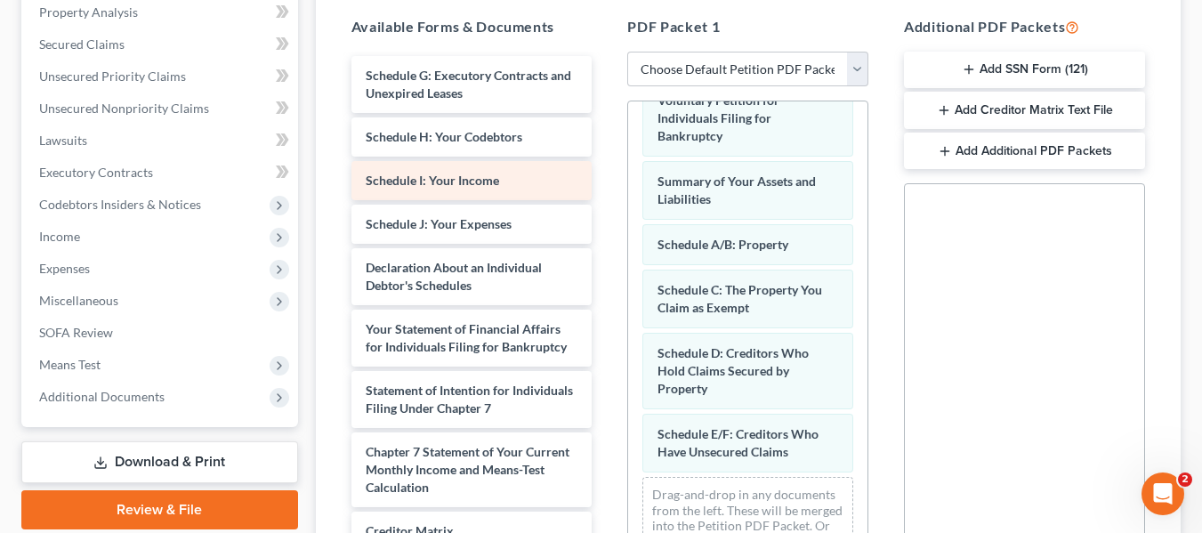
scroll to position [356, 0]
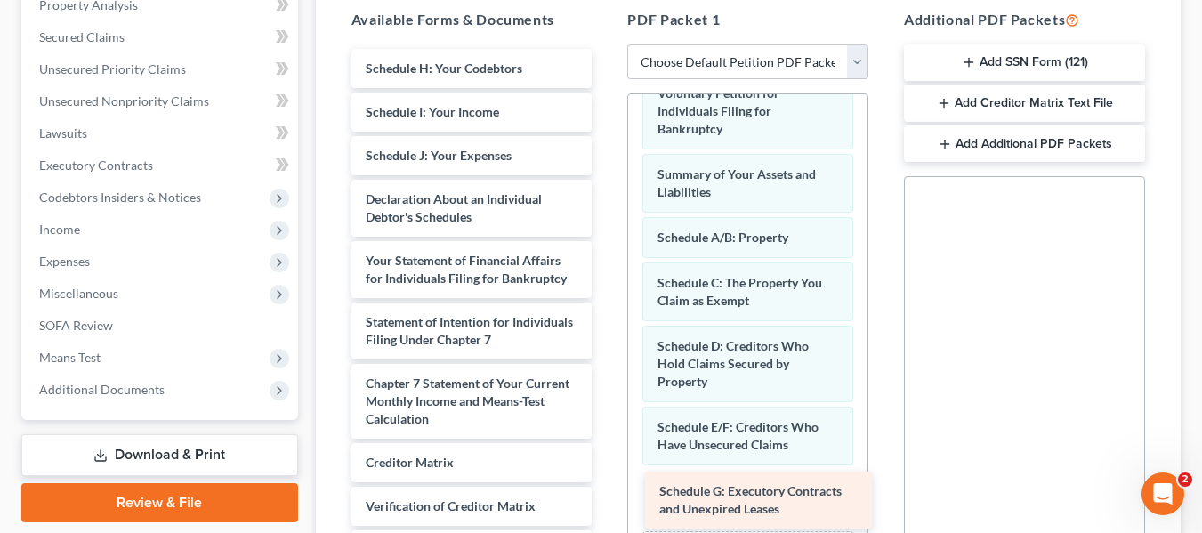
drag, startPoint x: 459, startPoint y: 77, endPoint x: 753, endPoint y: 500, distance: 514.7
click at [607, 500] on div "Schedule G: Executory Contracts and Unexpired Leases Schedule G: Executory Cont…" at bounding box center [472, 349] width 270 height 600
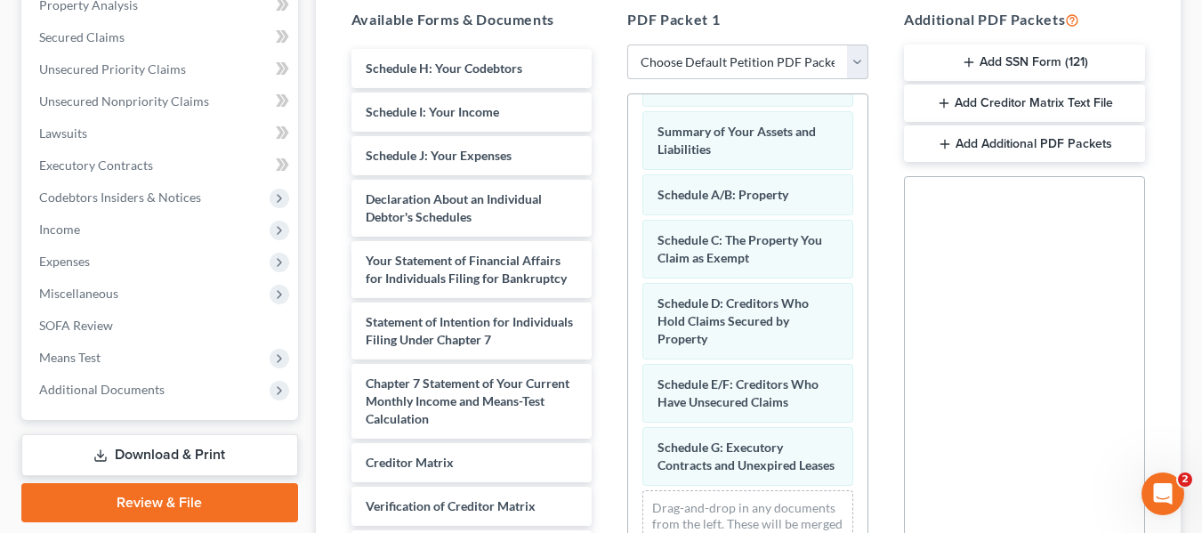
scroll to position [162, 0]
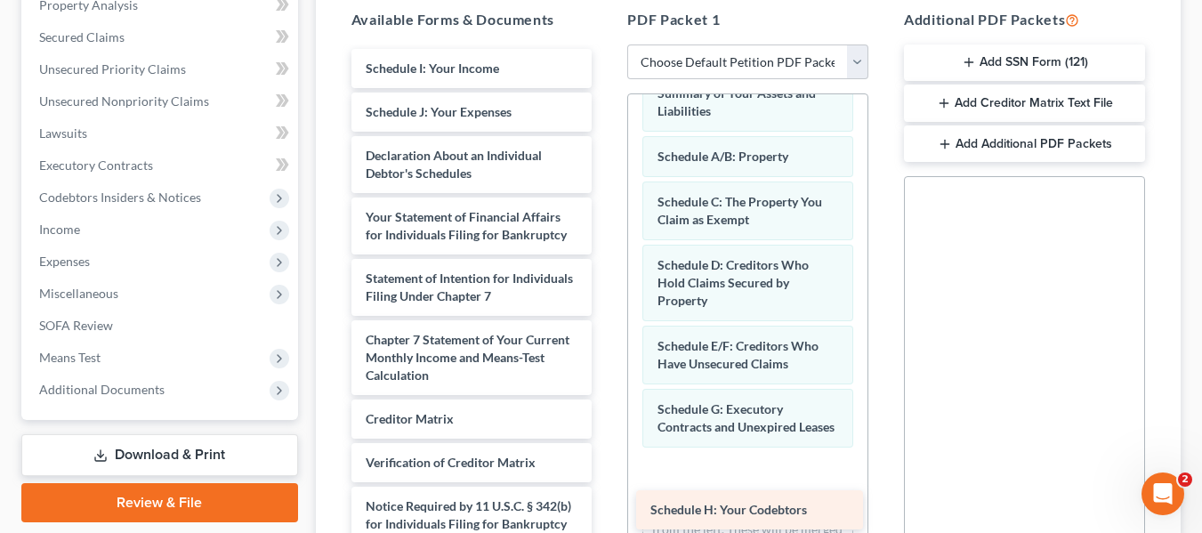
drag, startPoint x: 463, startPoint y: 69, endPoint x: 748, endPoint y: 510, distance: 525.3
click at [607, 510] on div "Schedule H: Your Codebtors Schedule H: Your Codebtors Schedule I: Your Income S…" at bounding box center [472, 327] width 270 height 556
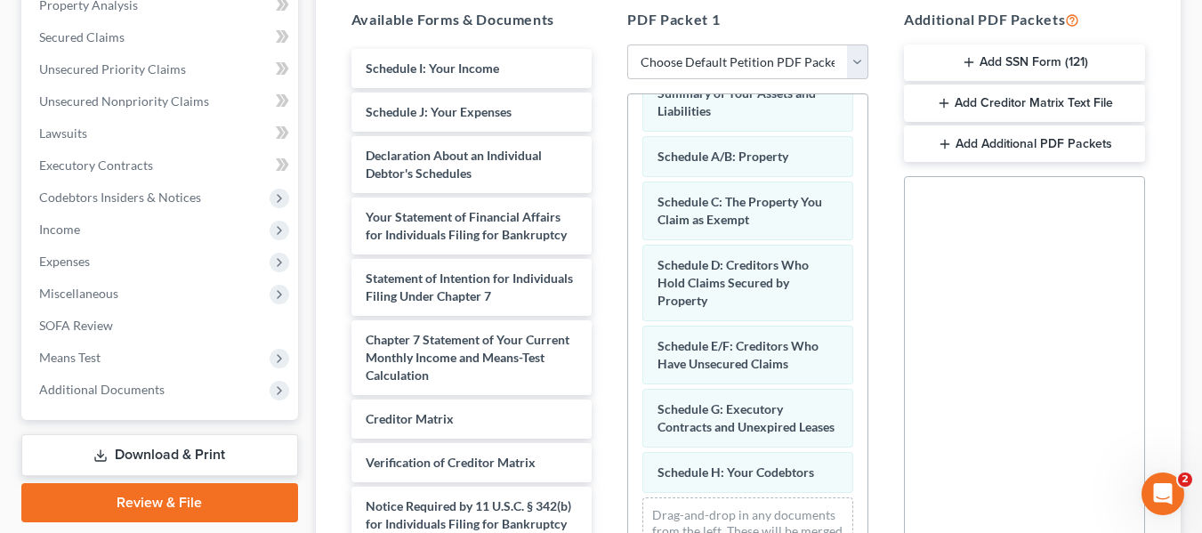
scroll to position [207, 0]
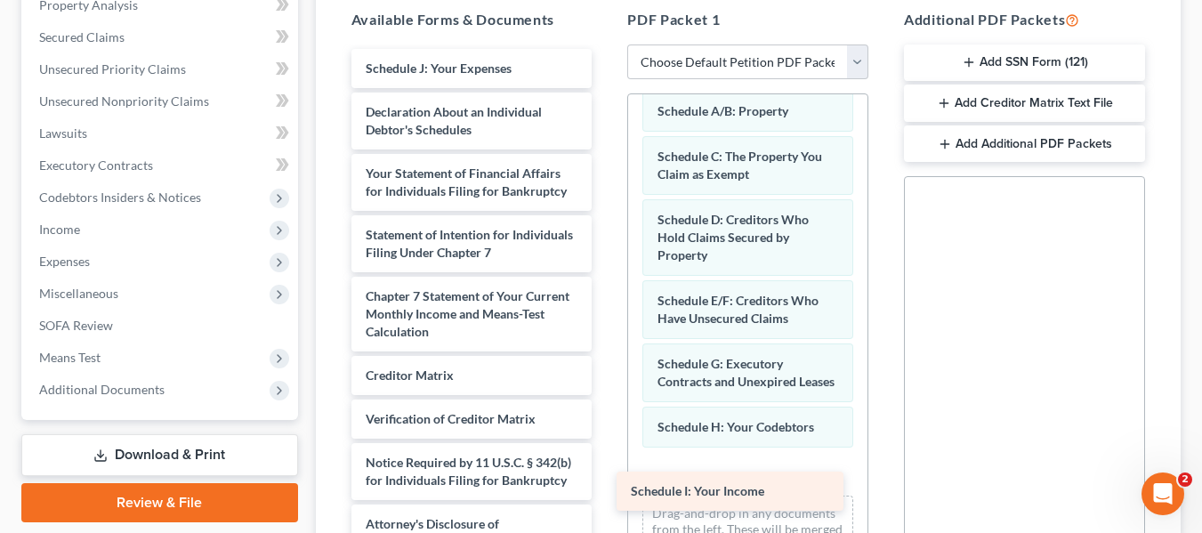
drag, startPoint x: 463, startPoint y: 68, endPoint x: 728, endPoint y: 481, distance: 490.7
click at [607, 481] on div "Schedule I: Your Income Schedule I: Your Income Schedule J: Your Expenses Decla…" at bounding box center [472, 305] width 270 height 513
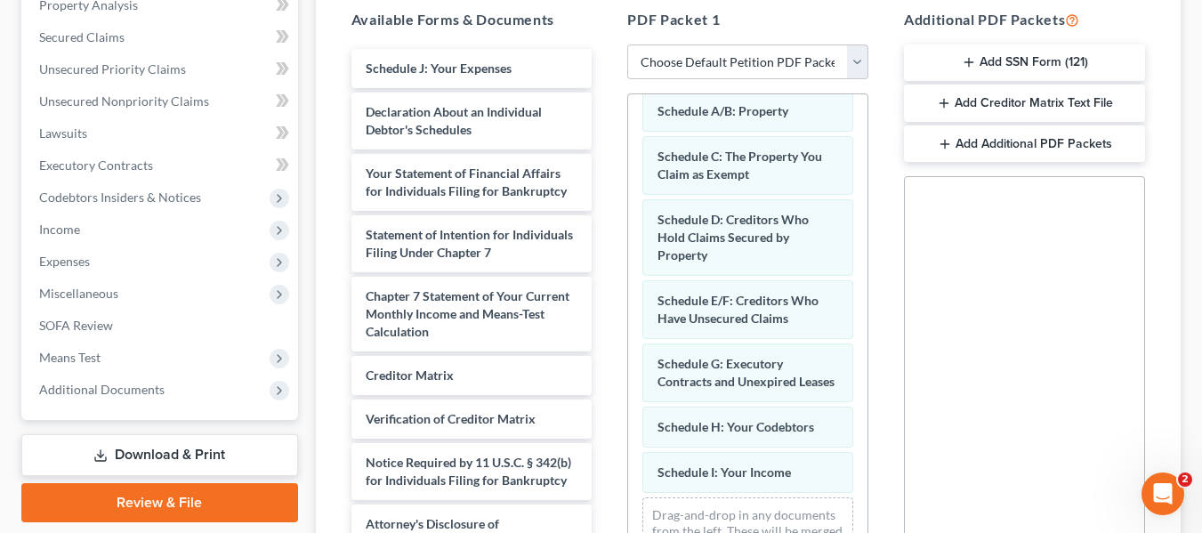
scroll to position [253, 0]
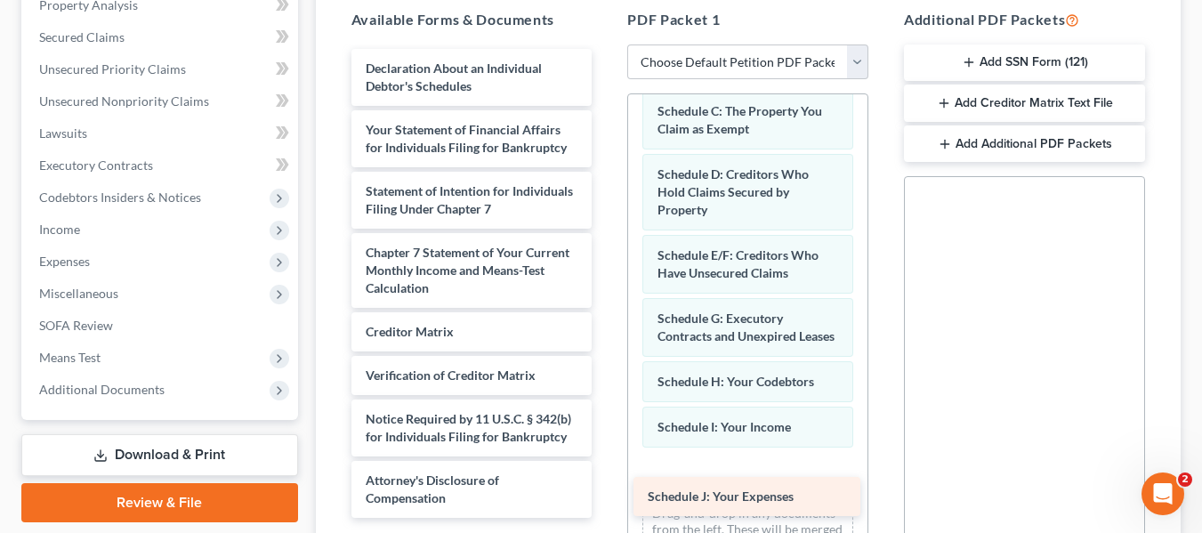
drag, startPoint x: 475, startPoint y: 63, endPoint x: 757, endPoint y: 491, distance: 512.7
click at [607, 491] on div "Schedule J: Your Expenses Schedule J: Your Expenses Declaration About an Indivi…" at bounding box center [472, 283] width 270 height 469
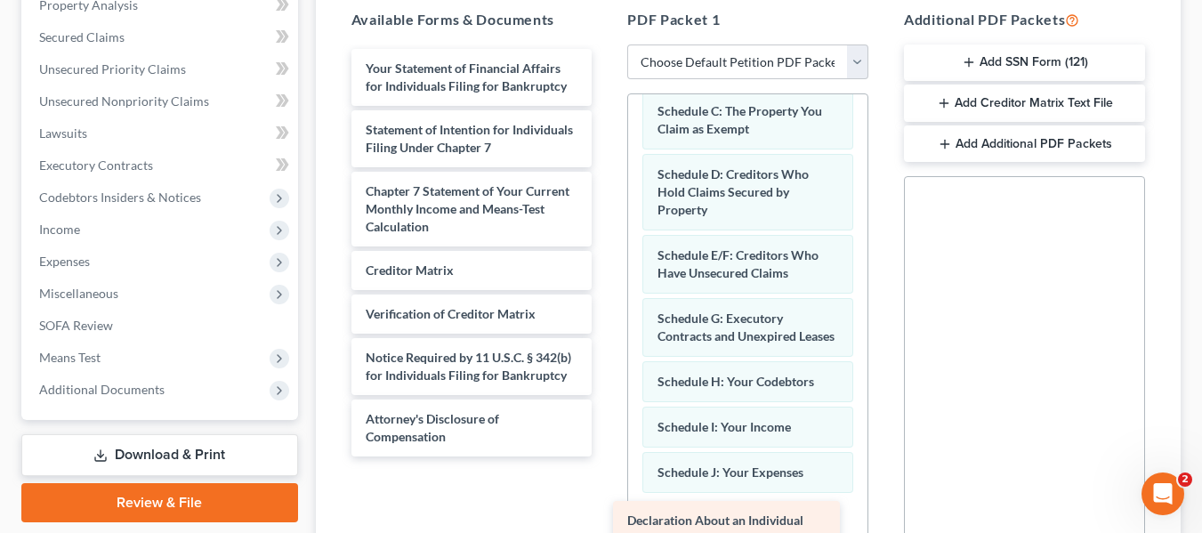
drag, startPoint x: 469, startPoint y: 75, endPoint x: 731, endPoint y: 527, distance: 522.3
click at [607, 457] on div "Declaration About an Individual Debtor's Schedules Declaration About an Individ…" at bounding box center [472, 253] width 270 height 408
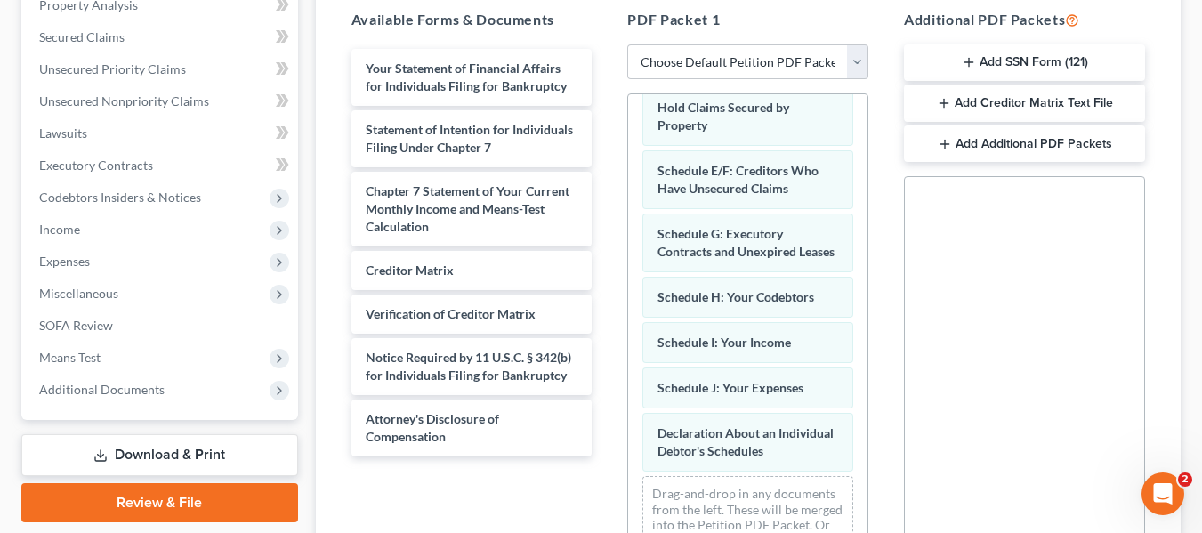
scroll to position [361, 0]
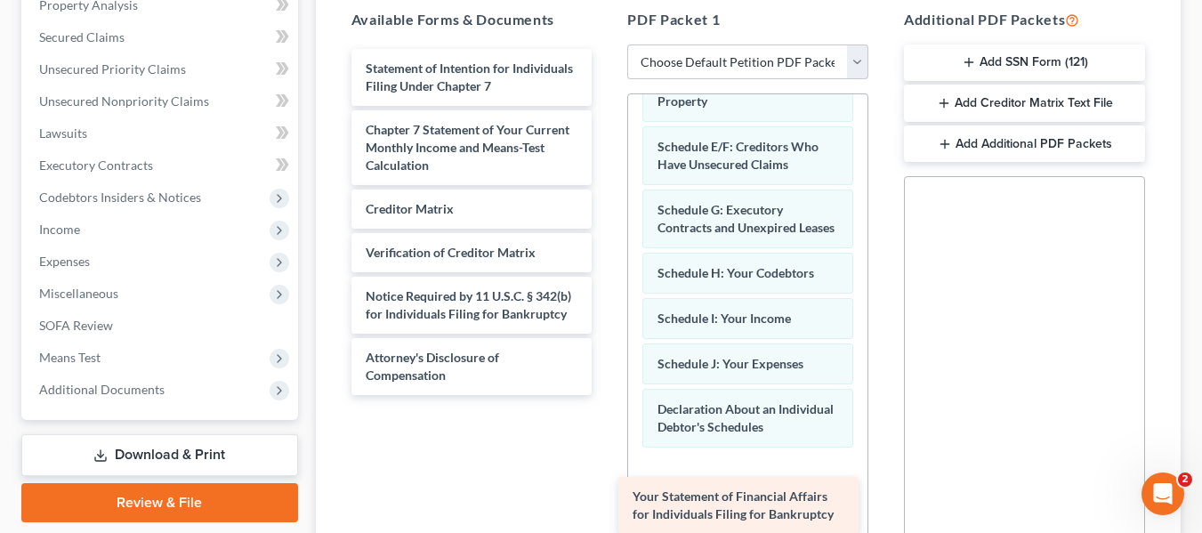
drag, startPoint x: 489, startPoint y: 71, endPoint x: 756, endPoint y: 499, distance: 504.5
click at [607, 395] on div "Your Statement of Financial Affairs for Individuals Filing for Bankruptcy Your …" at bounding box center [472, 222] width 270 height 346
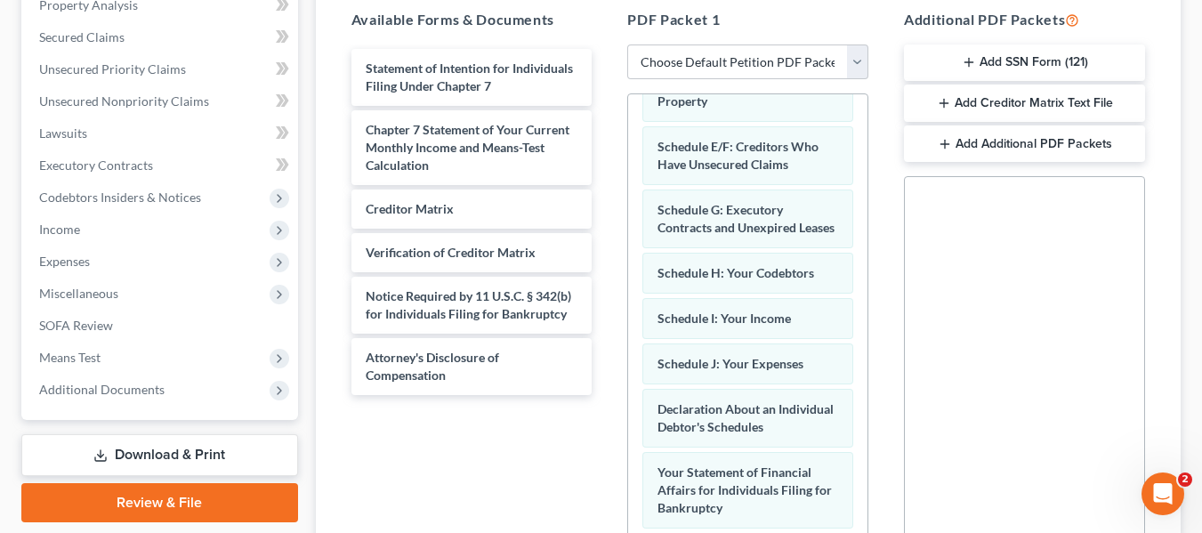
scroll to position [442, 0]
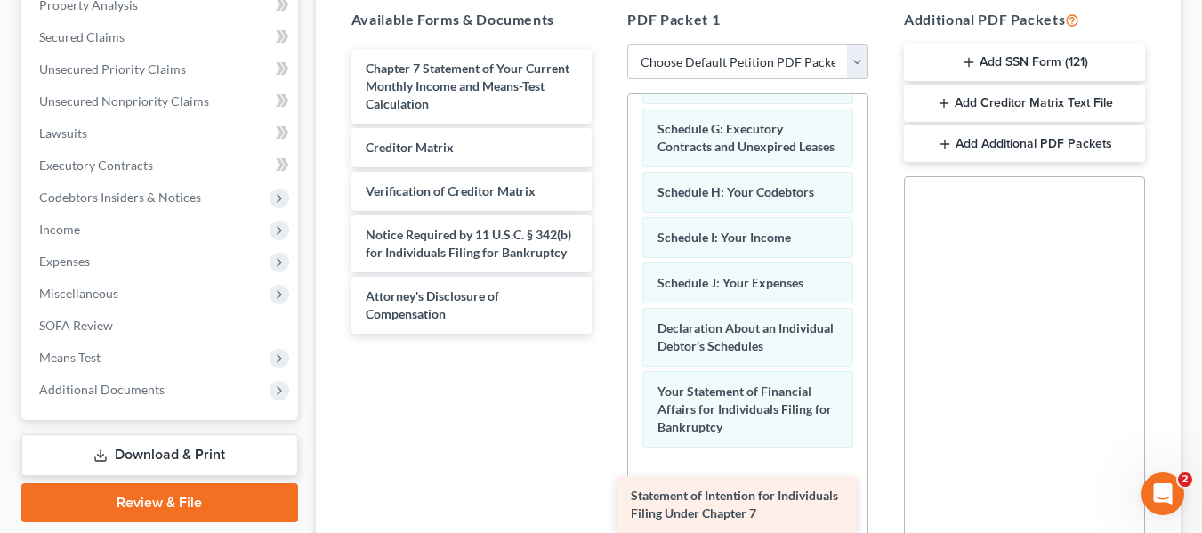
drag, startPoint x: 498, startPoint y: 76, endPoint x: 764, endPoint y: 503, distance: 502.8
click at [607, 334] on div "Statement of Intention for Individuals Filing Under Chapter 7 Statement of Inte…" at bounding box center [472, 191] width 270 height 285
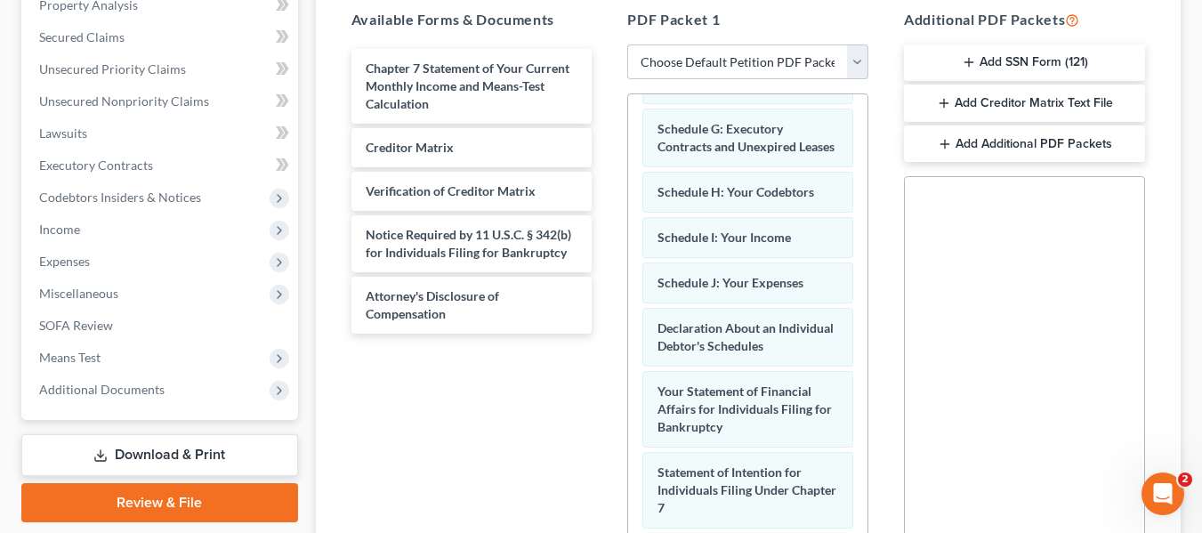
scroll to position [523, 0]
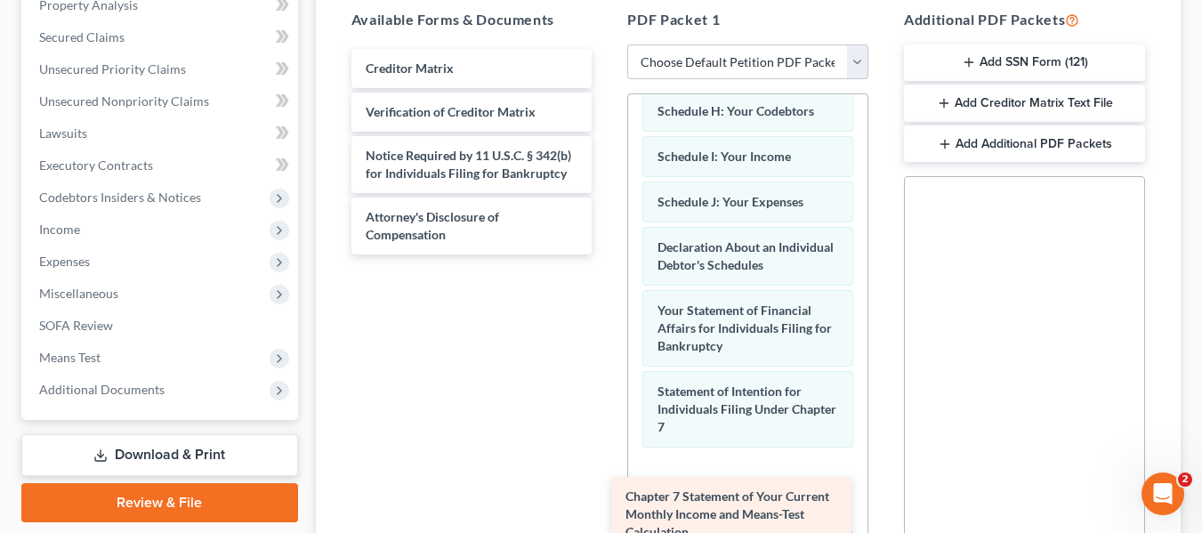
drag, startPoint x: 471, startPoint y: 77, endPoint x: 731, endPoint y: 505, distance: 500.8
click at [607, 255] on div "Chapter 7 Statement of Your Current Monthly Income and Means-Test Calculation C…" at bounding box center [472, 152] width 270 height 206
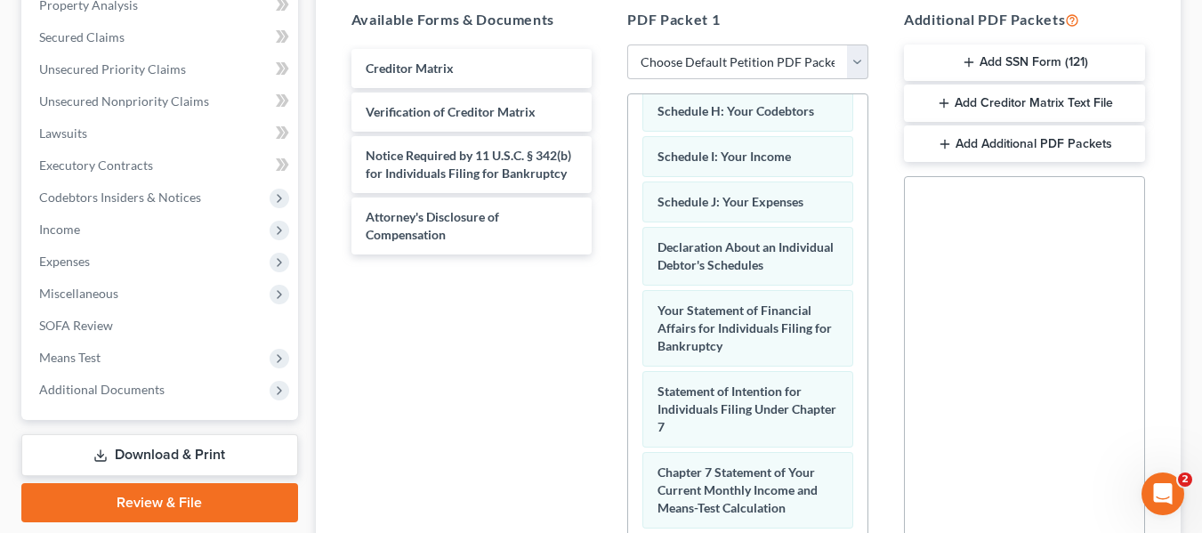
scroll to position [604, 0]
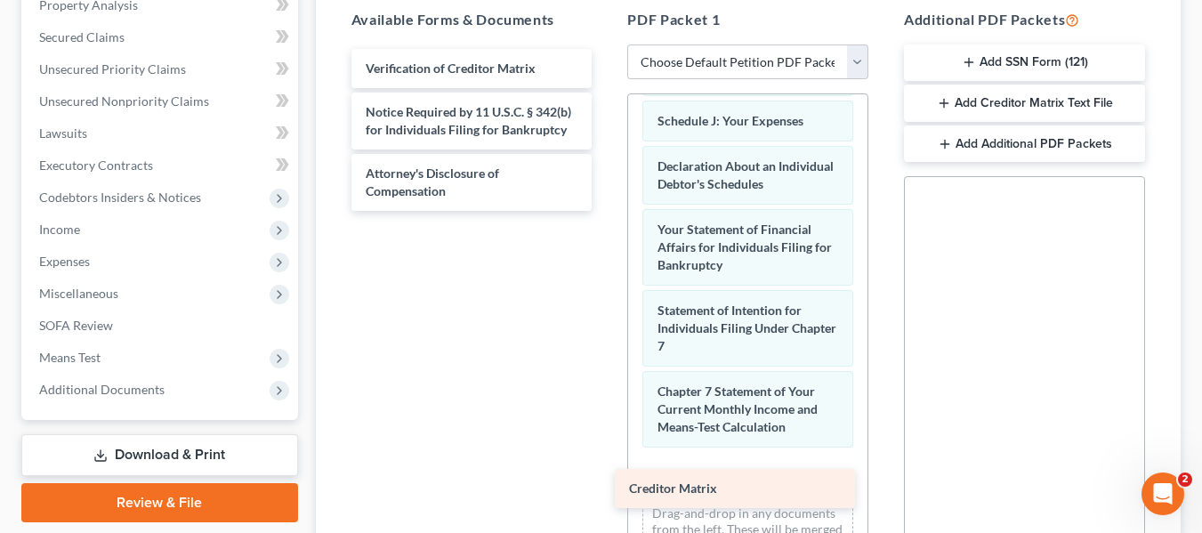
drag, startPoint x: 476, startPoint y: 67, endPoint x: 740, endPoint y: 487, distance: 495.8
click at [607, 211] on div "Creditor Matrix Creditor Matrix Verification of Creditor Matrix Notice Required…" at bounding box center [472, 130] width 270 height 162
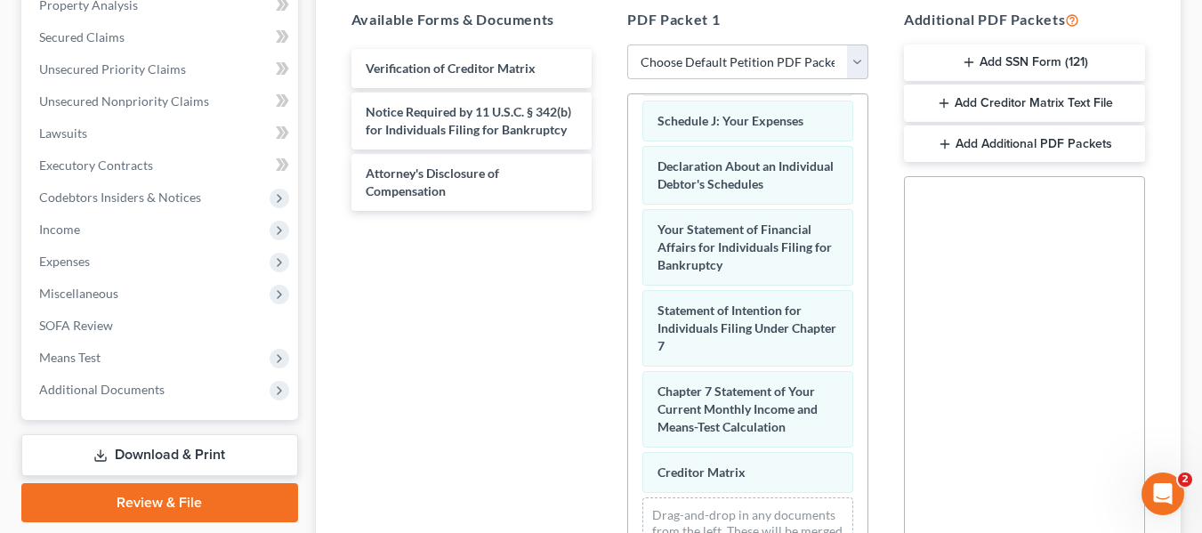
scroll to position [650, 0]
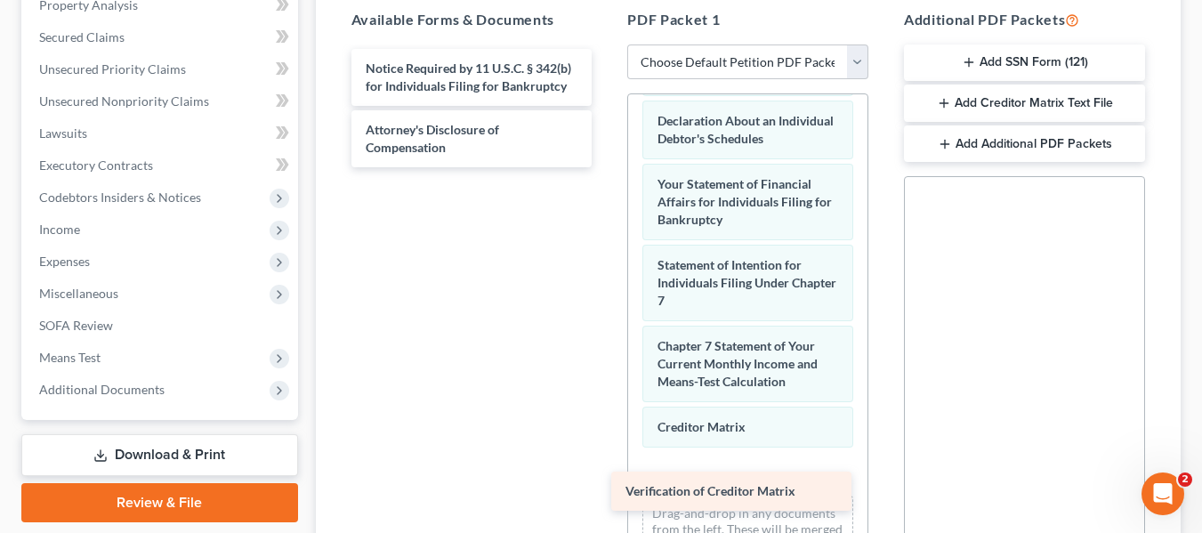
drag, startPoint x: 473, startPoint y: 67, endPoint x: 733, endPoint y: 489, distance: 496.2
click at [607, 167] on div "Verification of Creditor Matrix Verification of Creditor Matrix Notice Required…" at bounding box center [472, 108] width 270 height 118
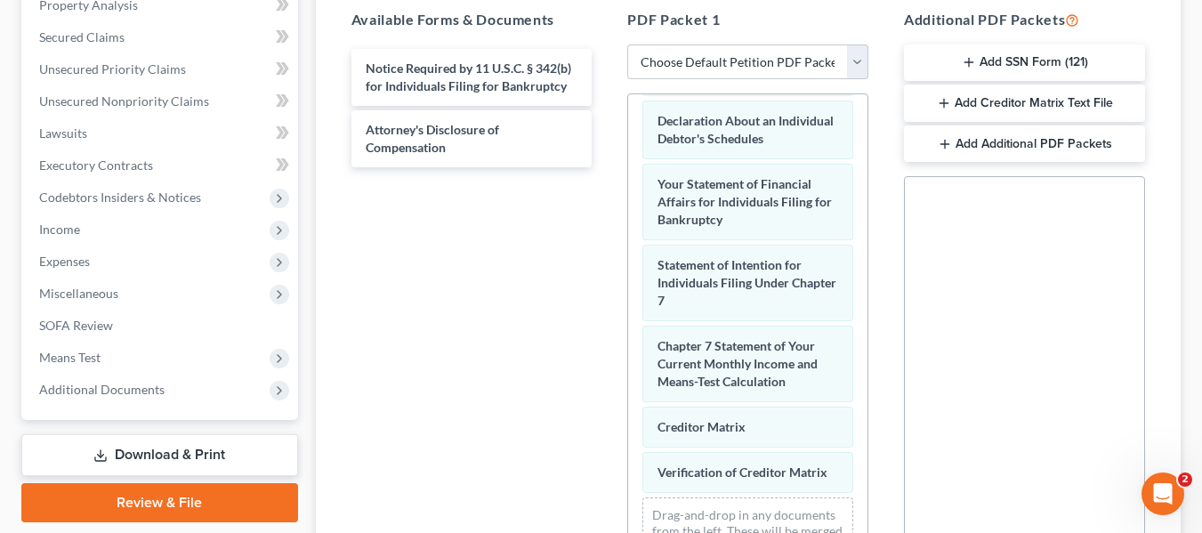
scroll to position [713, 0]
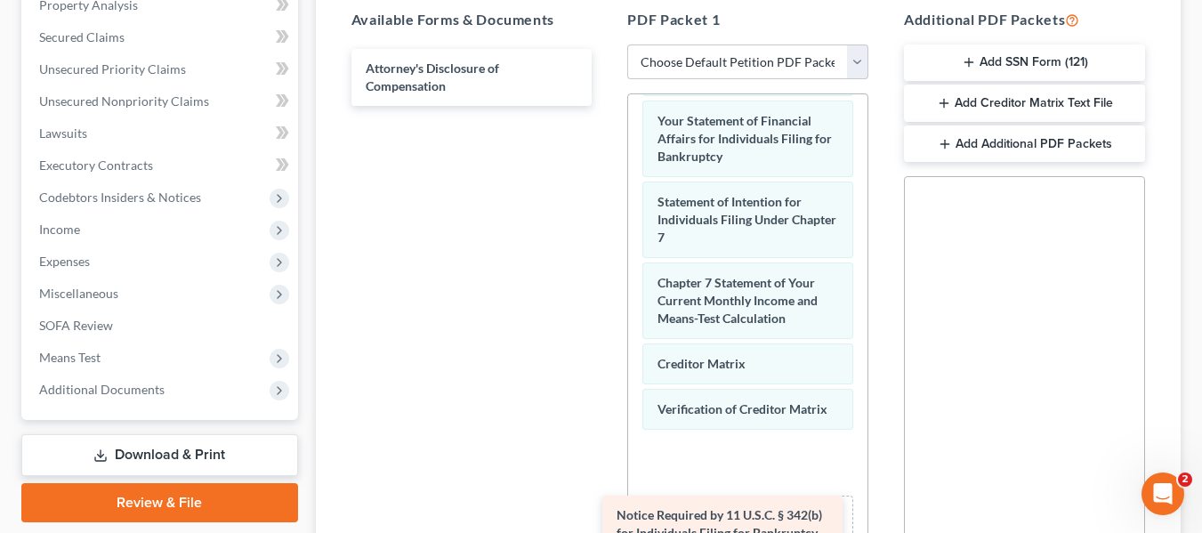
drag, startPoint x: 490, startPoint y: 77, endPoint x: 747, endPoint y: 513, distance: 505.8
click at [607, 106] on div "Notice Required by 11 U.S.C. § 342(b) for Individuals Filing for Bankruptcy Not…" at bounding box center [472, 77] width 270 height 57
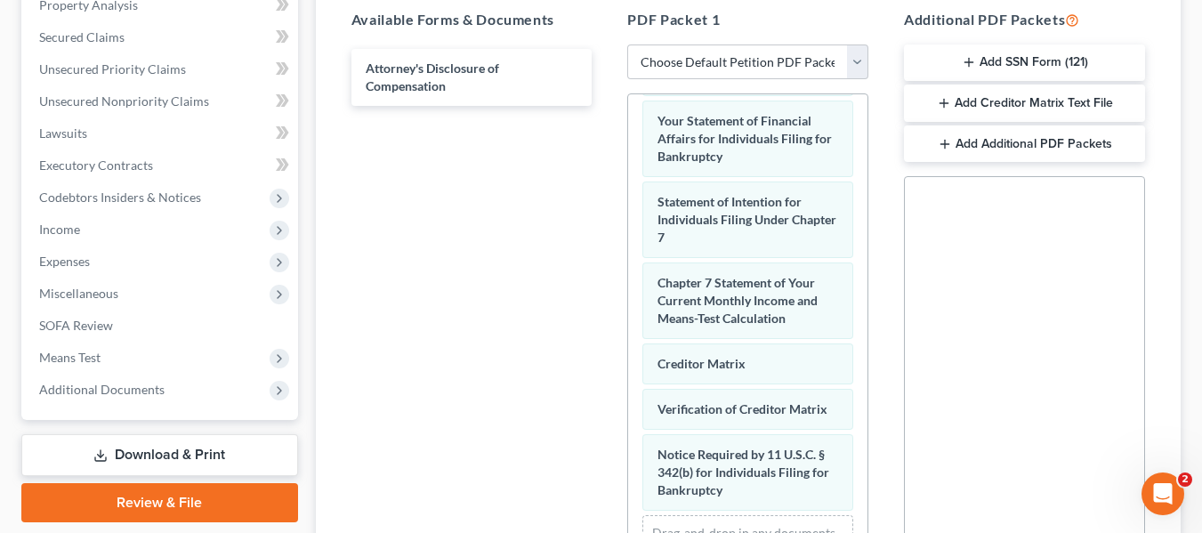
scroll to position [794, 0]
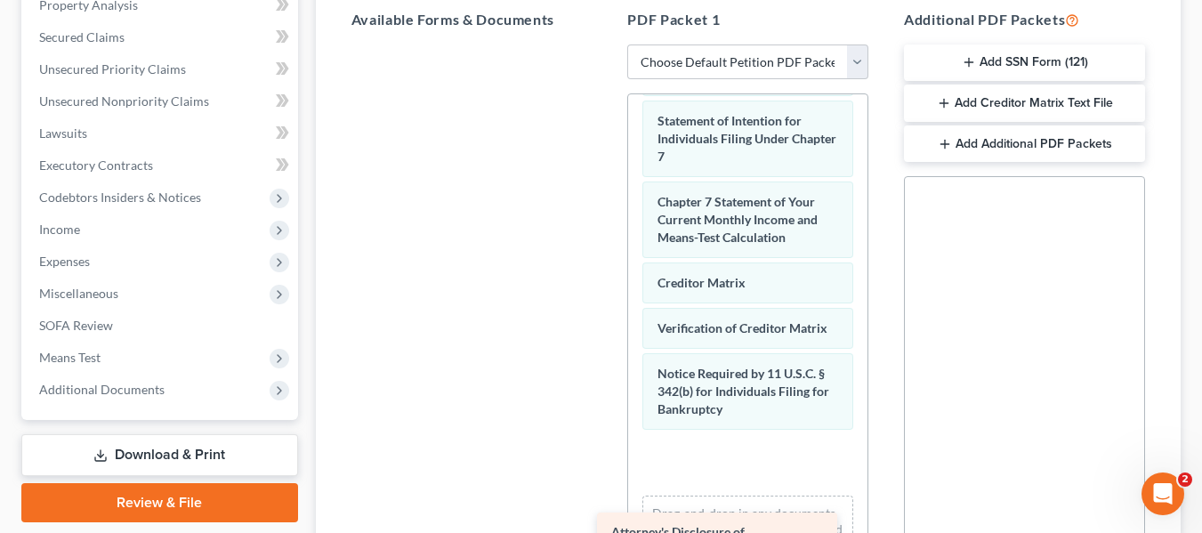
drag, startPoint x: 457, startPoint y: 72, endPoint x: 728, endPoint y: 518, distance: 521.5
click at [607, 44] on div "Attorney's Disclosure of Compensation Attorney's Disclosure of Compensation" at bounding box center [472, 44] width 270 height 0
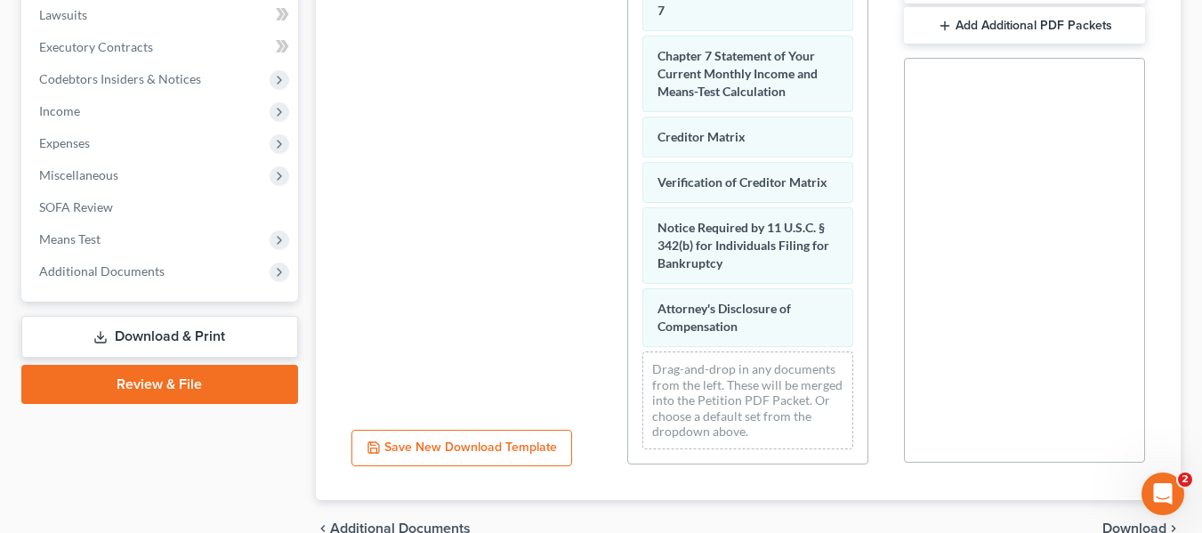
scroll to position [299, 0]
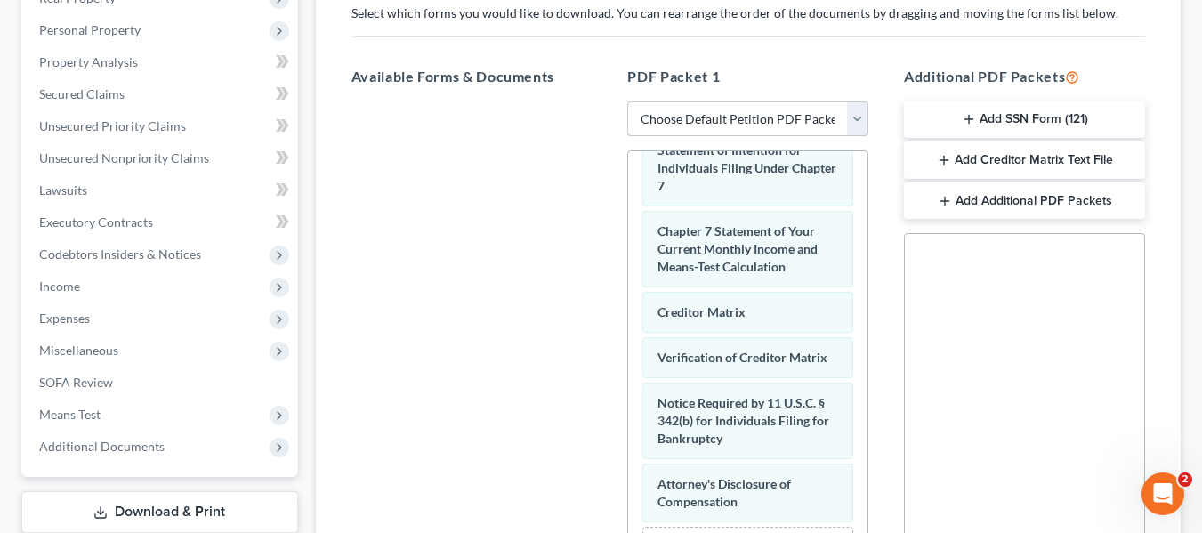
click at [851, 118] on select "Choose Default Petition PDF Packet Complete Bankruptcy Petition (all forms and …" at bounding box center [747, 119] width 241 height 36
select select "0"
click at [627, 101] on select "Choose Default Petition PDF Packet Complete Bankruptcy Petition (all forms and …" at bounding box center [747, 119] width 241 height 36
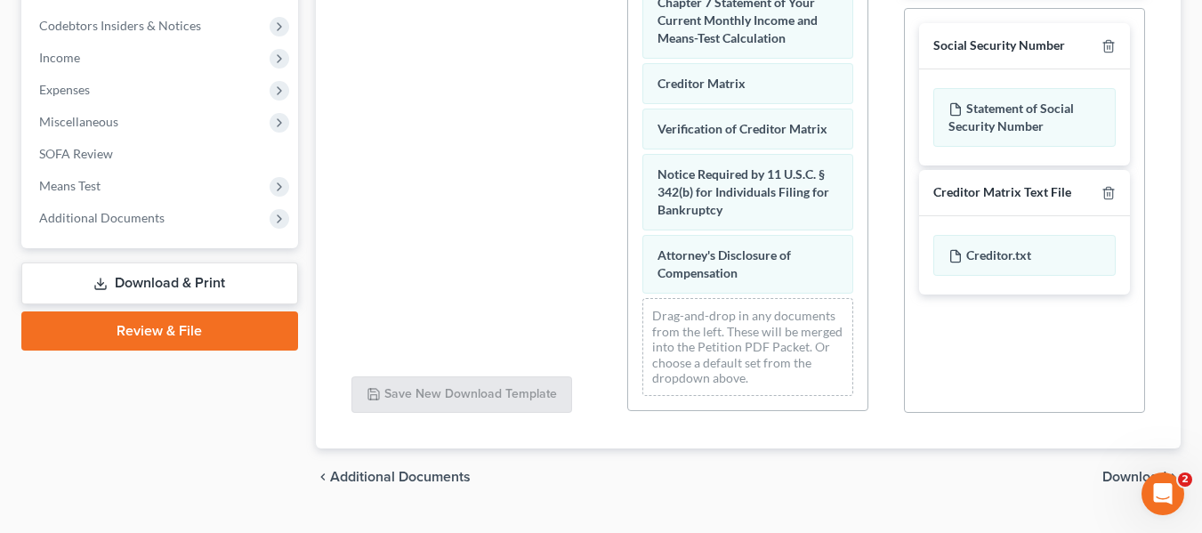
scroll to position [568, 0]
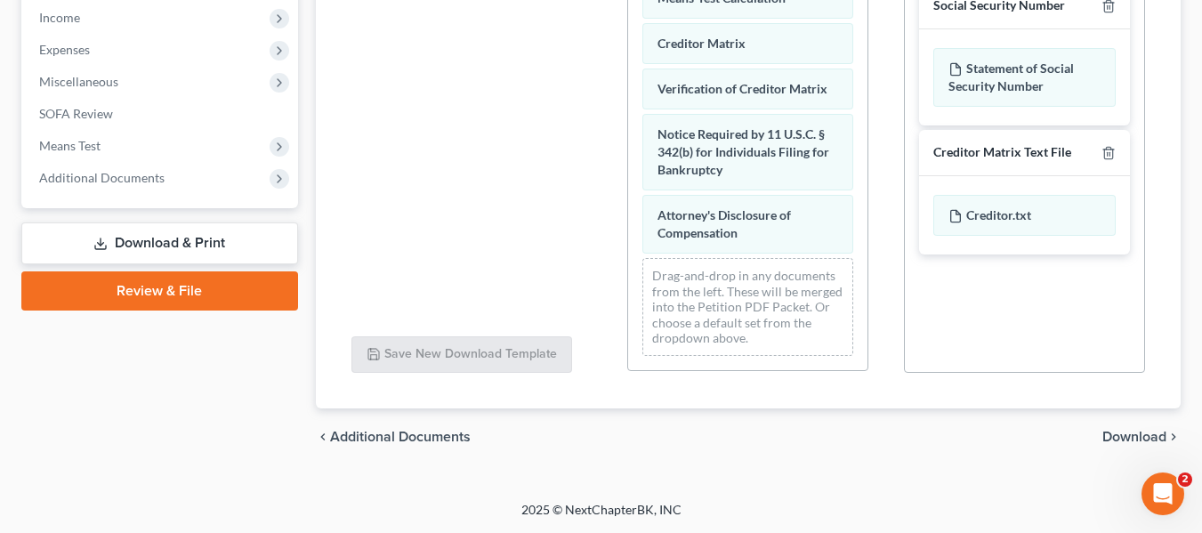
click at [1141, 435] on span "Download" at bounding box center [1135, 437] width 64 height 14
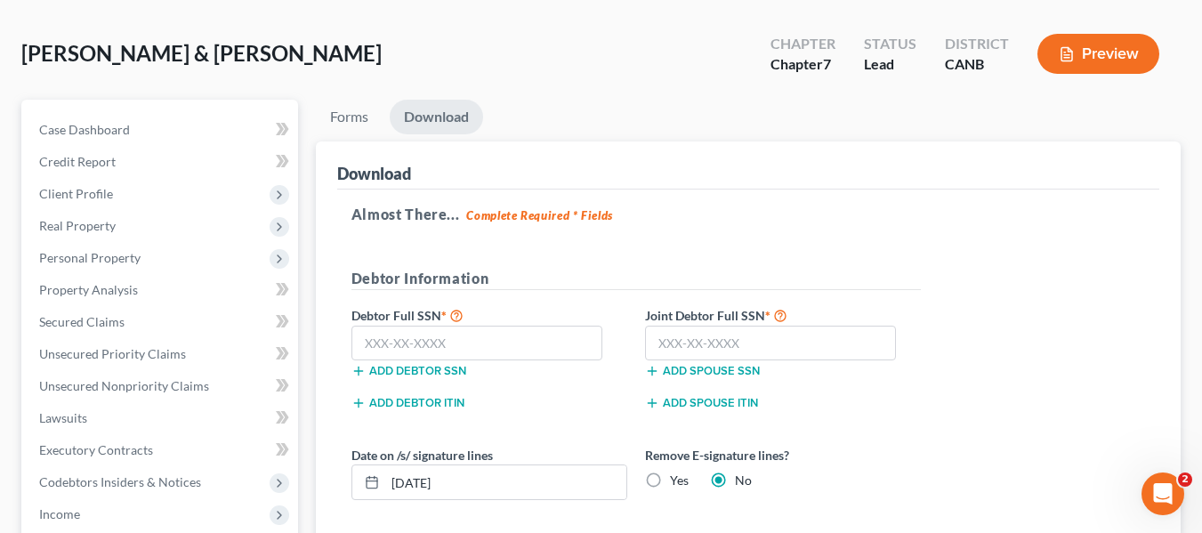
scroll to position [57, 0]
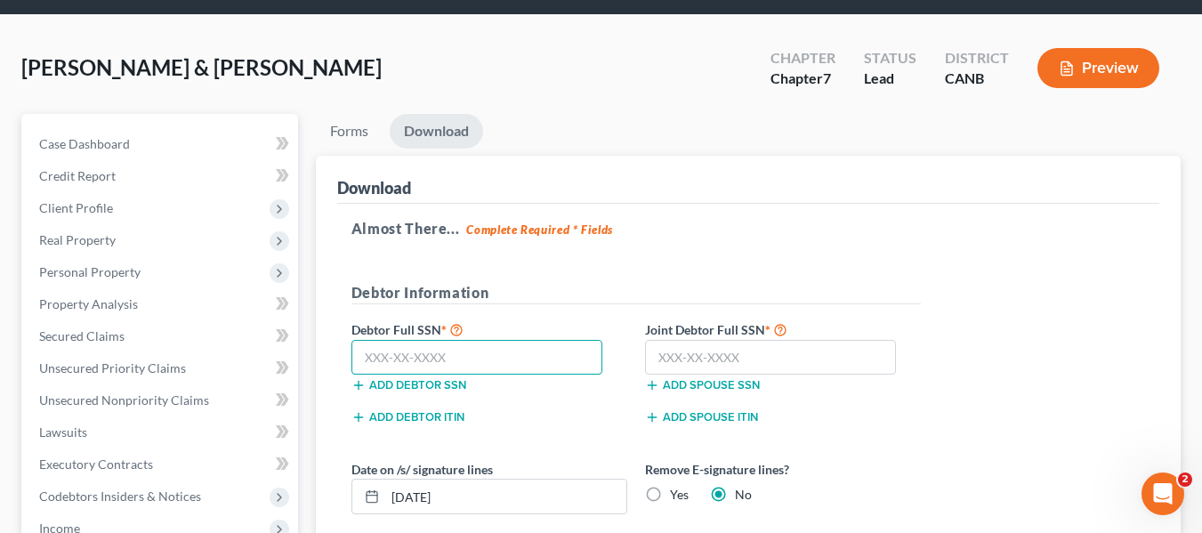
click at [423, 357] on input "text" at bounding box center [478, 358] width 252 height 36
type input "732-10-4363"
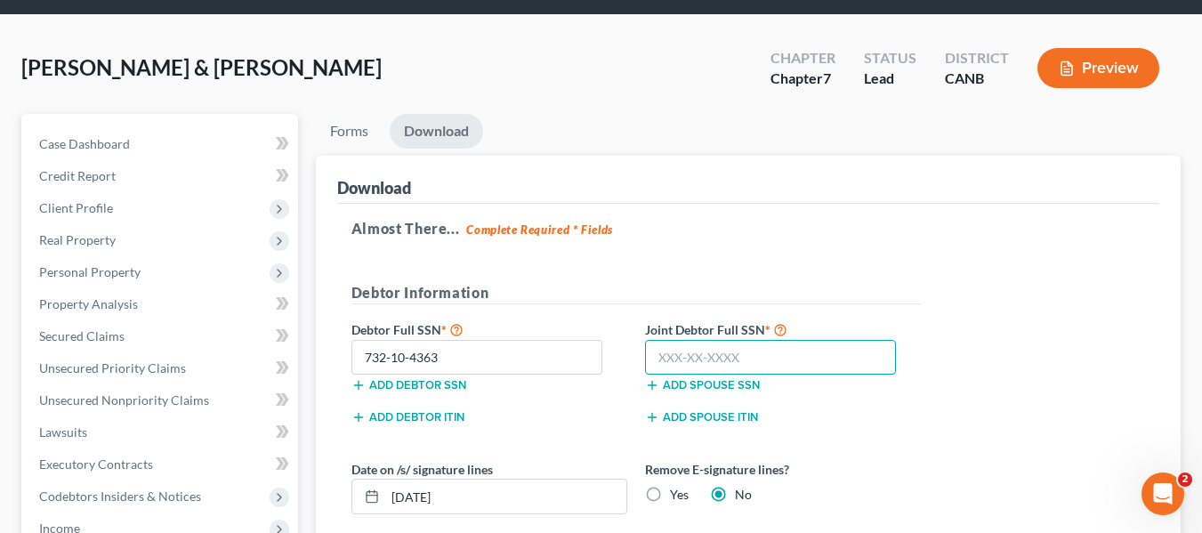
click at [689, 360] on input "text" at bounding box center [771, 358] width 252 height 36
click at [691, 354] on input "text" at bounding box center [771, 358] width 252 height 36
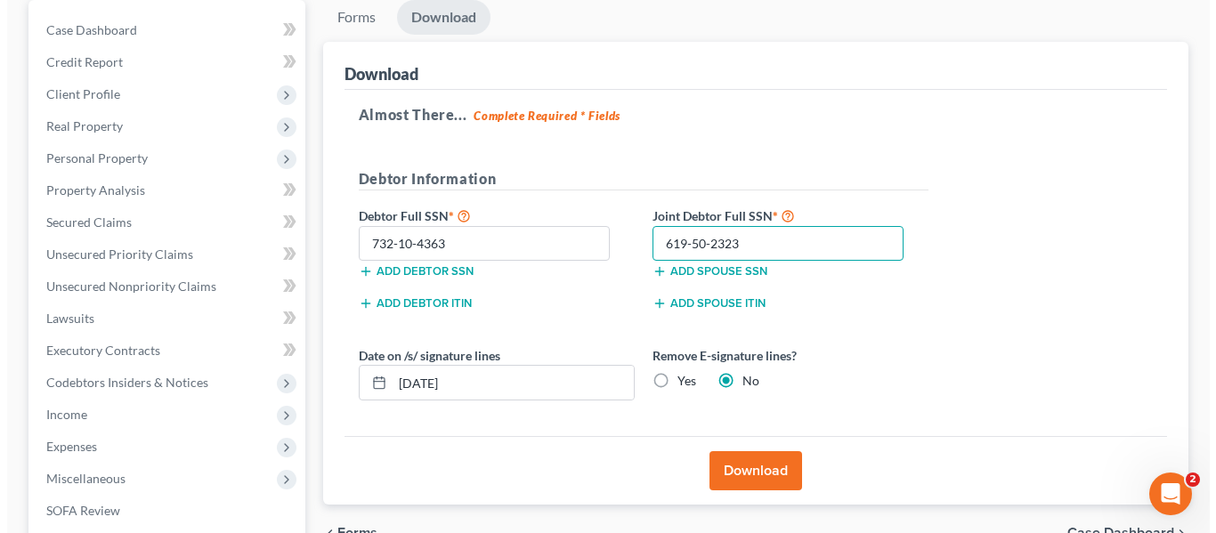
scroll to position [235, 0]
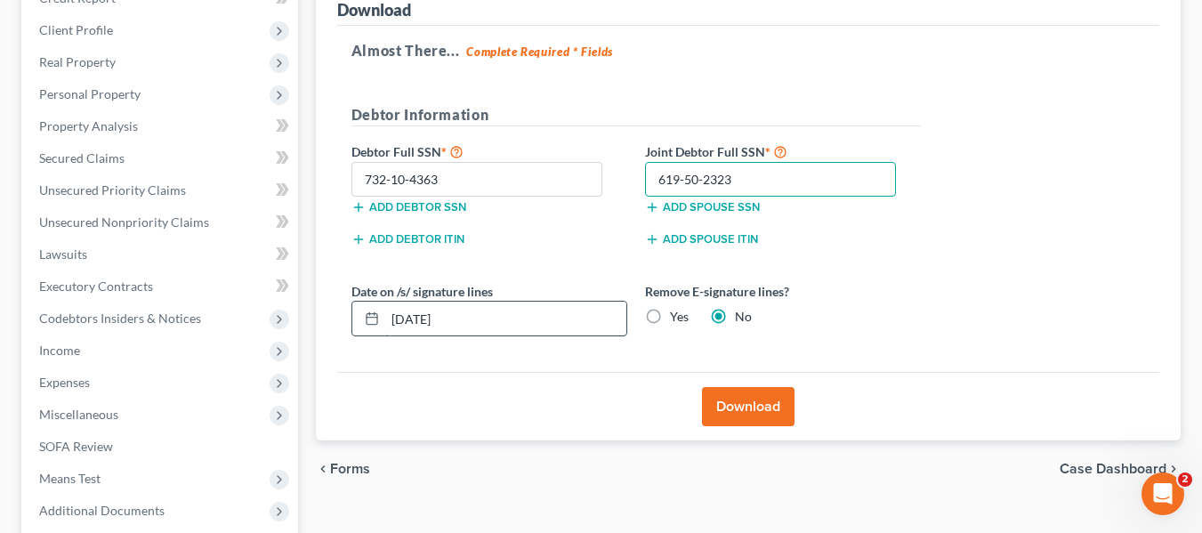
type input "619-50-2323"
drag, startPoint x: 506, startPoint y: 327, endPoint x: 317, endPoint y: 334, distance: 189.7
click at [317, 334] on div "Download Almost There... Complete Required * Fields Debtor Information Debtor F…" at bounding box center [748, 210] width 865 height 464
click at [756, 412] on button "Download" at bounding box center [748, 406] width 93 height 39
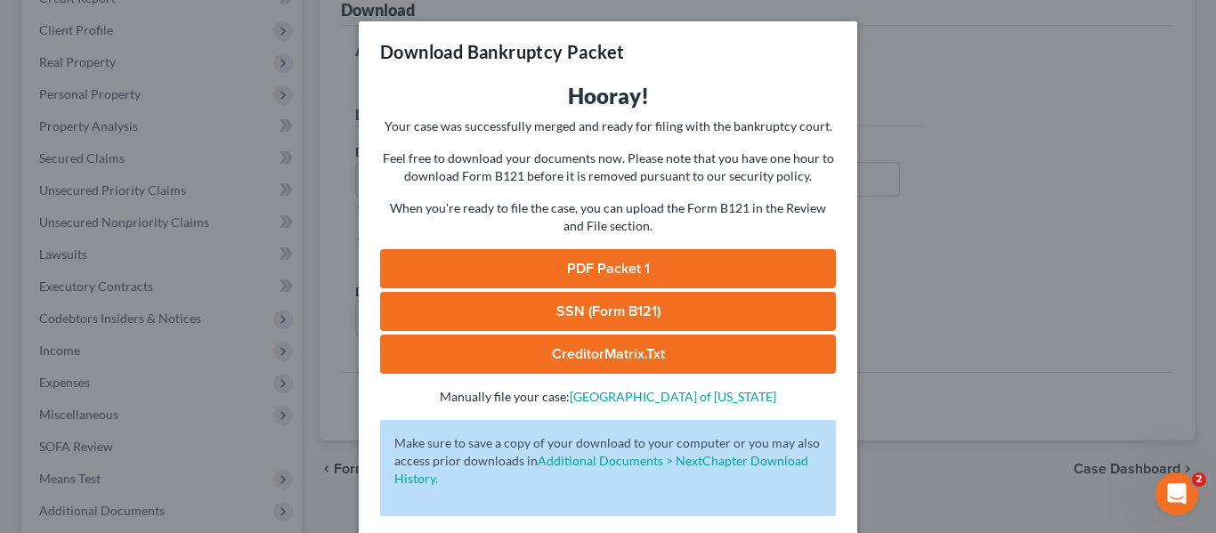
click at [650, 263] on link "PDF Packet 1" at bounding box center [608, 268] width 456 height 39
click at [607, 352] on link "CreditorMatrix.txt" at bounding box center [608, 354] width 456 height 39
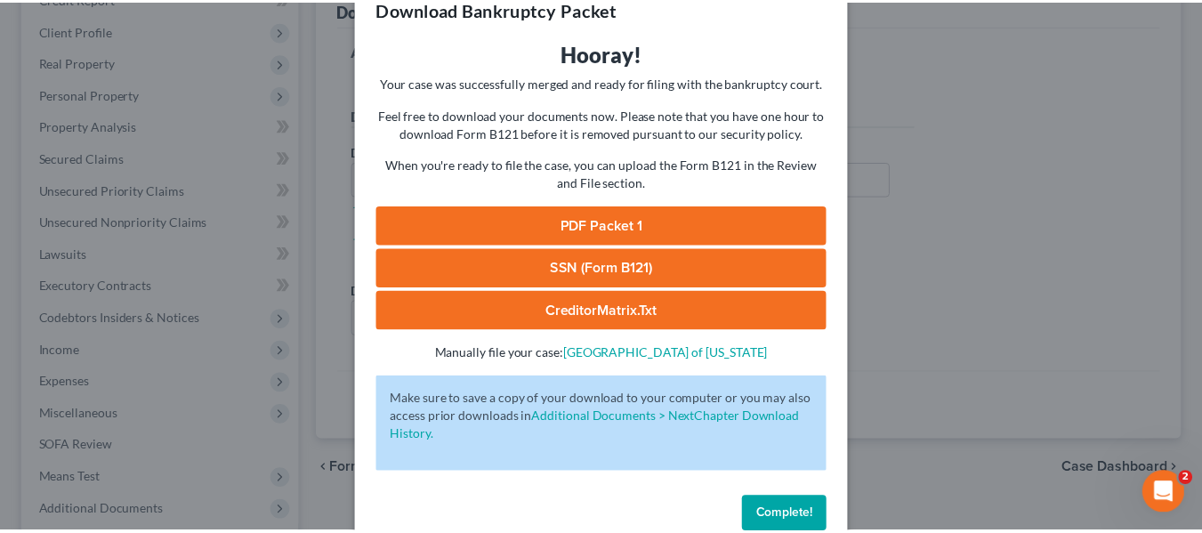
scroll to position [79, 0]
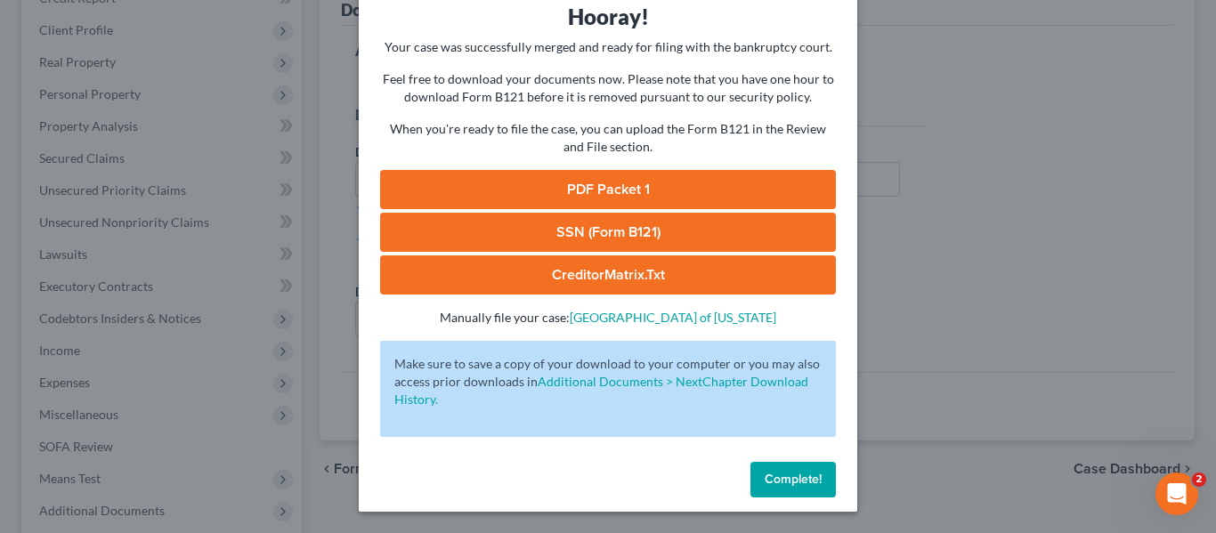
click at [795, 480] on span "Complete!" at bounding box center [792, 479] width 57 height 15
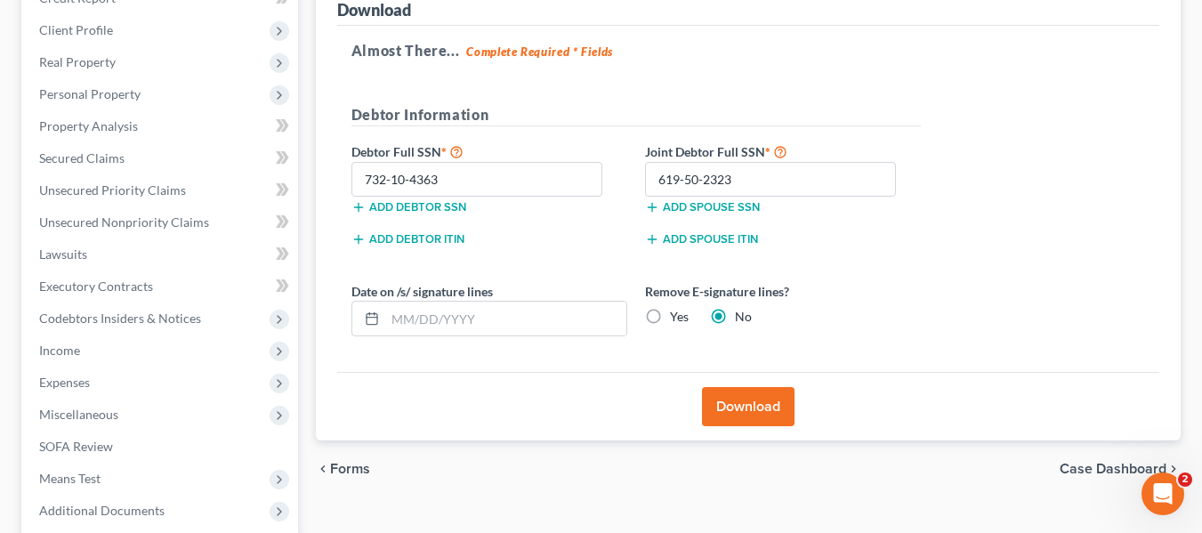
drag, startPoint x: 1090, startPoint y: 466, endPoint x: 973, endPoint y: 460, distance: 117.6
click at [1090, 466] on span "Case Dashboard" at bounding box center [1113, 469] width 107 height 14
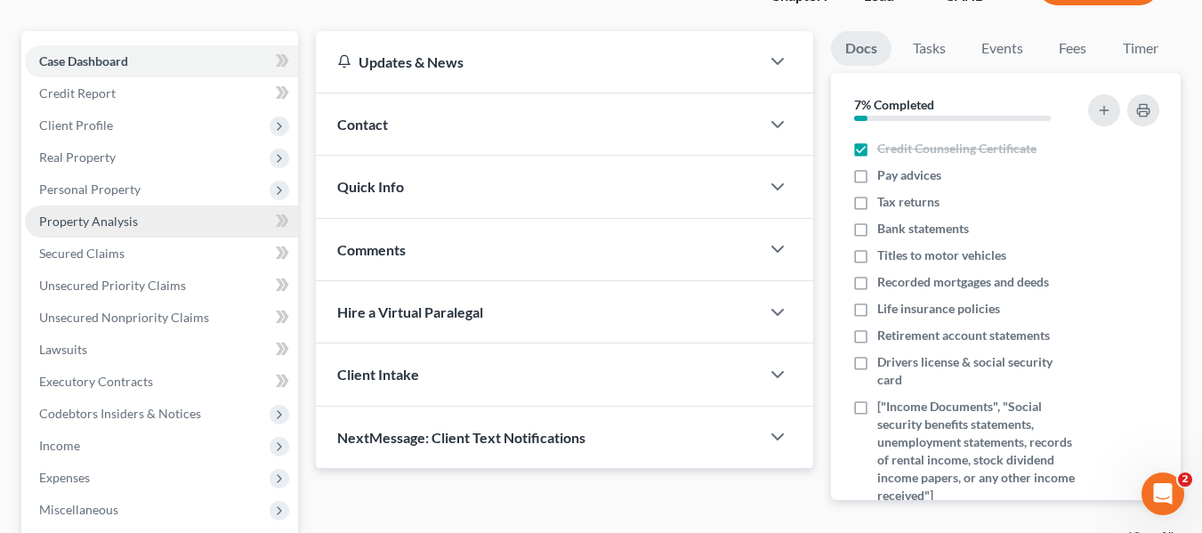
scroll to position [178, 0]
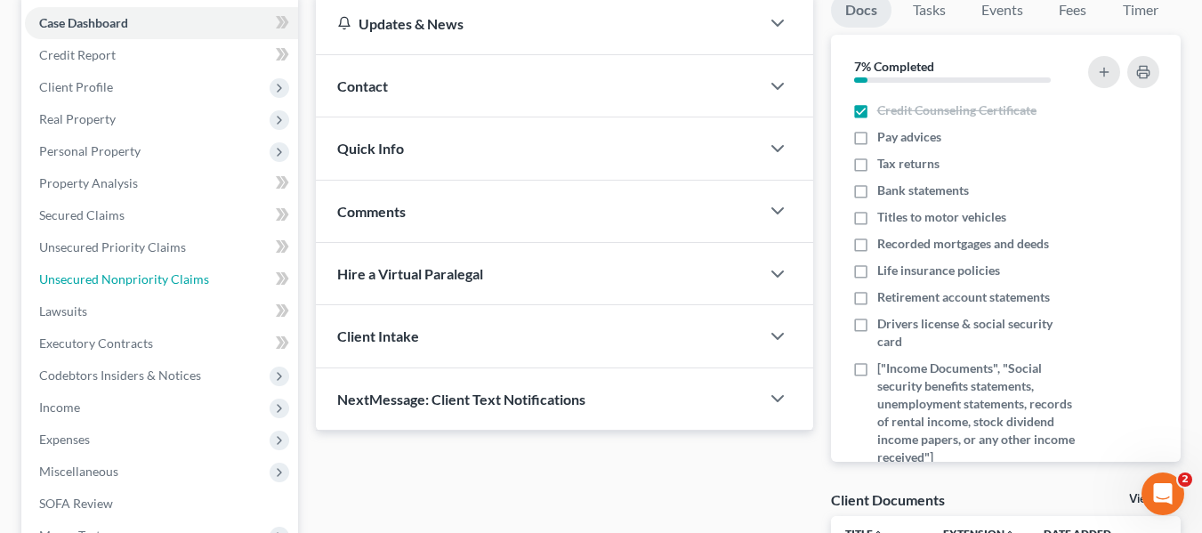
drag, startPoint x: 119, startPoint y: 275, endPoint x: 293, endPoint y: 308, distance: 176.6
click at [119, 275] on span "Unsecured Nonpriority Claims" at bounding box center [124, 278] width 170 height 15
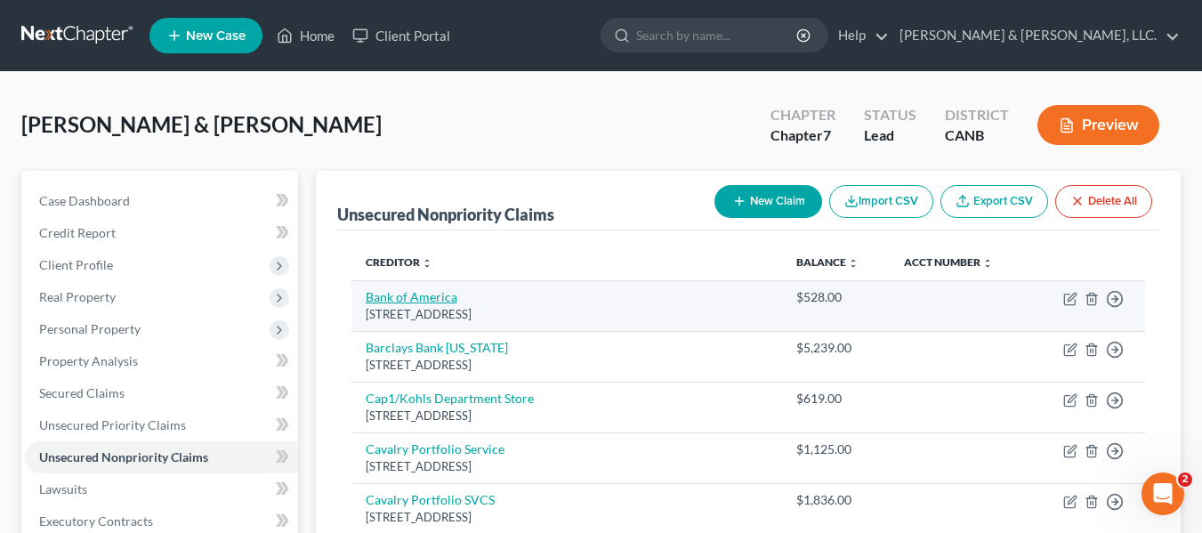
click at [429, 303] on link "Bank of America" at bounding box center [412, 296] width 92 height 15
select select "45"
select select "2"
select select "0"
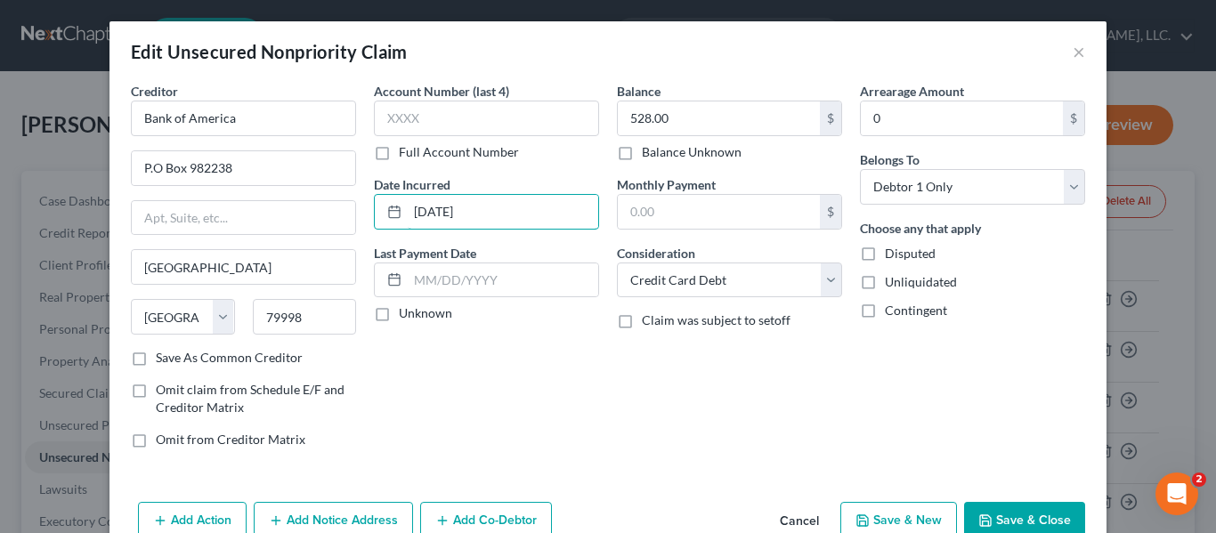
drag, startPoint x: 498, startPoint y: 213, endPoint x: 384, endPoint y: 250, distance: 120.7
click at [329, 212] on div "Creditor * Bank of America P.O Box 982238 El Paso State AL AK AR AZ CA CO CT DE…" at bounding box center [608, 272] width 972 height 381
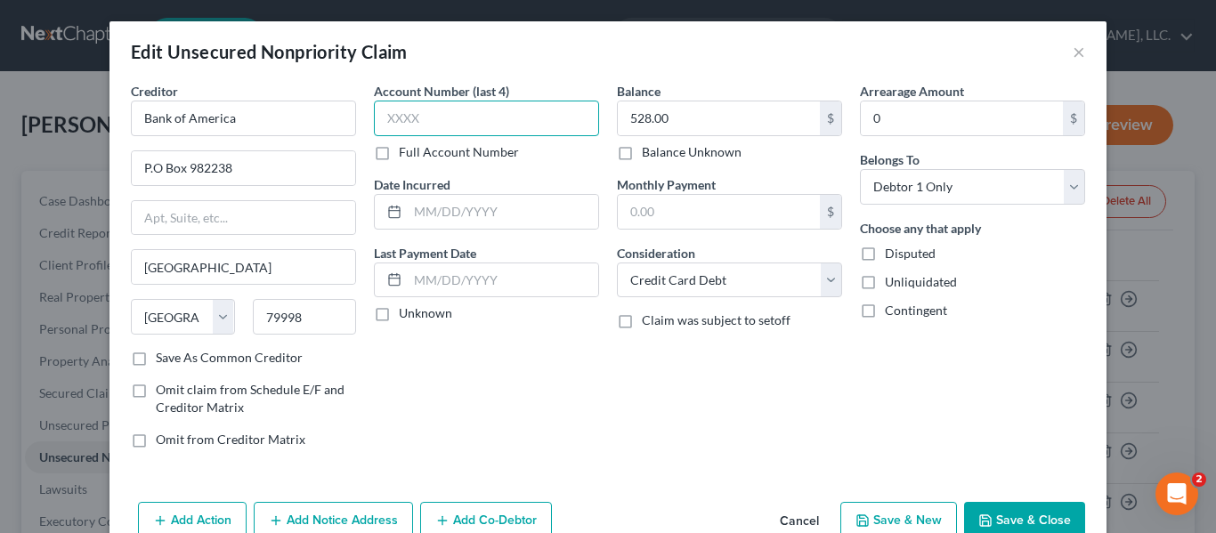
click at [391, 117] on input "text" at bounding box center [486, 119] width 225 height 36
type input "unkn"
drag, startPoint x: 439, startPoint y: 115, endPoint x: 280, endPoint y: 118, distance: 158.4
click at [280, 118] on div "Creditor * Bank of America P.O Box 982238 El Paso State AL AK AR AZ CA CO CT DE…" at bounding box center [608, 272] width 972 height 381
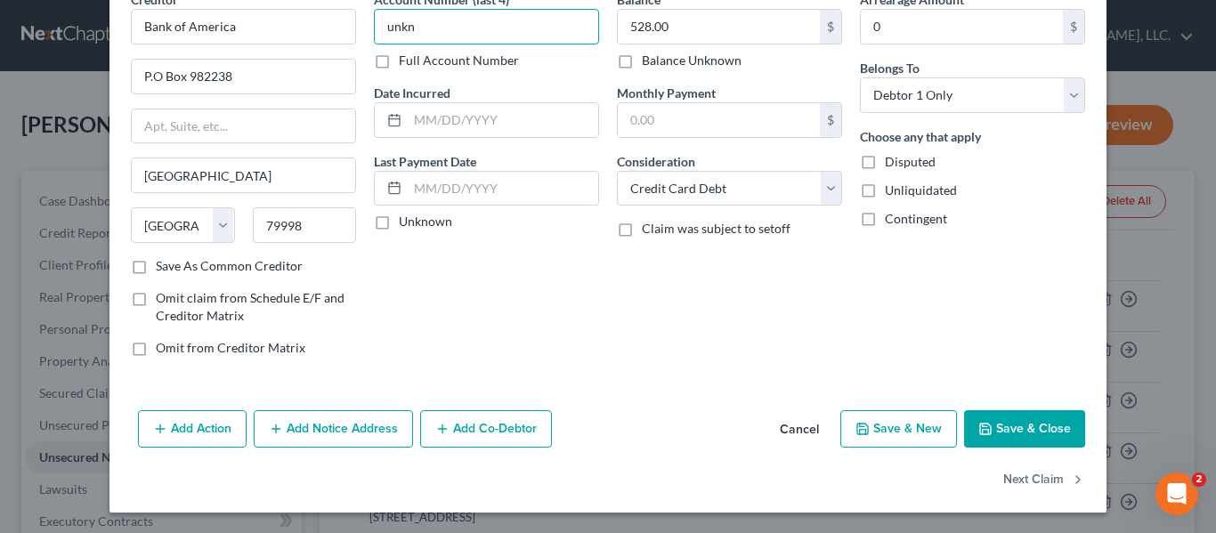
scroll to position [93, 0]
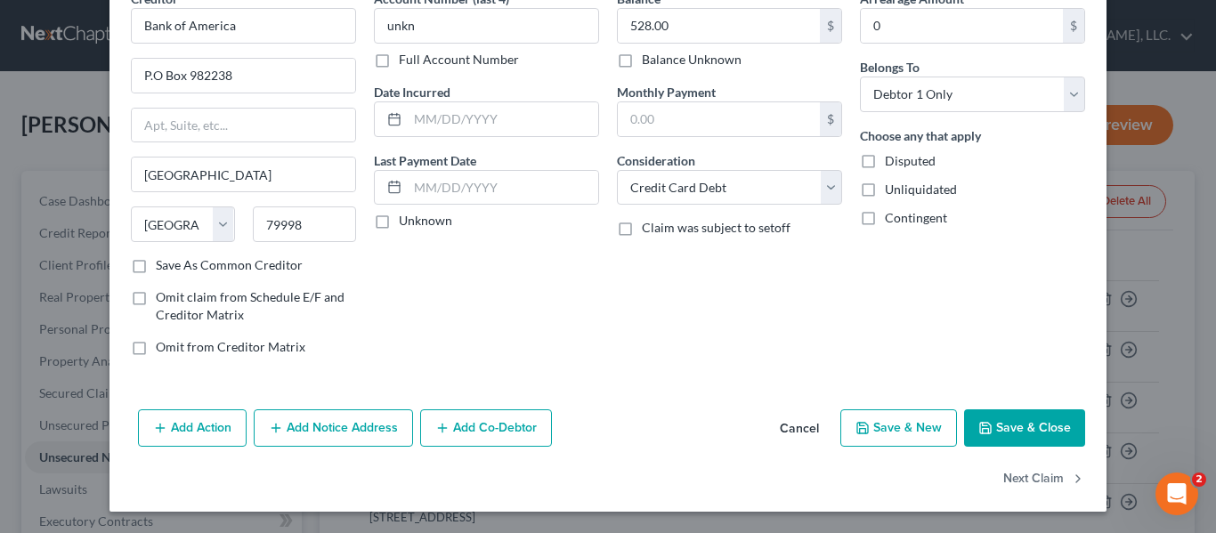
click at [399, 221] on label "Unknown" at bounding box center [425, 221] width 53 height 18
click at [406, 221] on input "Unknown" at bounding box center [412, 218] width 12 height 12
checkbox input "true"
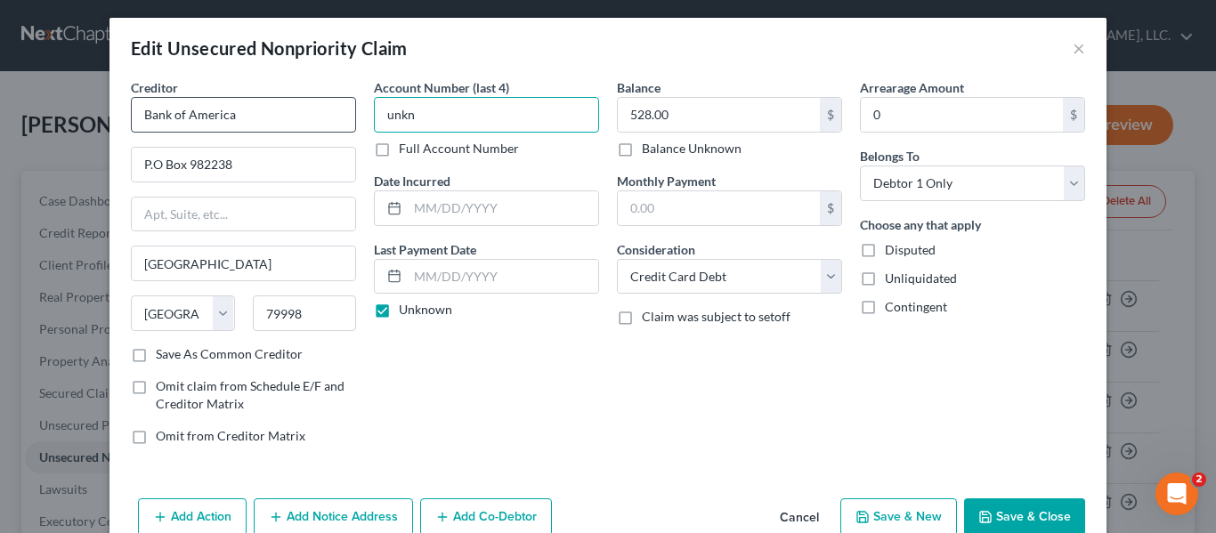
drag, startPoint x: 435, startPoint y: 117, endPoint x: 322, endPoint y: 108, distance: 113.4
click at [322, 108] on div "Creditor * Bank of America P.O Box 982238 El Paso State AL AK AR AZ CA CO CT DE…" at bounding box center [608, 268] width 972 height 381
type input "0"
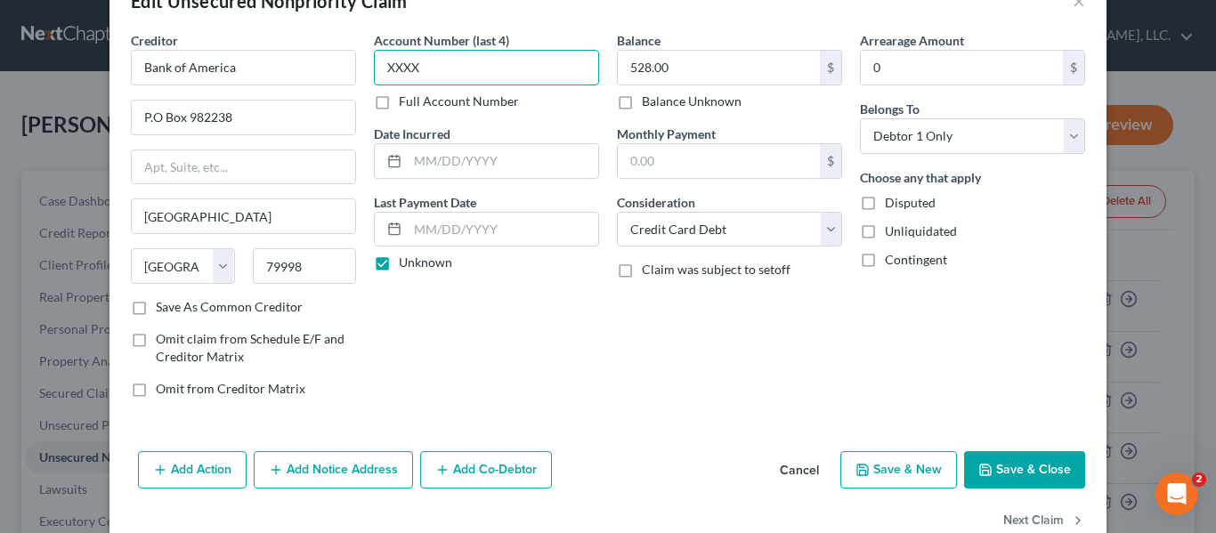
scroll to position [93, 0]
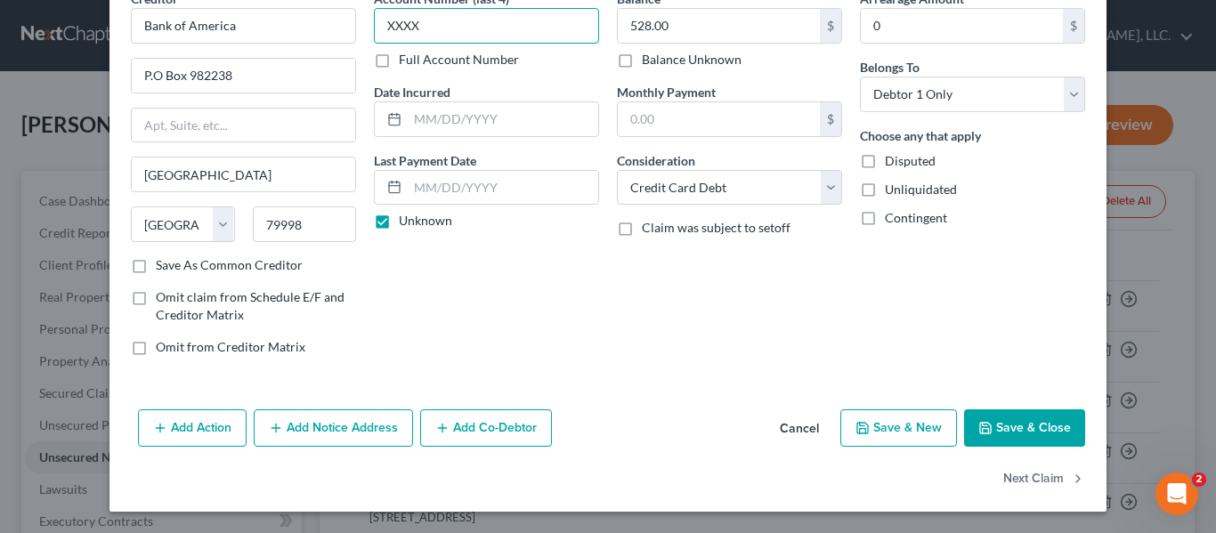
type input "XXXX"
click at [154, 421] on icon "button" at bounding box center [160, 428] width 14 height 14
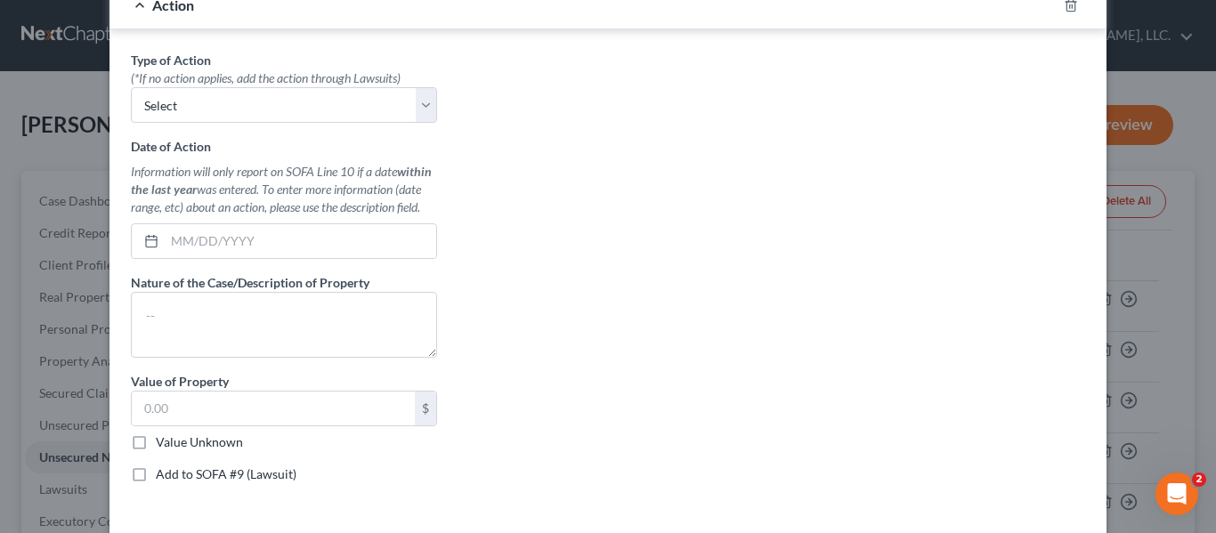
scroll to position [357, 0]
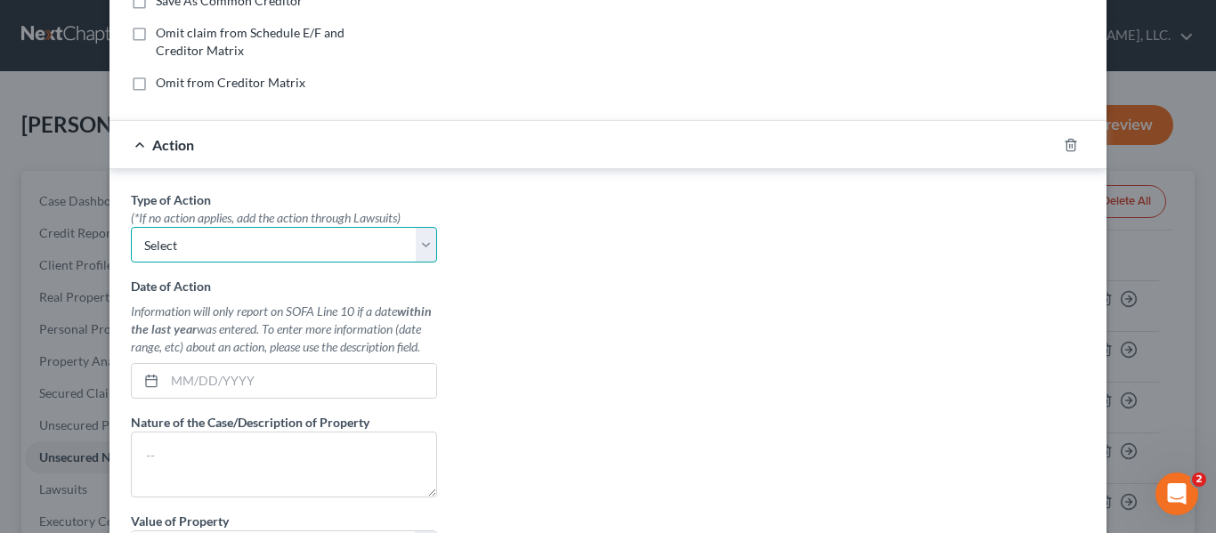
click at [419, 243] on select "Select Repossession Garnishment Foreclosure Personal Injury Attached, Seized, O…" at bounding box center [284, 245] width 306 height 36
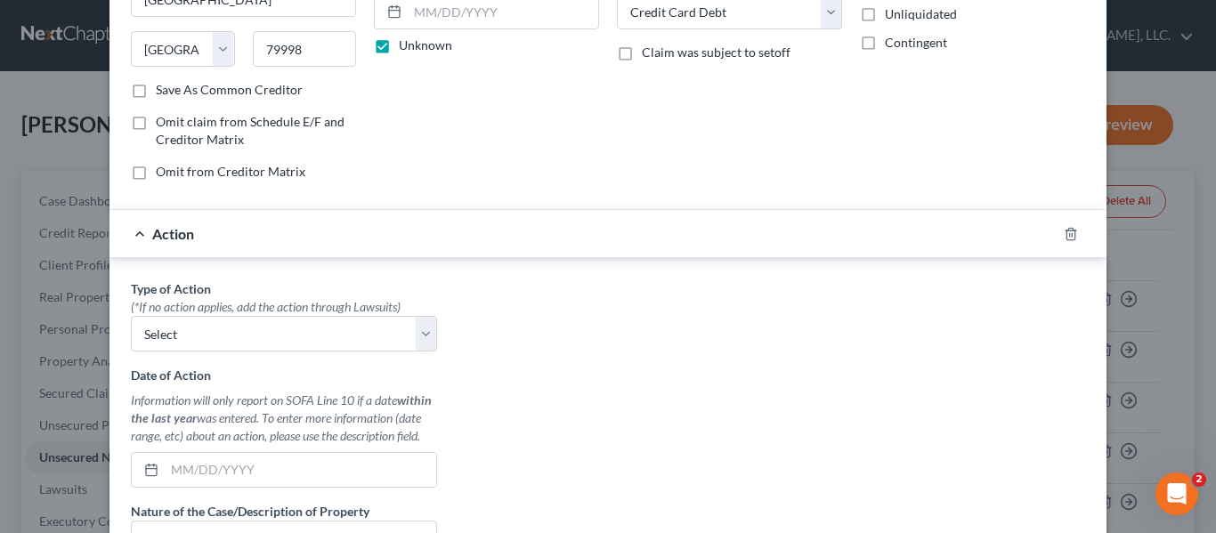
click at [140, 233] on div "Action" at bounding box center [582, 233] width 947 height 47
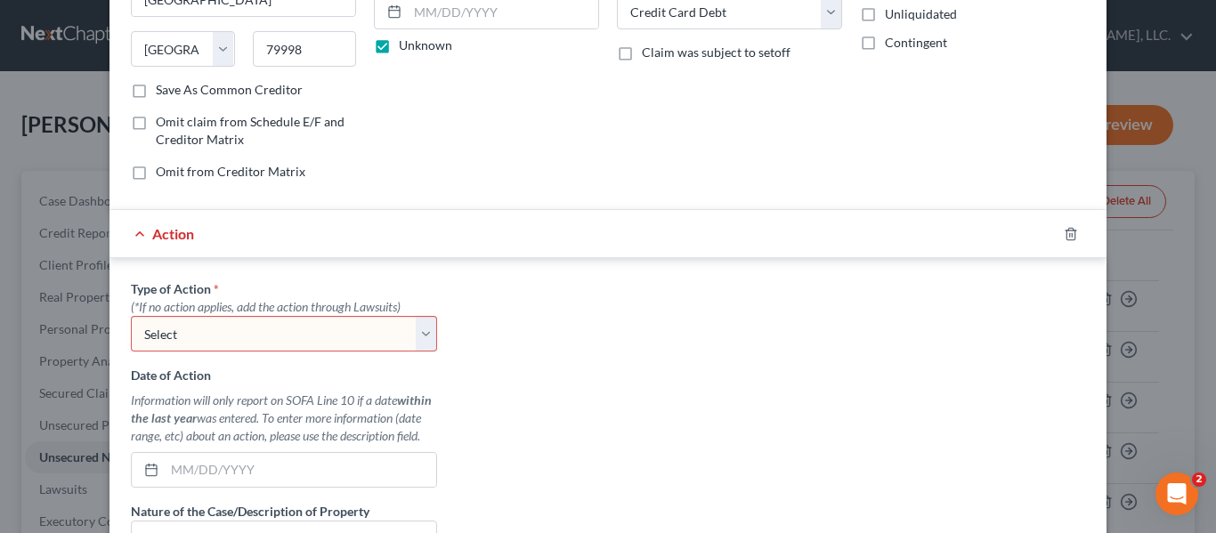
click at [125, 230] on div "Action" at bounding box center [582, 233] width 947 height 47
click at [1066, 230] on icon "button" at bounding box center [1070, 234] width 8 height 12
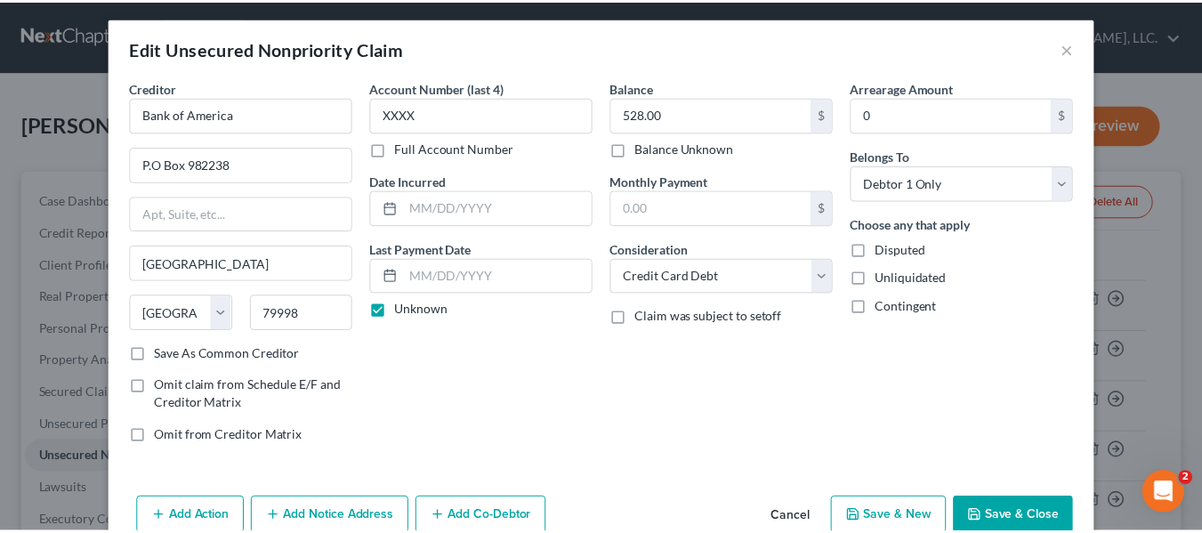
scroll to position [93, 0]
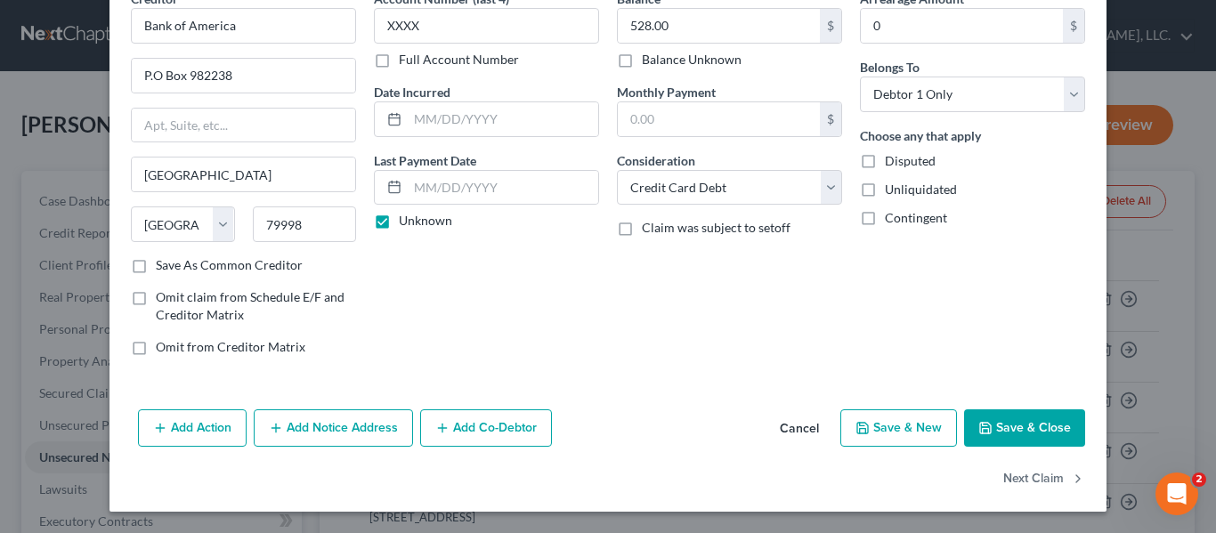
click at [1023, 426] on button "Save & Close" at bounding box center [1024, 427] width 121 height 37
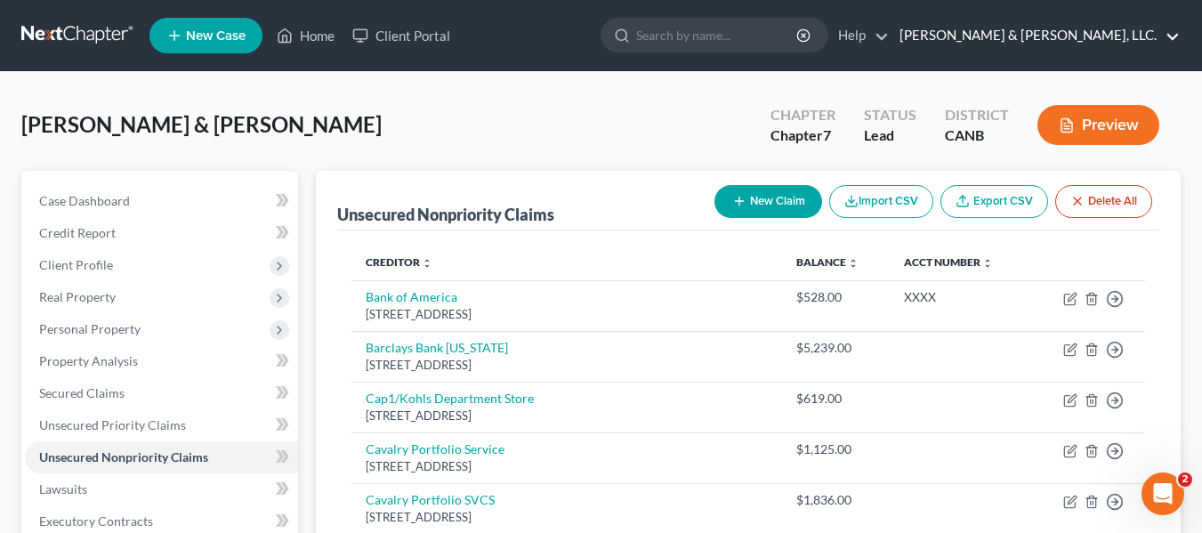
click at [1166, 30] on link "[PERSON_NAME] & [PERSON_NAME], LLC." at bounding box center [1035, 36] width 289 height 32
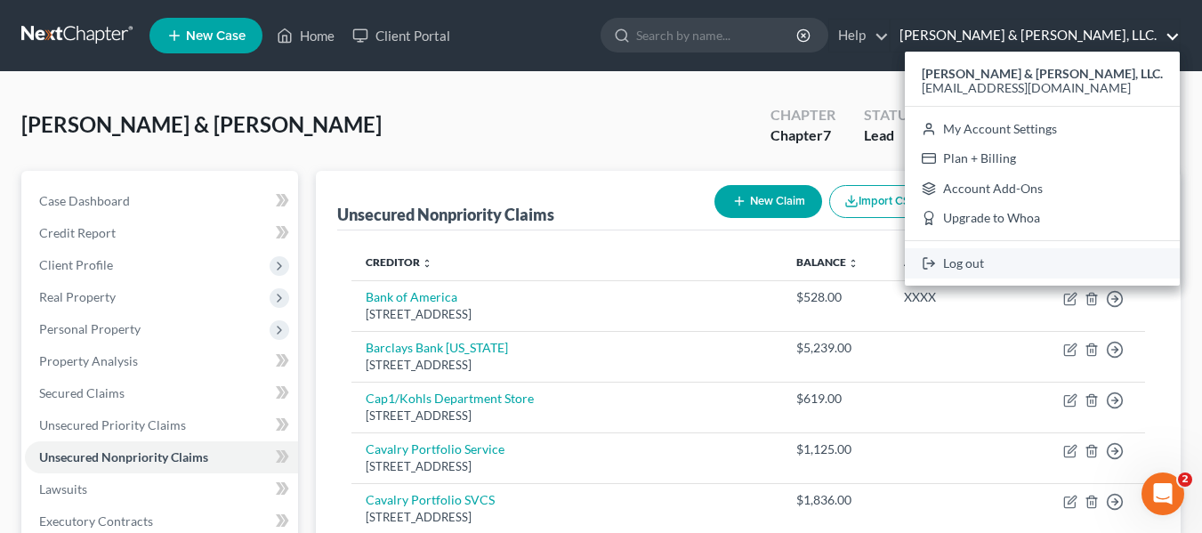
click at [1063, 261] on link "Log out" at bounding box center [1042, 263] width 275 height 30
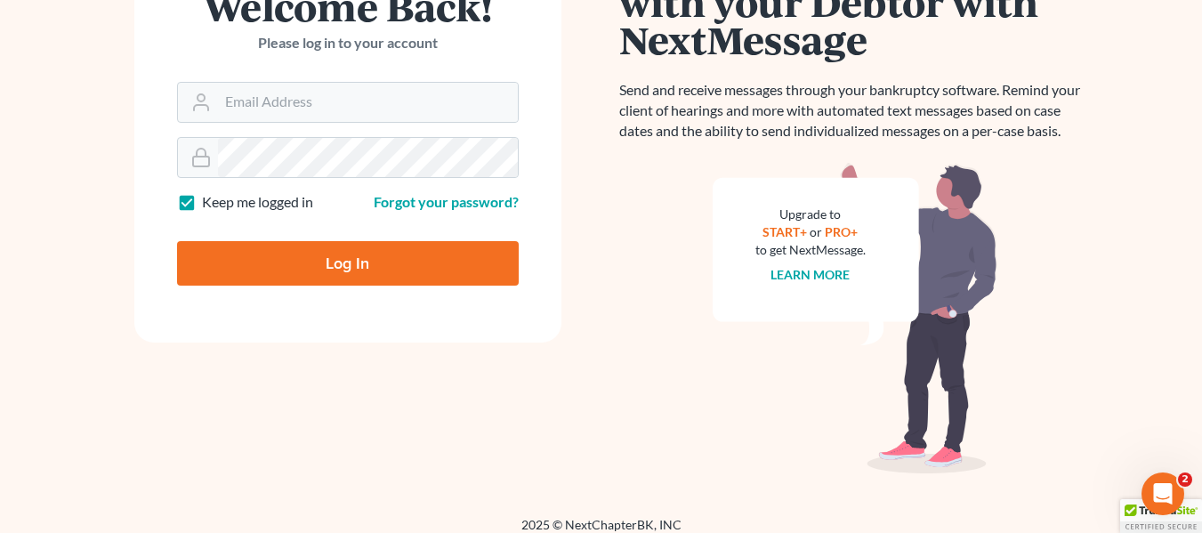
scroll to position [246, 0]
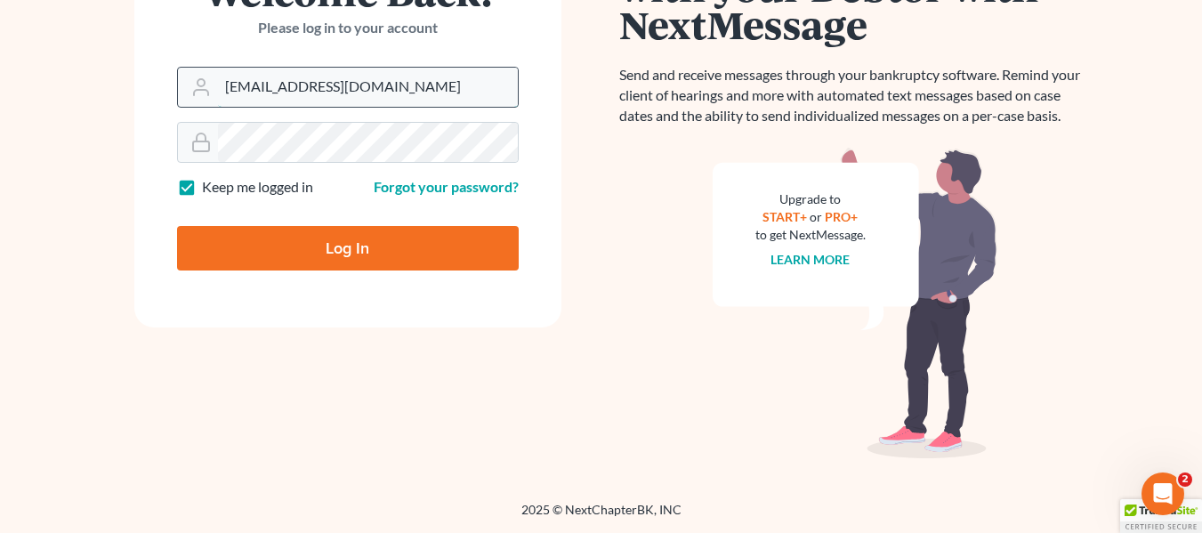
click at [406, 79] on input "[EMAIL_ADDRESS][DOMAIN_NAME]" at bounding box center [368, 87] width 300 height 39
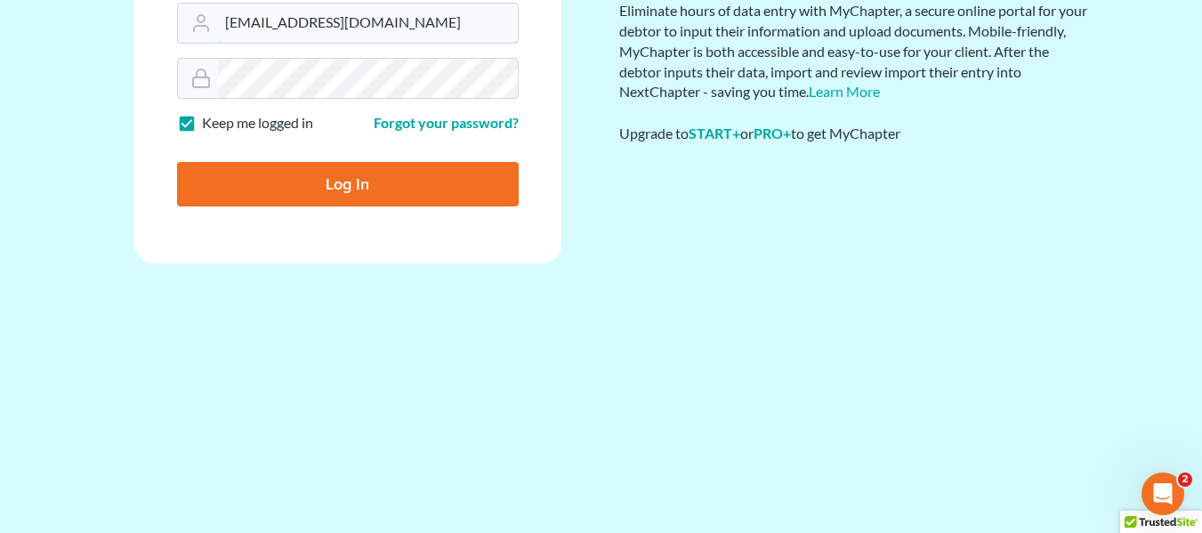
scroll to position [84, 0]
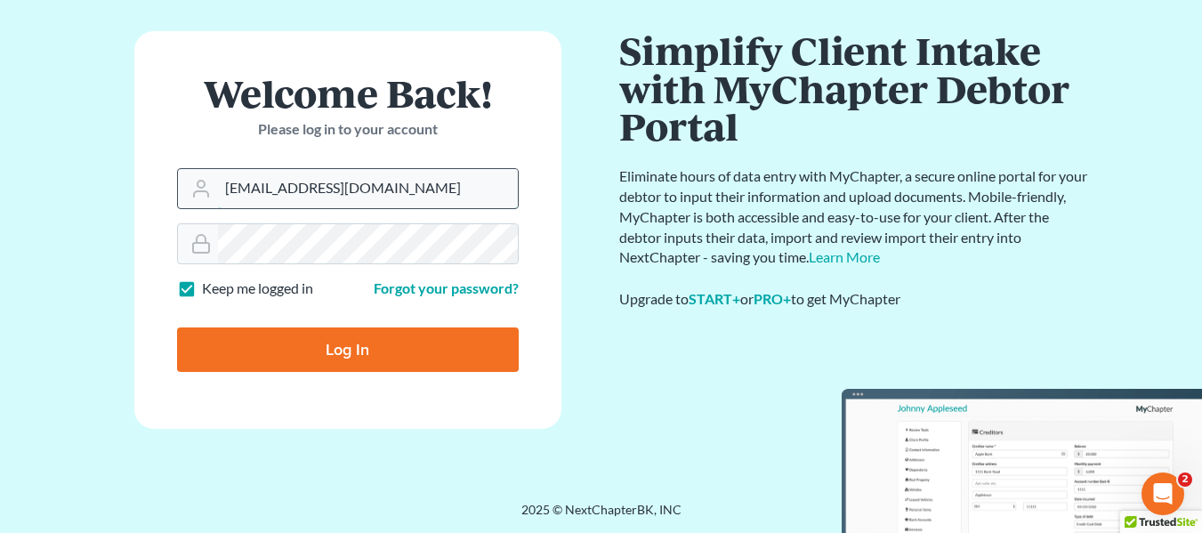
click at [427, 184] on input "[EMAIL_ADDRESS][DOMAIN_NAME]" at bounding box center [368, 188] width 300 height 39
type input "moralesandmoralesservices@gmail.com"
click at [357, 346] on input "Log In" at bounding box center [348, 349] width 342 height 44
type input "Thinking..."
